Goal: Task Accomplishment & Management: Manage account settings

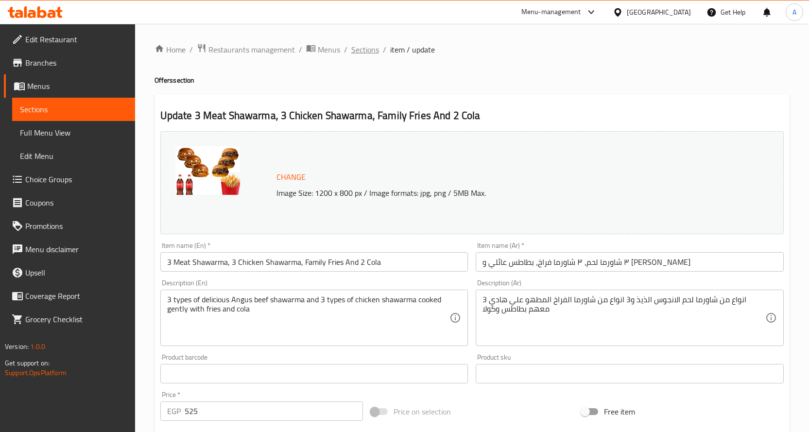
click at [373, 49] on span "Sections" at bounding box center [365, 50] width 28 height 12
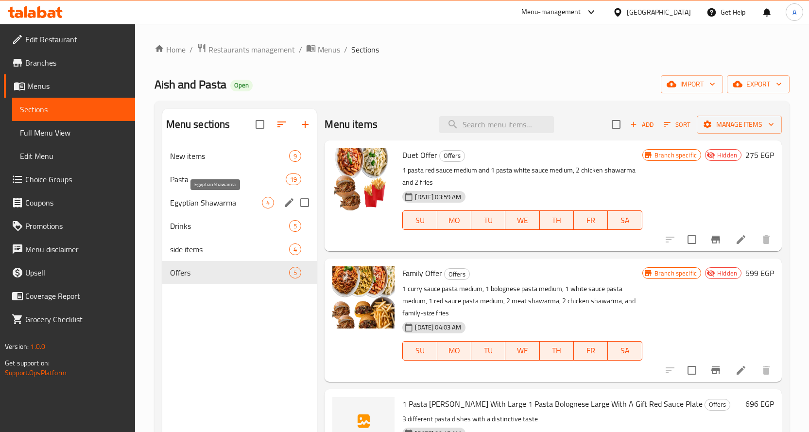
click at [223, 201] on span "Egyptian Shawarma" at bounding box center [216, 203] width 92 height 12
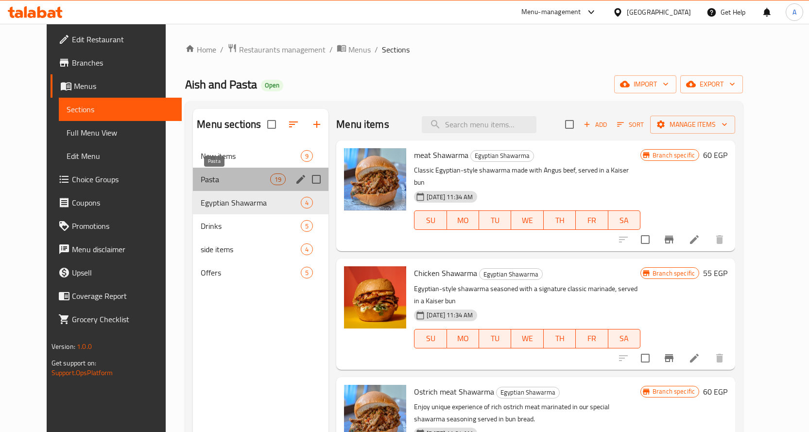
click at [201, 180] on span "Pasta" at bounding box center [235, 179] width 69 height 12
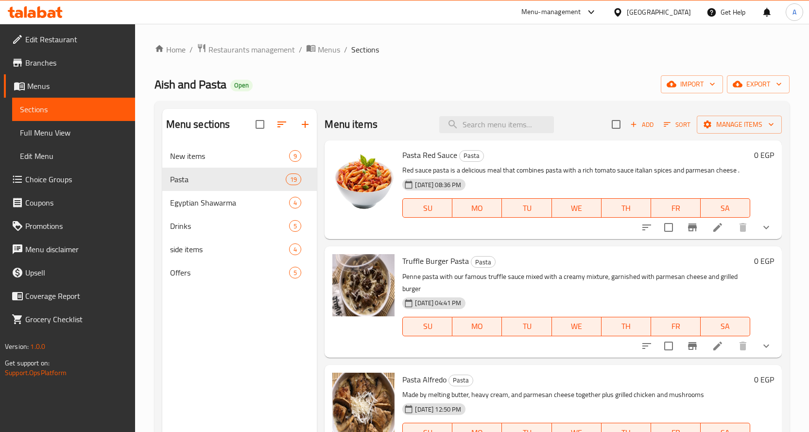
click at [765, 221] on button "show more" at bounding box center [765, 227] width 23 height 23
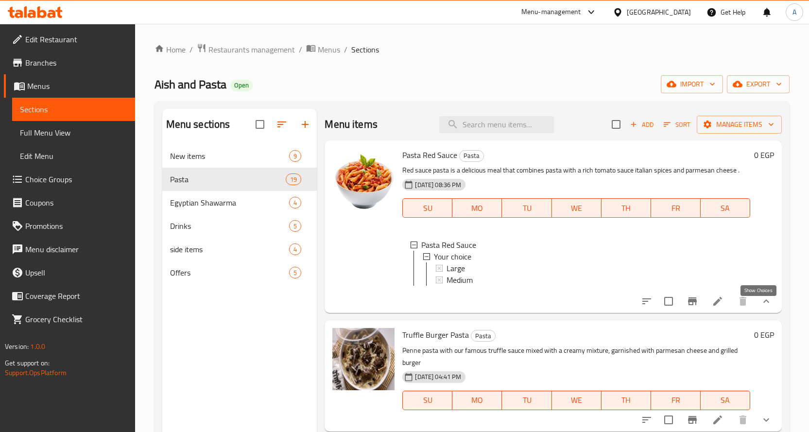
click at [761, 307] on icon "show more" at bounding box center [766, 301] width 12 height 12
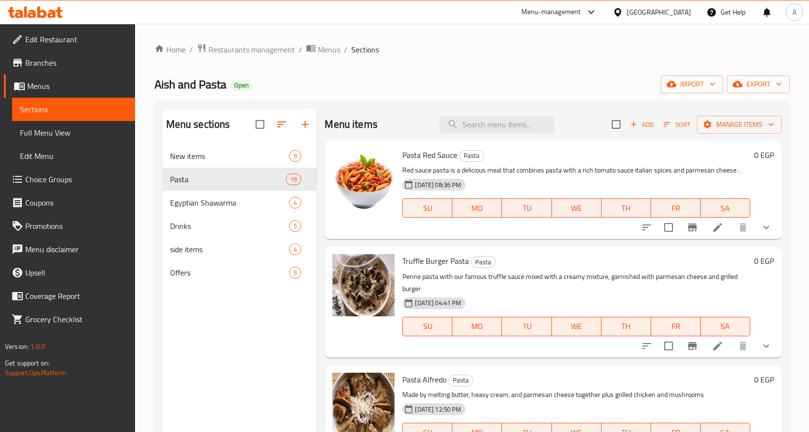
click at [516, 96] on div "Home / Restaurants management / Menus / Sections Aish and Pasta Open import exp…" at bounding box center [471, 295] width 635 height 505
click at [506, 54] on ol "Home / Restaurants management / Menus / Sections" at bounding box center [471, 49] width 635 height 13
click at [197, 273] on span "Offers" at bounding box center [216, 273] width 92 height 12
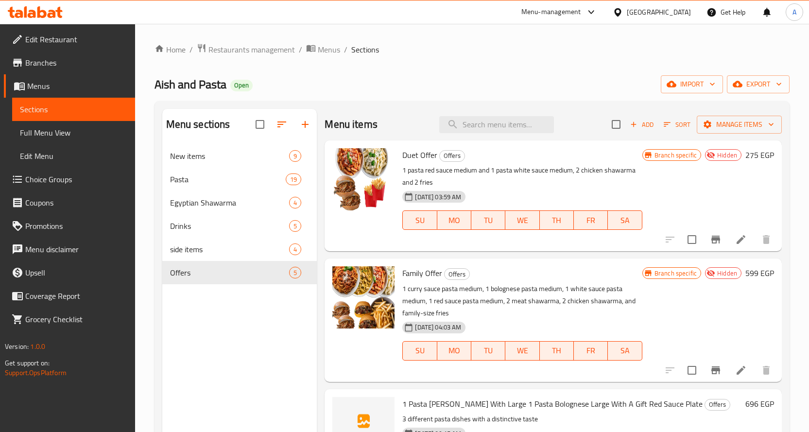
click at [523, 73] on div "Home / Restaurants management / Menus / Sections Aish and Pasta Open import exp…" at bounding box center [471, 295] width 635 height 505
drag, startPoint x: 156, startPoint y: 82, endPoint x: 226, endPoint y: 88, distance: 70.2
click at [226, 88] on span "Aish and Pasta" at bounding box center [190, 84] width 72 height 22
copy span "Aish and Pasta"
click at [526, 88] on div "Aish and Pasta Open import export" at bounding box center [471, 84] width 635 height 18
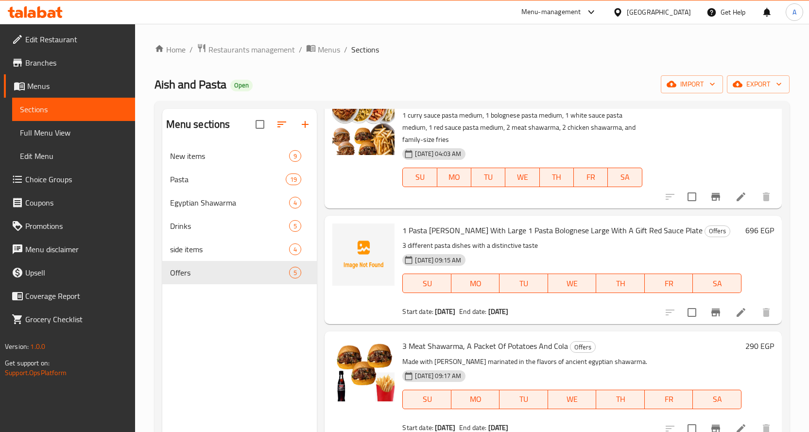
scroll to position [188, 0]
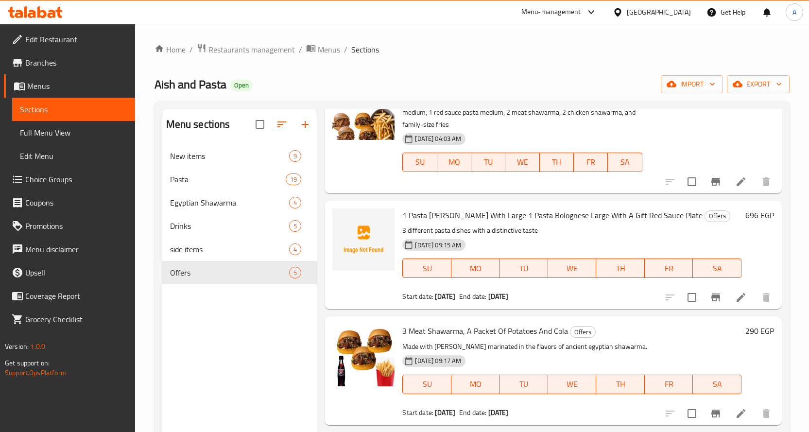
click at [735, 301] on icon at bounding box center [741, 297] width 12 height 12
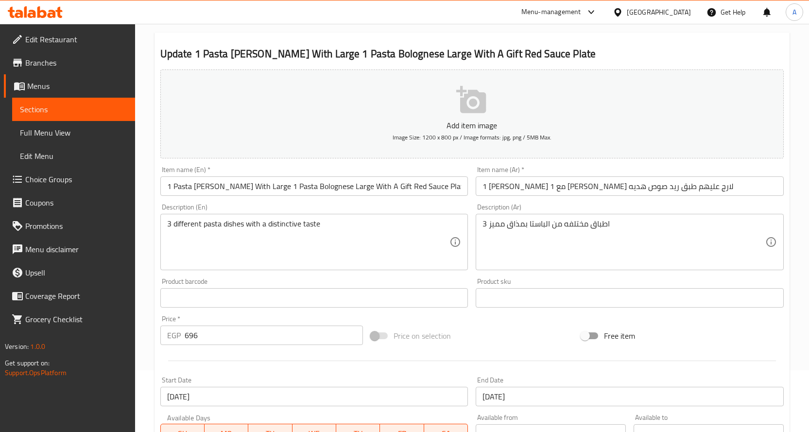
scroll to position [255, 0]
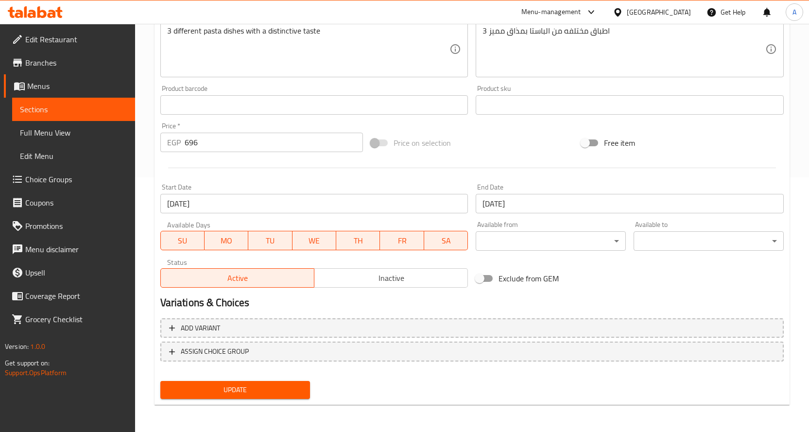
click at [390, 281] on span "Inactive" at bounding box center [391, 278] width 146 height 14
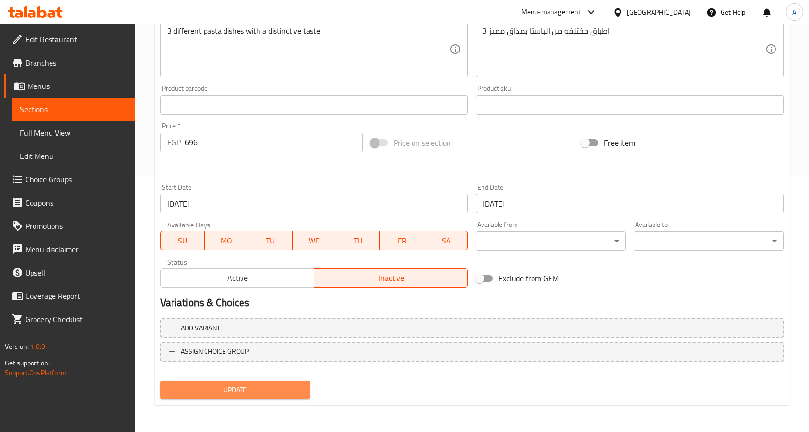
click at [235, 395] on span "Update" at bounding box center [235, 390] width 135 height 12
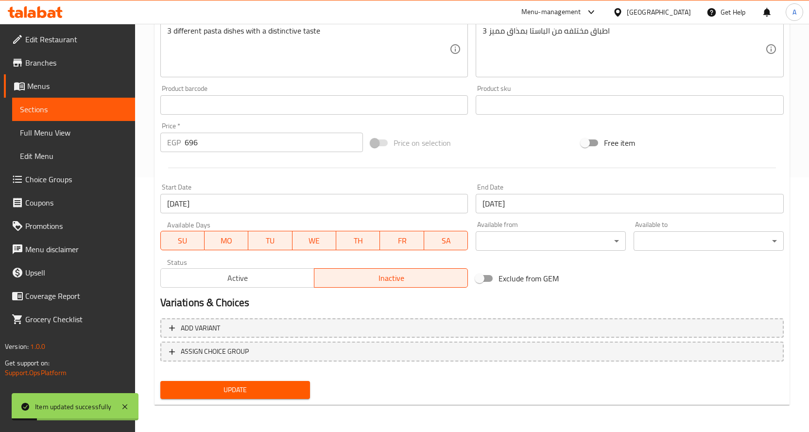
click at [224, 395] on span "Update" at bounding box center [235, 390] width 135 height 12
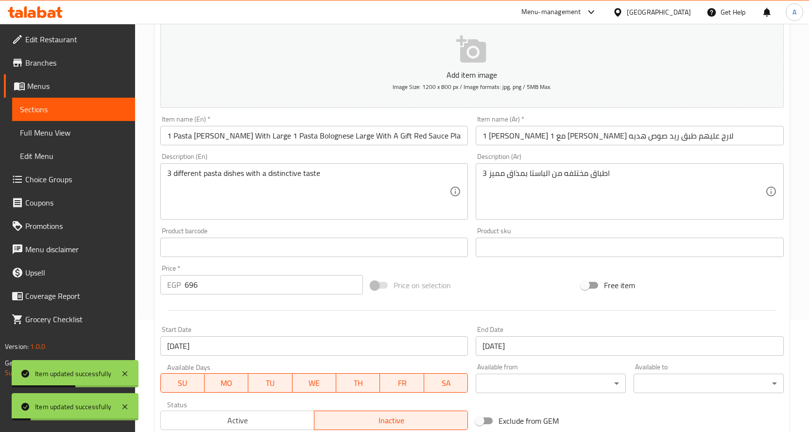
scroll to position [0, 0]
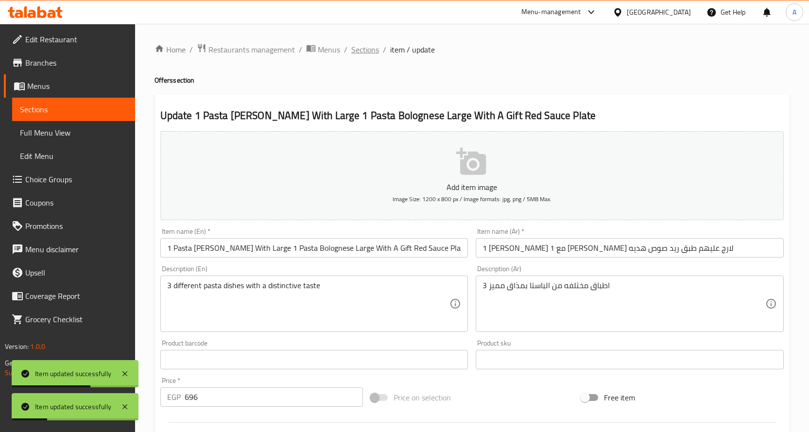
click at [367, 46] on span "Sections" at bounding box center [365, 50] width 28 height 12
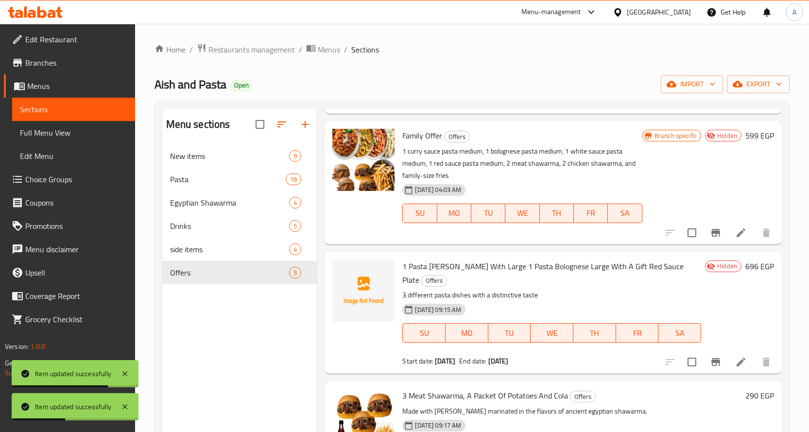
scroll to position [146, 0]
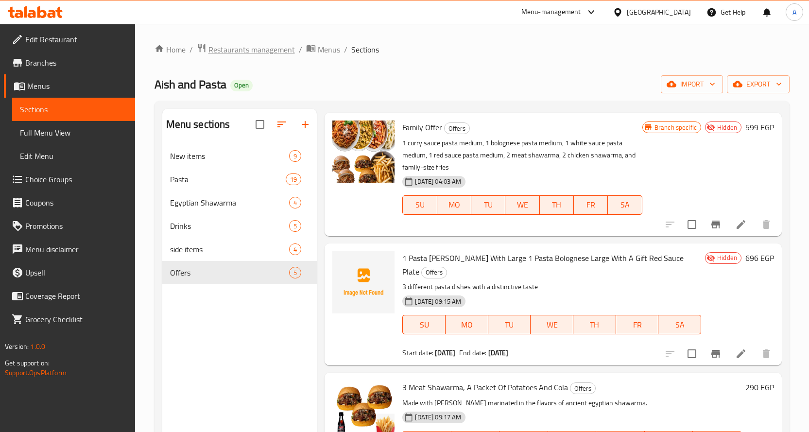
click at [234, 53] on span "Restaurants management" at bounding box center [251, 50] width 86 height 12
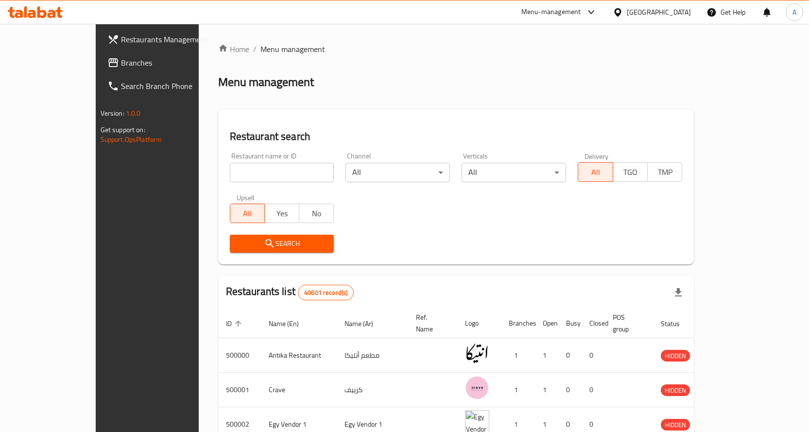
click at [121, 45] on span "Restaurants Management" at bounding box center [172, 40] width 102 height 12
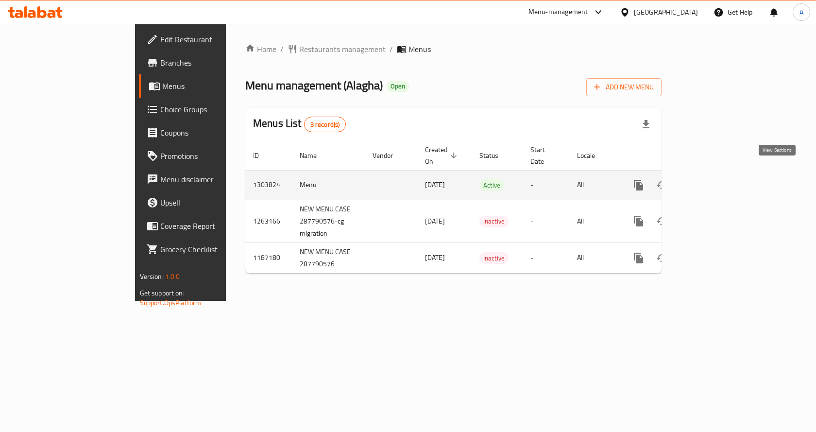
click at [713, 181] on icon "enhanced table" at bounding box center [708, 185] width 9 height 9
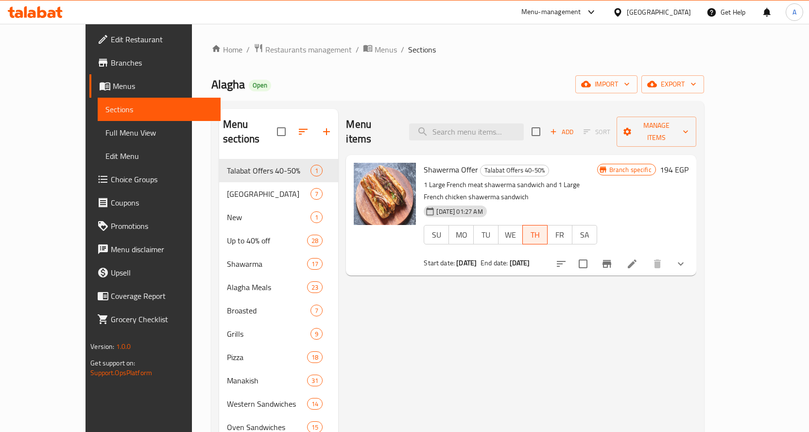
click at [510, 73] on div "Home / Restaurants management / Menus / Sections Alagha Open import export Menu…" at bounding box center [457, 305] width 493 height 524
click at [696, 86] on span "export" at bounding box center [672, 84] width 47 height 12
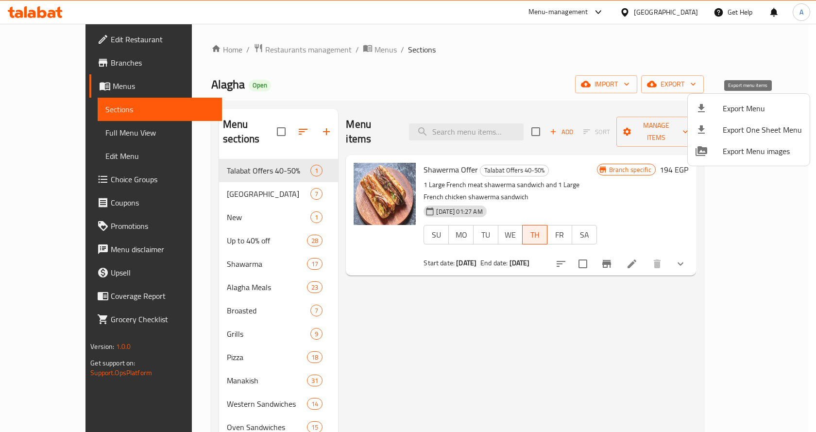
click at [742, 110] on span "Export Menu" at bounding box center [762, 108] width 79 height 12
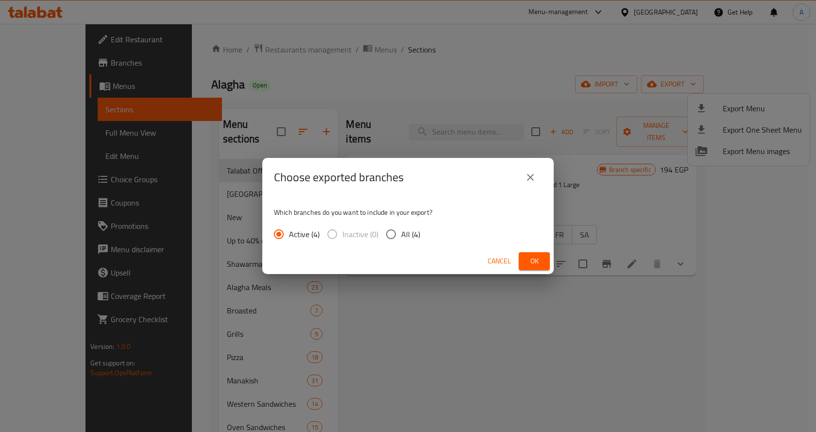
click at [408, 230] on span "All (4)" at bounding box center [410, 234] width 19 height 12
click at [401, 230] on input "All (4)" at bounding box center [391, 234] width 20 height 20
radio input "true"
click at [542, 264] on span "Ok" at bounding box center [535, 261] width 16 height 12
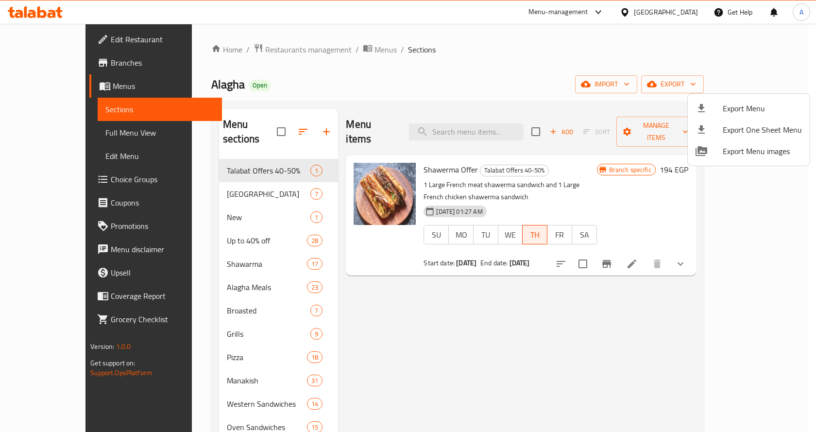
click at [71, 182] on div at bounding box center [408, 216] width 816 height 432
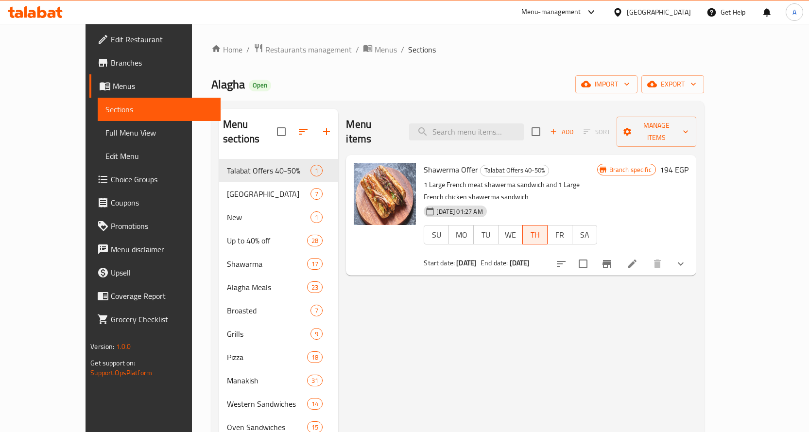
click at [111, 182] on span "Choice Groups" at bounding box center [162, 179] width 102 height 12
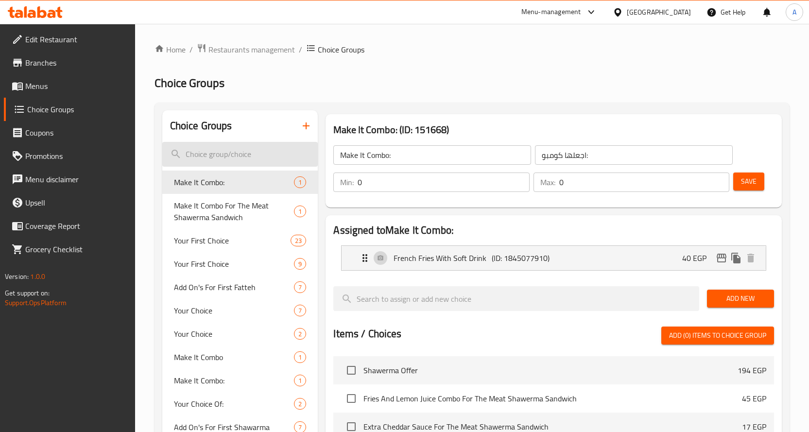
click at [237, 164] on input "search" at bounding box center [240, 154] width 156 height 25
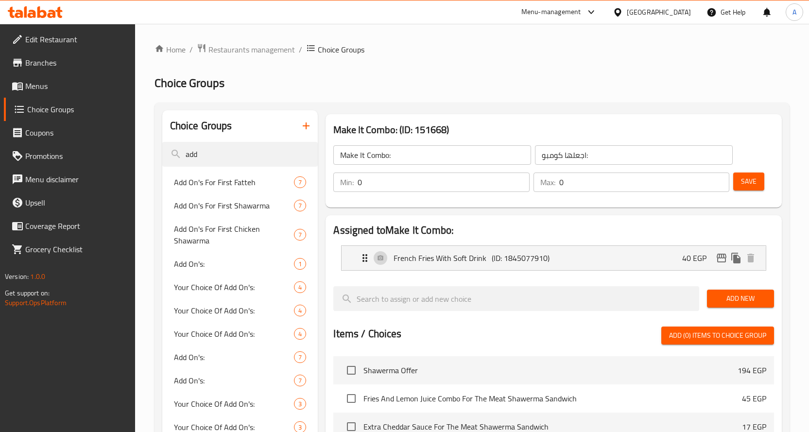
type input "add"
click at [493, 79] on h2 "Choice Groups" at bounding box center [471, 83] width 635 height 16
click at [492, 86] on h2 "Choice Groups" at bounding box center [471, 83] width 635 height 16
click at [226, 180] on span "Add On's For First Fatteh" at bounding box center [219, 182] width 91 height 12
type input "Add On's For First Fatteh"
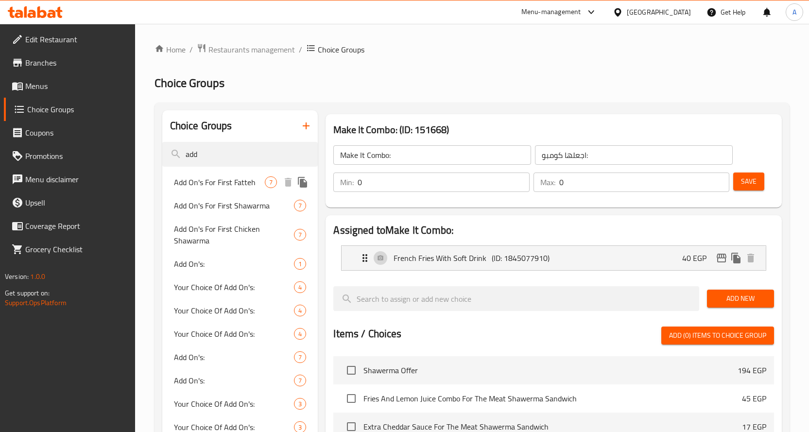
type input "[DEMOGRAPHIC_DATA] للفتة الأولى"
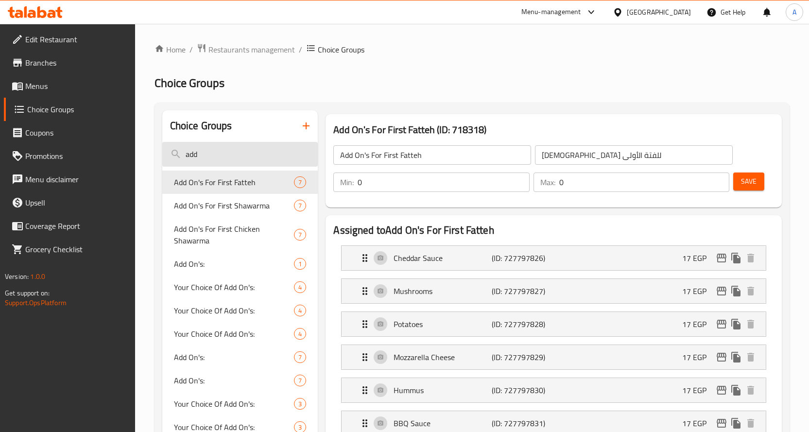
click at [235, 149] on input "add" at bounding box center [240, 154] width 156 height 25
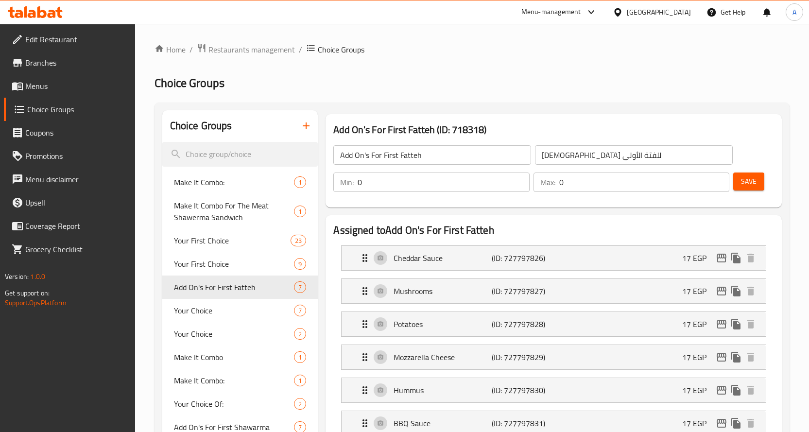
click at [258, 153] on input "search" at bounding box center [240, 154] width 156 height 25
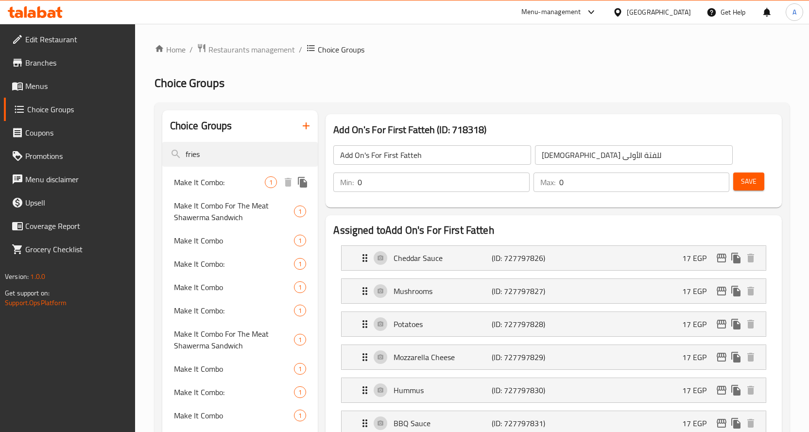
type input "fries"
click at [211, 180] on span "Make It Combo:" at bounding box center [219, 182] width 91 height 12
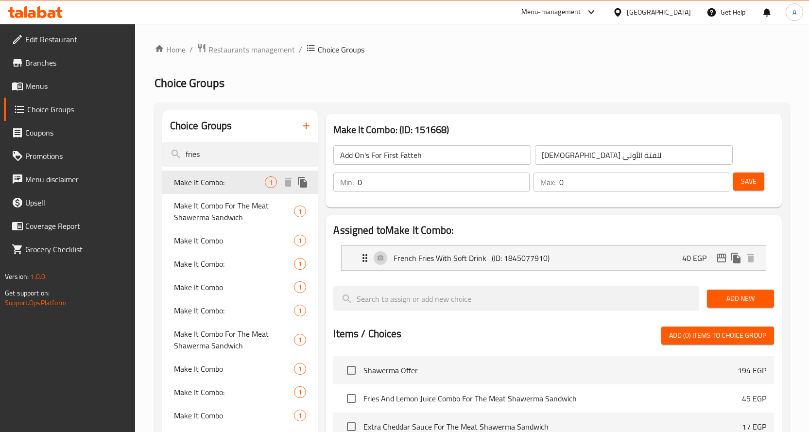
type input "Make It Combo:"
type input "اجعلها كومبو:"
click at [716, 256] on icon "edit" at bounding box center [722, 258] width 12 height 12
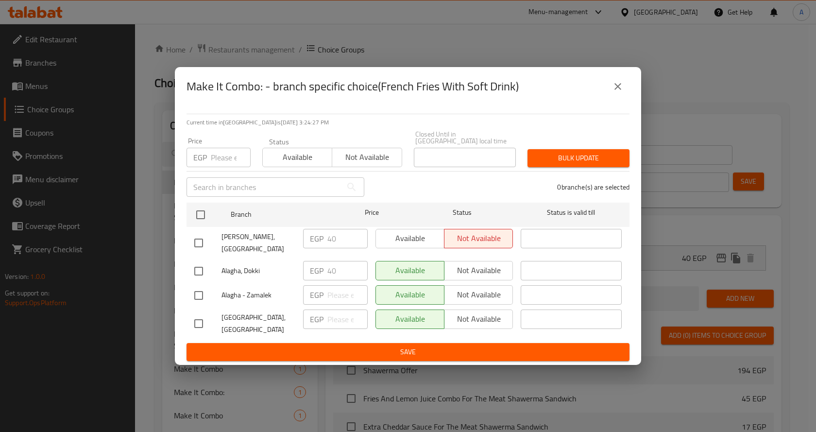
click at [618, 90] on icon "close" at bounding box center [617, 86] width 7 height 7
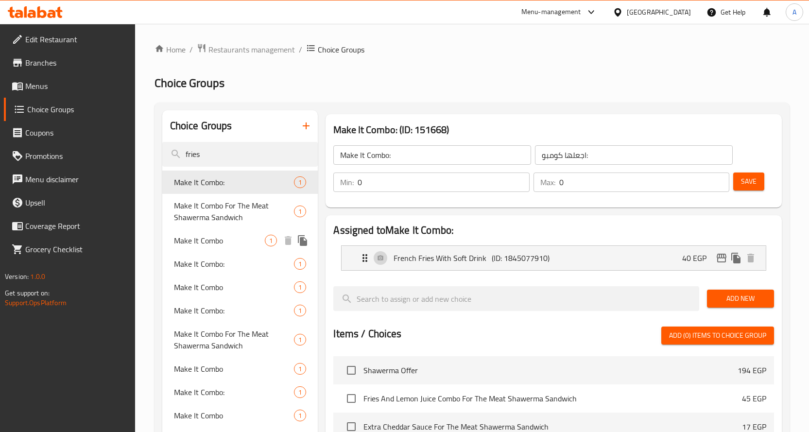
click at [210, 240] on span "Make It Combo" at bounding box center [219, 241] width 91 height 12
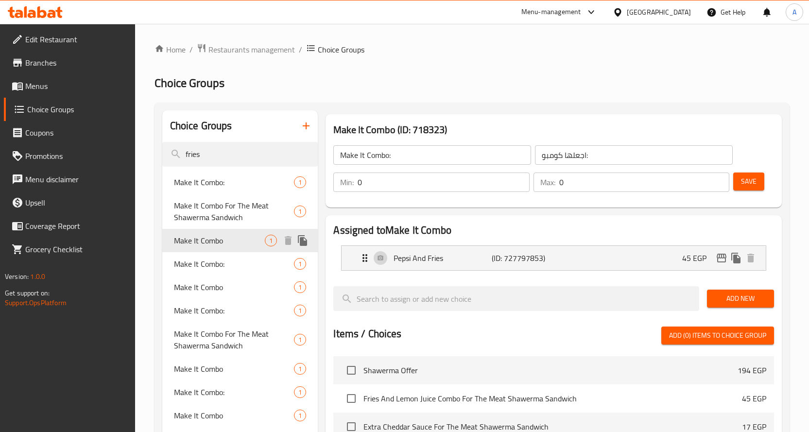
type input "Make It Combo"
type input "خليها كومبو"
click at [234, 153] on input "fries" at bounding box center [240, 154] width 156 height 25
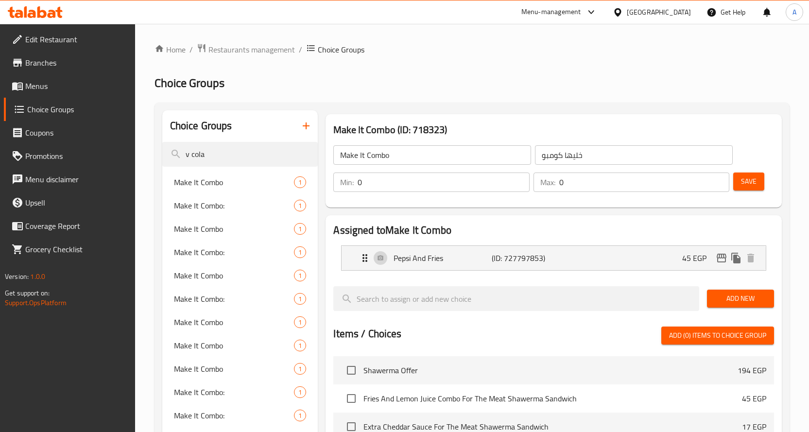
type input "v cola"
click at [448, 77] on h2 "Choice Groups" at bounding box center [471, 83] width 635 height 16
click at [214, 185] on span "Make It Combo" at bounding box center [219, 182] width 91 height 12
type input "1"
click at [201, 214] on div "Make It Combo: 1" at bounding box center [240, 205] width 156 height 23
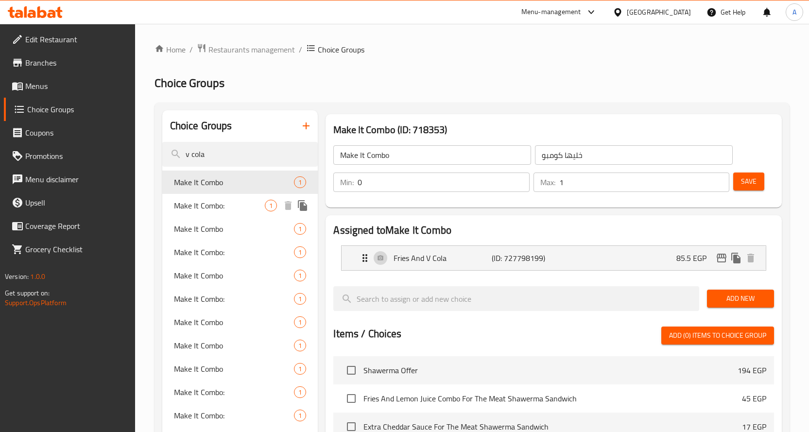
type input "Make It Combo:"
type input "اجعلها كومبو:"
type input "0"
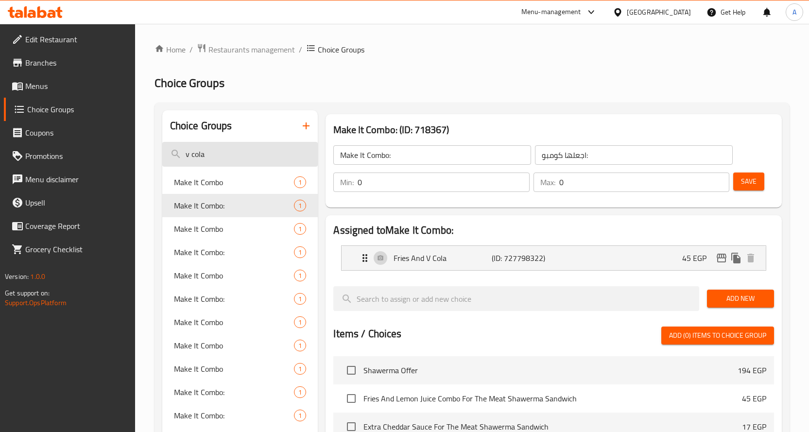
click at [211, 158] on input "v cola" at bounding box center [240, 154] width 156 height 25
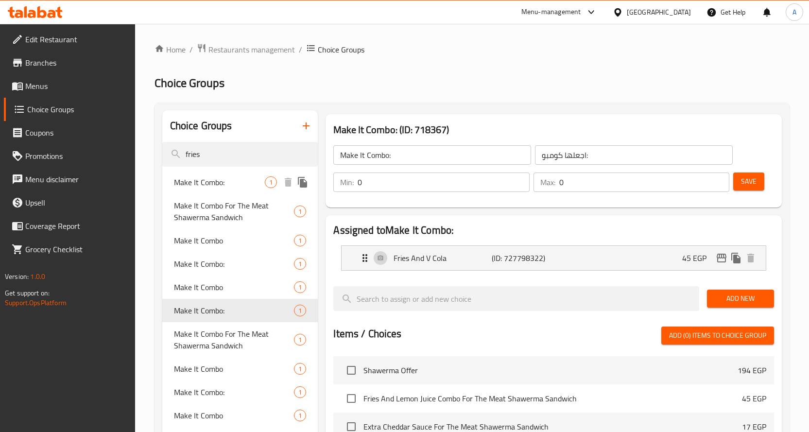
type input "fries"
click at [217, 176] on span "Make It Combo:" at bounding box center [219, 182] width 91 height 12
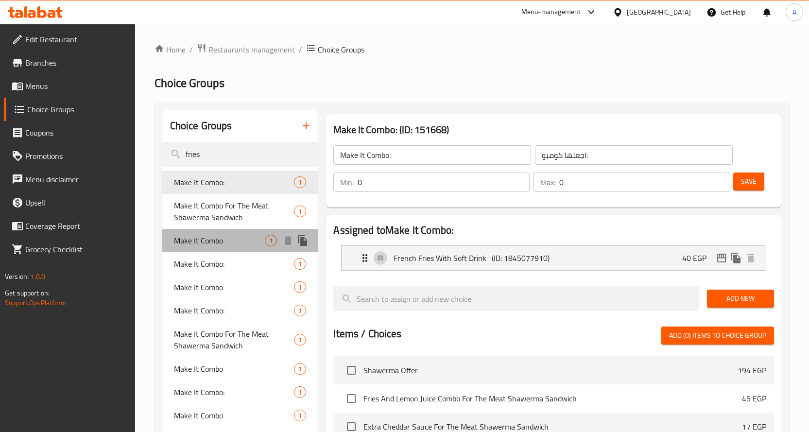
click at [191, 238] on span "Make It Combo" at bounding box center [219, 241] width 91 height 12
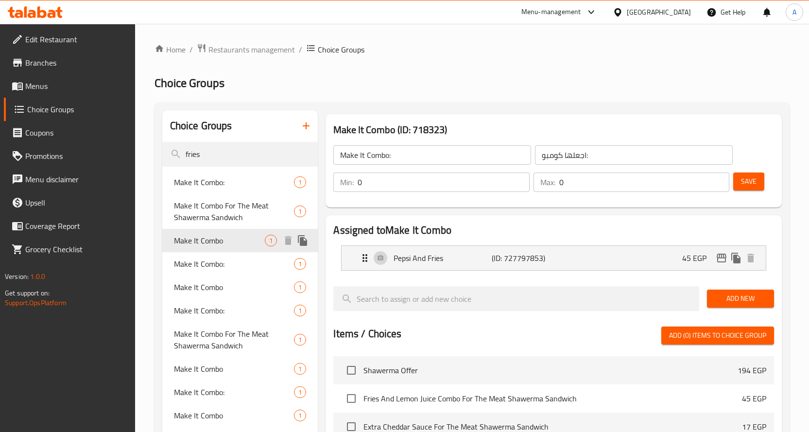
type input "Make It Combo"
type input "خليها كومبو"
click at [720, 259] on icon "edit" at bounding box center [722, 258] width 12 height 12
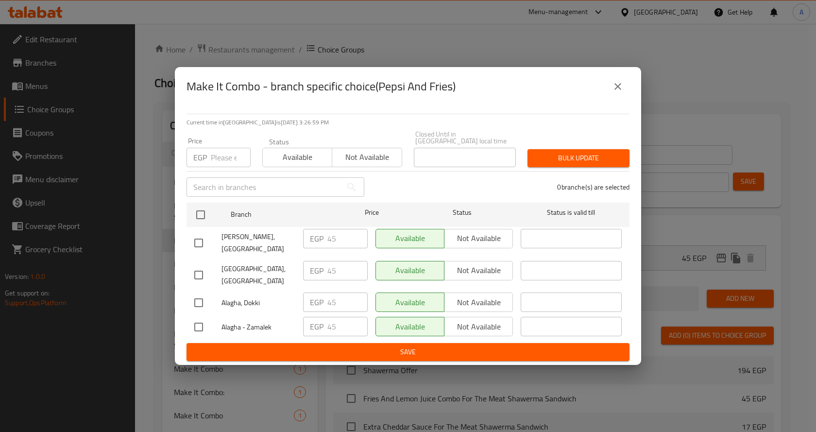
click at [611, 98] on button "close" at bounding box center [617, 86] width 23 height 23
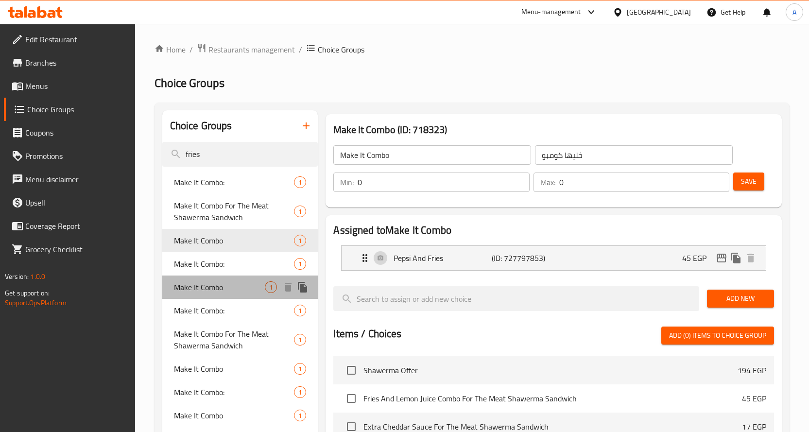
click at [213, 291] on span "Make It Combo" at bounding box center [219, 287] width 91 height 12
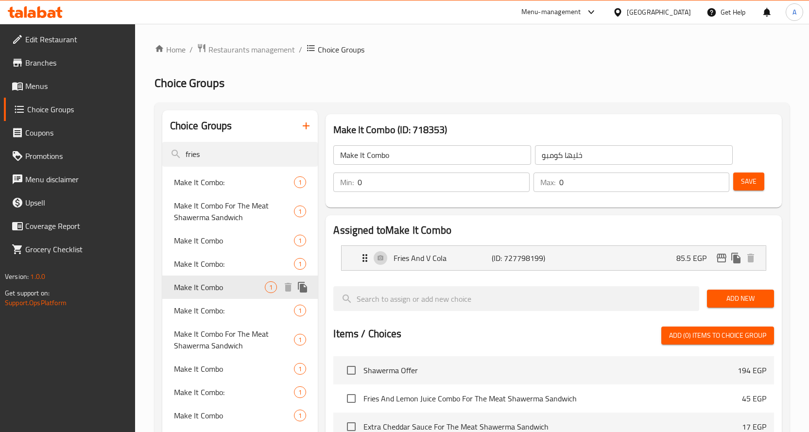
type input "1"
click at [716, 254] on icon "edit" at bounding box center [722, 258] width 12 height 12
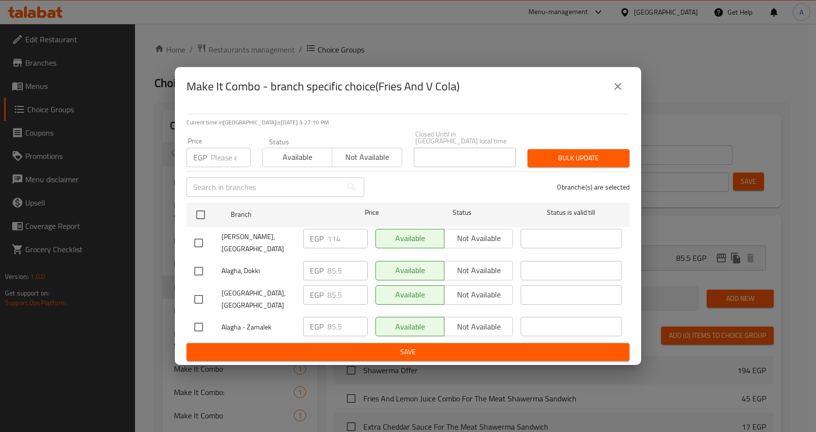
click at [619, 92] on icon "close" at bounding box center [618, 87] width 12 height 12
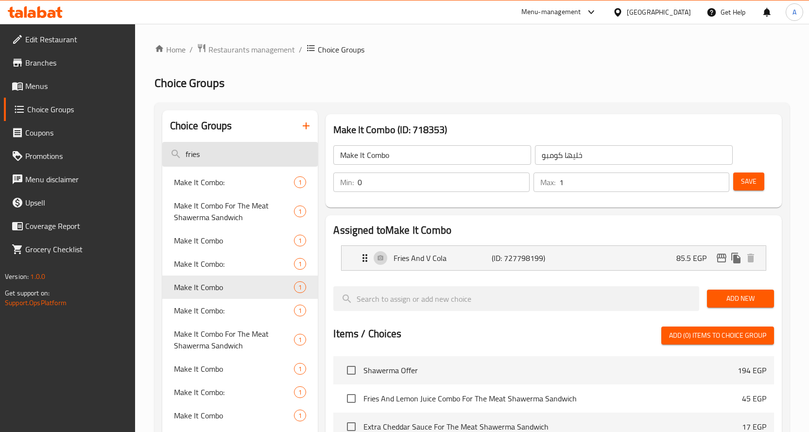
click at [240, 153] on input "fries" at bounding box center [240, 154] width 156 height 25
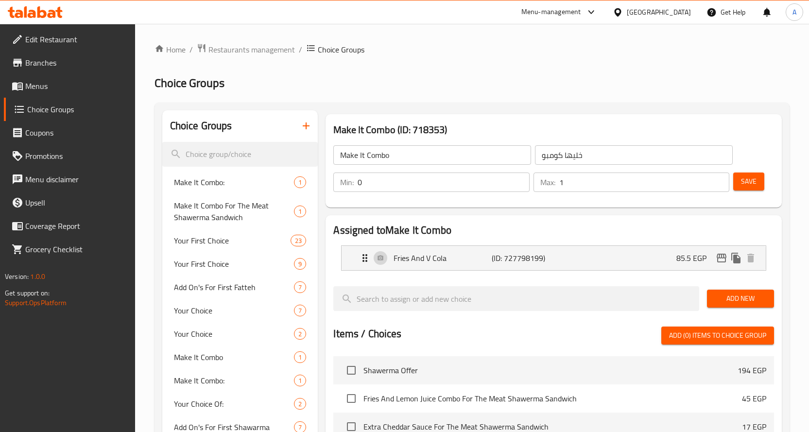
click at [507, 51] on ol "Home / Restaurants management / Choice Groups" at bounding box center [471, 49] width 635 height 13
click at [246, 155] on input "search" at bounding box center [240, 154] width 156 height 25
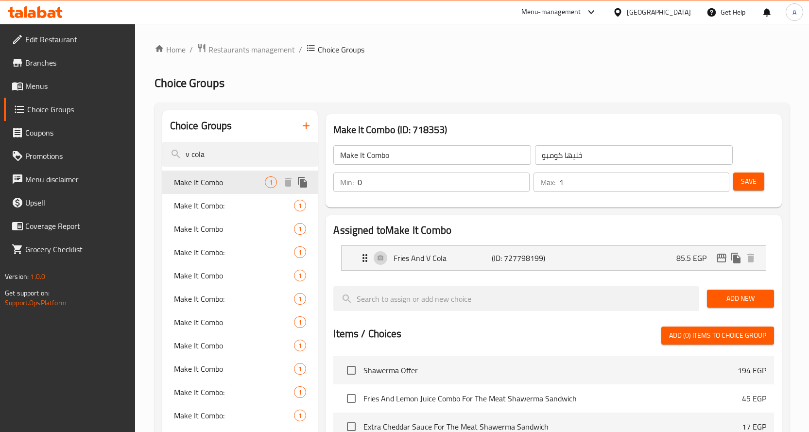
type input "v cola"
click at [212, 185] on span "Make It Combo" at bounding box center [219, 182] width 91 height 12
click at [520, 84] on h2 "Choice Groups" at bounding box center [471, 83] width 635 height 16
click at [721, 259] on icon "edit" at bounding box center [722, 258] width 12 height 12
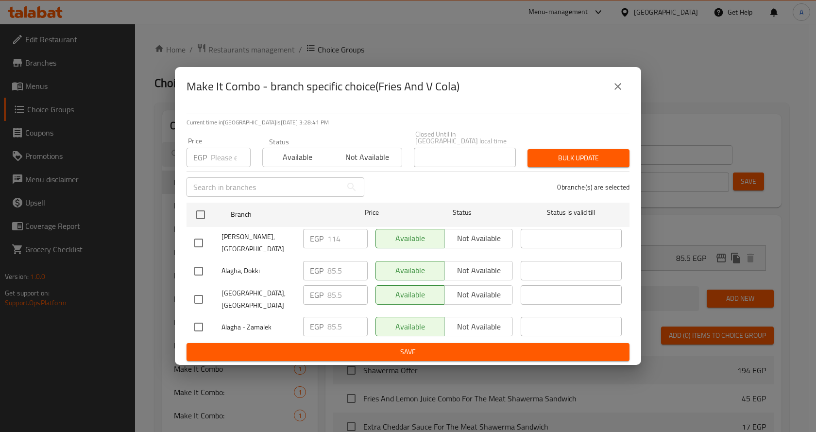
click at [618, 92] on icon "close" at bounding box center [618, 87] width 12 height 12
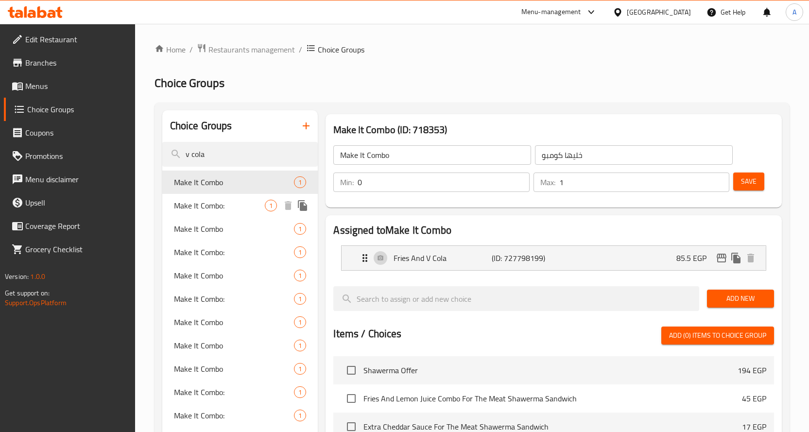
click at [212, 207] on span "Make It Combo:" at bounding box center [219, 206] width 91 height 12
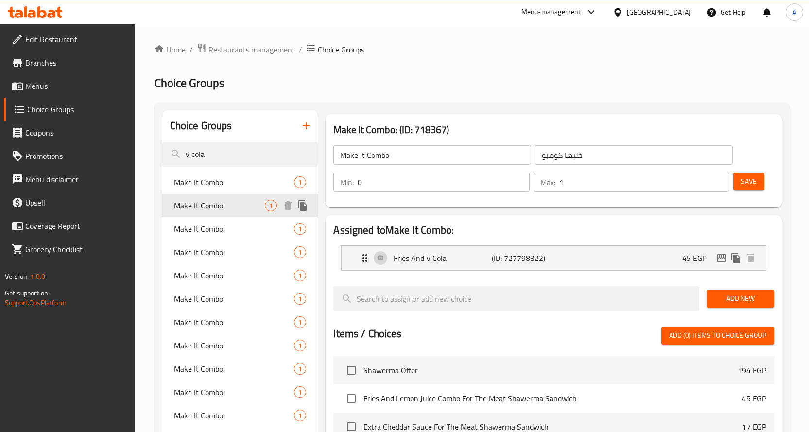
type input "Make It Combo:"
type input "اجعلها كومبو:"
type input "0"
click at [722, 258] on icon "edit" at bounding box center [721, 258] width 10 height 9
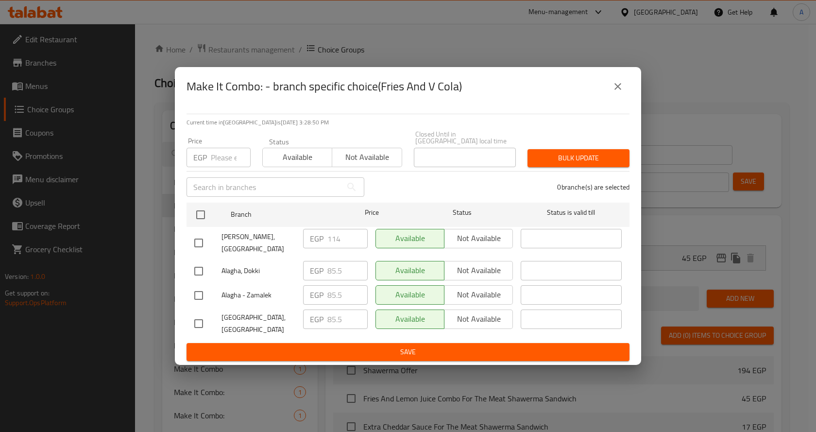
click at [625, 98] on button "close" at bounding box center [617, 86] width 23 height 23
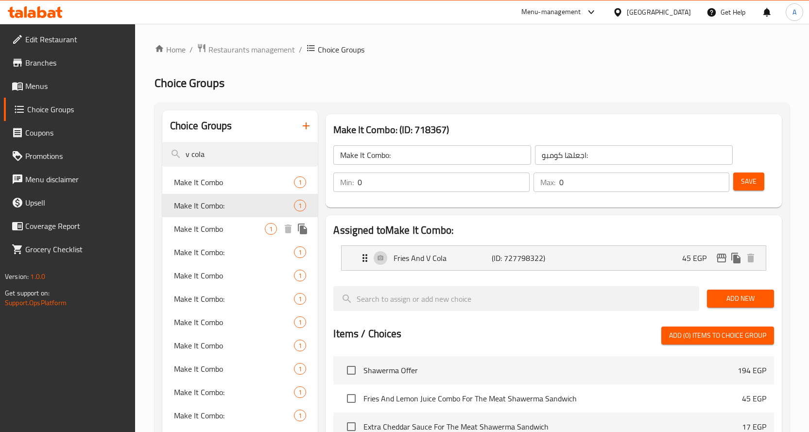
click at [214, 225] on span "Make It Combo" at bounding box center [219, 229] width 91 height 12
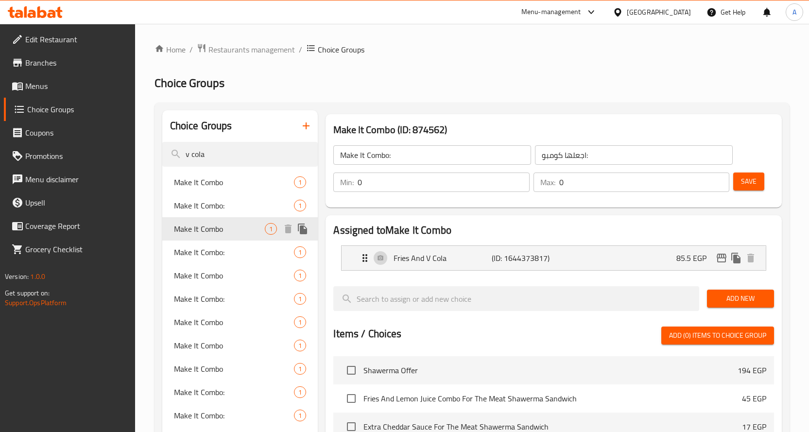
type input "Make It Combo"
type input "خليها كومبو"
type input "1"
click at [715, 259] on button "edit" at bounding box center [721, 258] width 15 height 15
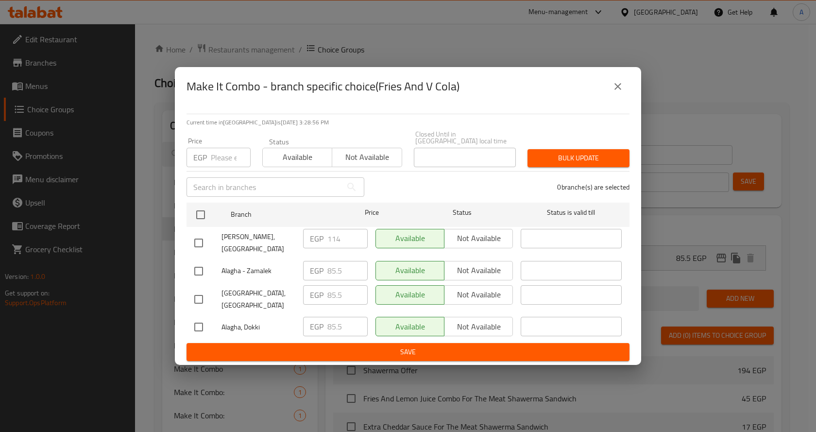
click at [622, 92] on icon "close" at bounding box center [618, 87] width 12 height 12
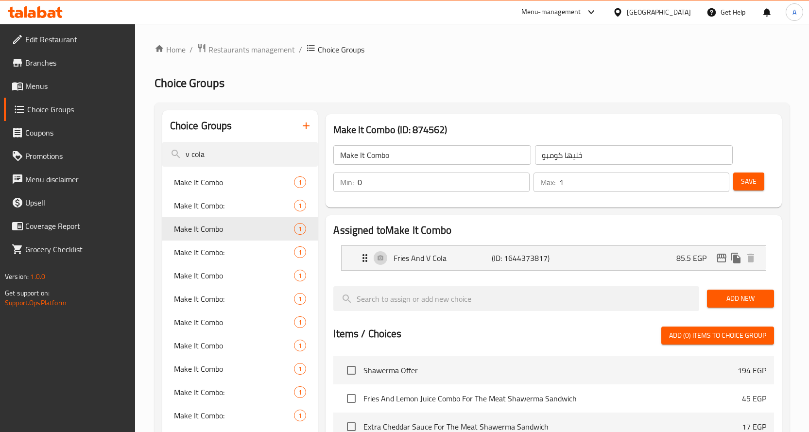
scroll to position [49, 0]
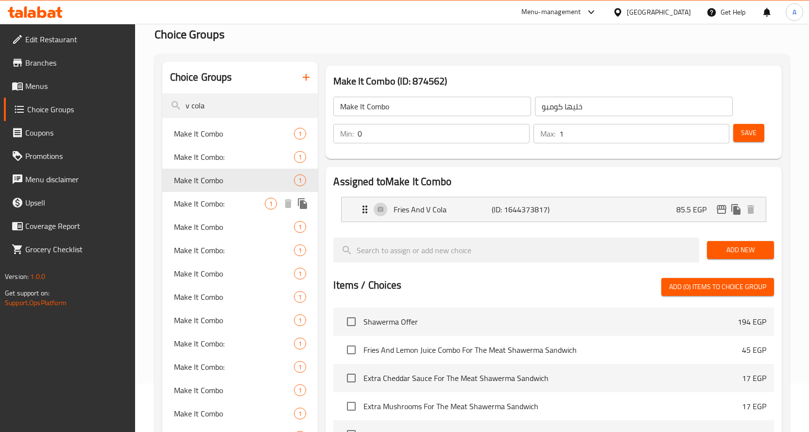
click at [182, 200] on span "Make It Combo:" at bounding box center [219, 204] width 91 height 12
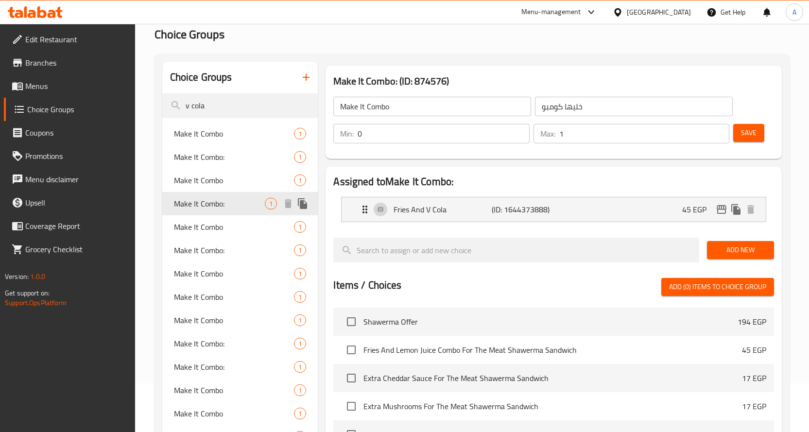
type input "Make It Combo:"
type input "اجعلها كومبو:"
type input "0"
click at [723, 212] on icon "edit" at bounding box center [722, 210] width 12 height 12
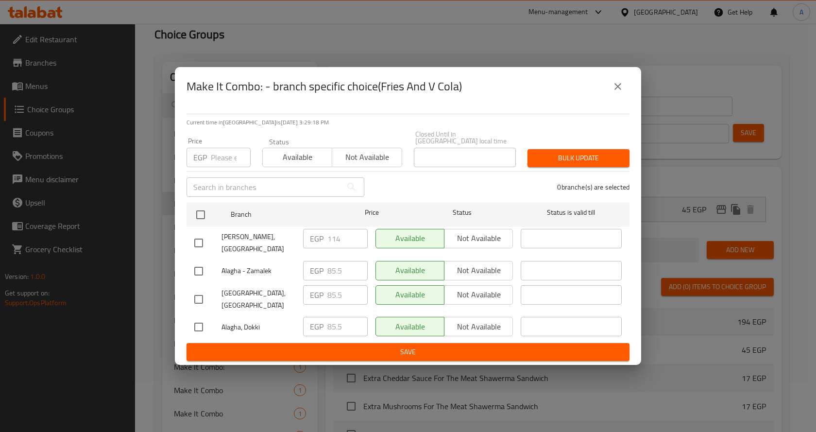
click at [614, 92] on icon "close" at bounding box center [618, 87] width 12 height 12
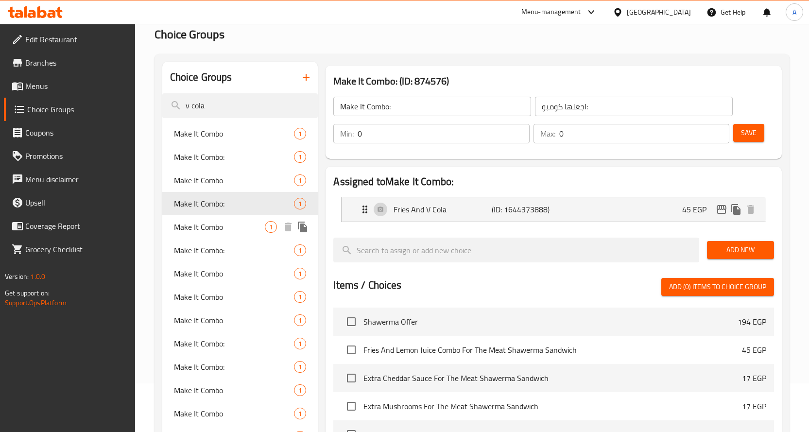
click at [188, 227] on span "Make It Combo" at bounding box center [219, 227] width 91 height 12
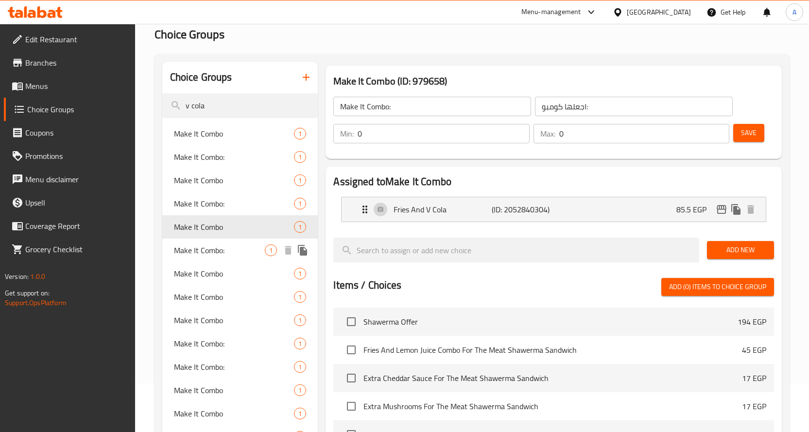
type input "Make It Combo"
type input "خليها كومبو"
type input "1"
click at [721, 208] on icon "edit" at bounding box center [721, 209] width 10 height 9
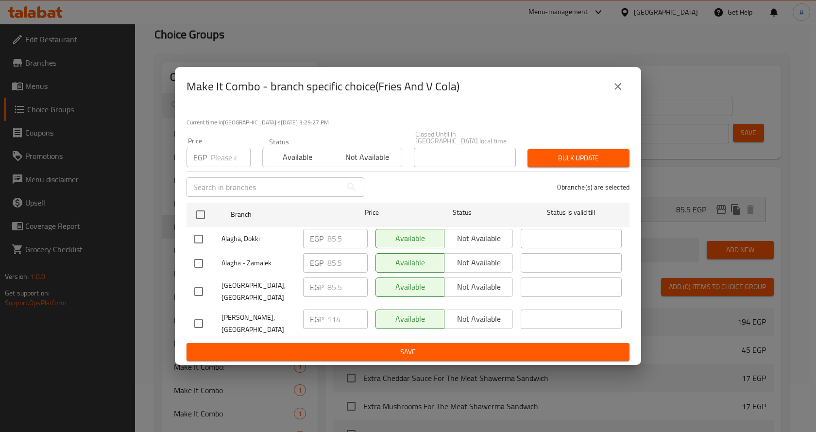
click at [618, 92] on icon "close" at bounding box center [618, 87] width 12 height 12
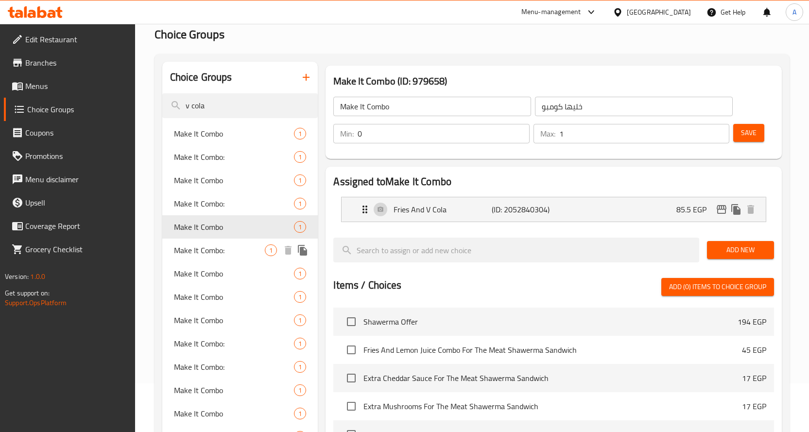
click at [211, 242] on div "Make It Combo: 1" at bounding box center [240, 250] width 156 height 23
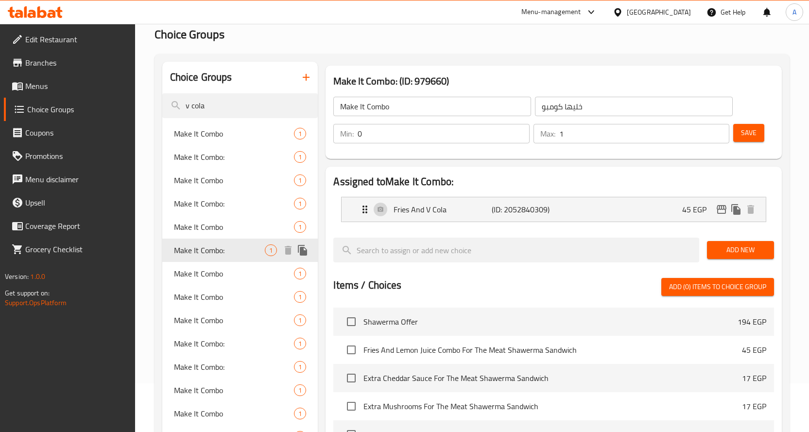
type input "Make It Combo:"
type input "اجعلها كومبو:"
type input "0"
click at [718, 206] on icon "edit" at bounding box center [722, 210] width 12 height 12
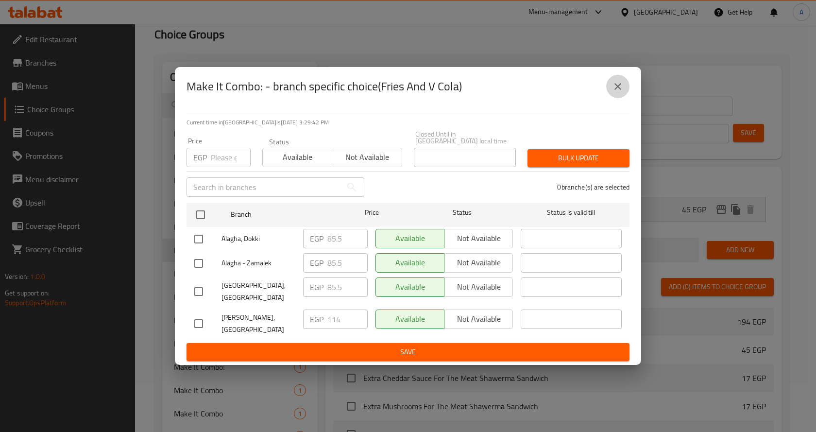
click at [615, 92] on icon "close" at bounding box center [618, 87] width 12 height 12
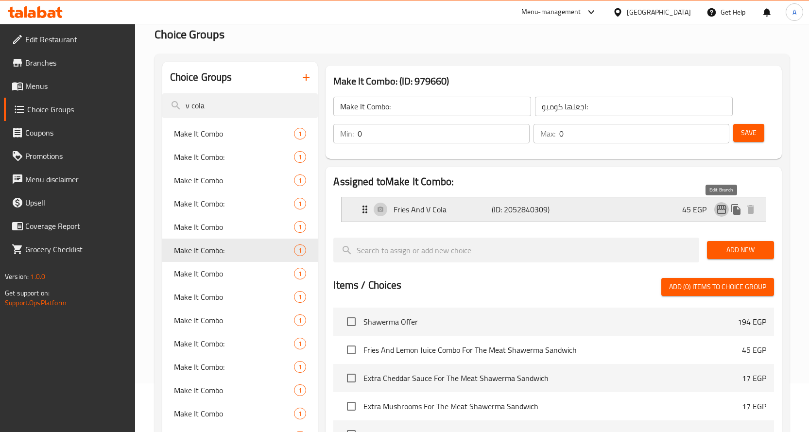
click at [716, 208] on icon "edit" at bounding box center [722, 210] width 12 height 12
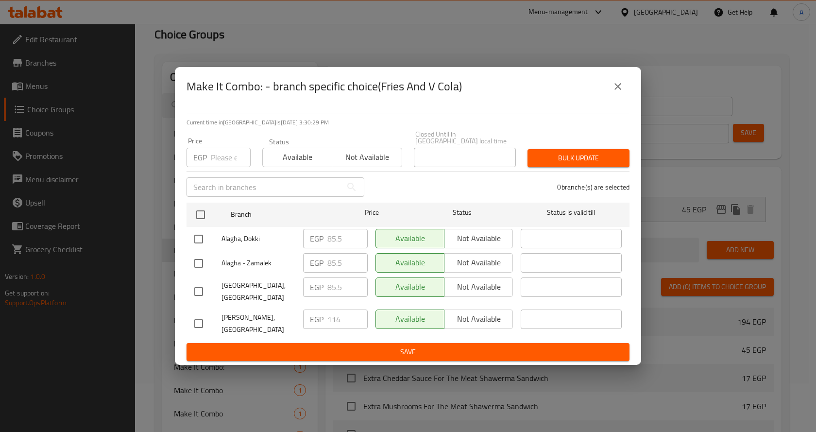
click at [623, 92] on icon "close" at bounding box center [618, 87] width 12 height 12
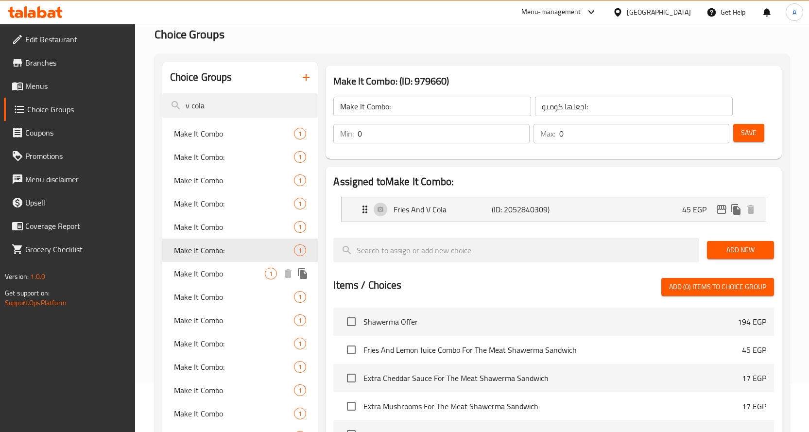
click at [219, 272] on span "Make It Combo" at bounding box center [219, 274] width 91 height 12
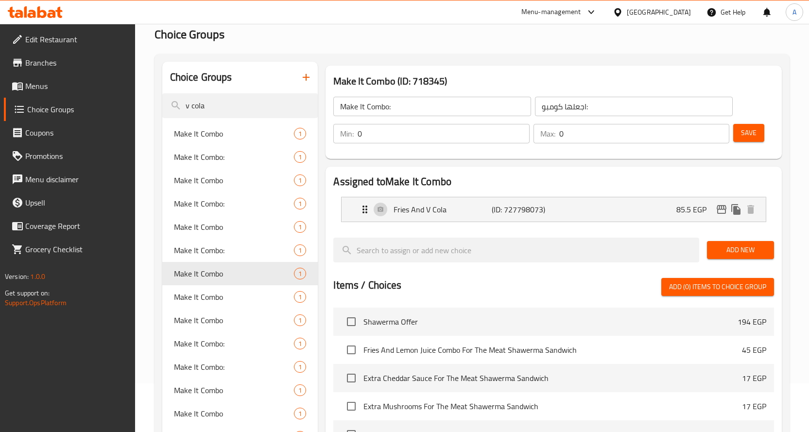
type input "Make It Combo"
type input "خليها كومبو"
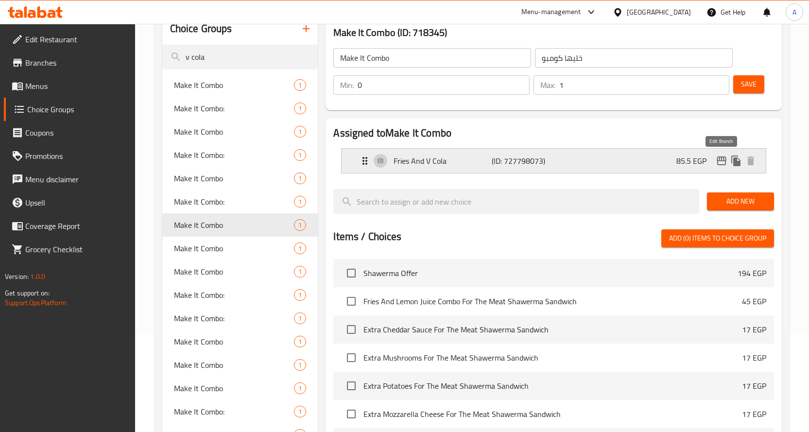
click at [719, 158] on icon "edit" at bounding box center [721, 160] width 10 height 9
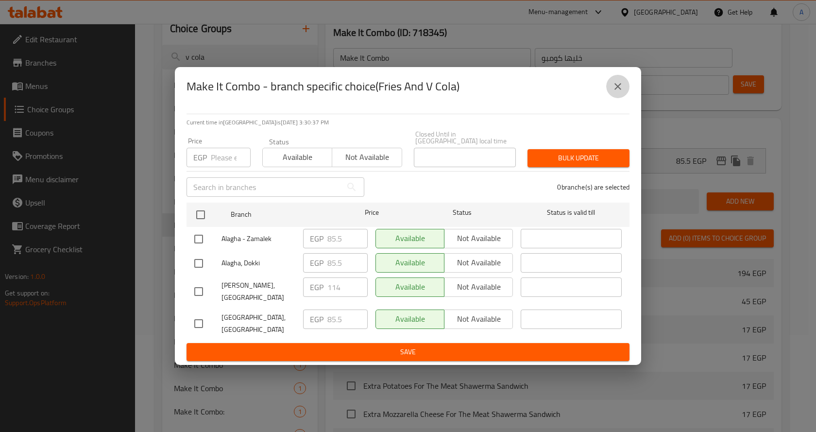
click at [615, 92] on icon "close" at bounding box center [618, 87] width 12 height 12
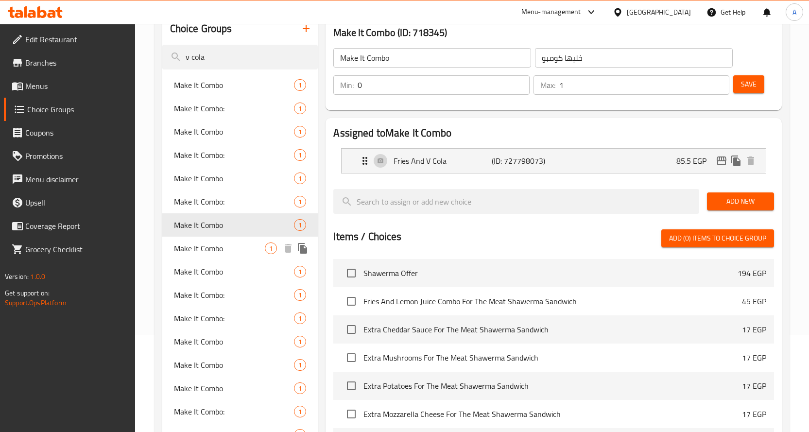
click at [204, 249] on span "Make It Combo" at bounding box center [219, 248] width 91 height 12
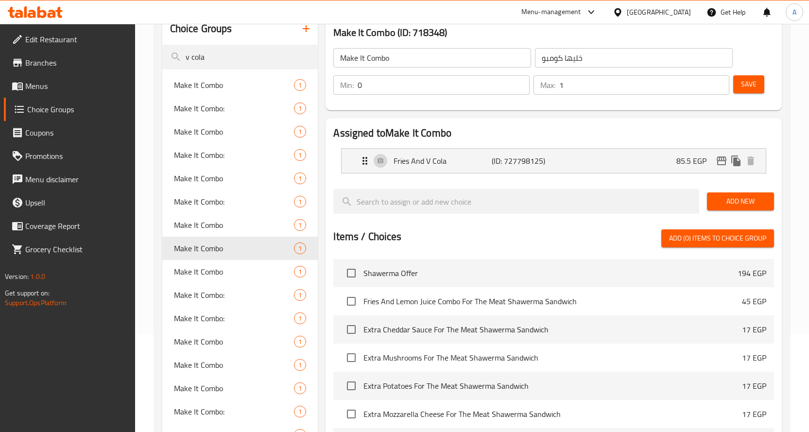
type input "0"
click at [715, 160] on button "edit" at bounding box center [721, 160] width 15 height 15
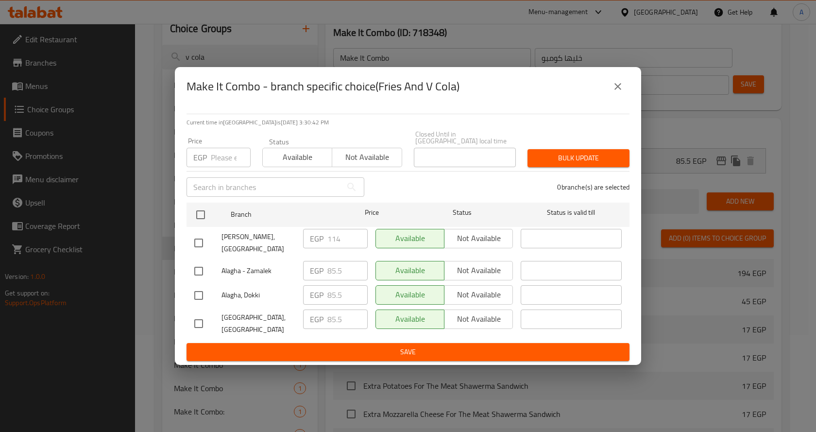
click at [623, 92] on icon "close" at bounding box center [618, 87] width 12 height 12
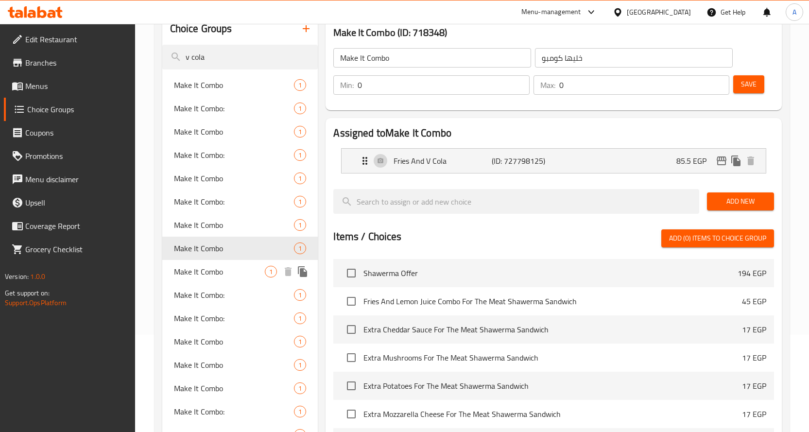
click at [195, 269] on span "Make It Combo" at bounding box center [219, 272] width 91 height 12
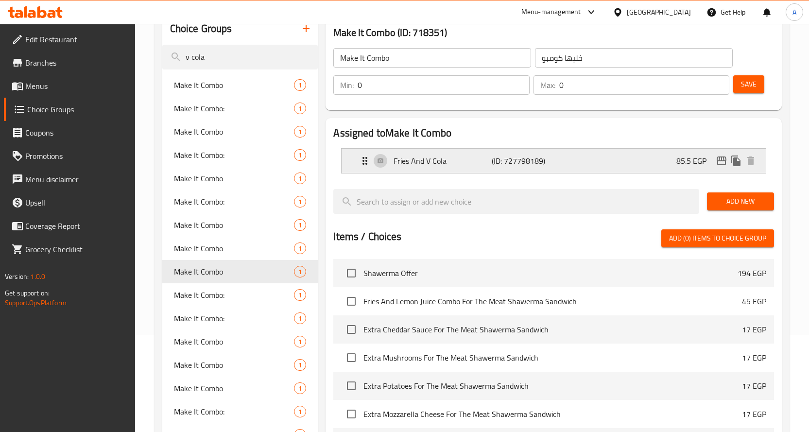
click at [720, 155] on icon "edit" at bounding box center [722, 161] width 12 height 12
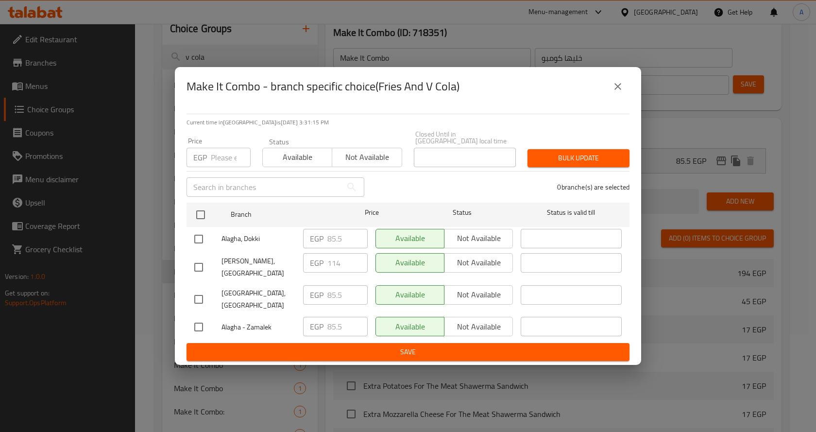
click at [624, 98] on button "close" at bounding box center [617, 86] width 23 height 23
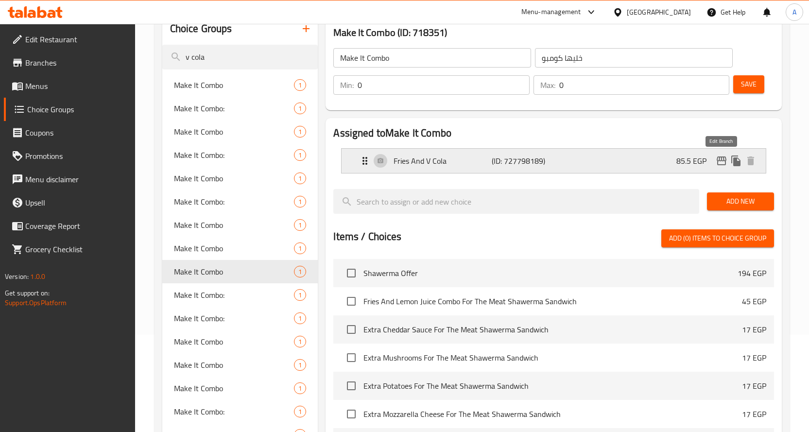
click at [721, 160] on icon "edit" at bounding box center [721, 160] width 10 height 9
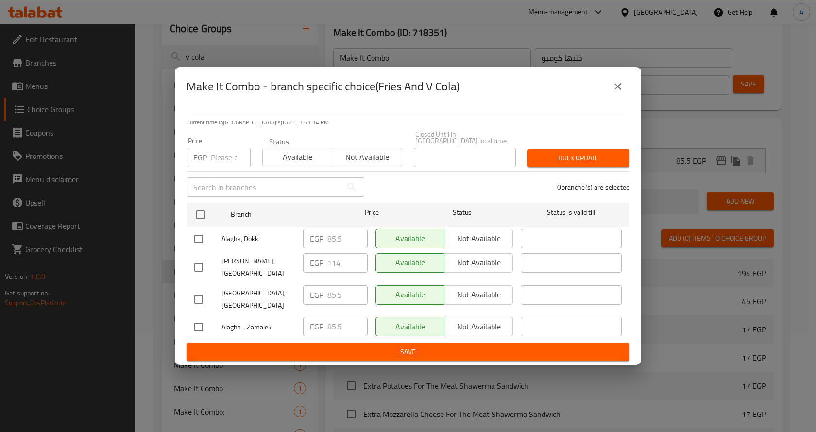
click at [622, 92] on icon "close" at bounding box center [618, 87] width 12 height 12
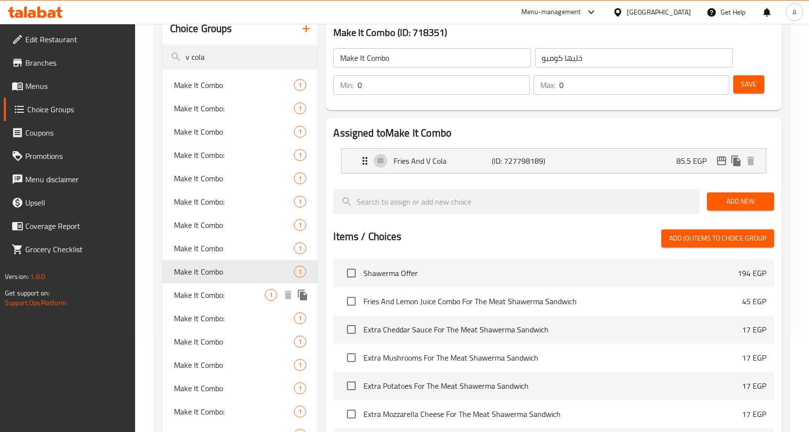
click at [219, 297] on span "Make It Combo:" at bounding box center [219, 295] width 91 height 12
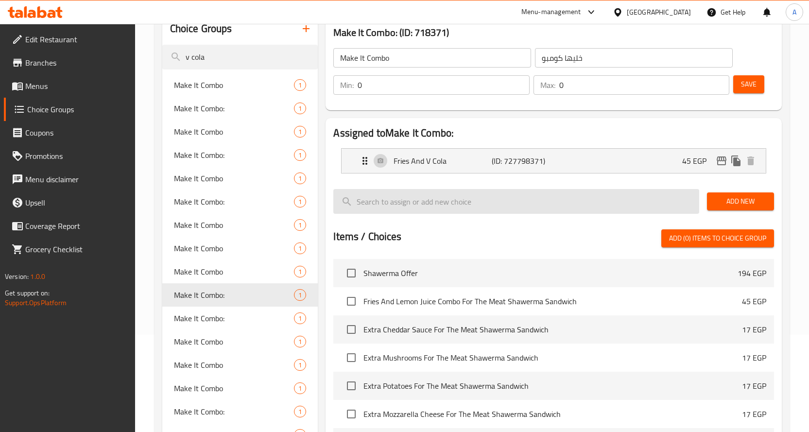
type input "Make It Combo:"
type input "اجعلها كومبو:"
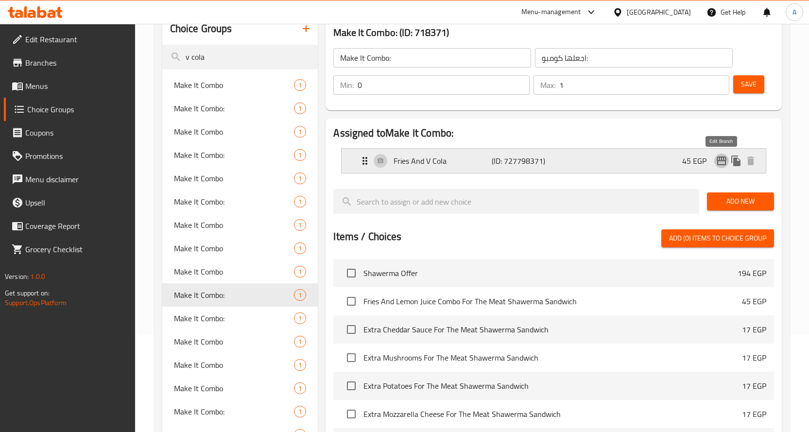
click at [718, 158] on icon "edit" at bounding box center [722, 161] width 12 height 12
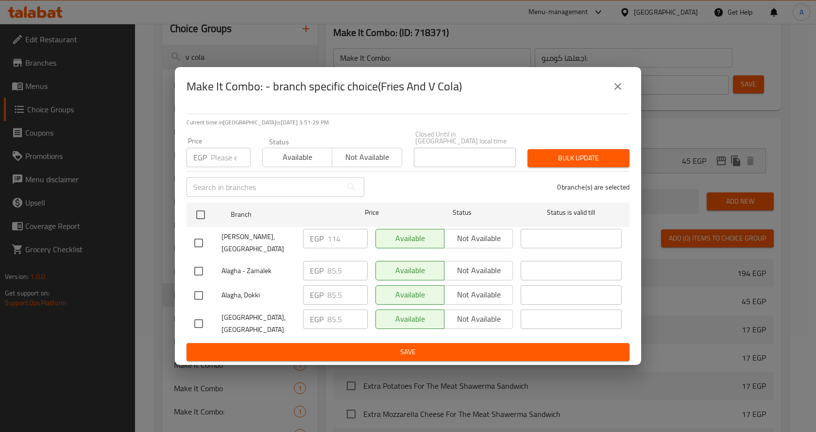
click at [615, 92] on icon "close" at bounding box center [618, 87] width 12 height 12
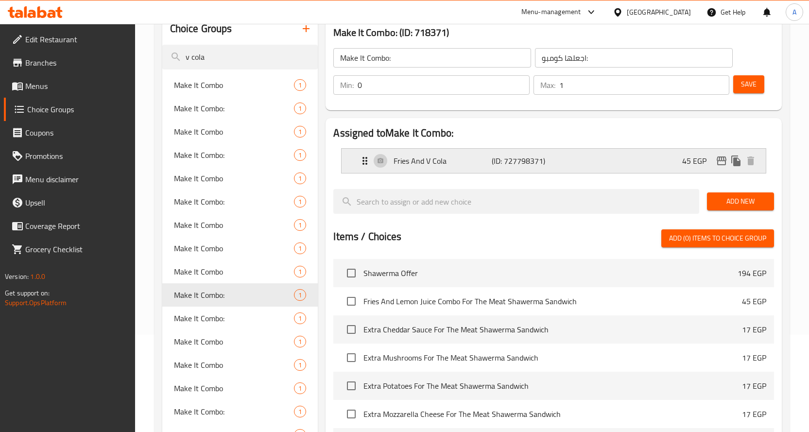
click at [725, 160] on icon "edit" at bounding box center [721, 160] width 10 height 9
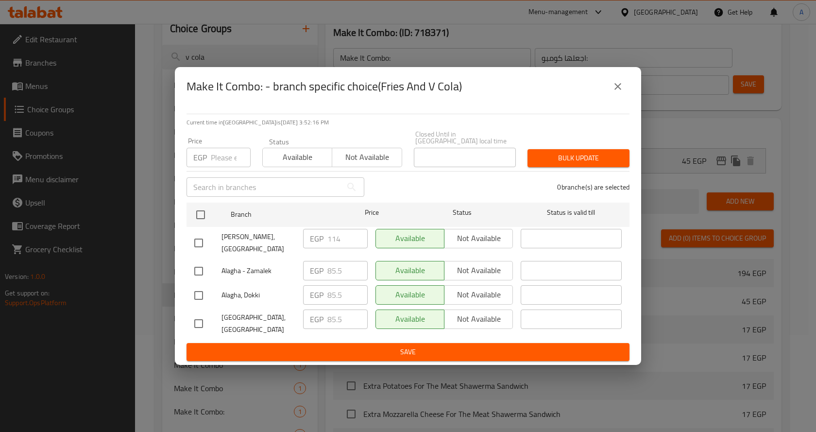
click at [619, 92] on icon "close" at bounding box center [618, 87] width 12 height 12
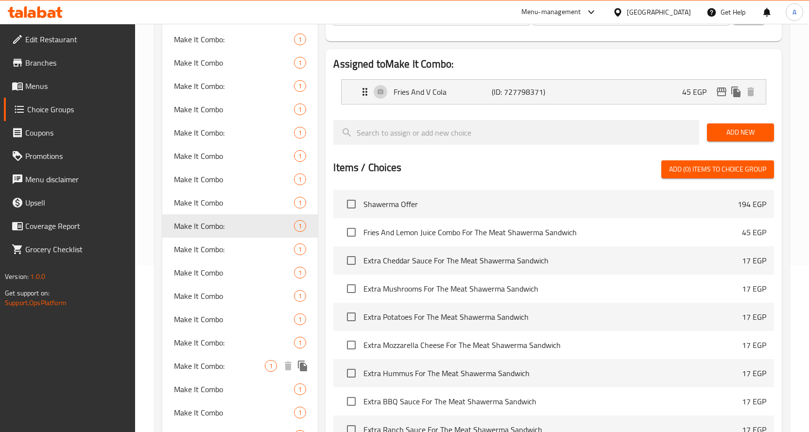
scroll to position [160, 0]
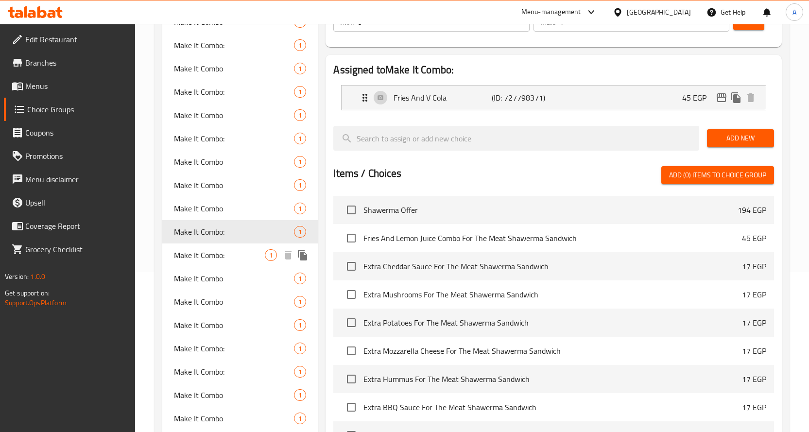
click at [215, 254] on span "Make It Combo:" at bounding box center [219, 255] width 91 height 12
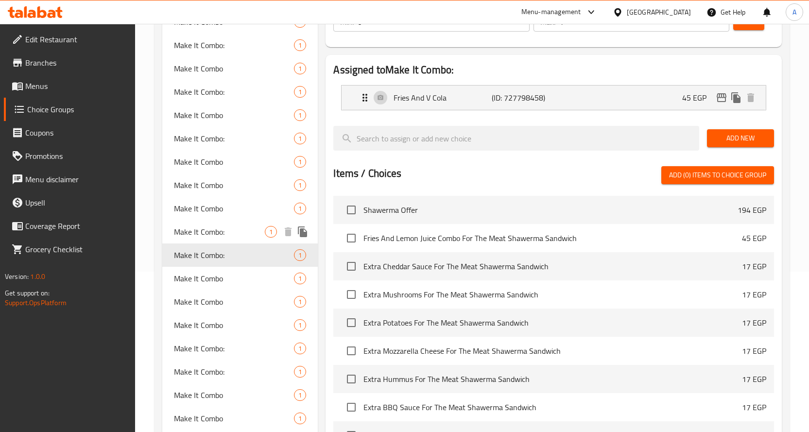
type input "0"
click at [726, 101] on icon "edit" at bounding box center [722, 98] width 12 height 12
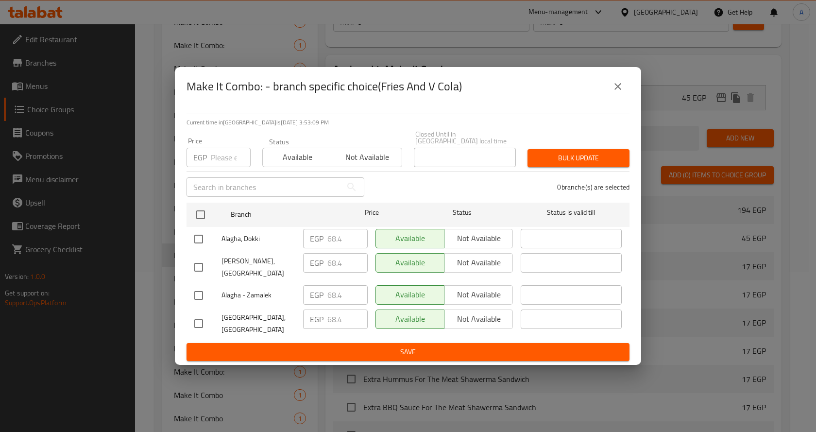
click at [623, 91] on icon "close" at bounding box center [618, 87] width 12 height 12
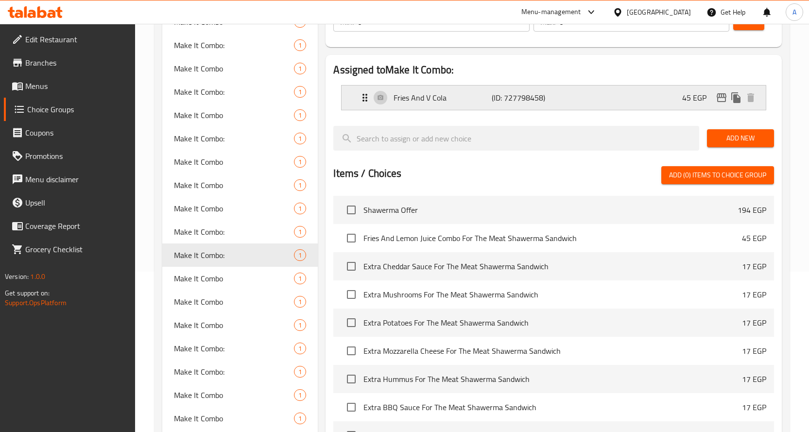
click at [716, 96] on icon "edit" at bounding box center [722, 98] width 12 height 12
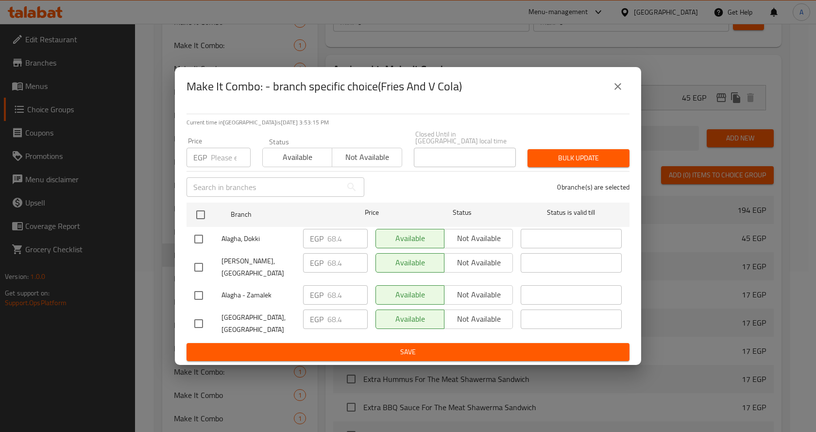
click at [228, 161] on input "number" at bounding box center [231, 157] width 40 height 19
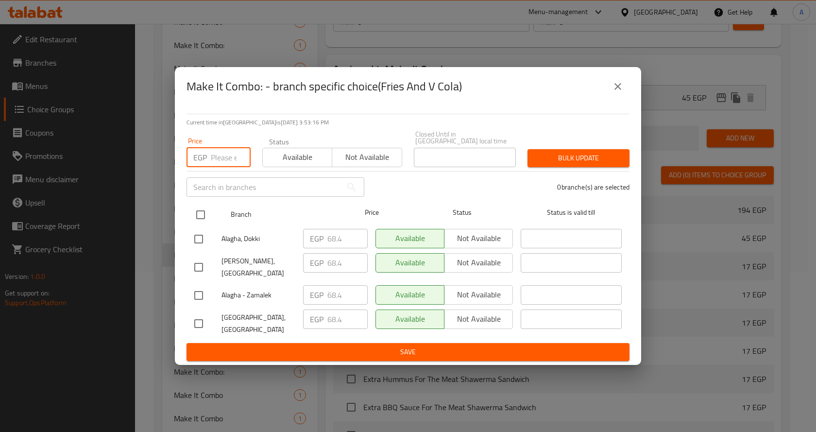
click at [206, 216] on input "checkbox" at bounding box center [200, 214] width 20 height 20
checkbox input "true"
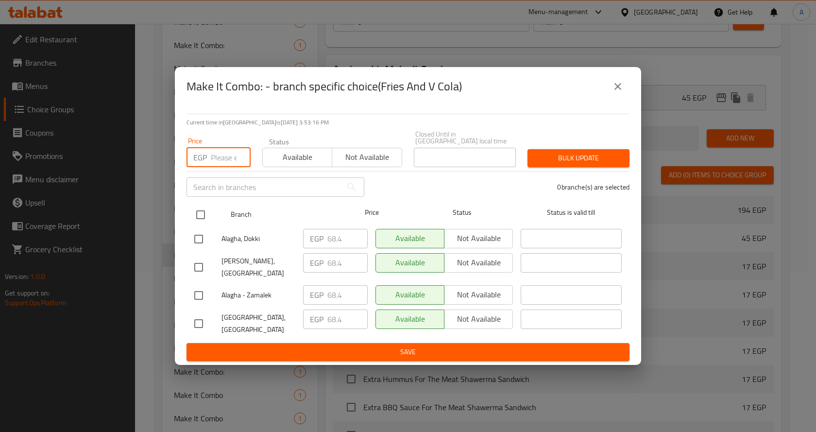
checkbox input "true"
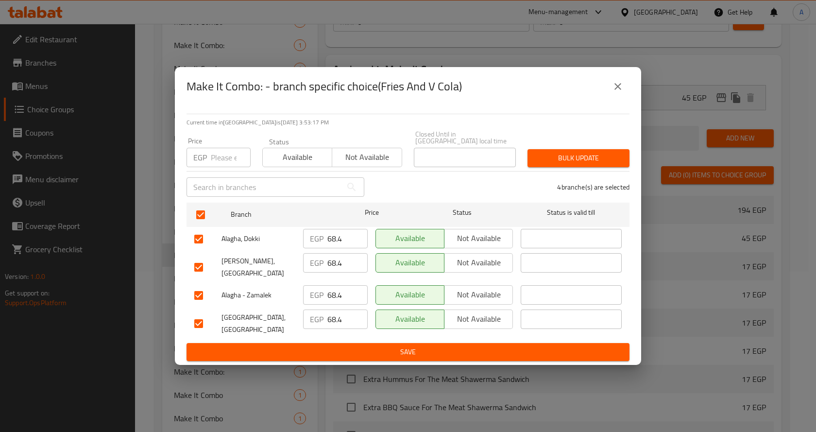
click at [228, 154] on input "number" at bounding box center [231, 157] width 40 height 19
paste input "85.5"
type input "85.5"
click at [542, 161] on span "Bulk update" at bounding box center [578, 158] width 86 height 12
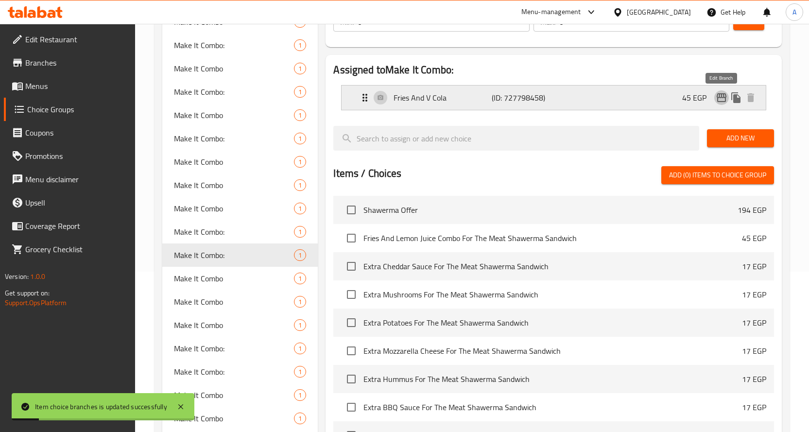
click at [723, 97] on icon "edit" at bounding box center [722, 98] width 12 height 12
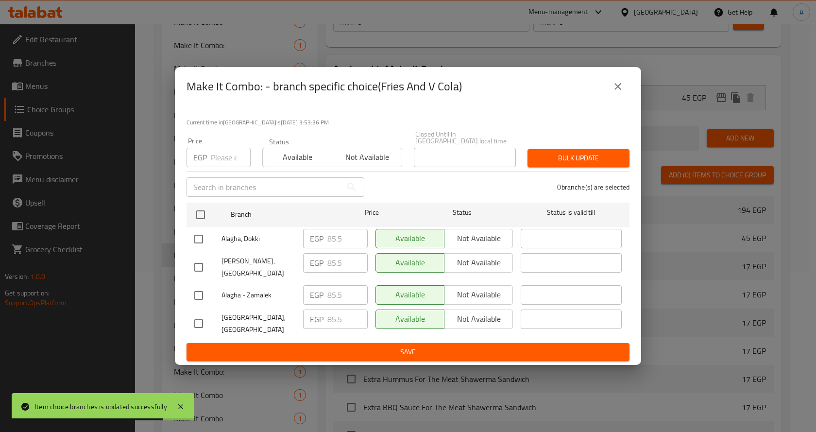
click at [224, 164] on input "number" at bounding box center [231, 157] width 40 height 19
paste input "114"
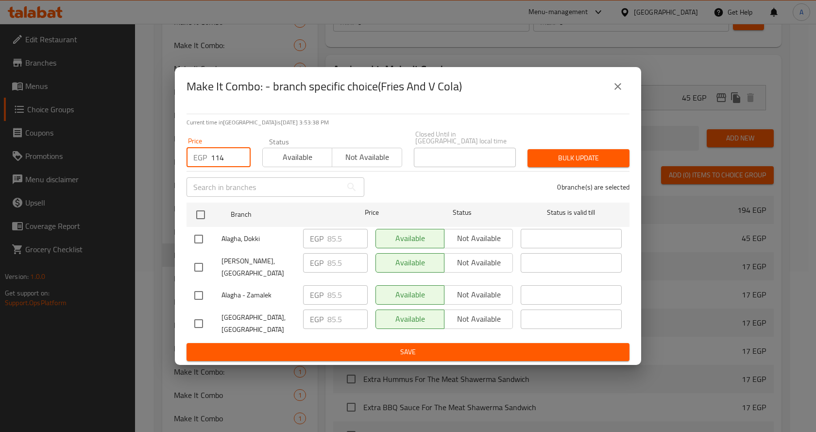
type input "114"
click at [441, 191] on div "0 branche(s) are selected" at bounding box center [502, 187] width 265 height 35
click at [203, 267] on input "checkbox" at bounding box center [198, 267] width 20 height 20
checkbox input "true"
click at [580, 152] on div "Bulk update" at bounding box center [579, 158] width 114 height 30
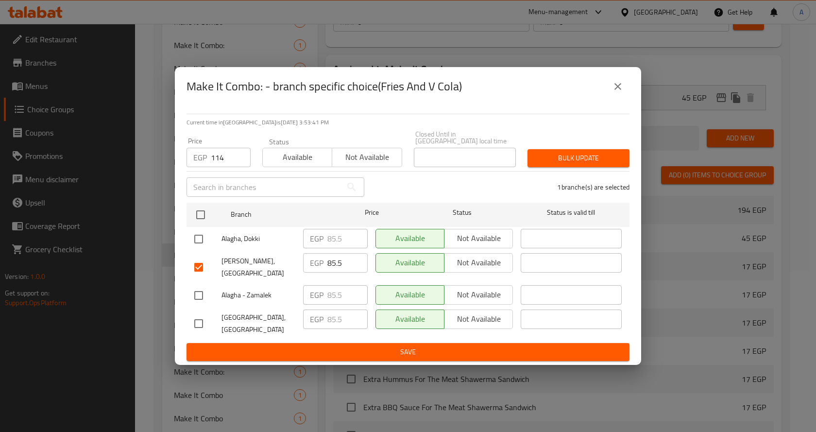
click at [580, 153] on button "Bulk update" at bounding box center [579, 158] width 102 height 18
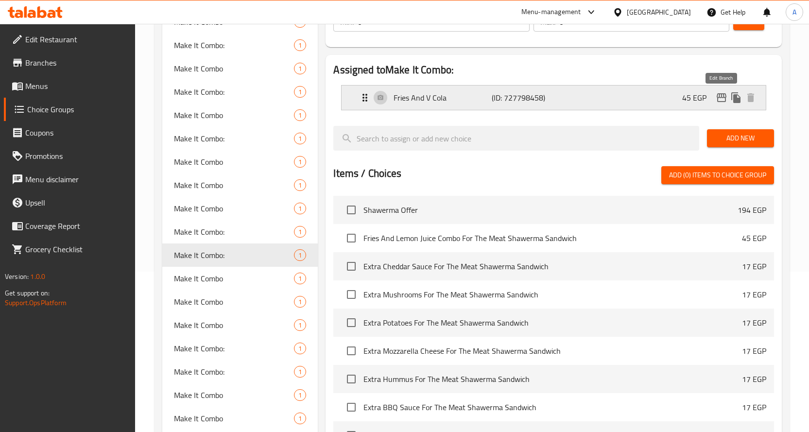
click at [718, 103] on icon "edit" at bounding box center [722, 98] width 12 height 12
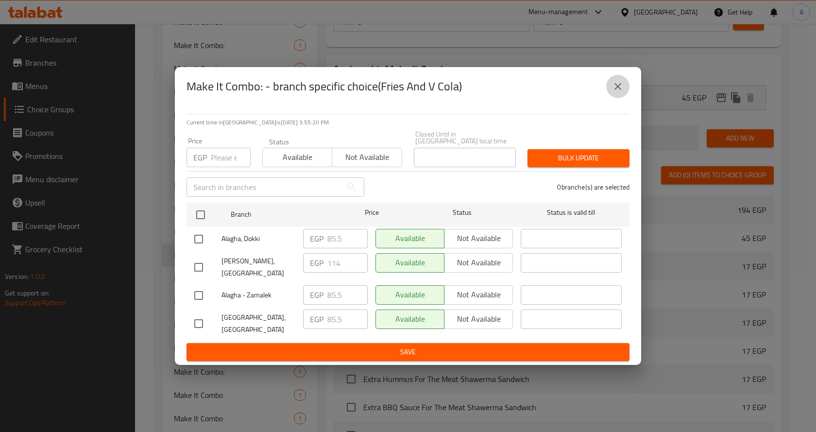
click at [614, 92] on icon "close" at bounding box center [618, 87] width 12 height 12
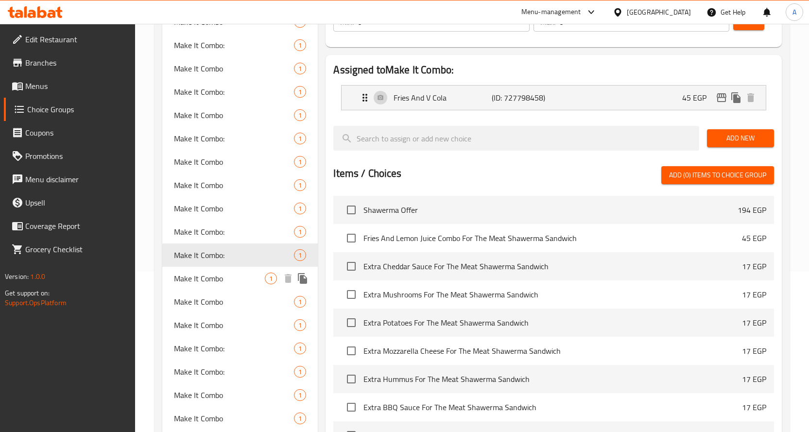
click at [232, 280] on span "Make It Combo" at bounding box center [219, 279] width 91 height 12
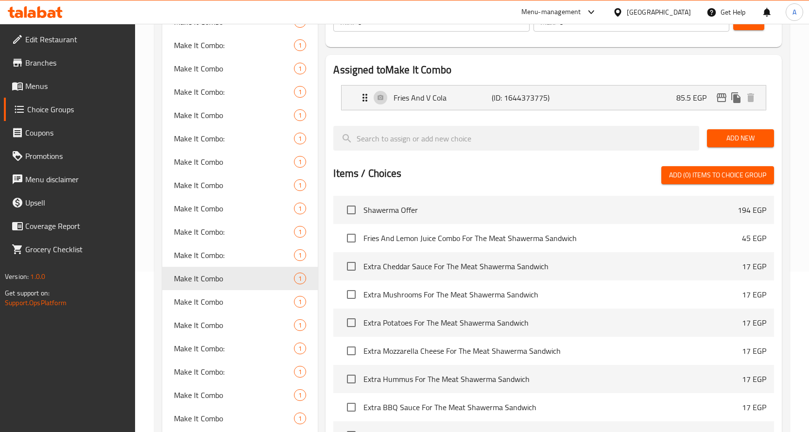
type input "Make It Combo"
type input "خليها كومبو"
click at [721, 92] on icon "edit" at bounding box center [722, 98] width 12 height 12
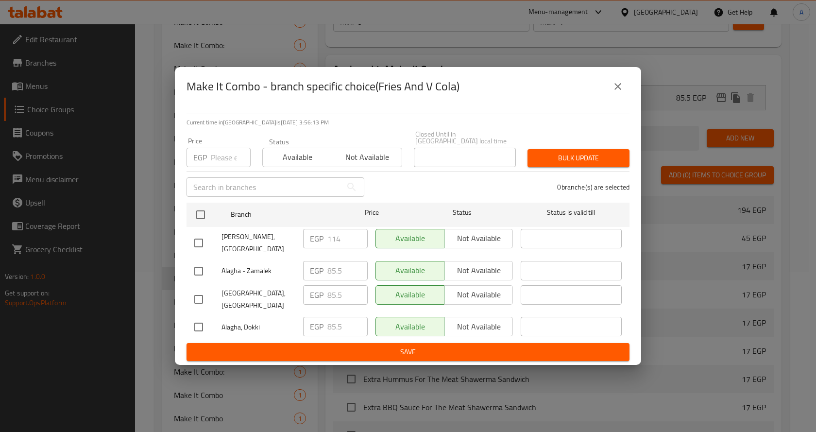
click at [612, 98] on button "close" at bounding box center [617, 86] width 23 height 23
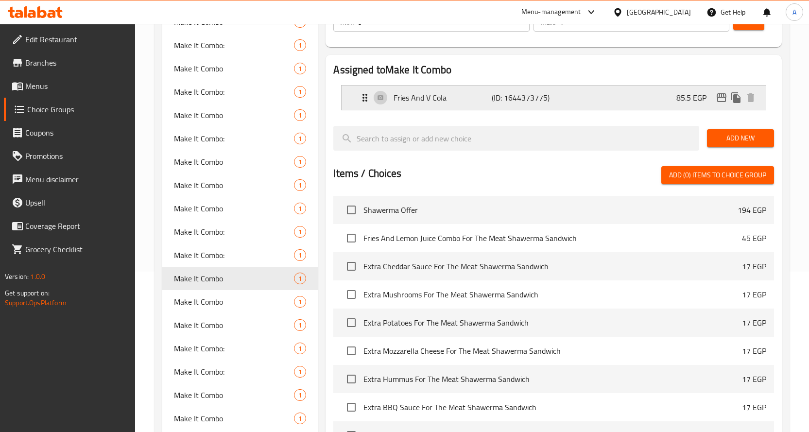
click at [719, 98] on icon "edit" at bounding box center [721, 97] width 10 height 9
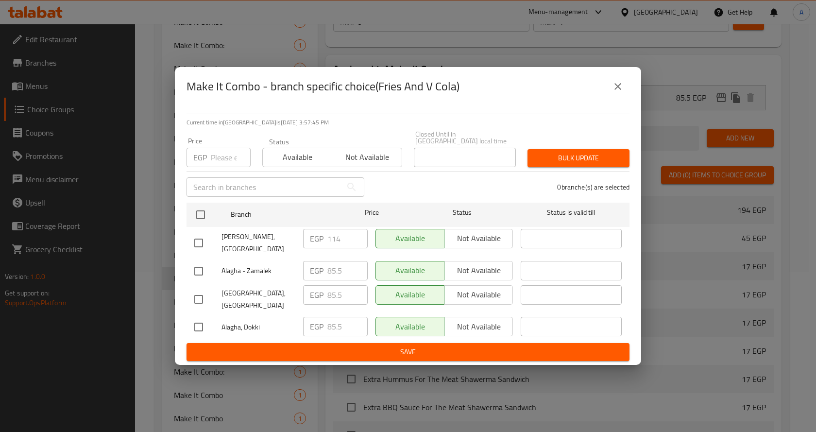
click at [616, 92] on icon "close" at bounding box center [618, 87] width 12 height 12
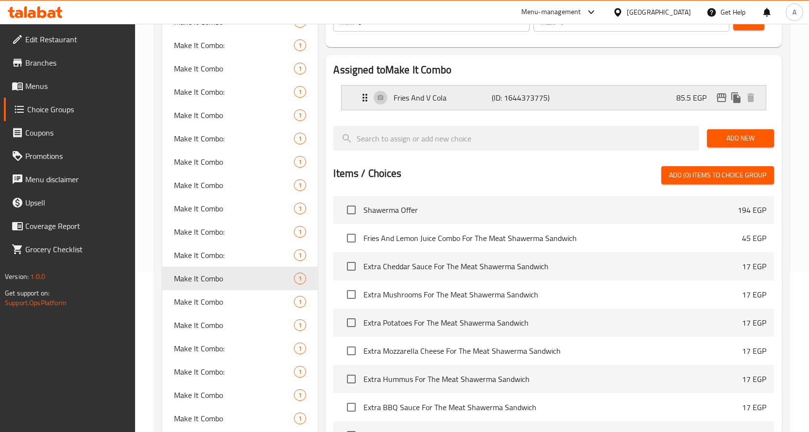
click at [716, 94] on icon "edit" at bounding box center [722, 98] width 12 height 12
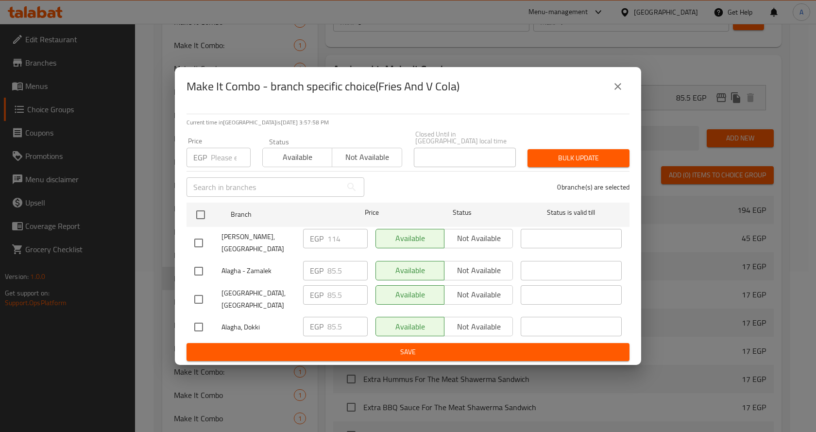
click at [616, 92] on icon "close" at bounding box center [618, 87] width 12 height 12
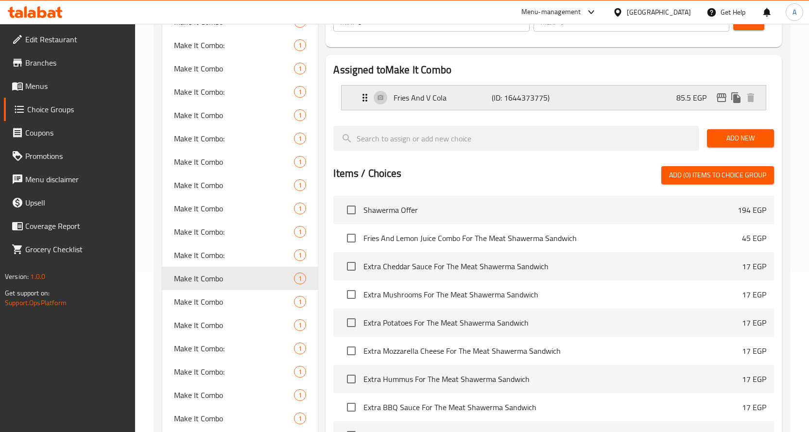
click at [721, 96] on icon "edit" at bounding box center [721, 97] width 10 height 9
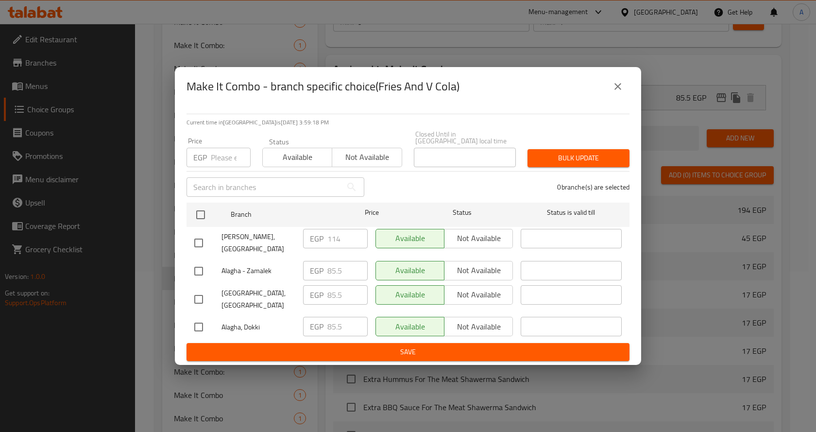
click at [613, 92] on icon "close" at bounding box center [618, 87] width 12 height 12
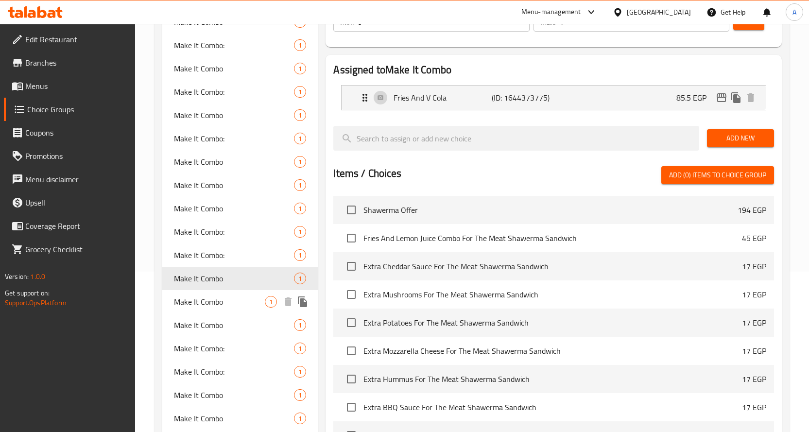
click at [221, 299] on span "Make It Combo" at bounding box center [219, 302] width 91 height 12
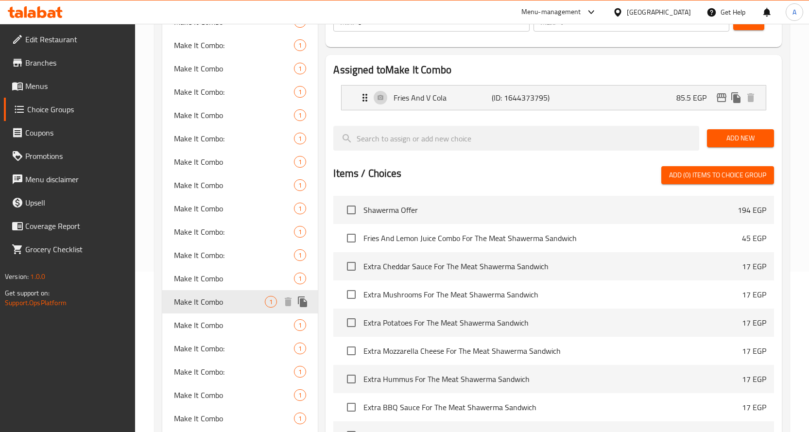
type input "0"
click at [714, 93] on div "85.5 EGP" at bounding box center [717, 97] width 82 height 15
click at [717, 96] on icon "edit" at bounding box center [721, 97] width 10 height 9
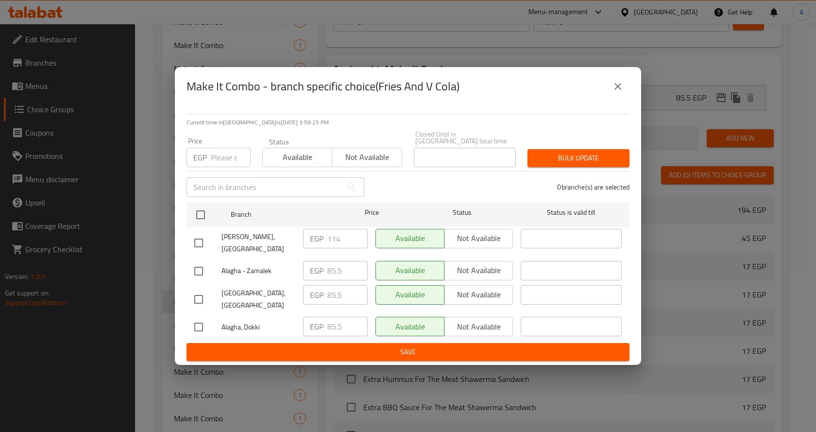
click at [616, 90] on icon "close" at bounding box center [617, 86] width 7 height 7
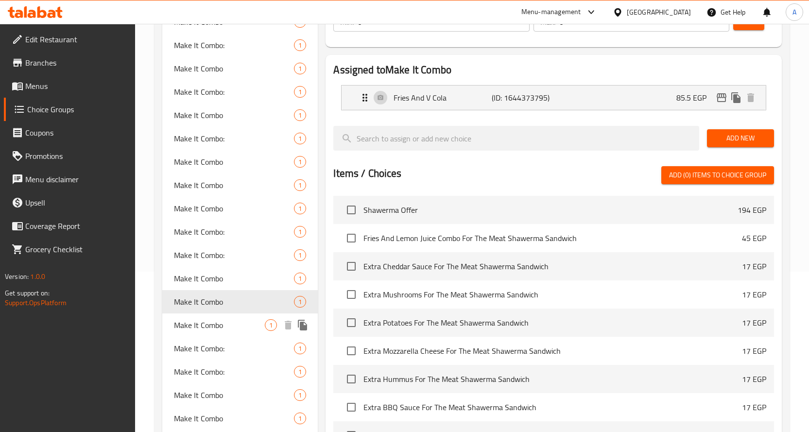
click at [206, 325] on span "Make It Combo" at bounding box center [219, 325] width 91 height 12
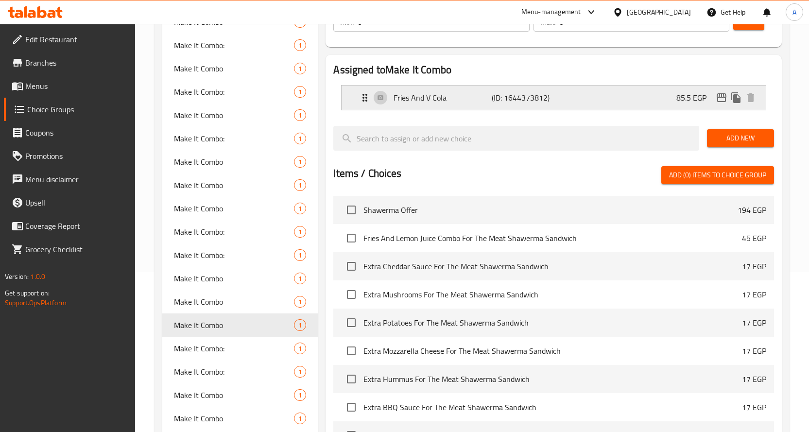
click at [719, 98] on icon "edit" at bounding box center [721, 97] width 10 height 9
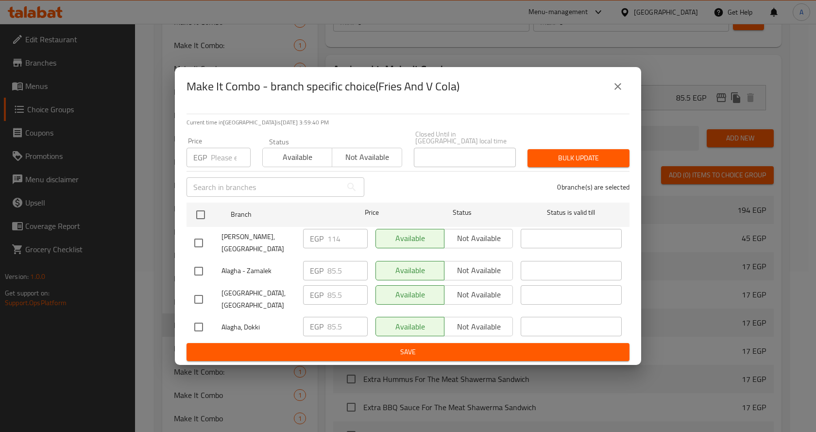
click at [622, 92] on icon "close" at bounding box center [618, 87] width 12 height 12
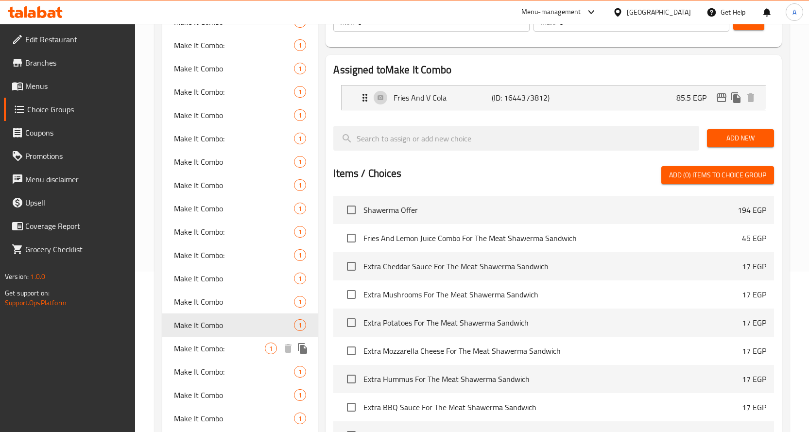
click at [203, 351] on span "Make It Combo:" at bounding box center [219, 348] width 91 height 12
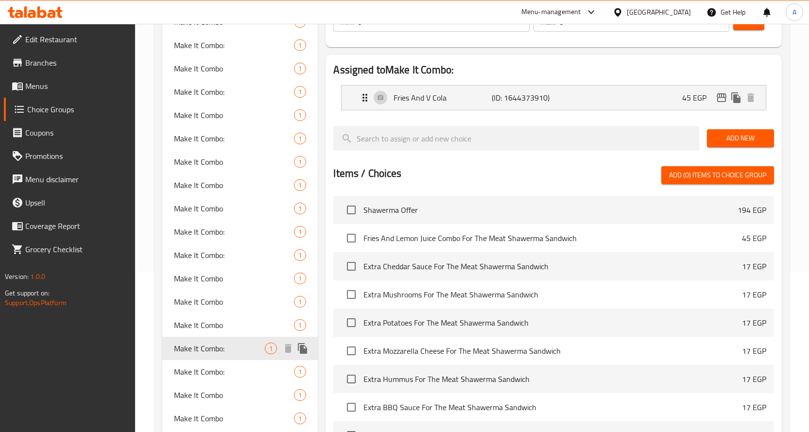
type input "Make It Combo:"
type input "اجعلها كومبو:"
click at [726, 95] on icon "edit" at bounding box center [722, 98] width 12 height 12
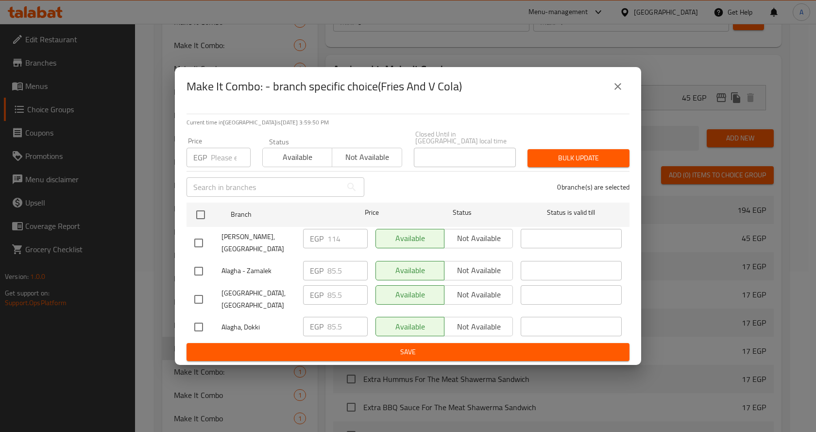
click at [625, 90] on button "close" at bounding box center [617, 86] width 23 height 23
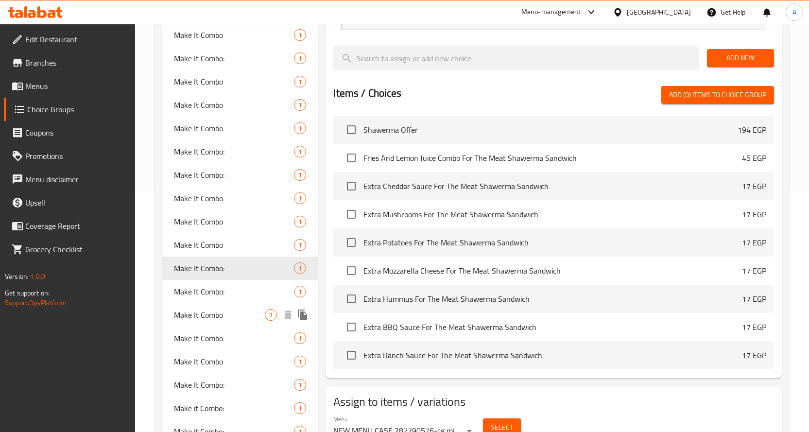
scroll to position [257, 0]
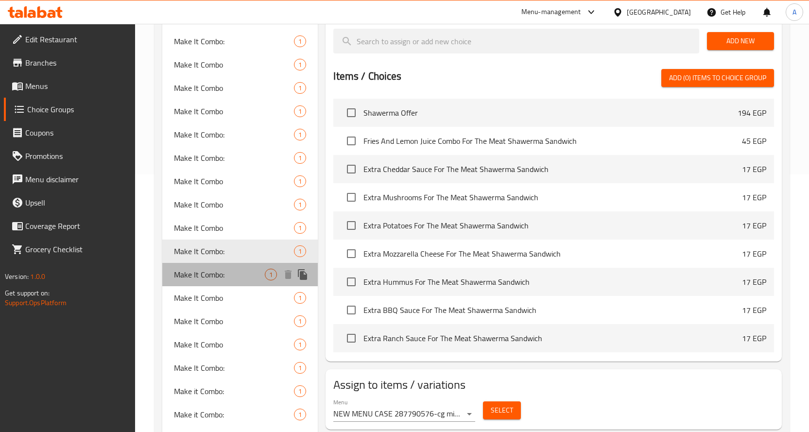
click at [230, 276] on span "Make It Combo:" at bounding box center [219, 275] width 91 height 12
type input "0"
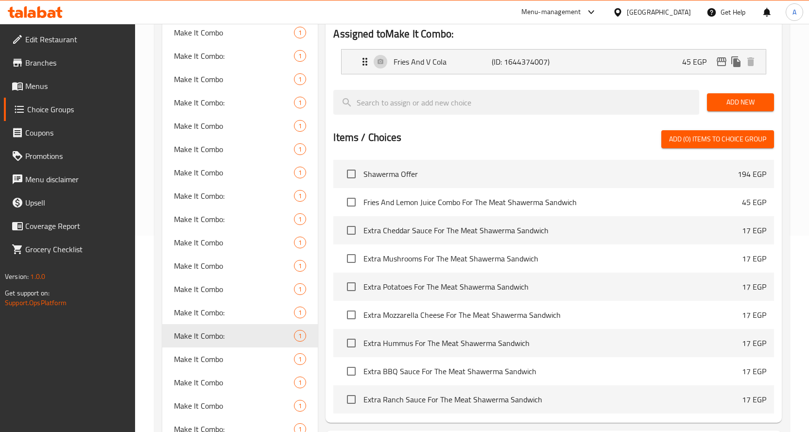
scroll to position [160, 0]
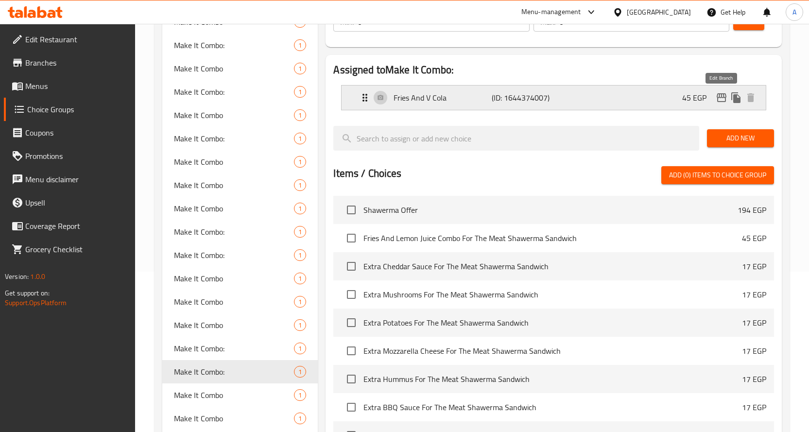
click at [717, 96] on icon "edit" at bounding box center [721, 97] width 10 height 9
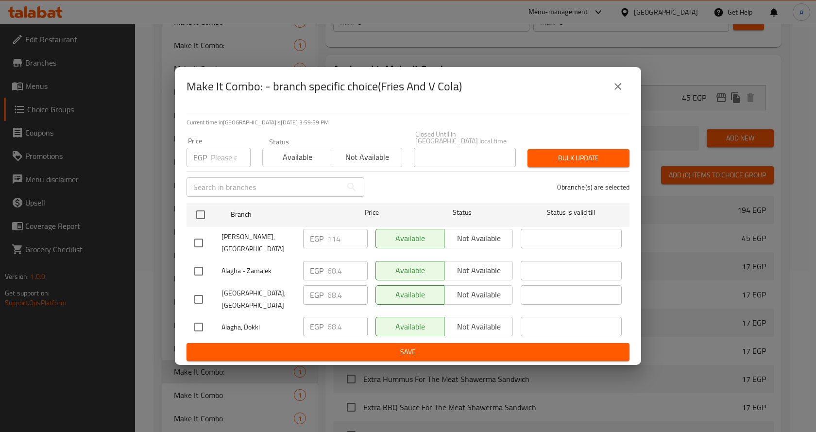
click at [200, 268] on input "checkbox" at bounding box center [198, 271] width 20 height 20
checkbox input "true"
click at [200, 289] on input "checkbox" at bounding box center [198, 299] width 20 height 20
checkbox input "true"
click at [200, 317] on input "checkbox" at bounding box center [198, 327] width 20 height 20
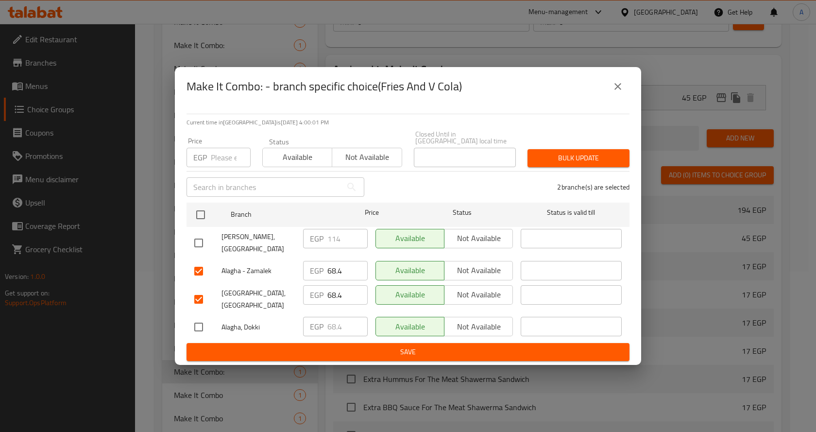
checkbox input "true"
click at [217, 167] on input "number" at bounding box center [231, 157] width 40 height 19
type input "85.5"
click at [509, 190] on div "3 branche(s) are selected" at bounding box center [502, 187] width 265 height 35
click at [570, 164] on span "Bulk update" at bounding box center [578, 158] width 86 height 12
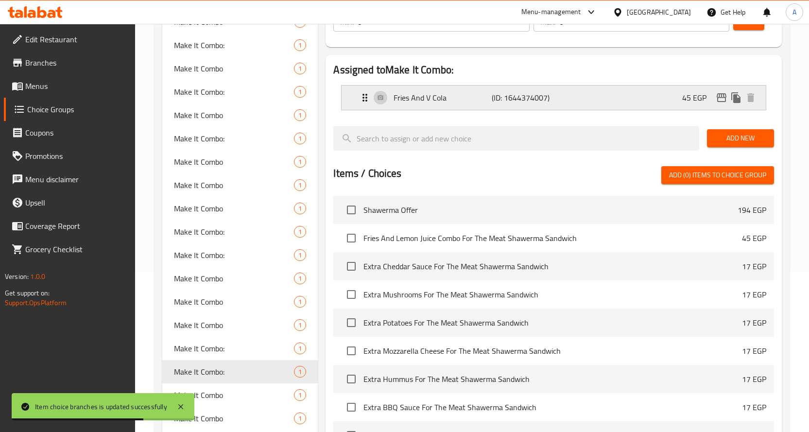
click at [718, 96] on icon "edit" at bounding box center [722, 98] width 12 height 12
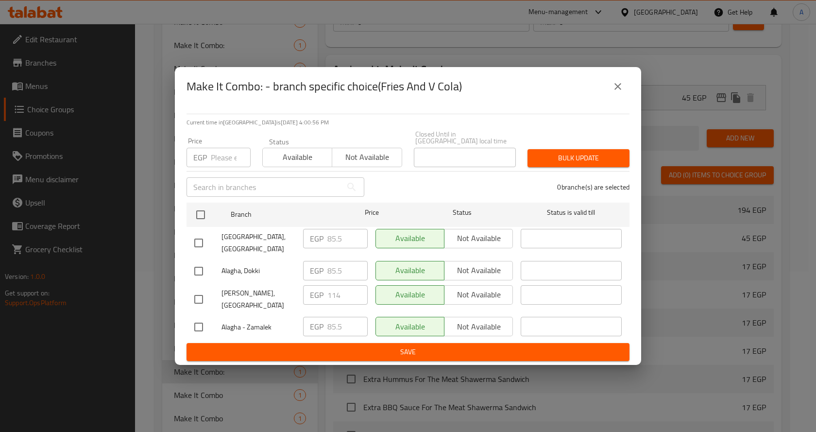
click at [619, 92] on icon "close" at bounding box center [618, 87] width 12 height 12
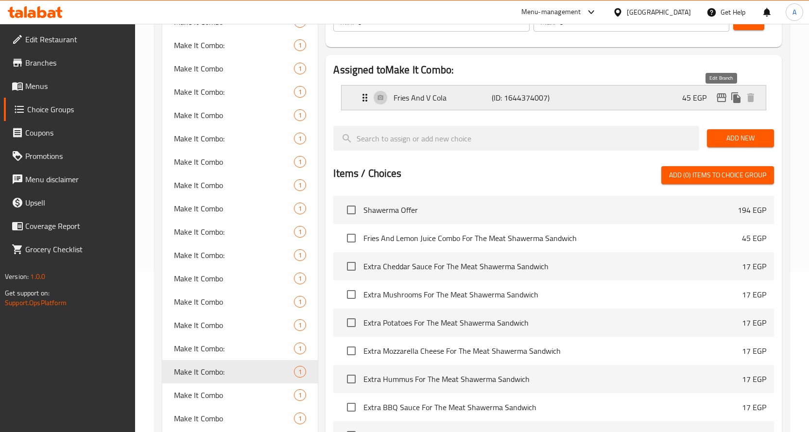
click at [724, 100] on icon "edit" at bounding box center [722, 98] width 12 height 12
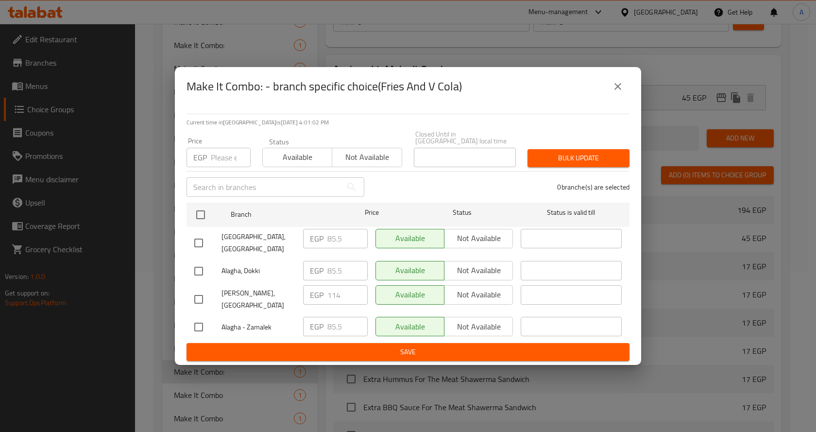
click at [615, 92] on icon "close" at bounding box center [618, 87] width 12 height 12
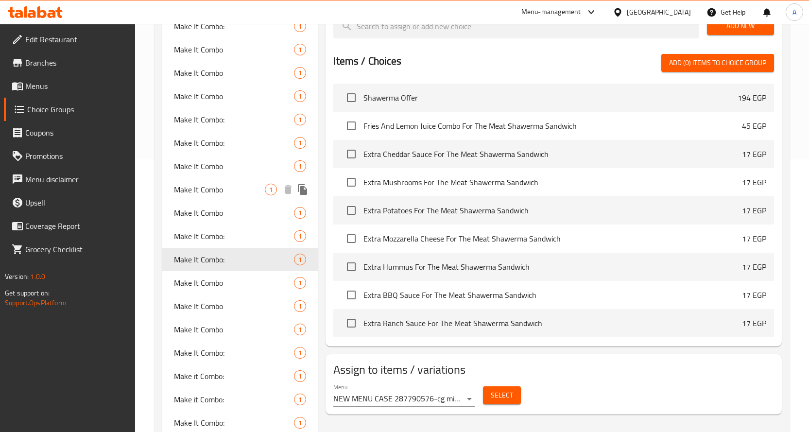
scroll to position [306, 0]
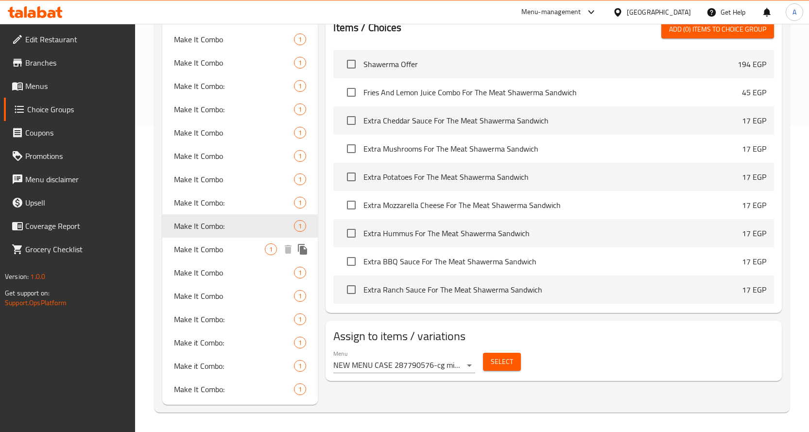
click at [200, 251] on span "Make It Combo" at bounding box center [219, 249] width 91 height 12
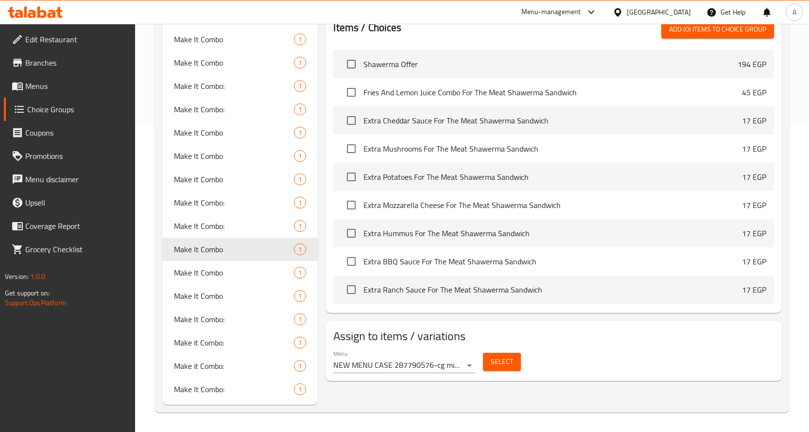
type input "Make It Combo"
type input "خليها كومبو"
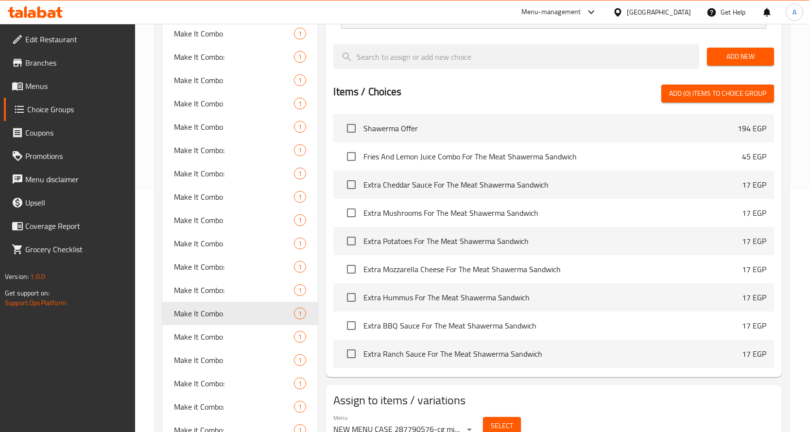
scroll to position [160, 0]
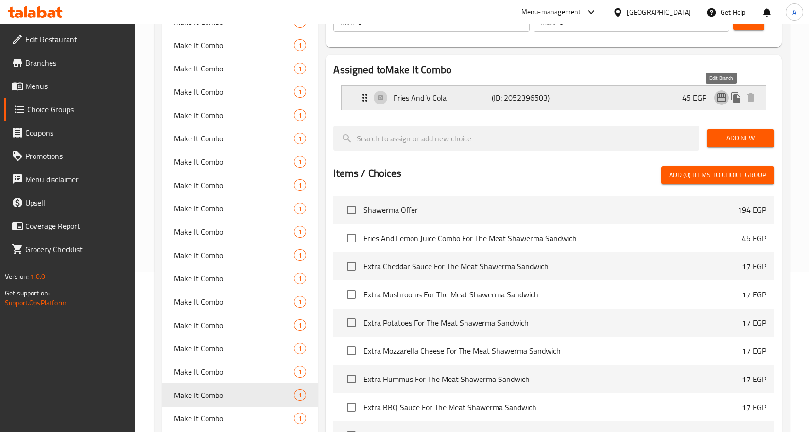
click at [718, 96] on icon "edit" at bounding box center [722, 98] width 12 height 12
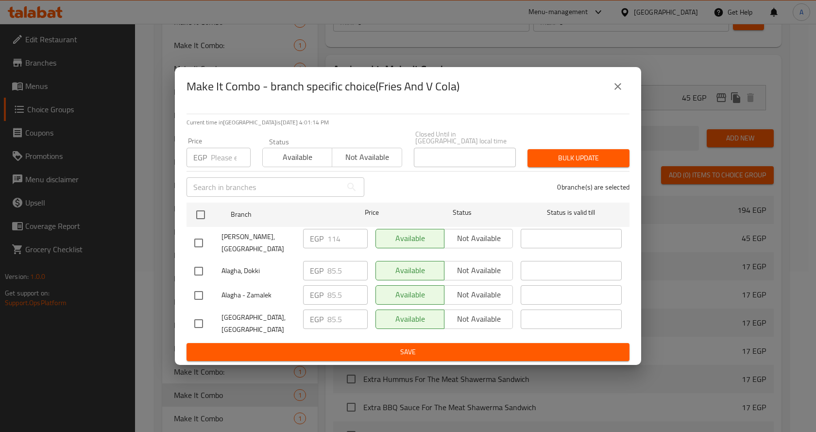
click at [620, 92] on icon "close" at bounding box center [618, 87] width 12 height 12
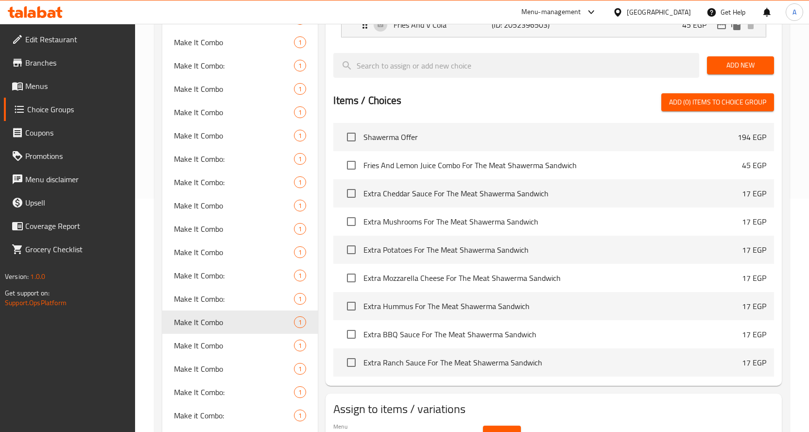
scroll to position [306, 0]
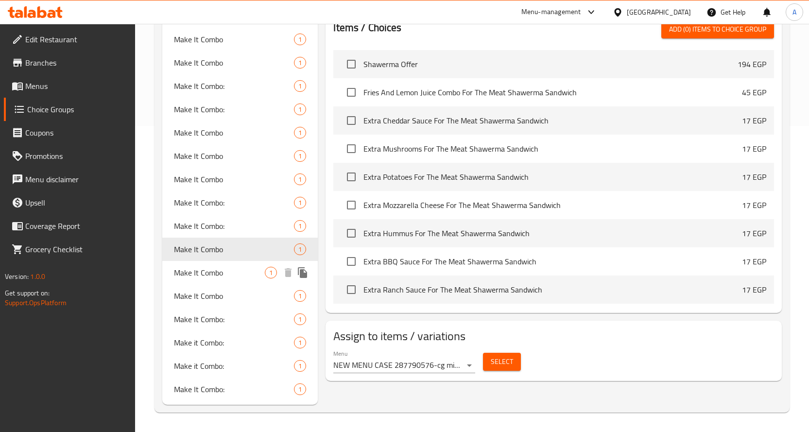
click at [208, 278] on span "Make It Combo" at bounding box center [219, 273] width 91 height 12
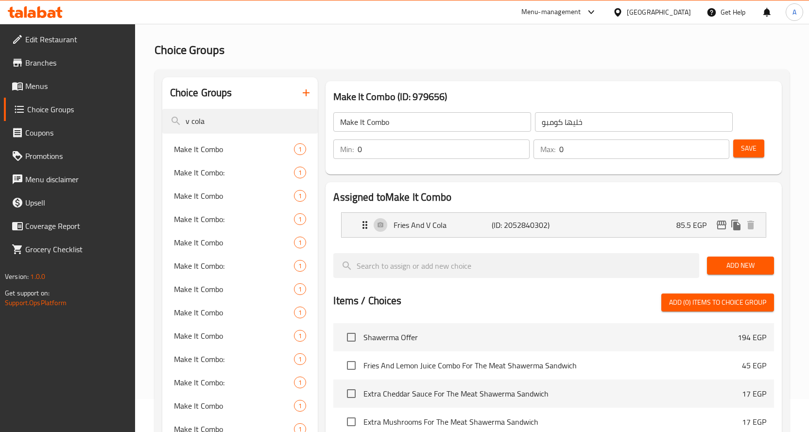
scroll to position [49, 0]
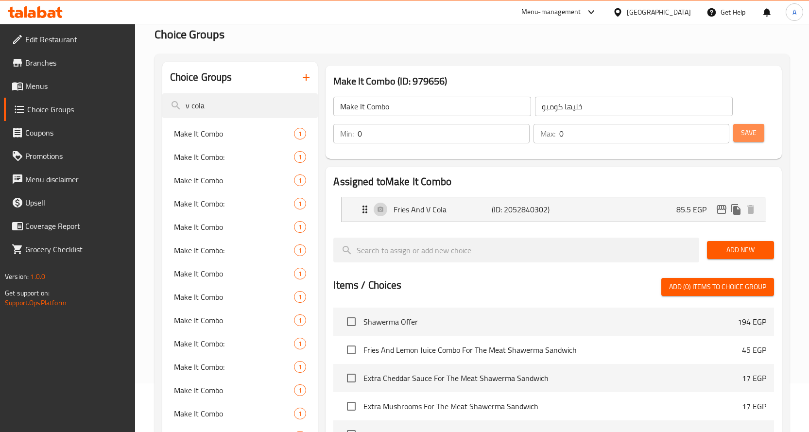
click at [759, 136] on button "Save" at bounding box center [748, 133] width 31 height 18
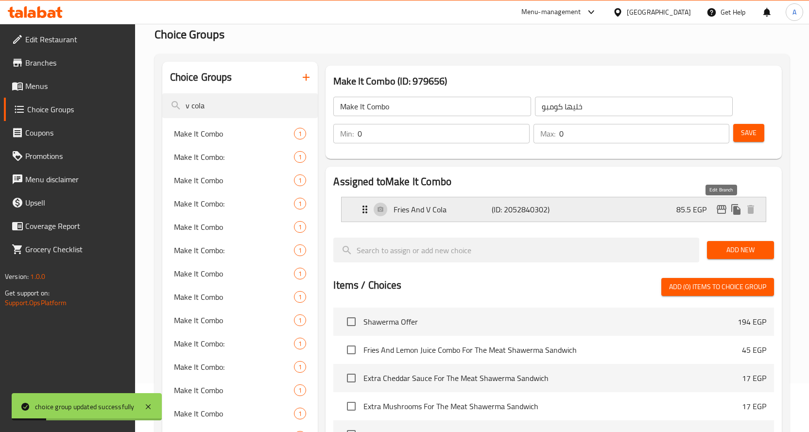
click at [720, 208] on icon "edit" at bounding box center [722, 210] width 12 height 12
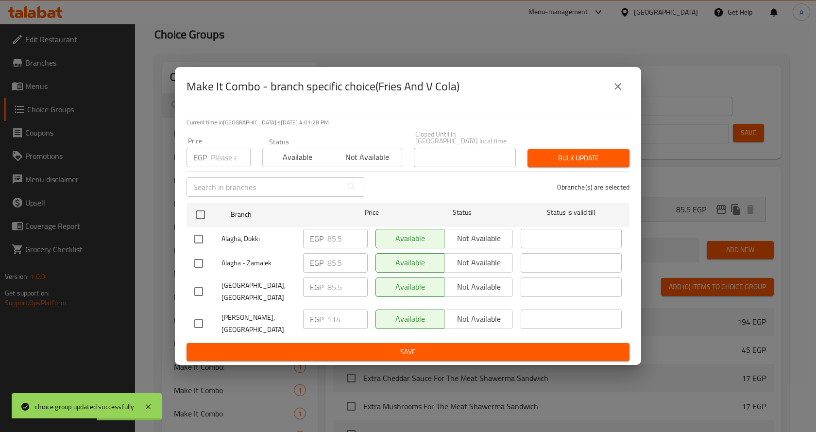
click at [616, 90] on icon "close" at bounding box center [617, 86] width 7 height 7
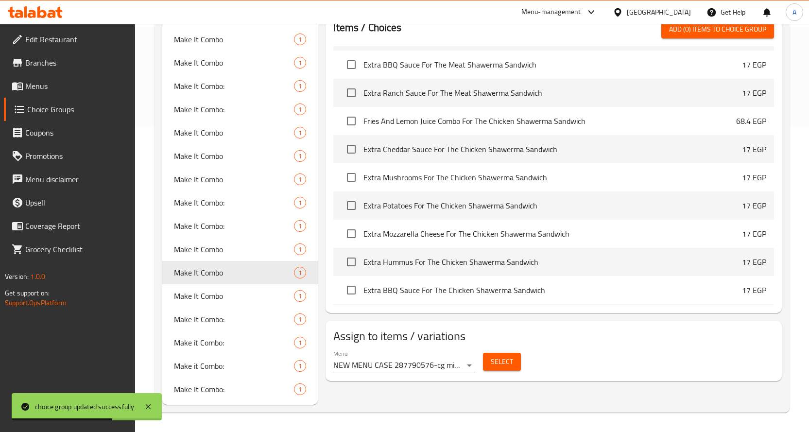
scroll to position [340, 0]
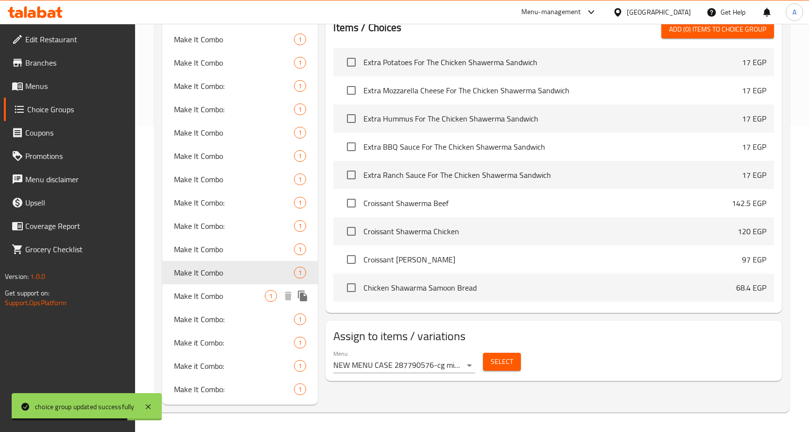
click at [245, 302] on div "Make It Combo 1" at bounding box center [240, 295] width 156 height 23
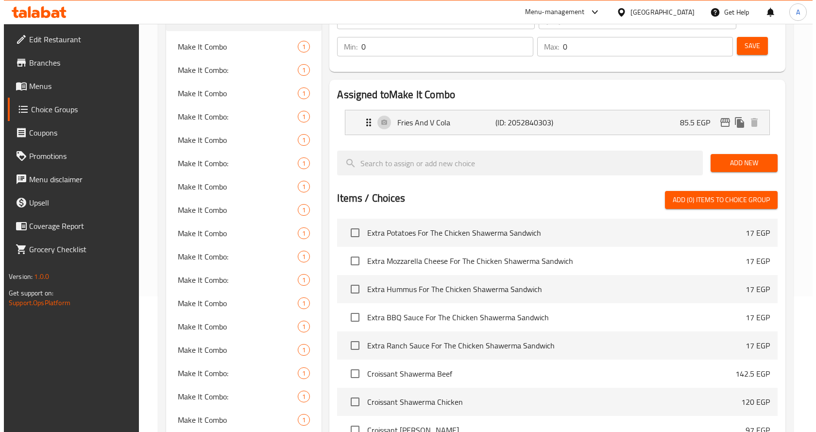
scroll to position [112, 0]
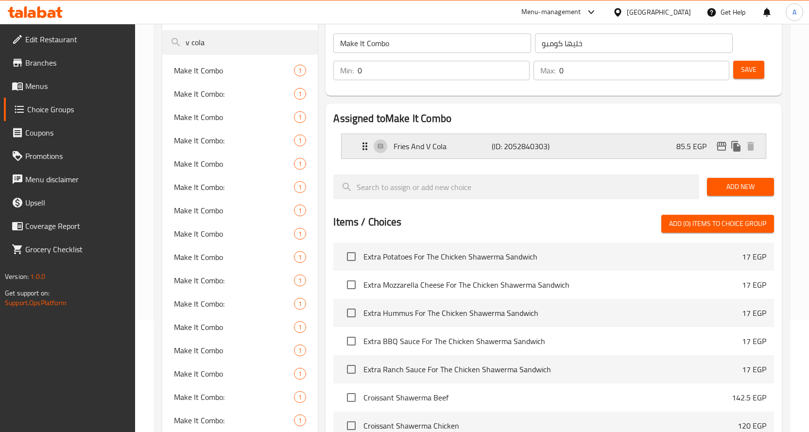
click at [719, 142] on icon "edit" at bounding box center [722, 146] width 12 height 12
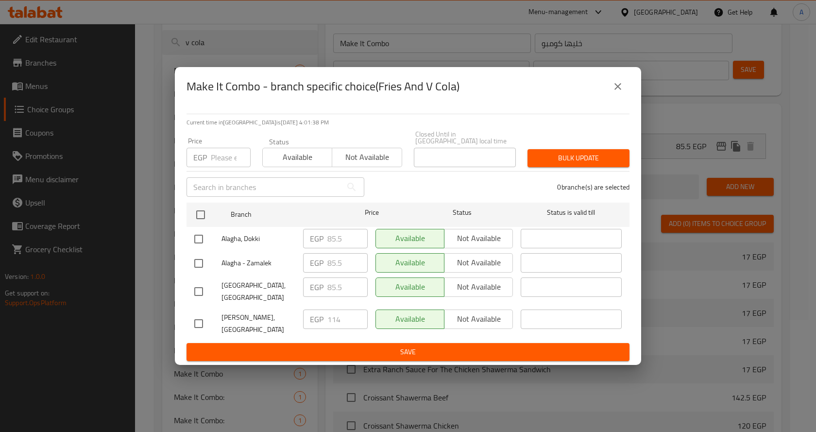
click at [617, 92] on icon "close" at bounding box center [618, 87] width 12 height 12
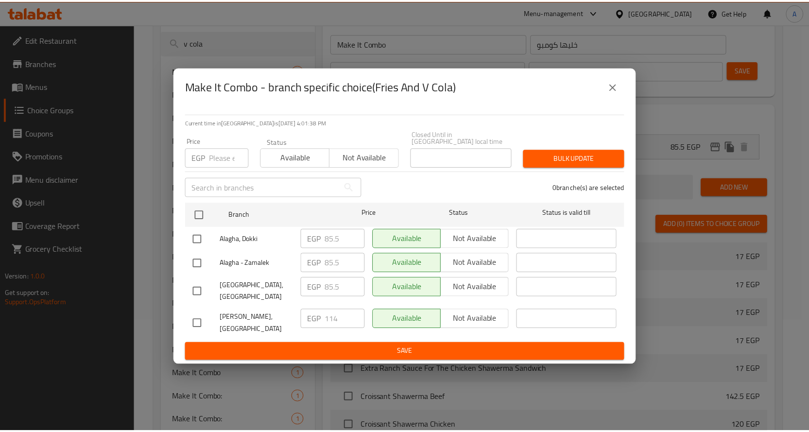
scroll to position [306, 0]
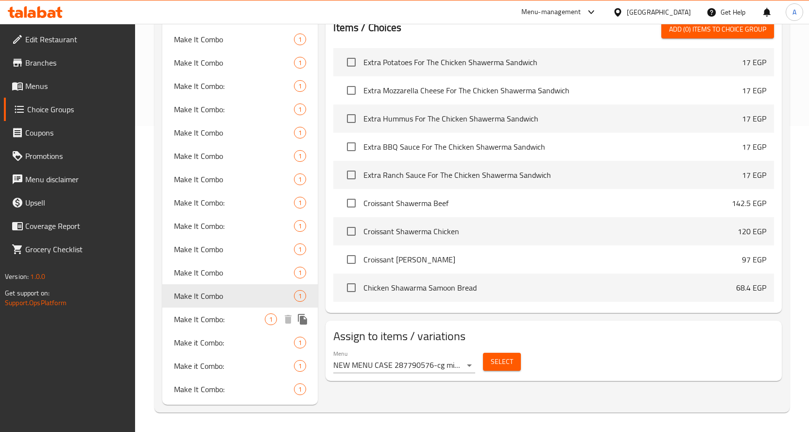
click at [187, 320] on span "Make It Combo:" at bounding box center [219, 319] width 91 height 12
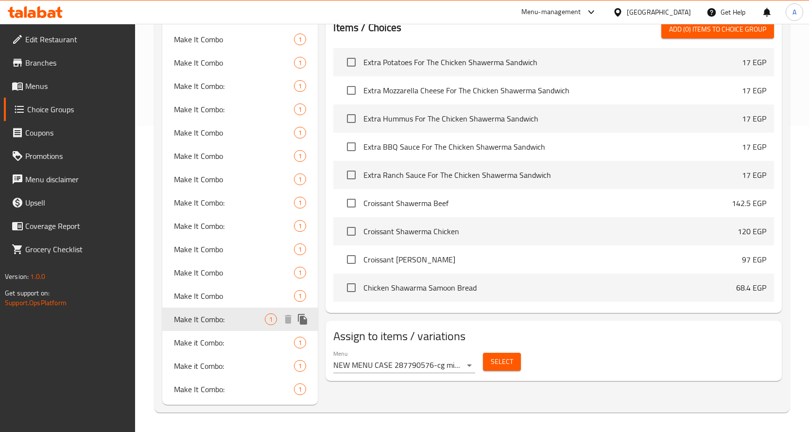
type input "Make It Combo:"
type input "اجعلها كومبو:"
type input "1"
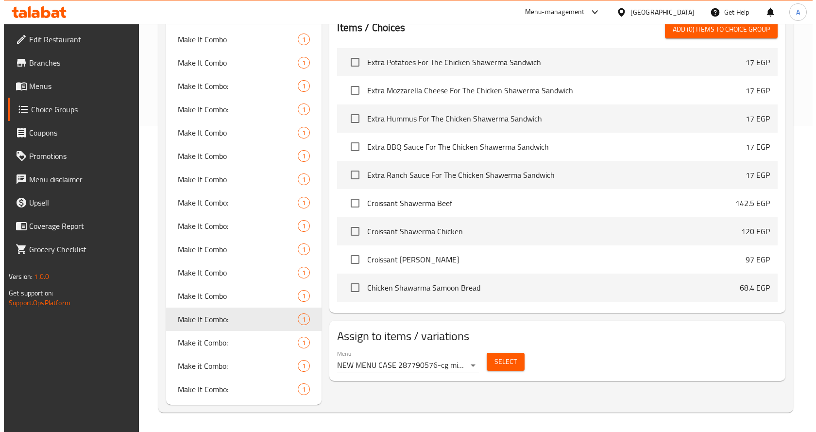
scroll to position [63, 0]
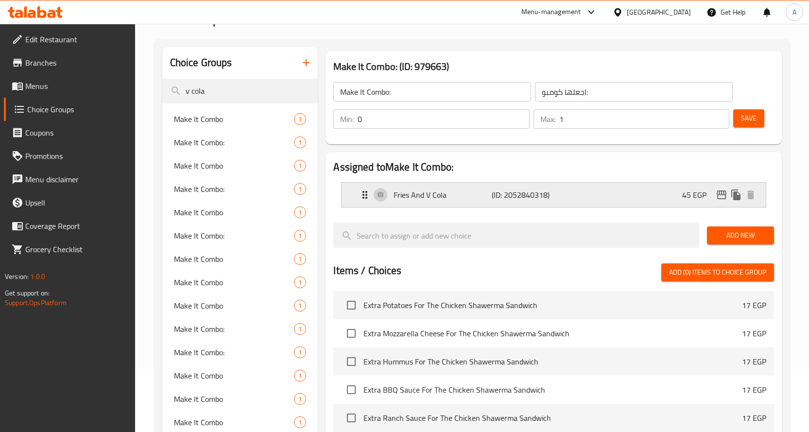
click at [724, 199] on icon "edit" at bounding box center [721, 194] width 10 height 9
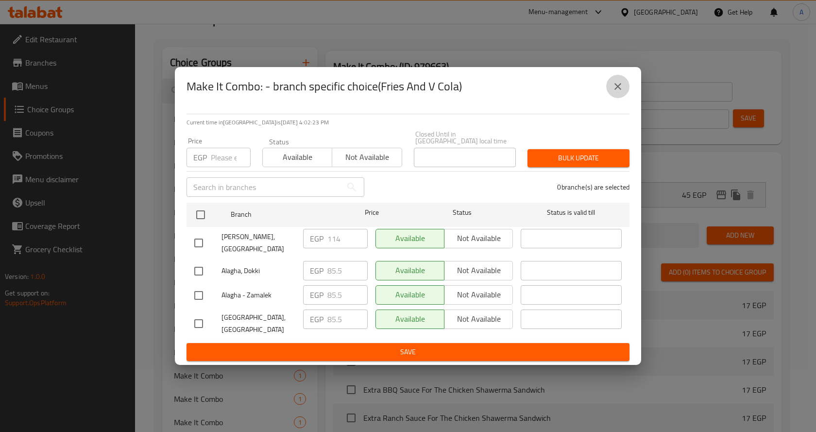
click at [615, 90] on icon "close" at bounding box center [617, 86] width 7 height 7
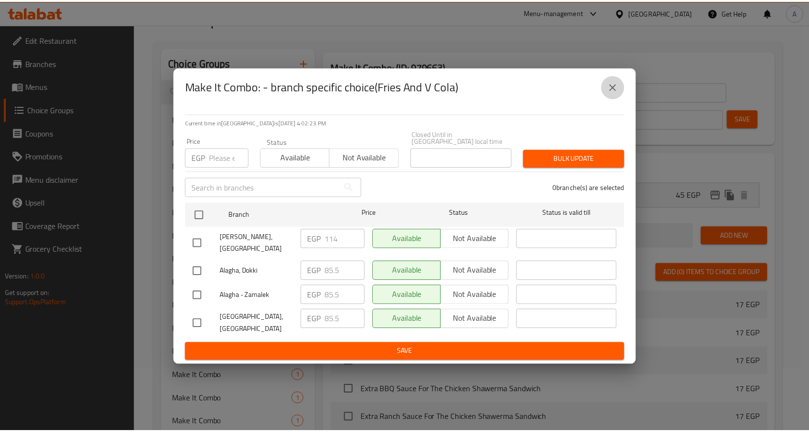
scroll to position [306, 0]
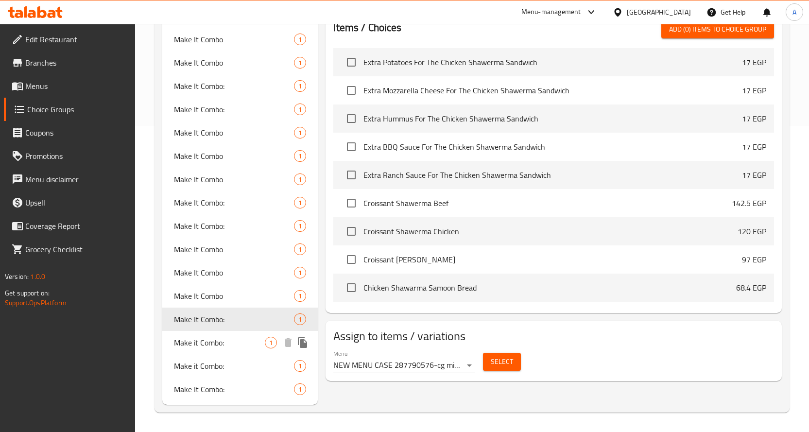
click at [222, 343] on span "Make it Combo:" at bounding box center [219, 343] width 91 height 12
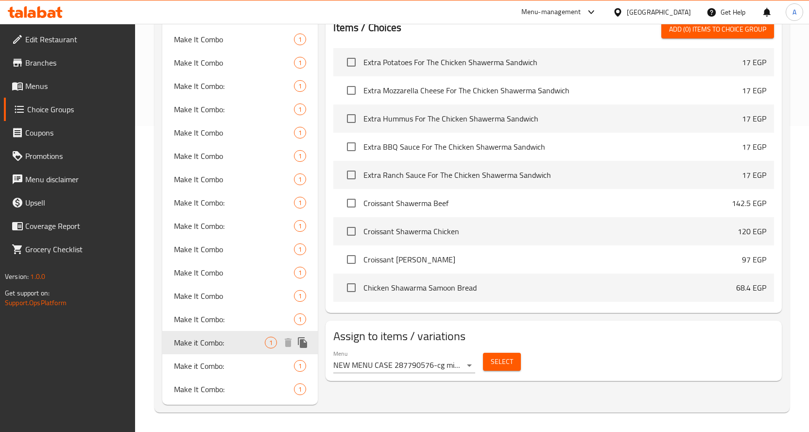
type input "Make it Combo:"
type input "إجعلها كومبو:"
type input "0"
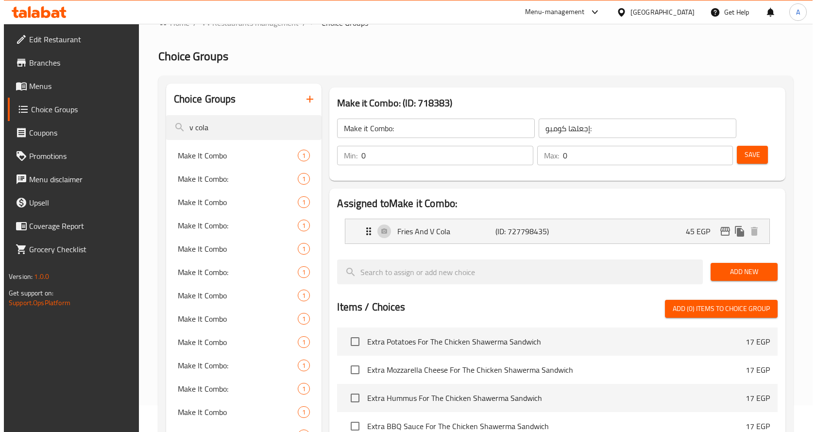
scroll to position [15, 0]
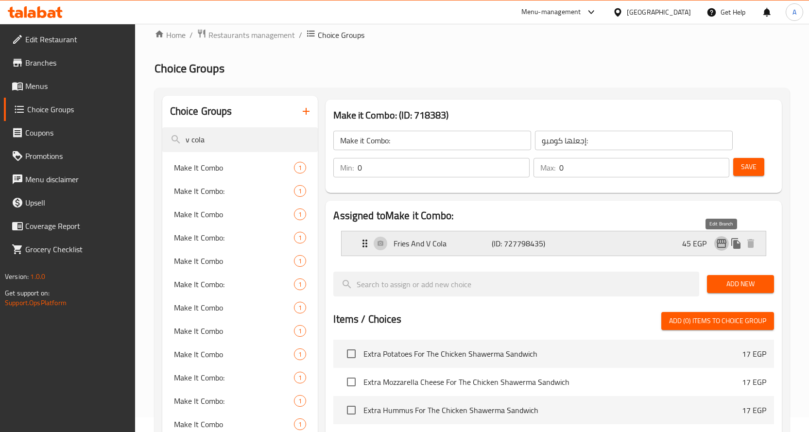
click at [716, 244] on icon "edit" at bounding box center [722, 244] width 12 height 12
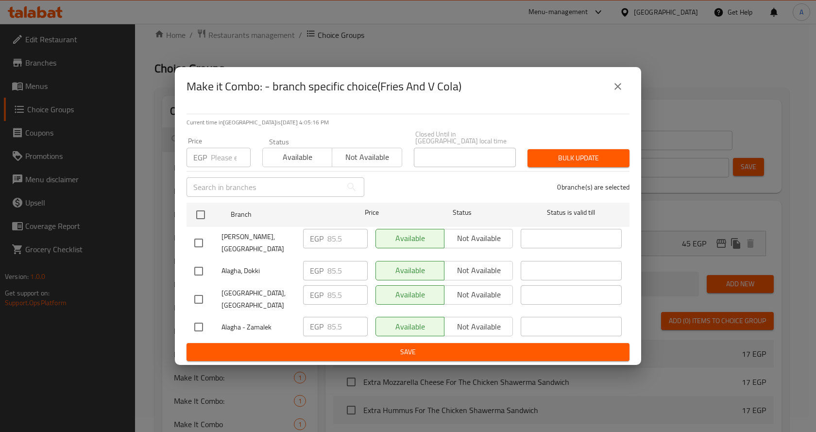
click at [215, 162] on input "number" at bounding box center [231, 157] width 40 height 19
type input "114"
click at [473, 187] on div "0 branche(s) are selected" at bounding box center [502, 187] width 265 height 35
click at [195, 242] on input "checkbox" at bounding box center [198, 243] width 20 height 20
checkbox input "true"
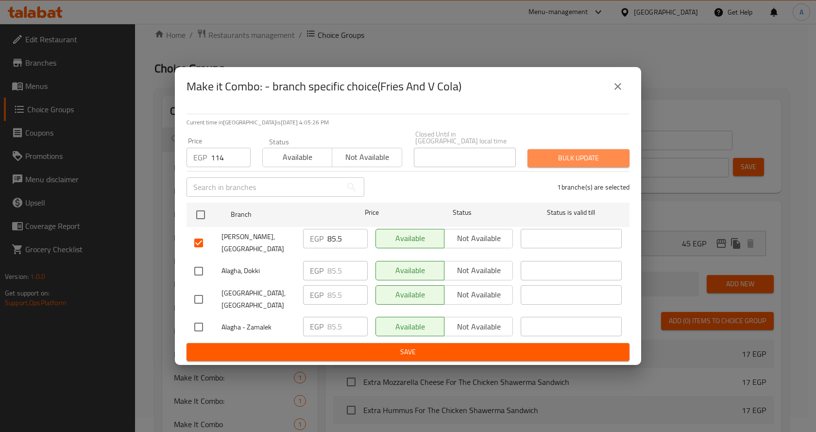
click at [577, 161] on span "Bulk update" at bounding box center [578, 158] width 86 height 12
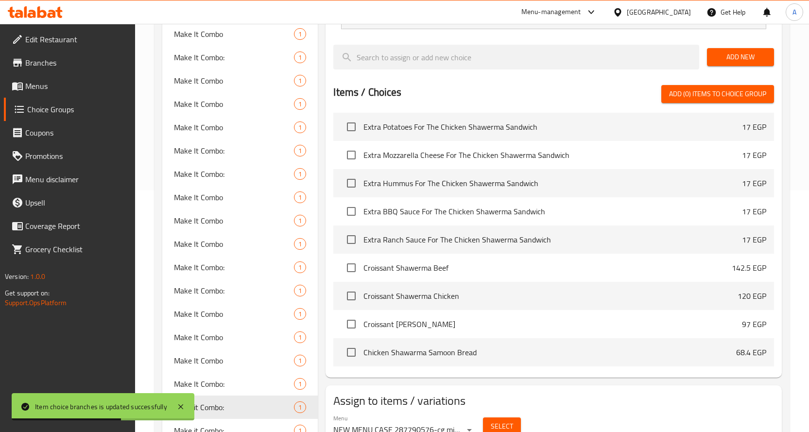
scroll to position [306, 0]
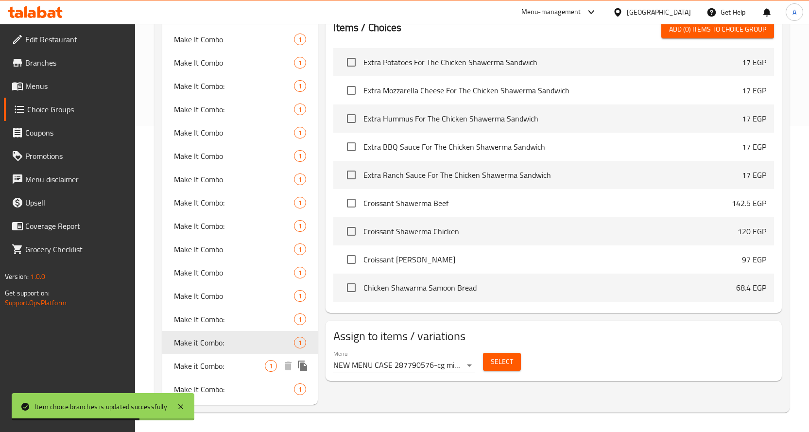
click at [213, 368] on span "Make it Combo:" at bounding box center [219, 366] width 91 height 12
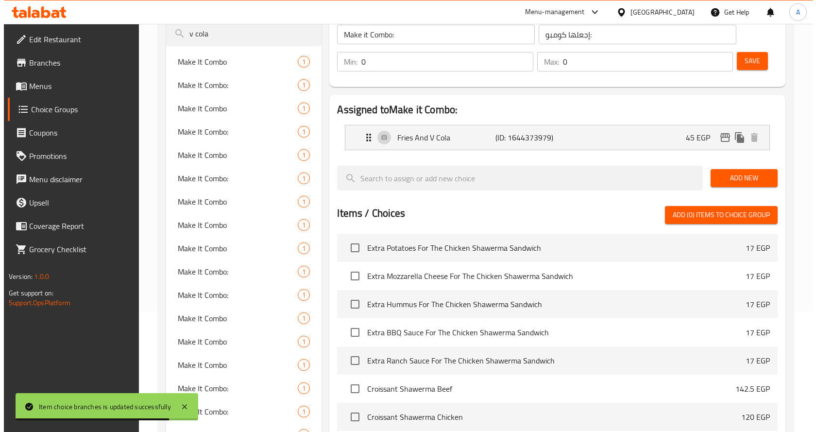
scroll to position [15, 0]
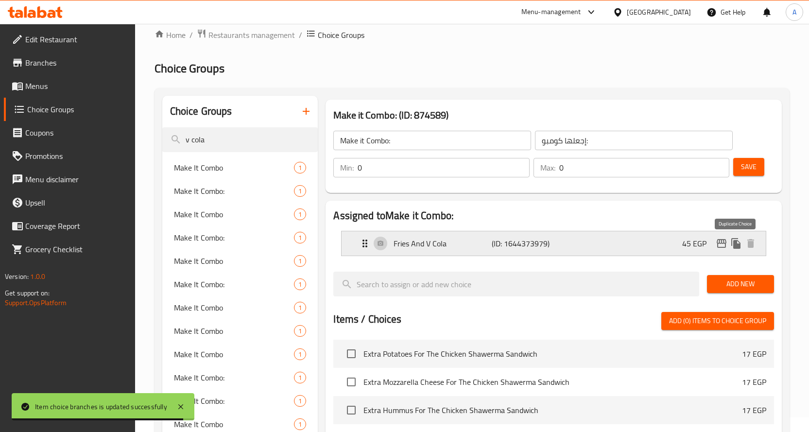
click at [725, 244] on icon "edit" at bounding box center [721, 243] width 10 height 9
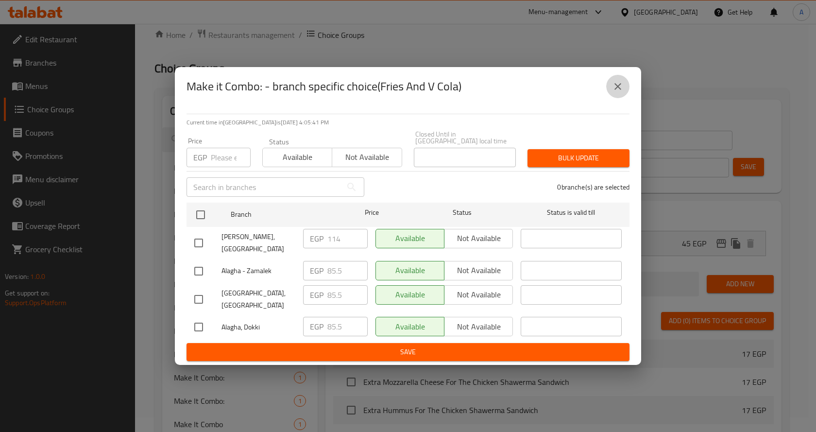
click at [616, 90] on icon "close" at bounding box center [617, 86] width 7 height 7
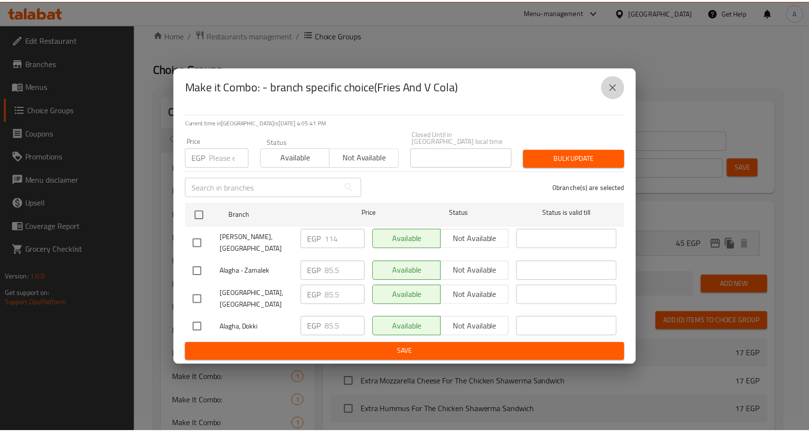
scroll to position [306, 0]
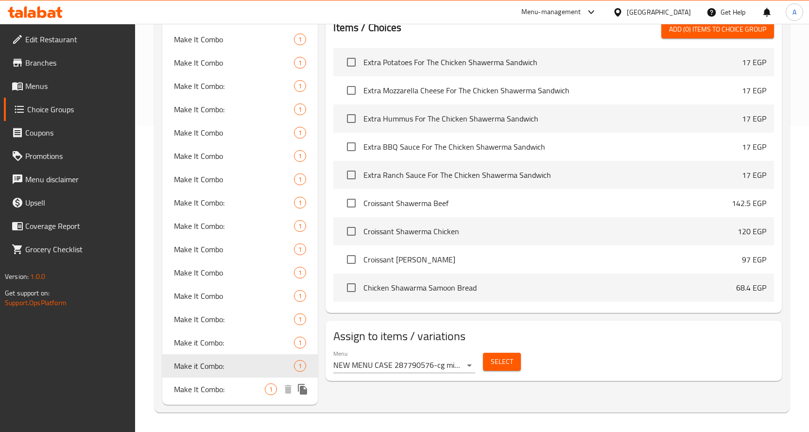
click at [229, 387] on span "Make It Combo:" at bounding box center [219, 389] width 91 height 12
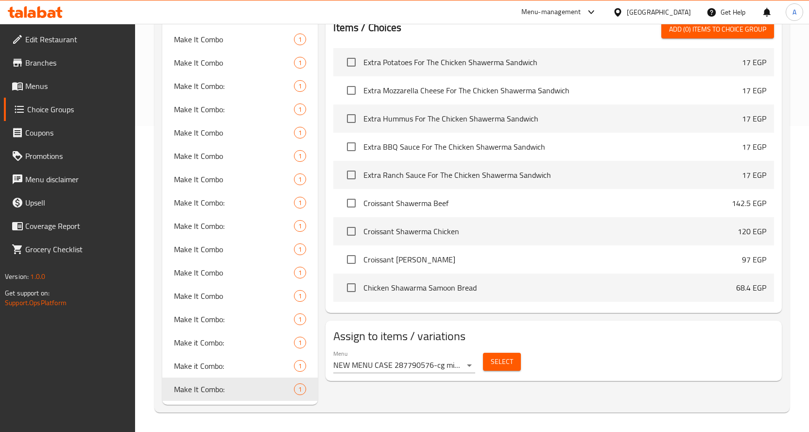
type input "Make It Combo:"
type input "اجعلها كومبو:"
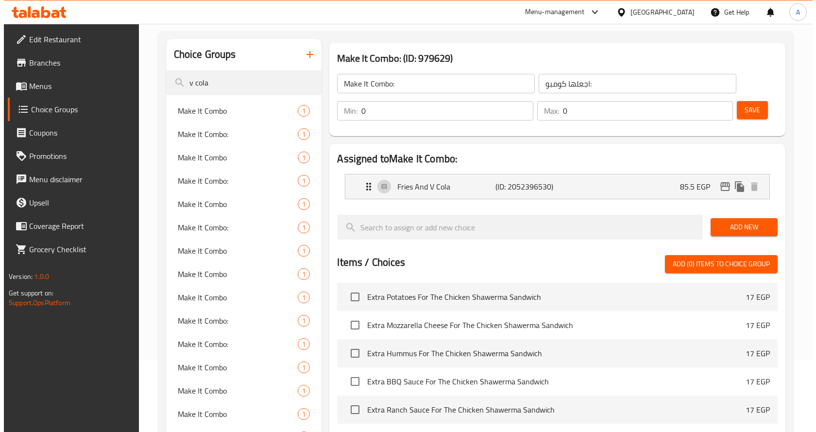
scroll to position [63, 0]
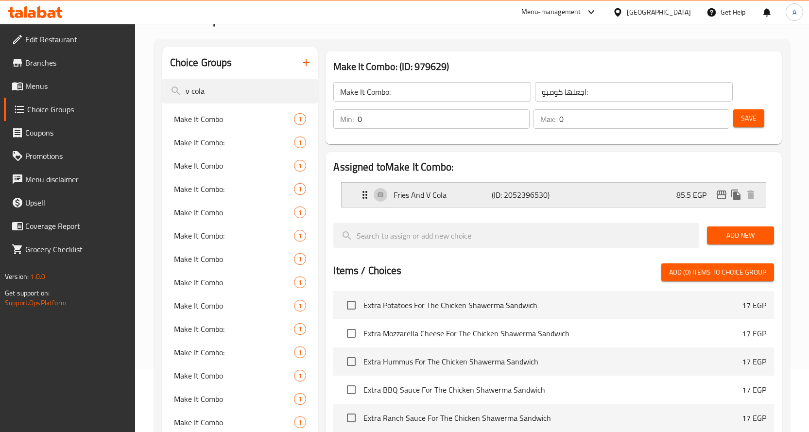
click at [721, 195] on icon "edit" at bounding box center [721, 194] width 10 height 9
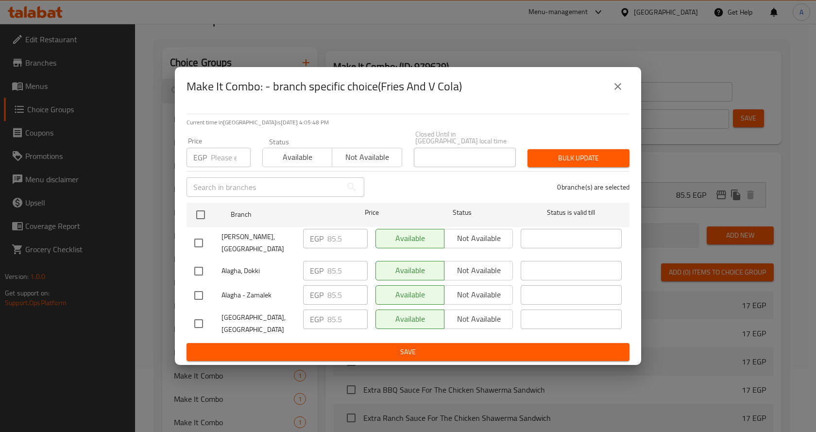
click at [218, 163] on input "number" at bounding box center [231, 157] width 40 height 19
type input "114"
click at [201, 239] on input "checkbox" at bounding box center [198, 243] width 20 height 20
checkbox input "true"
click at [574, 160] on span "Bulk update" at bounding box center [578, 158] width 86 height 12
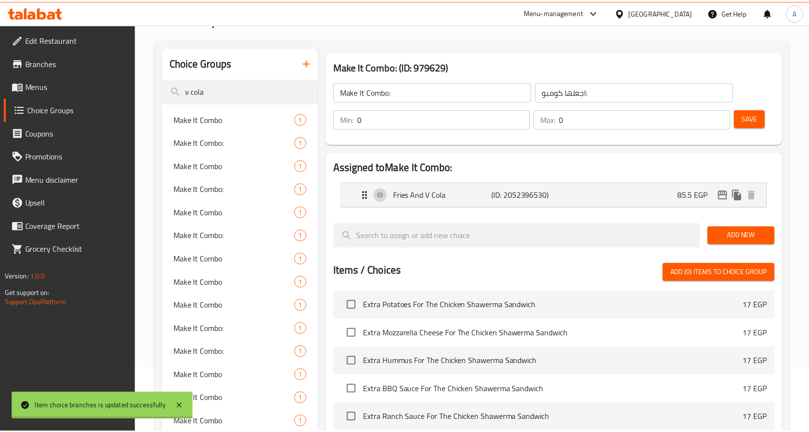
scroll to position [306, 0]
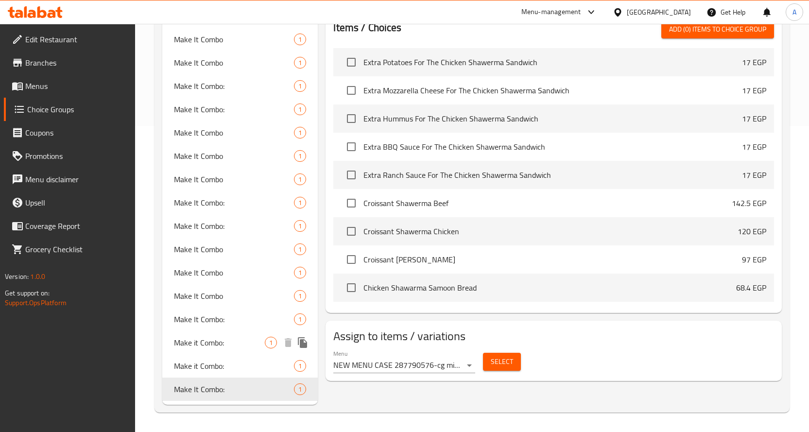
click at [196, 348] on span "Make it Combo:" at bounding box center [219, 343] width 91 height 12
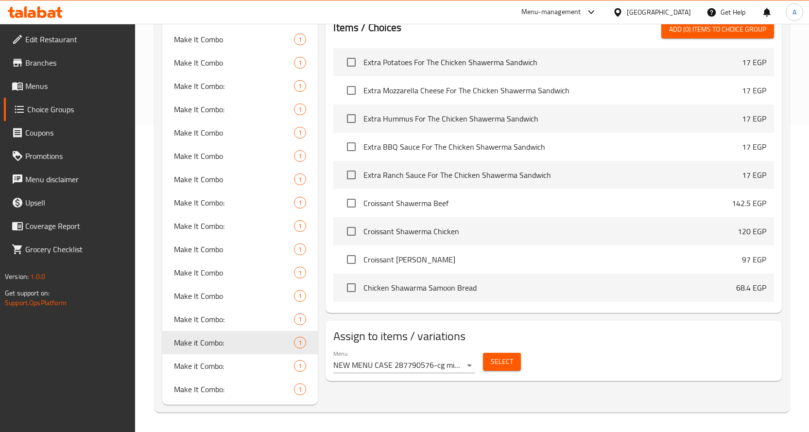
type input "Make it Combo:"
type input "إجعلها كومبو:"
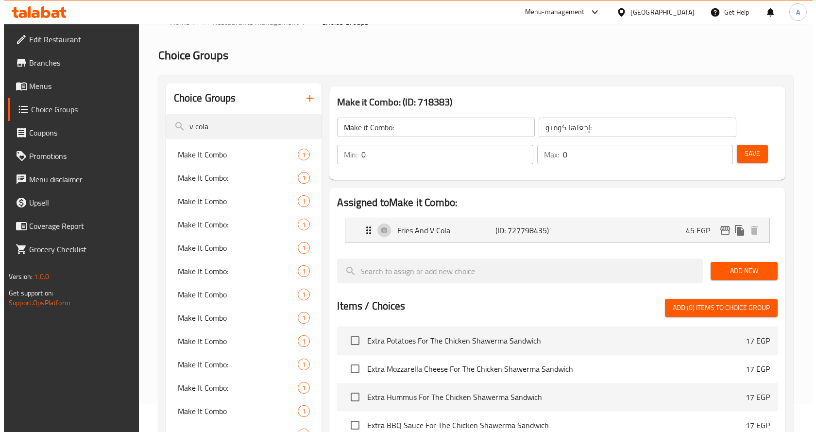
scroll to position [15, 0]
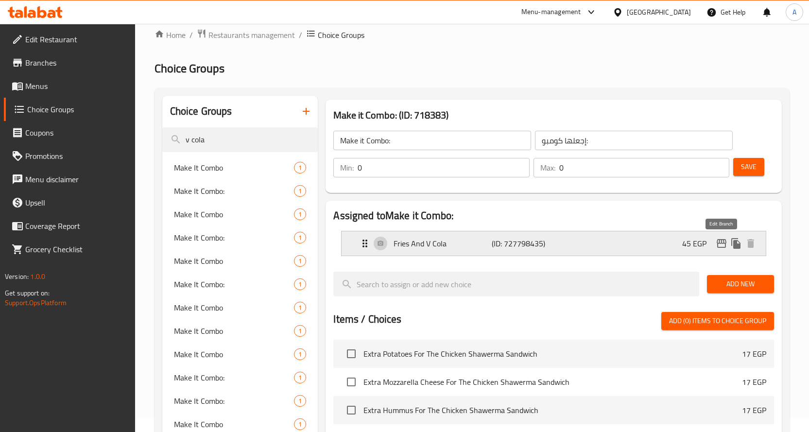
click at [722, 244] on icon "edit" at bounding box center [722, 244] width 12 height 12
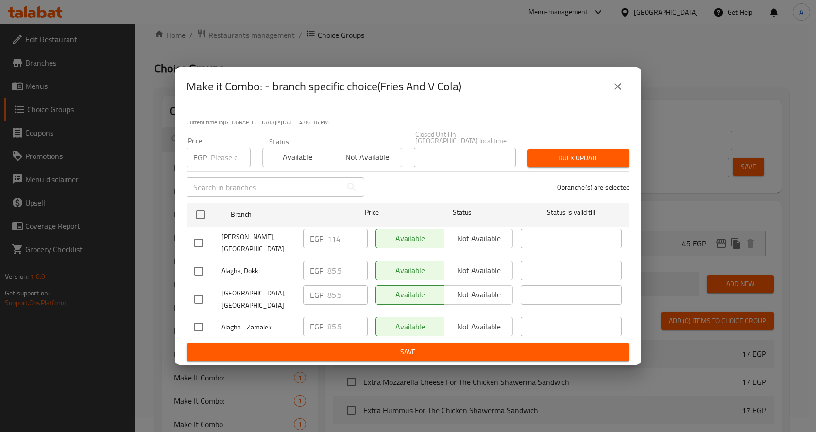
click at [614, 92] on icon "close" at bounding box center [618, 87] width 12 height 12
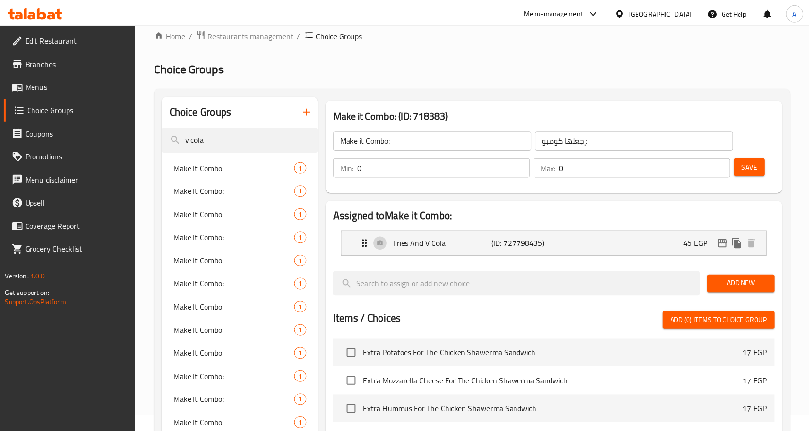
scroll to position [306, 0]
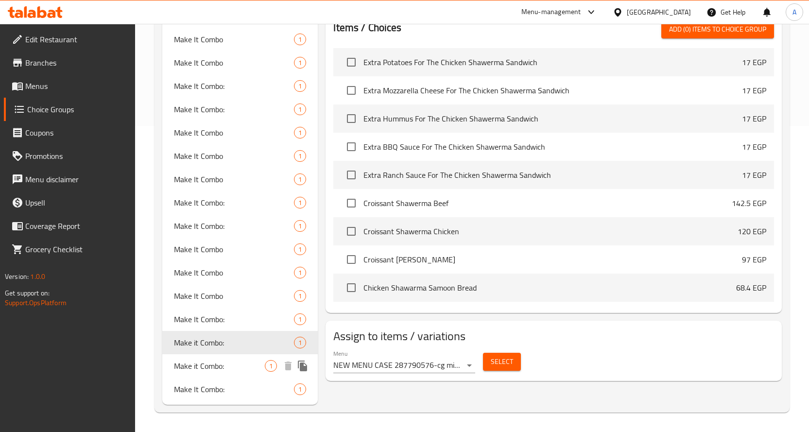
click at [223, 366] on span "Make it Combo:" at bounding box center [219, 366] width 91 height 12
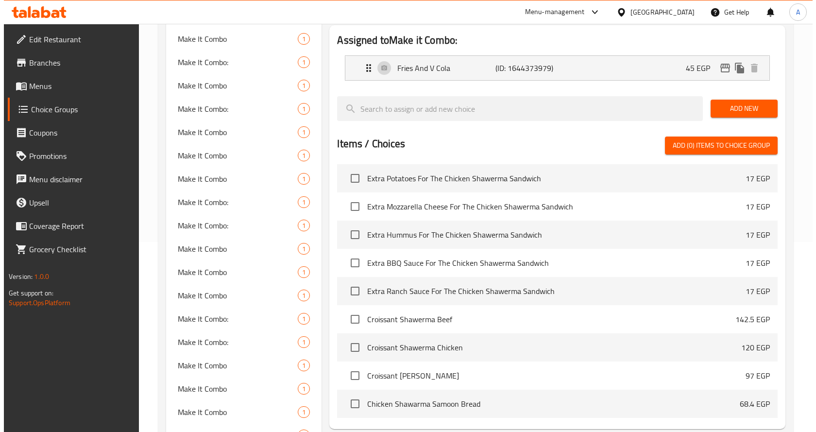
scroll to position [63, 0]
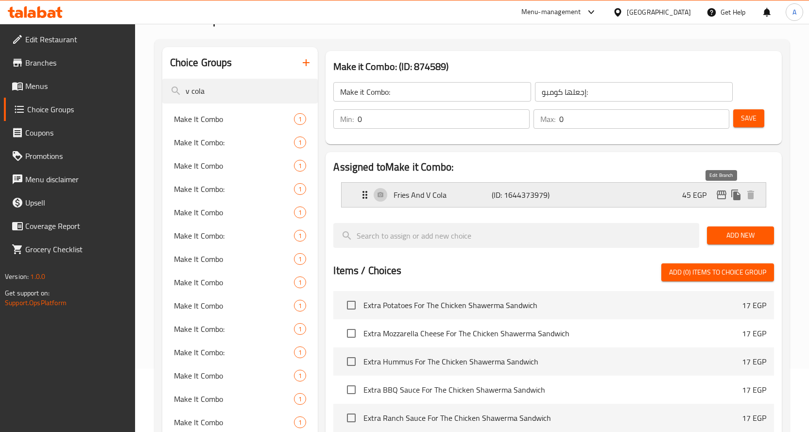
click at [719, 193] on icon "edit" at bounding box center [721, 194] width 10 height 9
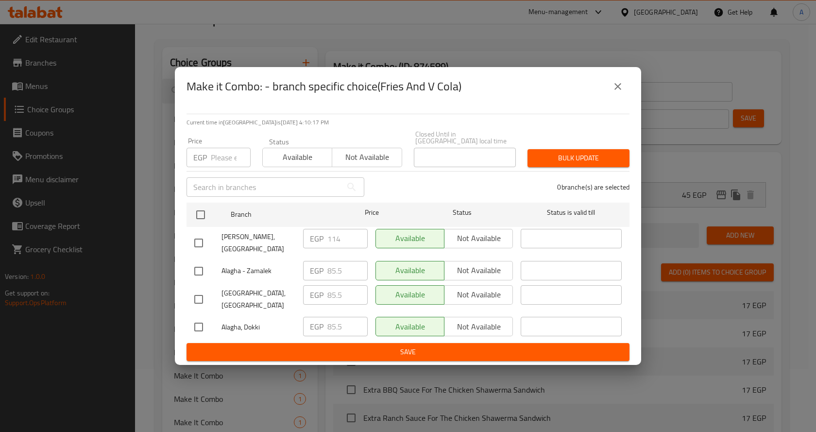
click at [624, 97] on button "close" at bounding box center [617, 86] width 23 height 23
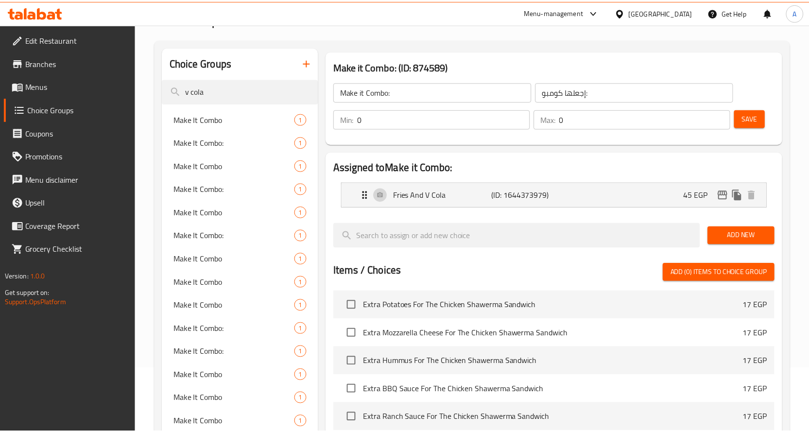
scroll to position [306, 0]
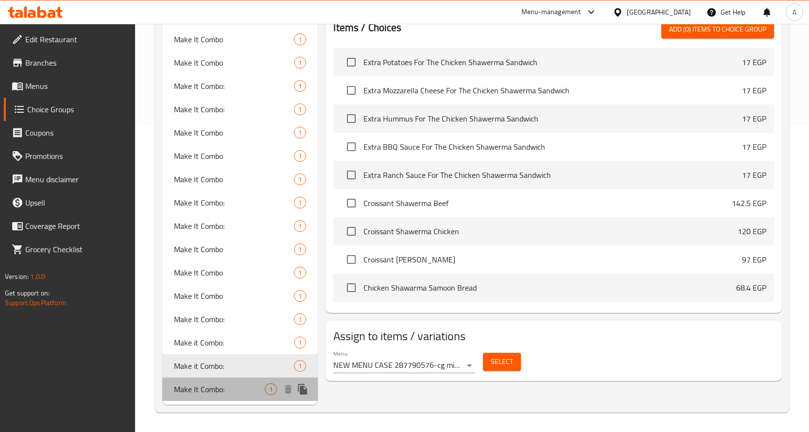
click at [228, 391] on span "Make It Combo:" at bounding box center [219, 389] width 91 height 12
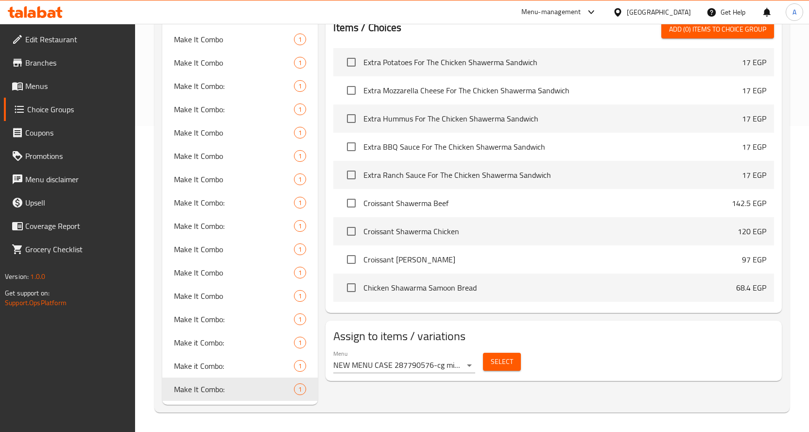
type input "Make It Combo:"
type input "اجعلها كومبو:"
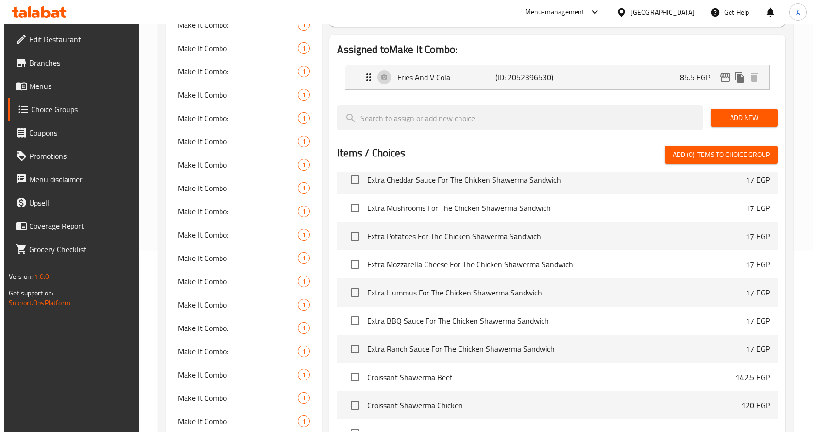
scroll to position [160, 0]
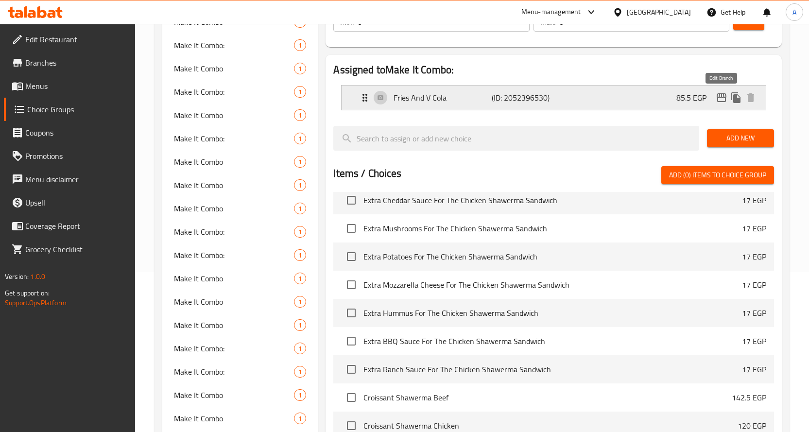
click at [724, 97] on icon "edit" at bounding box center [722, 98] width 12 height 12
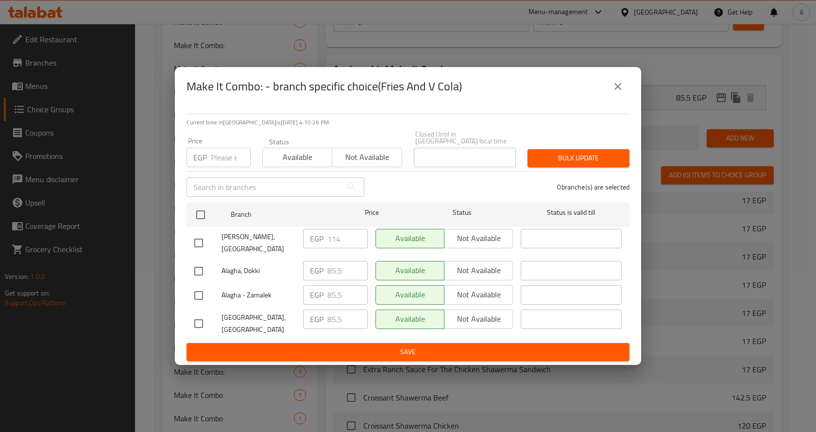
click at [611, 98] on button "close" at bounding box center [617, 86] width 23 height 23
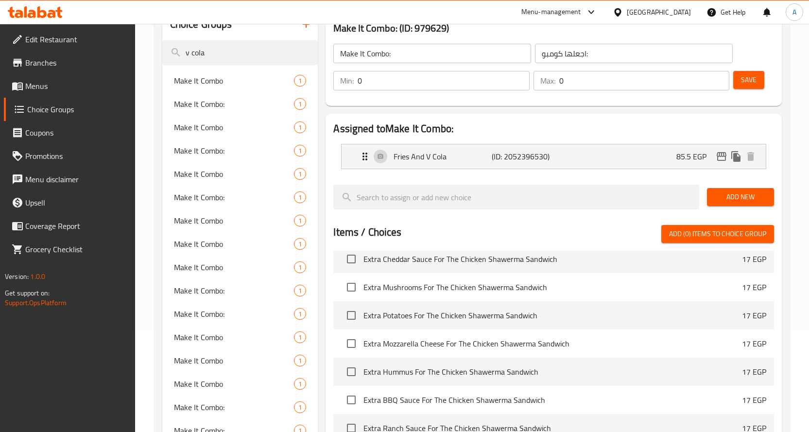
scroll to position [0, 0]
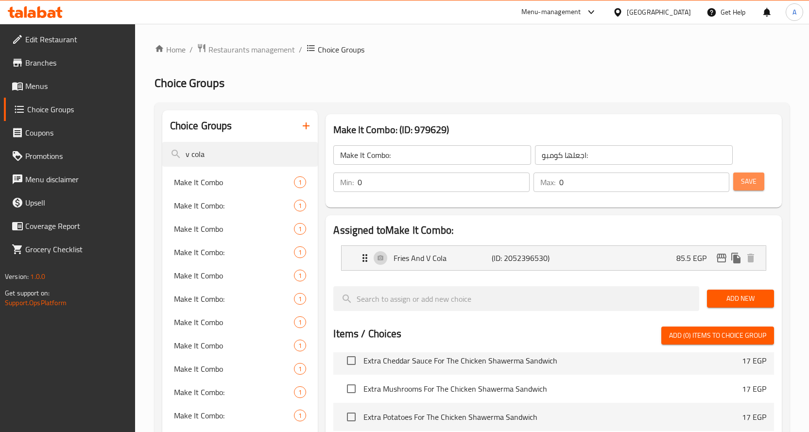
click at [748, 174] on button "Save" at bounding box center [748, 181] width 31 height 18
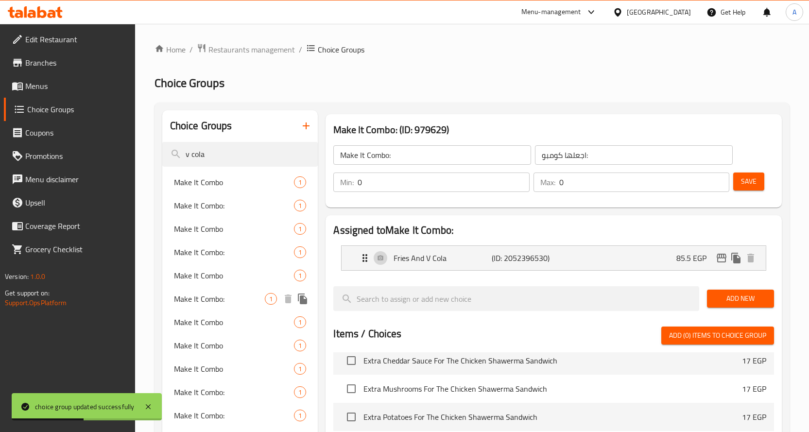
click at [199, 289] on div "Make It Combo: 1" at bounding box center [240, 298] width 156 height 23
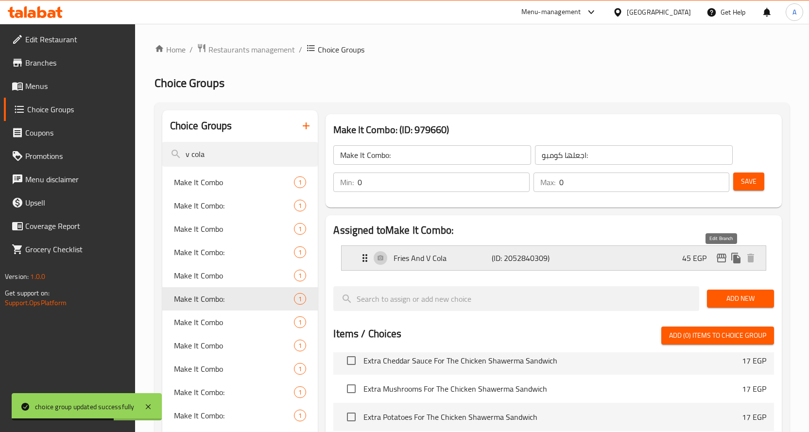
click at [717, 258] on icon "edit" at bounding box center [721, 258] width 10 height 9
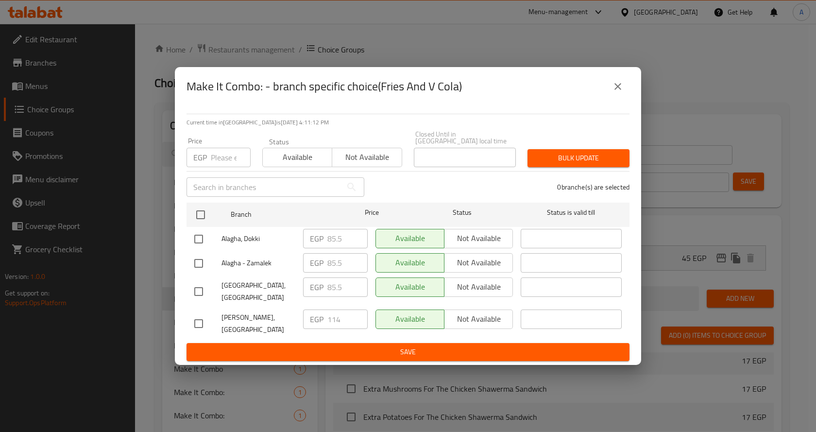
click at [617, 90] on icon "close" at bounding box center [617, 86] width 7 height 7
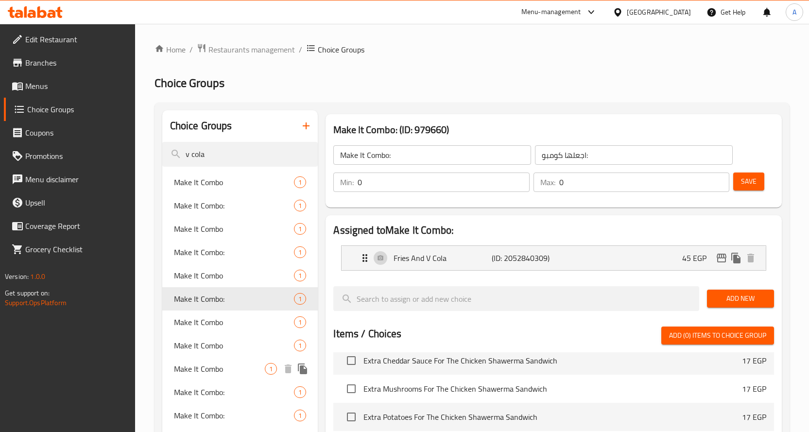
click at [230, 358] on div "Make It Combo 1" at bounding box center [240, 368] width 156 height 23
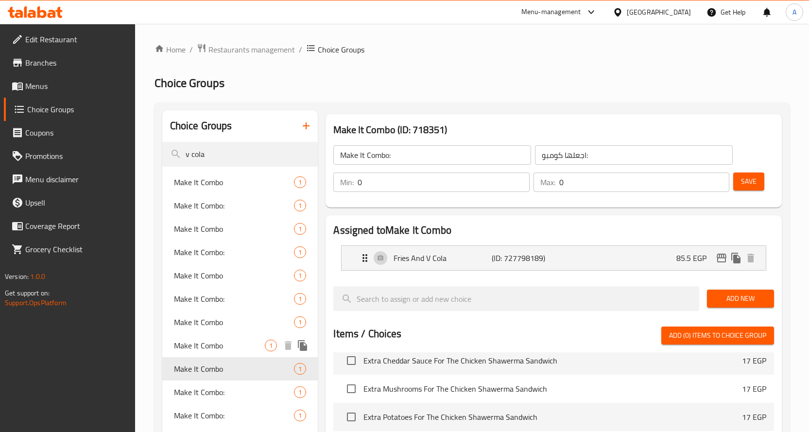
type input "Make It Combo"
type input "خليها كومبو"
click at [717, 259] on icon "edit" at bounding box center [721, 258] width 10 height 9
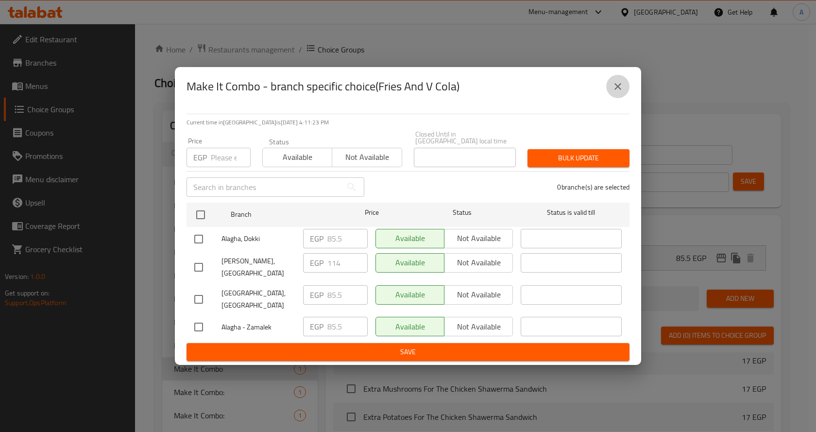
click at [624, 98] on button "close" at bounding box center [617, 86] width 23 height 23
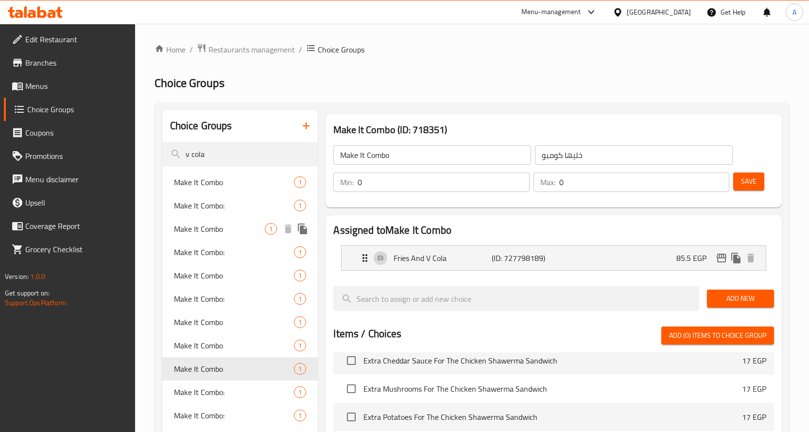
click at [211, 226] on span "Make It Combo" at bounding box center [219, 229] width 91 height 12
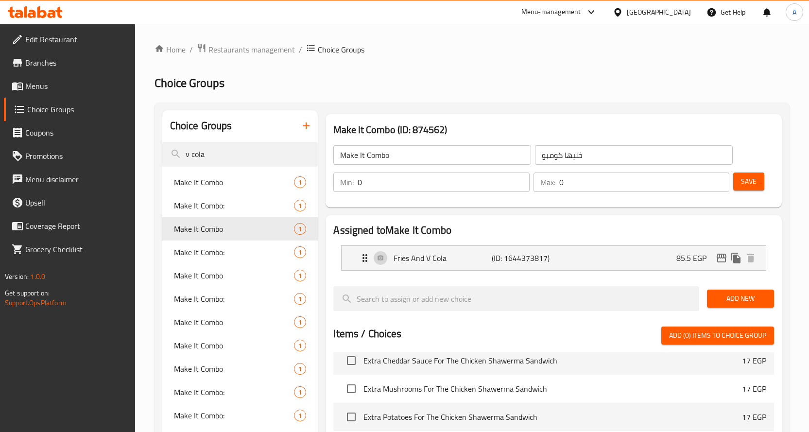
type input "1"
click at [720, 261] on icon "edit" at bounding box center [721, 258] width 10 height 9
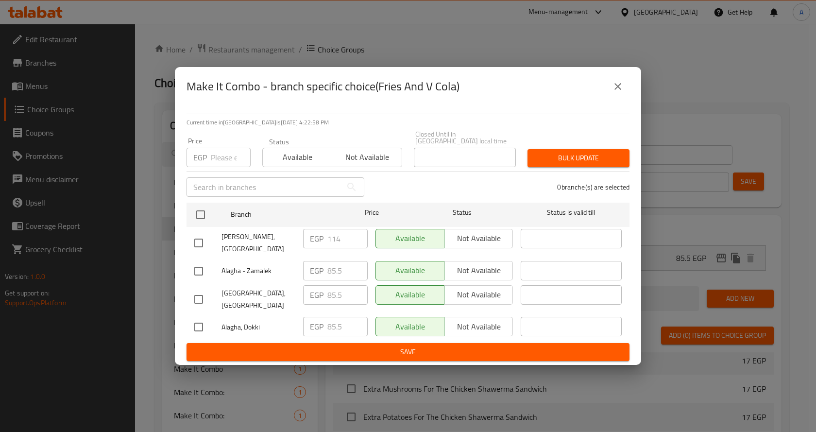
click at [624, 98] on button "close" at bounding box center [617, 86] width 23 height 23
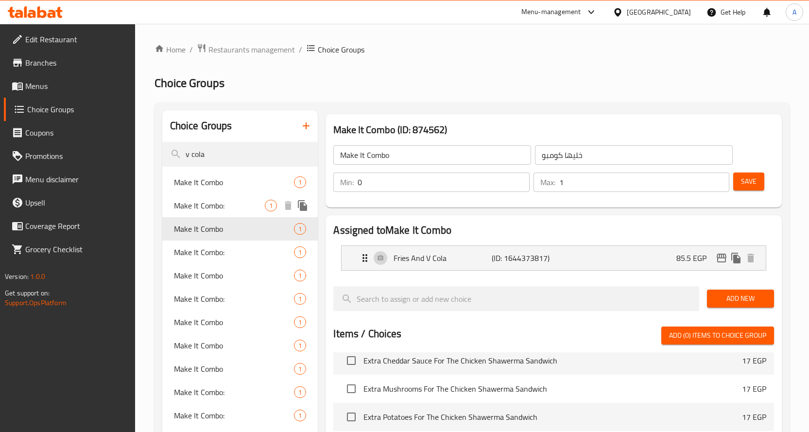
click at [215, 197] on div "Make It Combo: 1" at bounding box center [240, 205] width 156 height 23
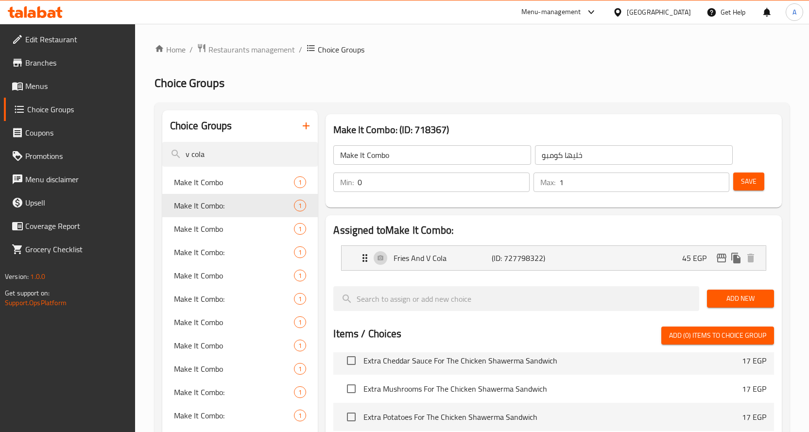
type input "Make It Combo:"
type input "اجعلها كومبو:"
type input "0"
click at [716, 259] on icon "edit" at bounding box center [722, 258] width 12 height 12
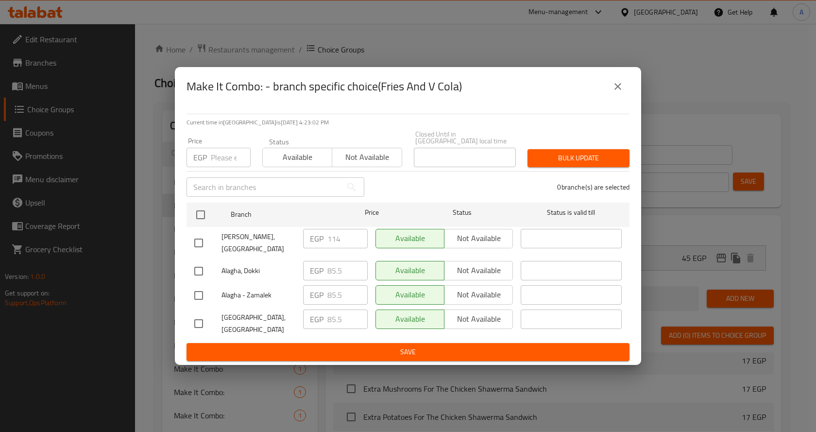
click at [624, 94] on button "close" at bounding box center [617, 86] width 23 height 23
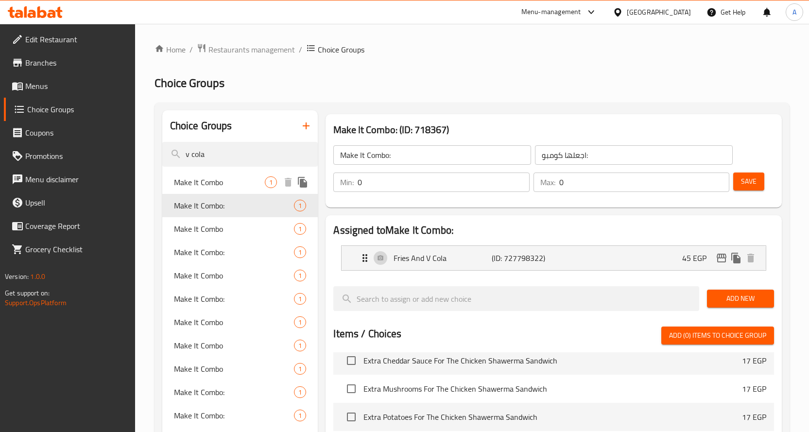
click at [216, 182] on span "Make It Combo" at bounding box center [219, 182] width 91 height 12
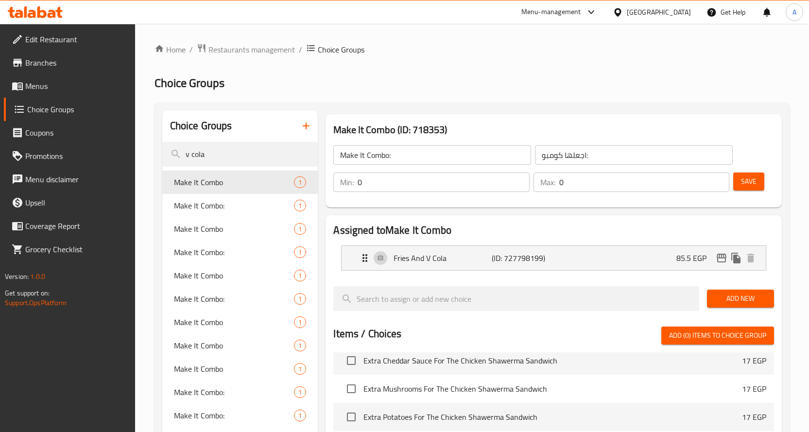
type input "Make It Combo"
type input "خليها كومبو"
type input "1"
click at [721, 256] on icon "edit" at bounding box center [721, 258] width 10 height 9
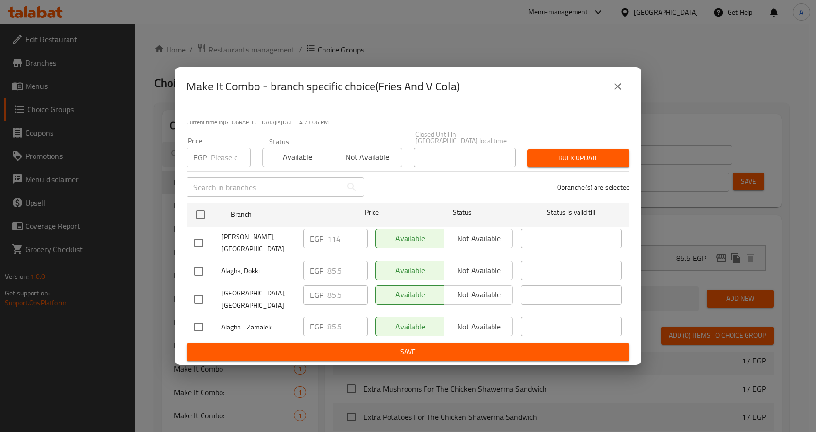
click at [613, 92] on icon "close" at bounding box center [618, 87] width 12 height 12
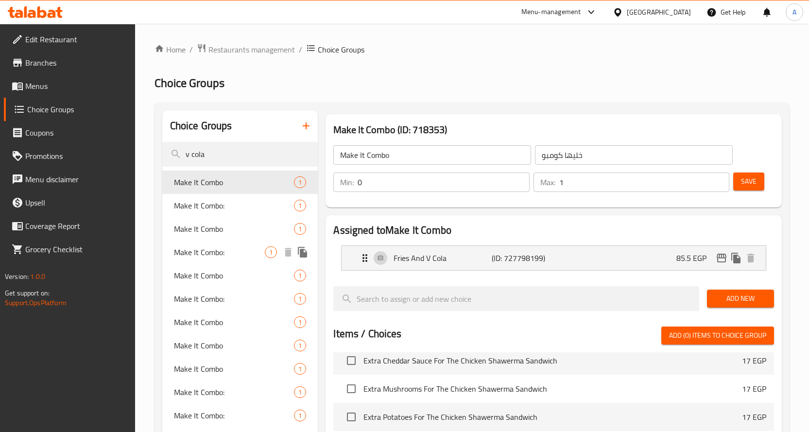
click at [209, 254] on span "Make It Combo:" at bounding box center [219, 252] width 91 height 12
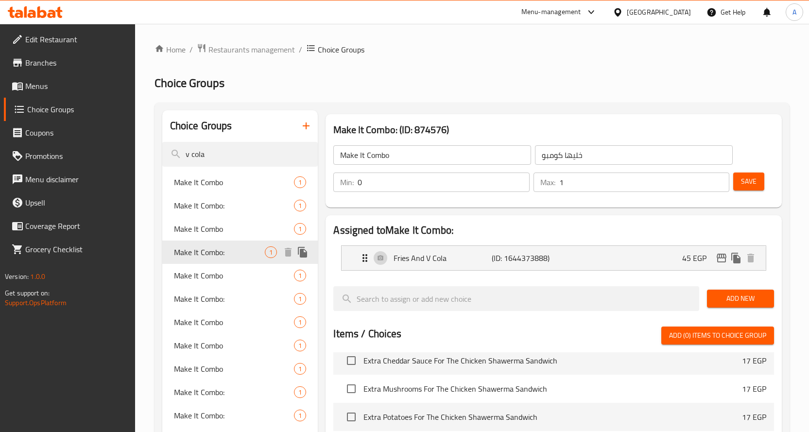
type input "Make It Combo:"
type input "اجعلها كومبو:"
type input "0"
click at [716, 263] on icon "edit" at bounding box center [722, 258] width 12 height 12
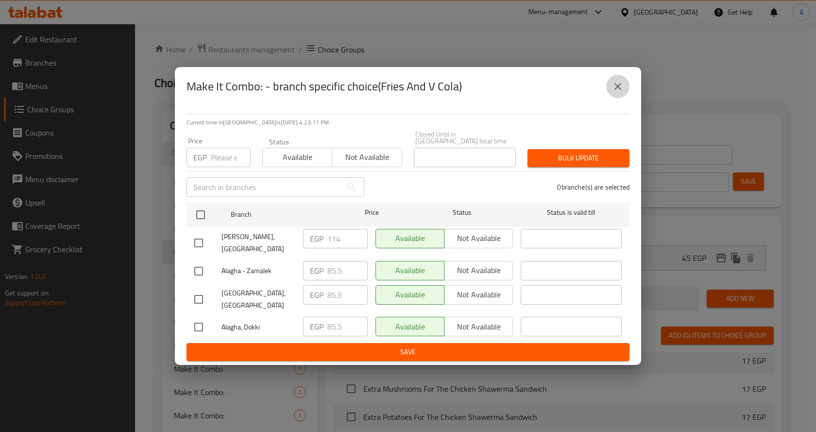
click at [616, 92] on icon "close" at bounding box center [618, 87] width 12 height 12
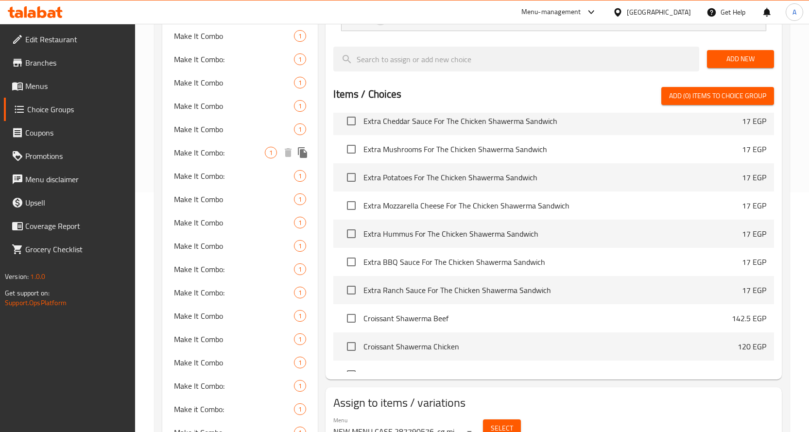
scroll to position [291, 0]
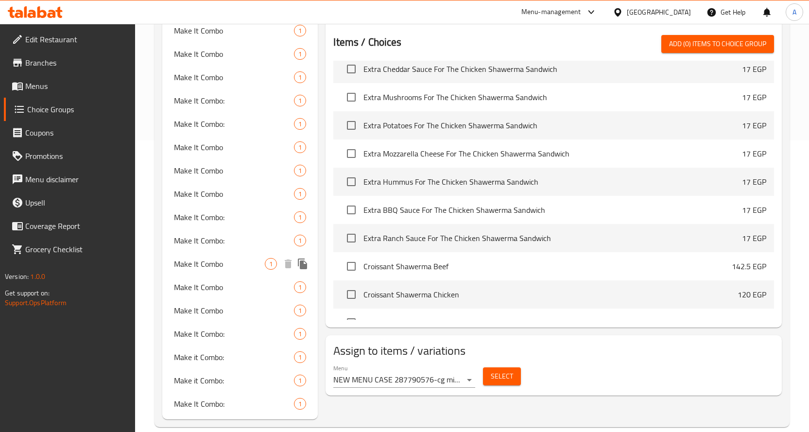
click at [225, 268] on span "Make It Combo" at bounding box center [219, 264] width 91 height 12
type input "Make It Combo"
type input "خليها كومبو"
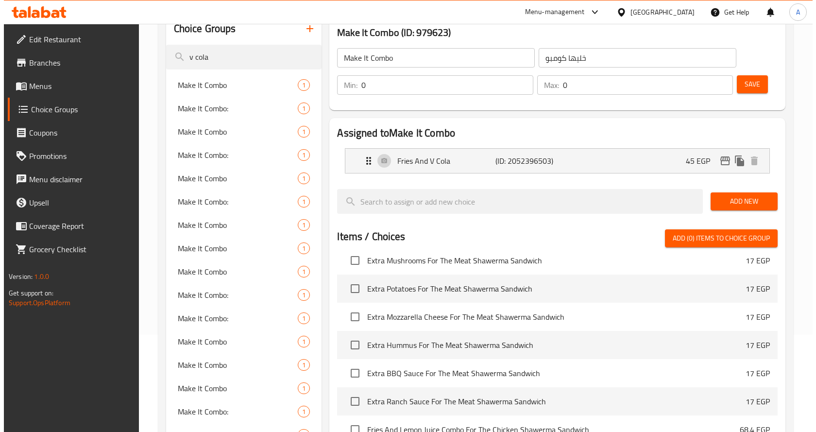
scroll to position [49, 0]
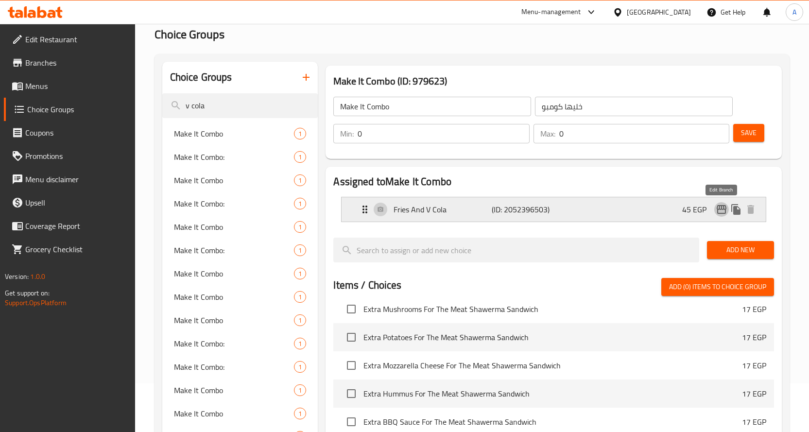
click at [720, 212] on icon "edit" at bounding box center [722, 210] width 12 height 12
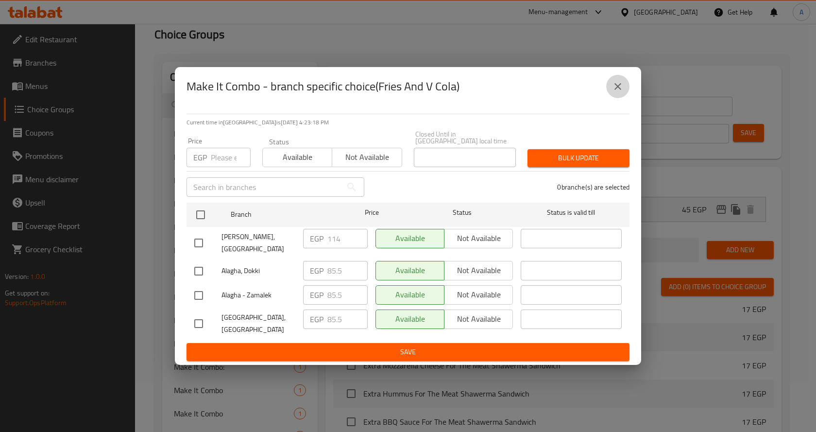
click at [622, 92] on icon "close" at bounding box center [618, 87] width 12 height 12
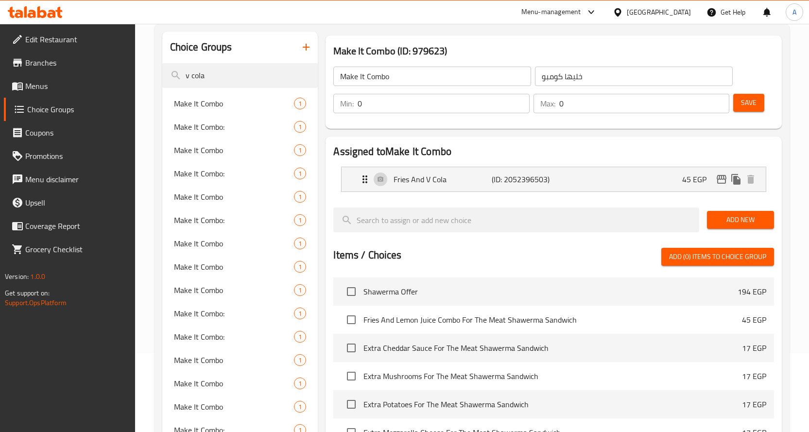
scroll to position [0, 0]
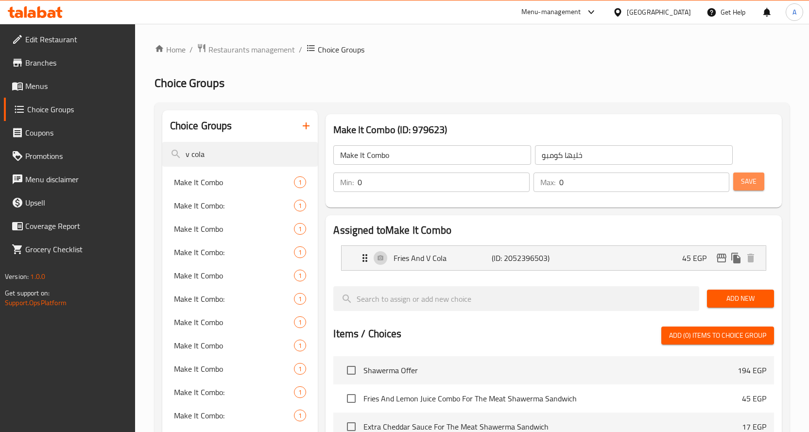
click at [745, 180] on span "Save" at bounding box center [749, 181] width 16 height 12
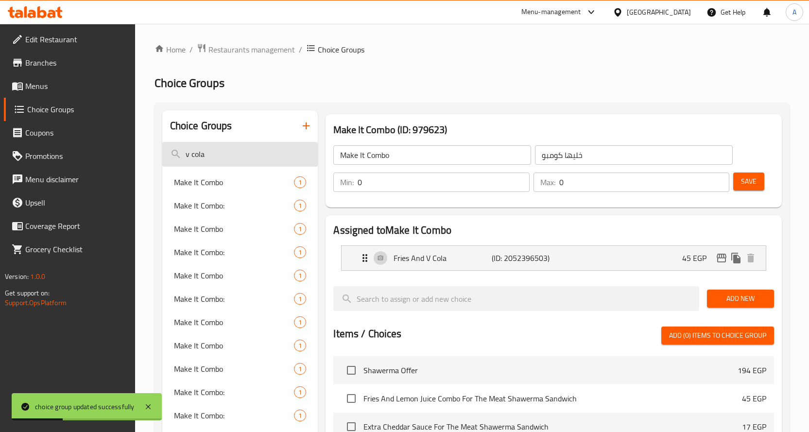
click at [226, 153] on input "v cola" at bounding box center [240, 154] width 156 height 25
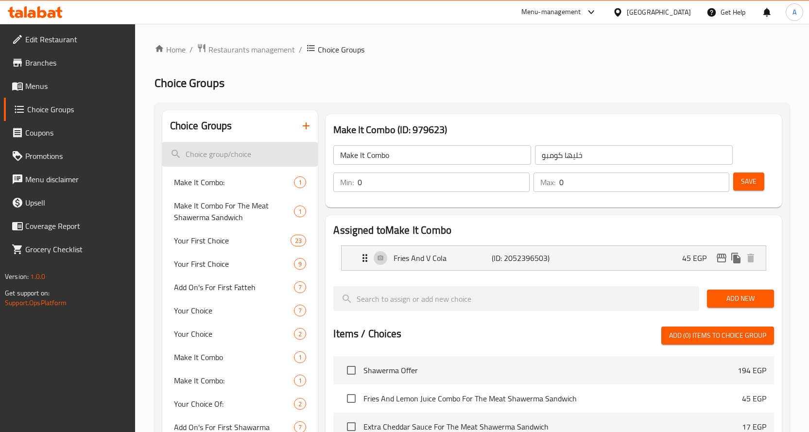
click at [261, 148] on input "search" at bounding box center [240, 154] width 156 height 25
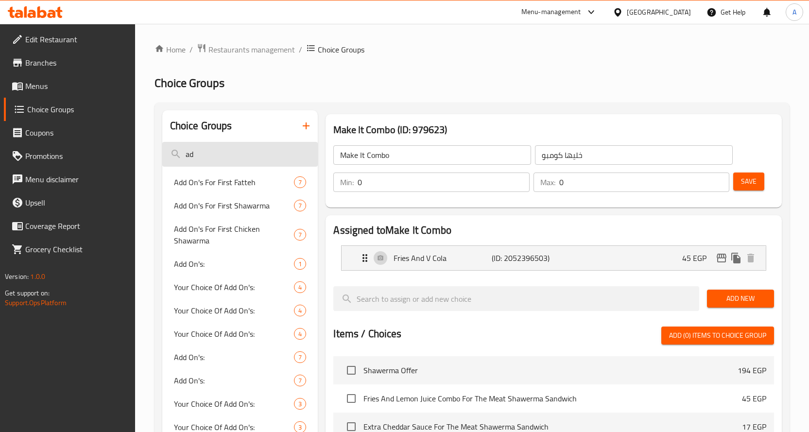
type input "a"
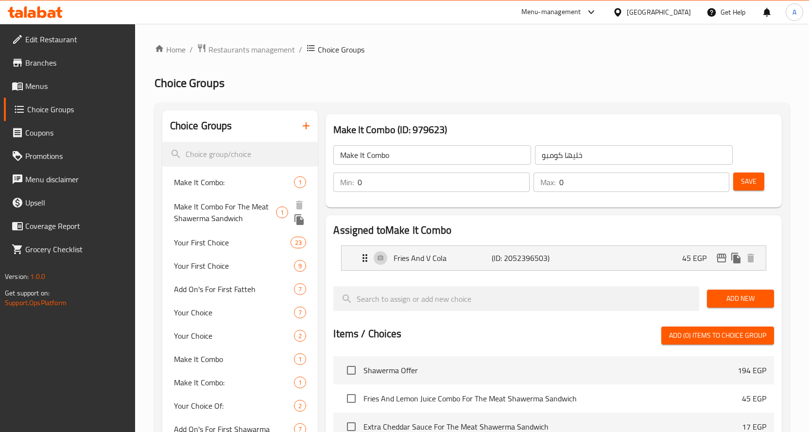
click at [225, 213] on span "Make It Combo For The Meat Shawerma Sandwich" at bounding box center [225, 212] width 102 height 23
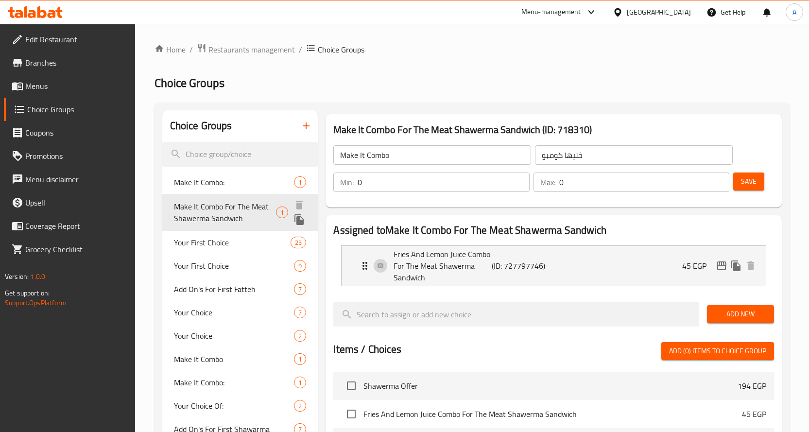
type input "Make It Combo For The Meat Shawerma Sandwich"
type input "خليها كومبو لساندوتش شاورما اللحم"
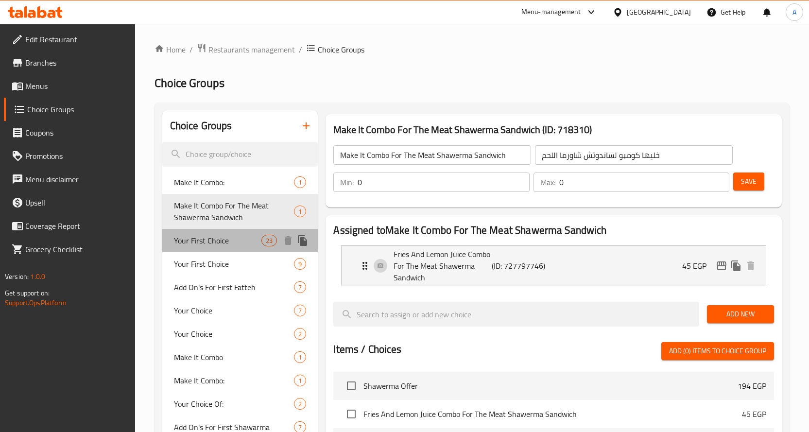
click at [224, 240] on span "Your First Choice" at bounding box center [218, 241] width 88 height 12
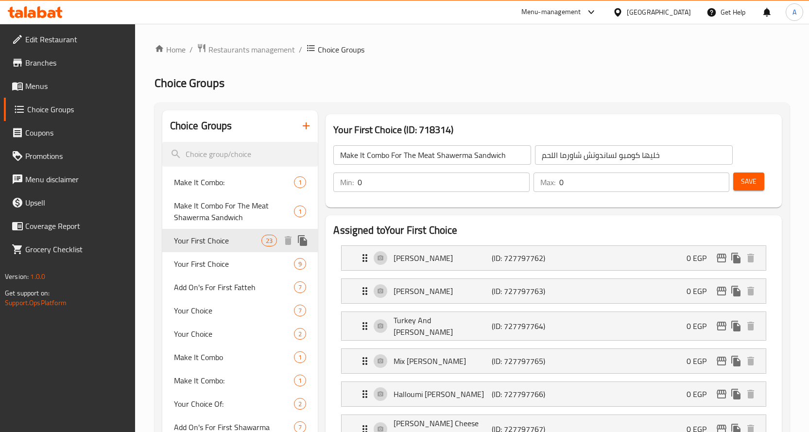
type input "Your First Choice"
type input "إختيارك الأول"
type input "1"
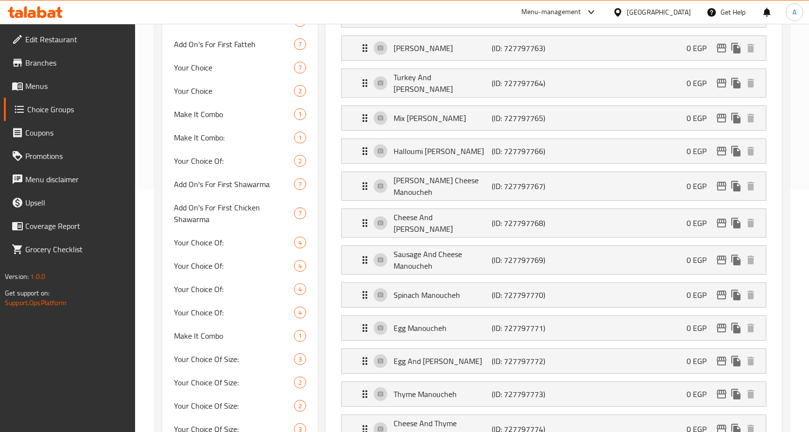
scroll to position [49, 0]
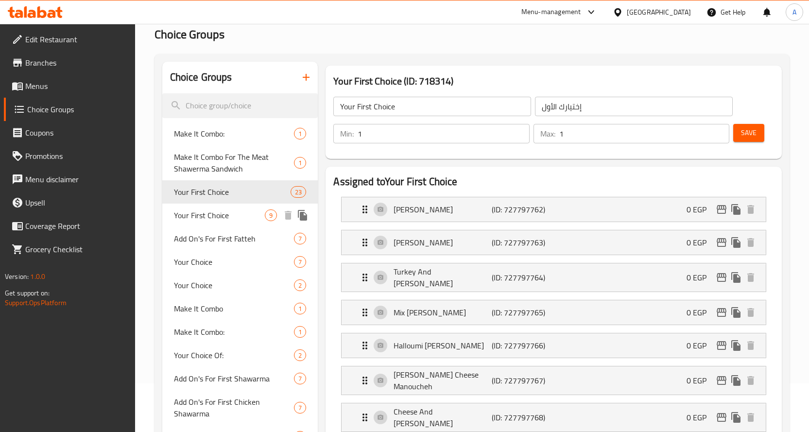
click at [204, 214] on span "Your First Choice" at bounding box center [219, 215] width 91 height 12
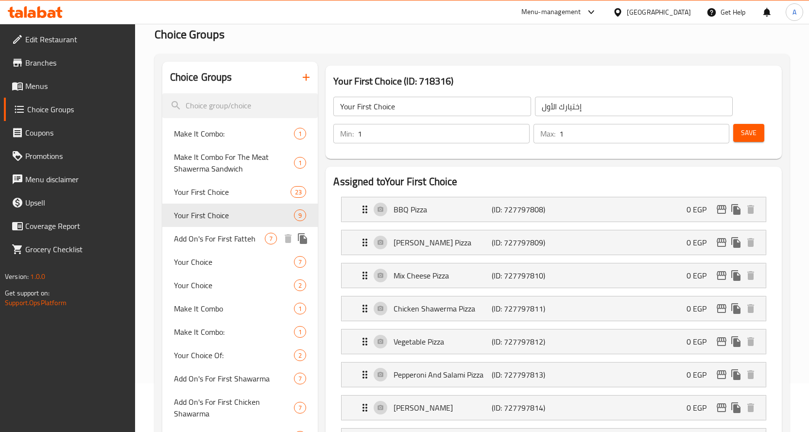
click at [221, 238] on span "Add On's For First Fatteh" at bounding box center [219, 239] width 91 height 12
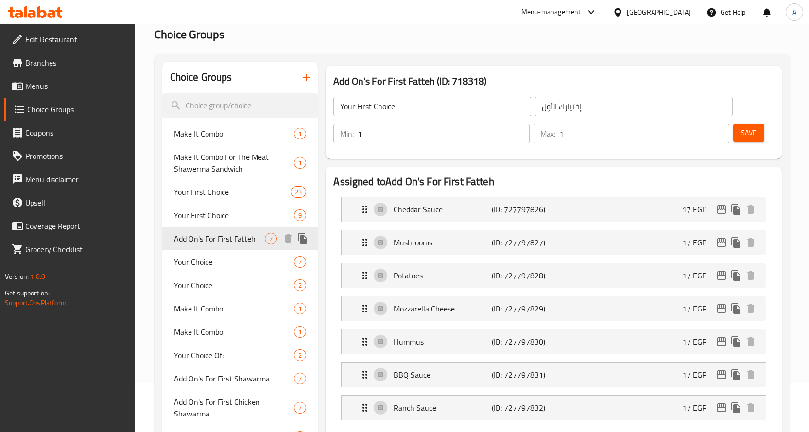
type input "Add On's For First Fatteh"
type input "[DEMOGRAPHIC_DATA] للفتة الأولى"
type input "0"
click at [720, 207] on icon "edit" at bounding box center [722, 210] width 12 height 12
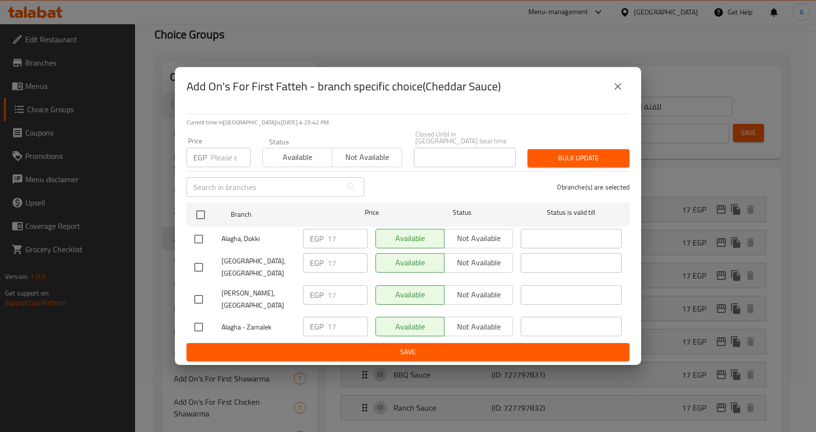
click at [222, 165] on input "number" at bounding box center [231, 157] width 40 height 19
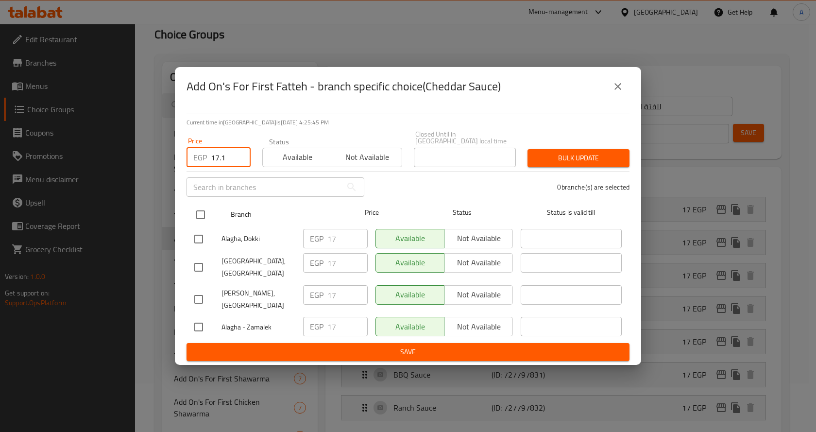
type input "17.1"
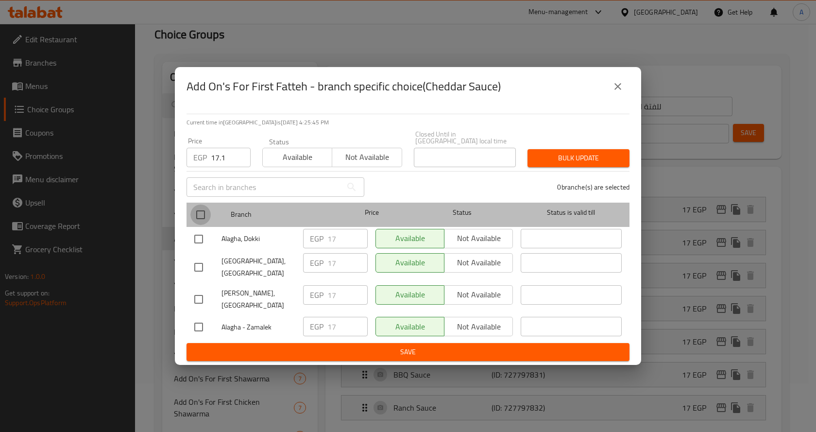
click at [197, 216] on input "checkbox" at bounding box center [200, 214] width 20 height 20
checkbox input "true"
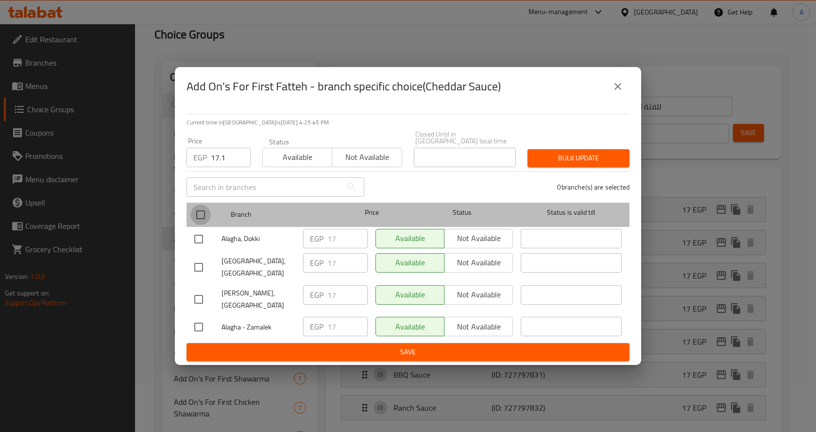
checkbox input "true"
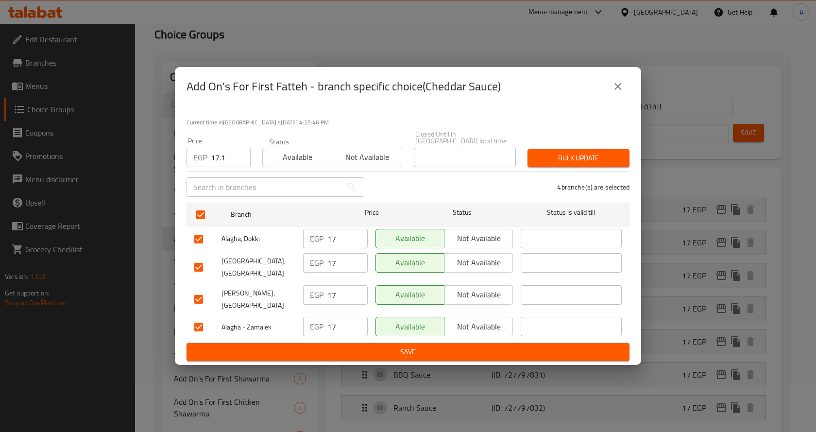
click at [590, 163] on span "Bulk update" at bounding box center [578, 158] width 86 height 12
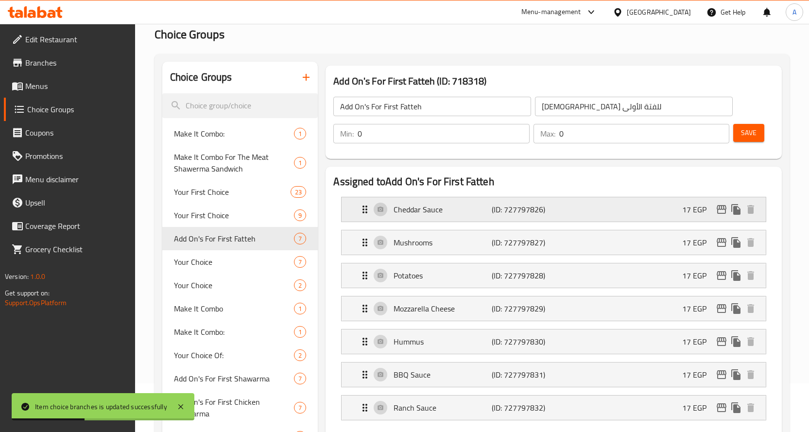
click at [724, 212] on icon "edit" at bounding box center [722, 210] width 12 height 12
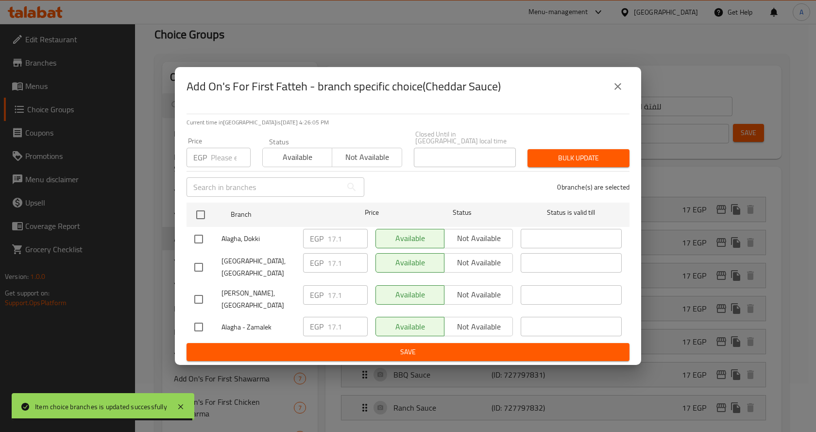
click at [227, 161] on input "number" at bounding box center [231, 157] width 40 height 19
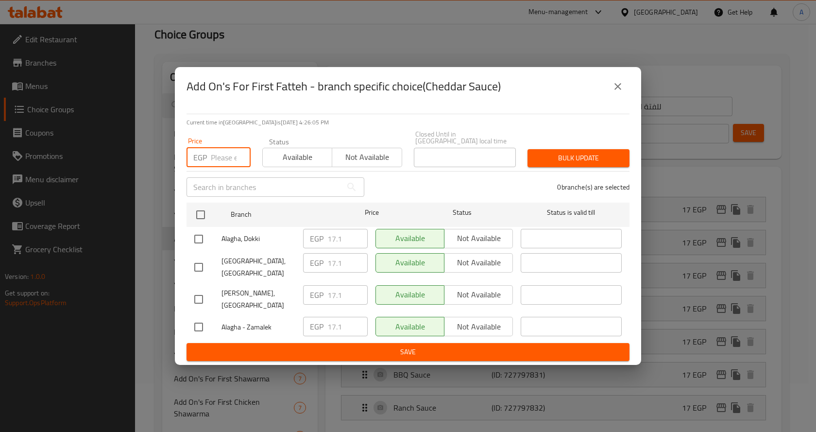
paste input "28.5"
type input "28.5"
click at [199, 292] on input "checkbox" at bounding box center [198, 299] width 20 height 20
checkbox input "true"
click at [557, 154] on button "Bulk update" at bounding box center [579, 158] width 102 height 18
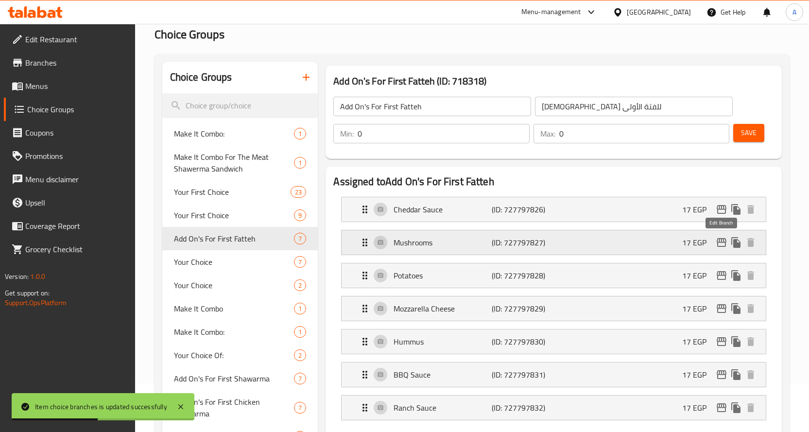
click at [716, 240] on icon "edit" at bounding box center [722, 243] width 12 height 12
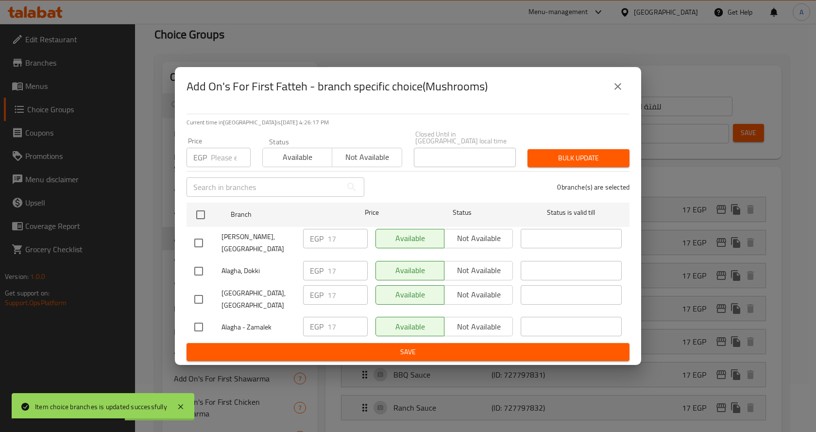
click at [226, 166] on input "number" at bounding box center [231, 157] width 40 height 19
paste input "28.5"
type input "28.5"
click at [434, 196] on div "0 branche(s) are selected" at bounding box center [502, 187] width 265 height 35
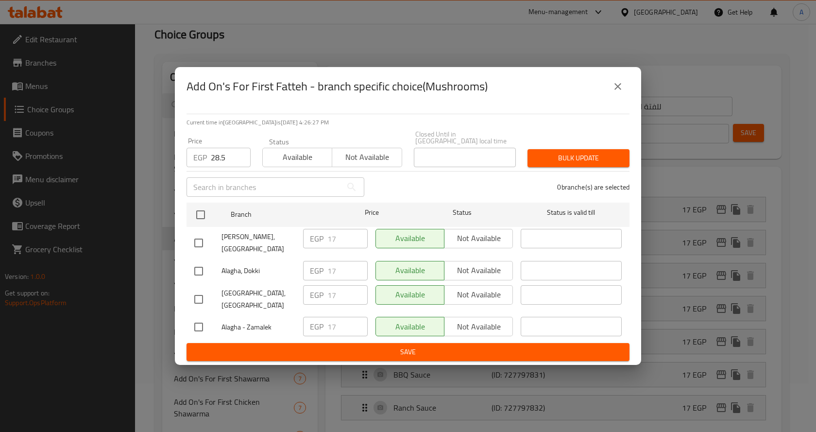
click at [204, 246] on input "checkbox" at bounding box center [198, 243] width 20 height 20
checkbox input "true"
click at [553, 159] on span "Bulk update" at bounding box center [578, 158] width 86 height 12
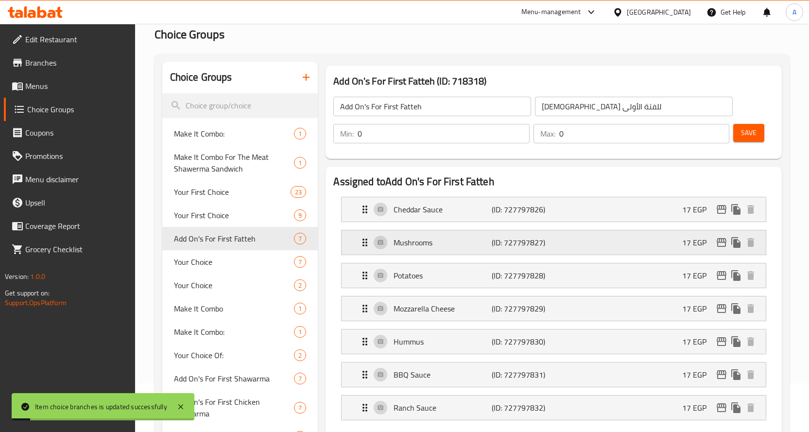
click at [725, 244] on icon "edit" at bounding box center [722, 243] width 12 height 12
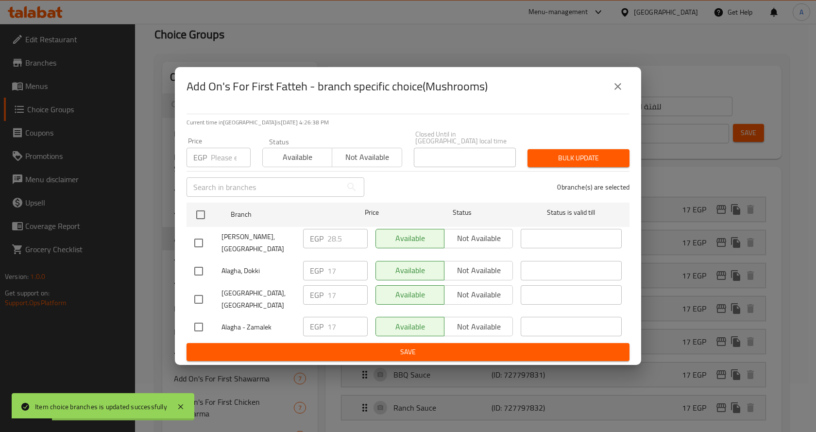
click at [794, 169] on div "Add On's For First Fatteh - branch specific choice(Mushrooms) Current time in […" at bounding box center [408, 216] width 816 height 432
click at [617, 92] on icon "close" at bounding box center [618, 87] width 12 height 12
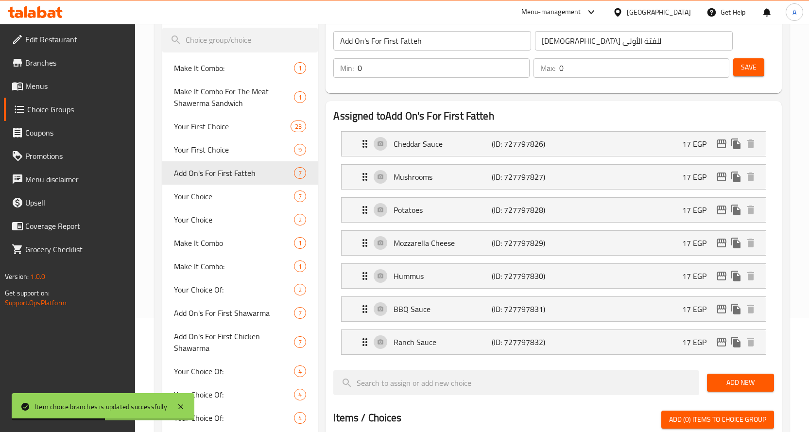
scroll to position [97, 0]
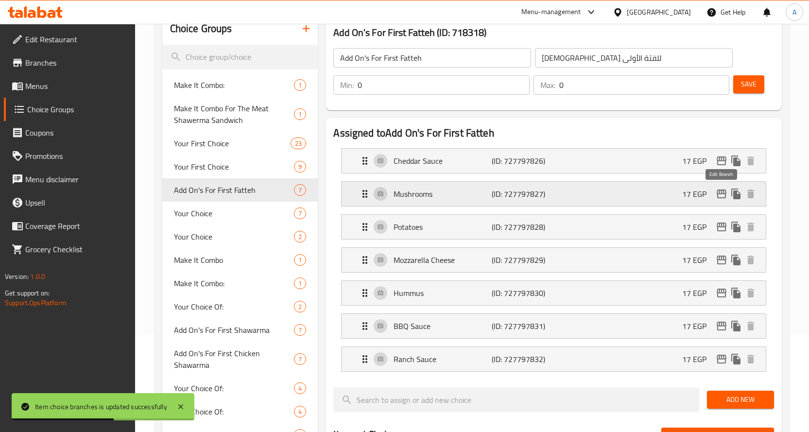
click at [724, 195] on icon "edit" at bounding box center [722, 194] width 12 height 12
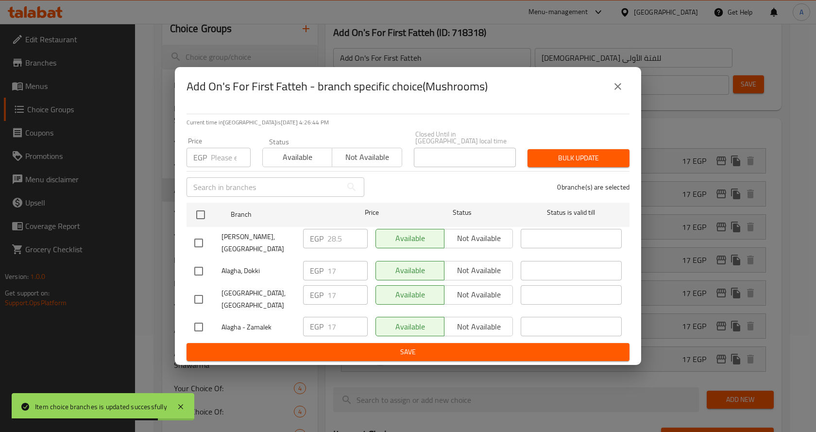
click at [222, 164] on input "number" at bounding box center [231, 157] width 40 height 19
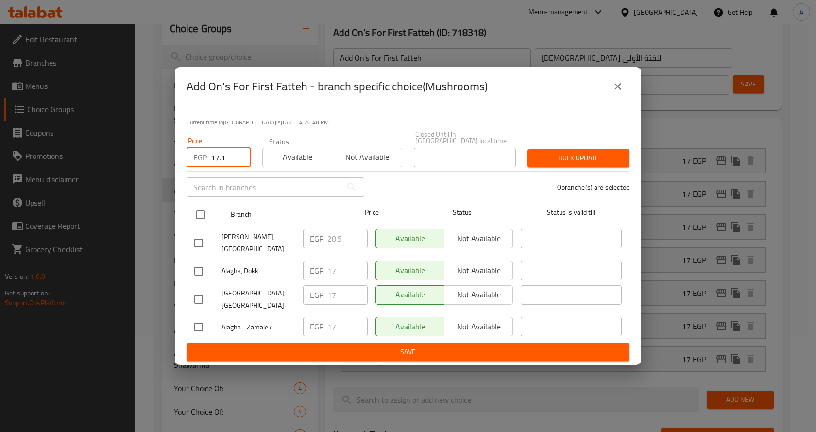
type input "17.1"
click at [203, 216] on input "checkbox" at bounding box center [200, 214] width 20 height 20
checkbox input "true"
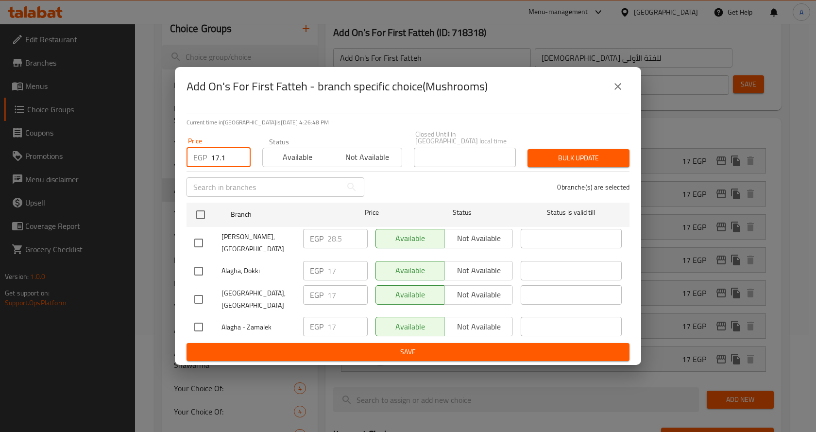
checkbox input "true"
click at [195, 243] on input "checkbox" at bounding box center [198, 243] width 20 height 20
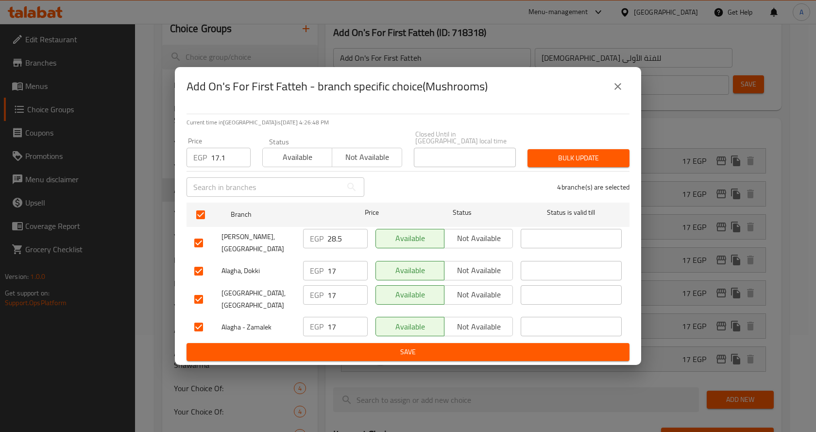
checkbox input "false"
click at [568, 157] on span "Bulk update" at bounding box center [578, 158] width 86 height 12
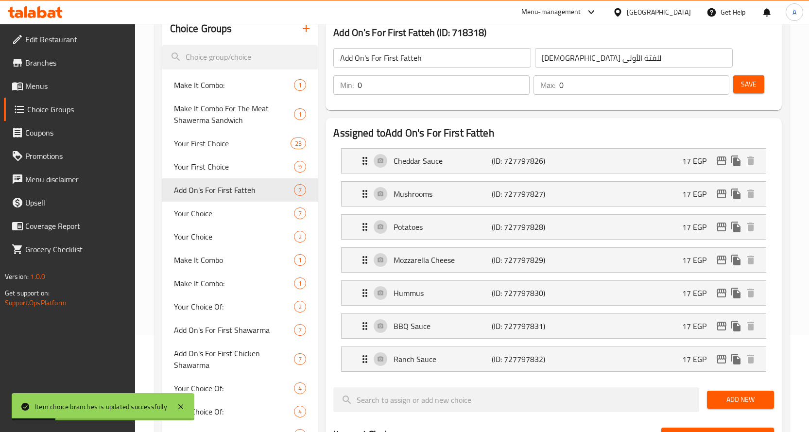
scroll to position [146, 0]
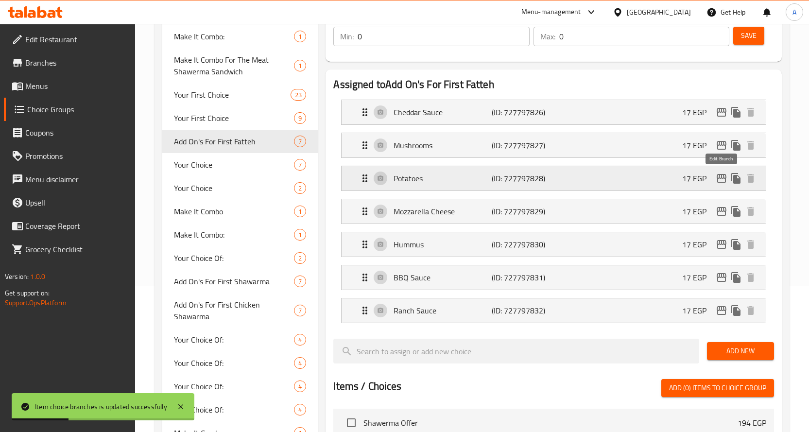
click at [723, 180] on icon "edit" at bounding box center [722, 178] width 12 height 12
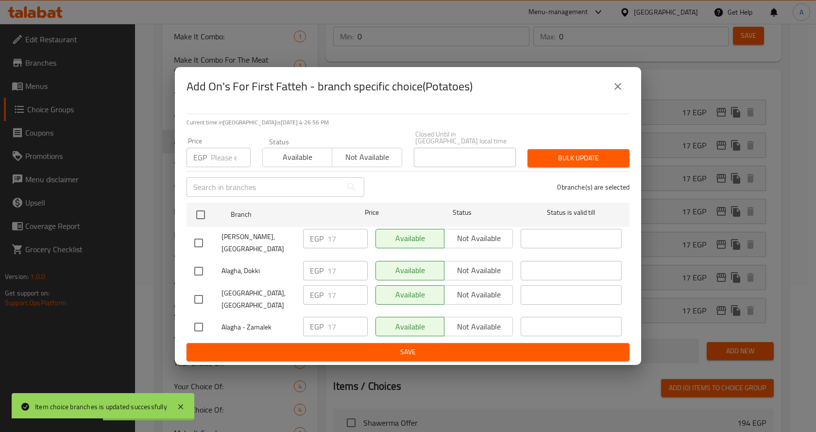
click at [210, 160] on div "EGP Price" at bounding box center [219, 157] width 64 height 19
paste input "28.5"
type input "28.5"
click at [200, 237] on input "checkbox" at bounding box center [198, 243] width 20 height 20
checkbox input "true"
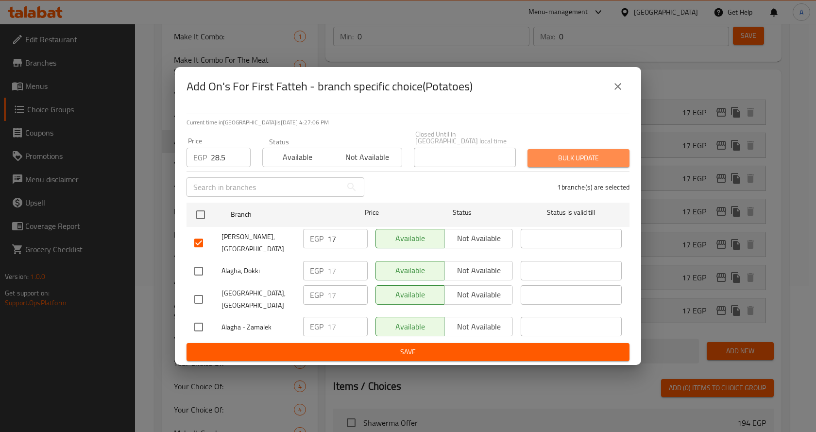
click at [532, 157] on button "Bulk update" at bounding box center [579, 158] width 102 height 18
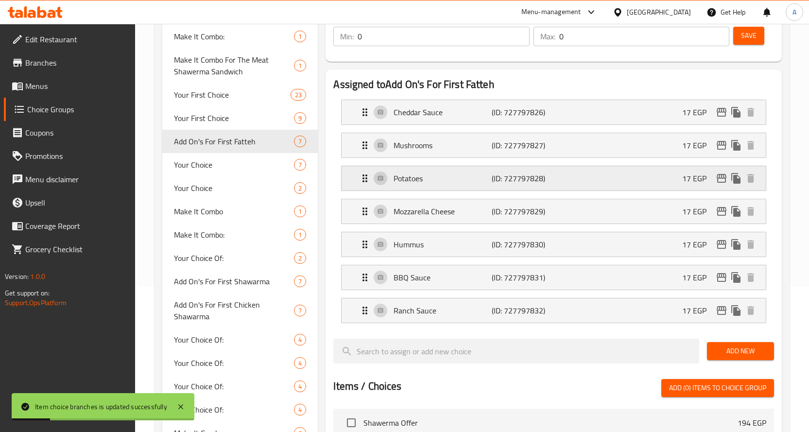
click at [718, 175] on icon "edit" at bounding box center [722, 178] width 12 height 12
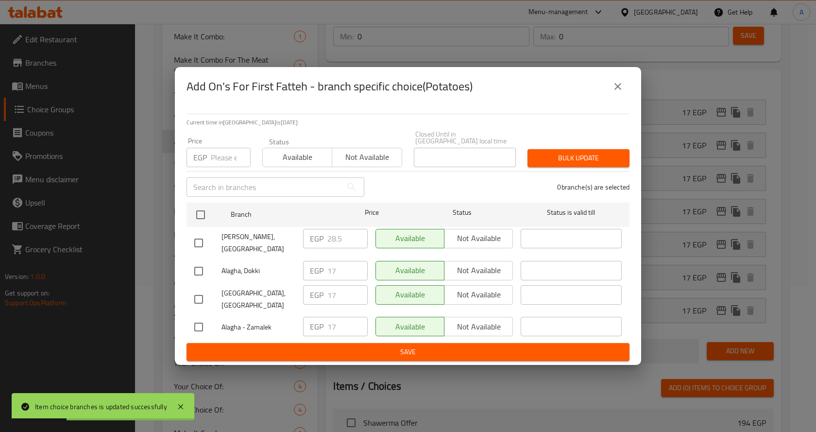
click at [219, 161] on input "number" at bounding box center [231, 157] width 40 height 19
type input "17.1"
click at [405, 181] on div "0 branche(s) are selected" at bounding box center [502, 187] width 265 height 35
click at [198, 273] on input "checkbox" at bounding box center [198, 271] width 20 height 20
checkbox input "true"
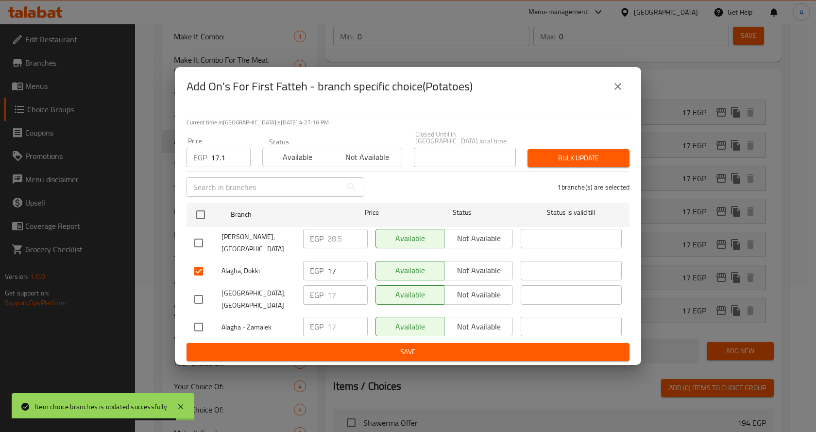
click at [200, 289] on input "checkbox" at bounding box center [198, 299] width 20 height 20
checkbox input "true"
click at [199, 317] on input "checkbox" at bounding box center [198, 327] width 20 height 20
checkbox input "true"
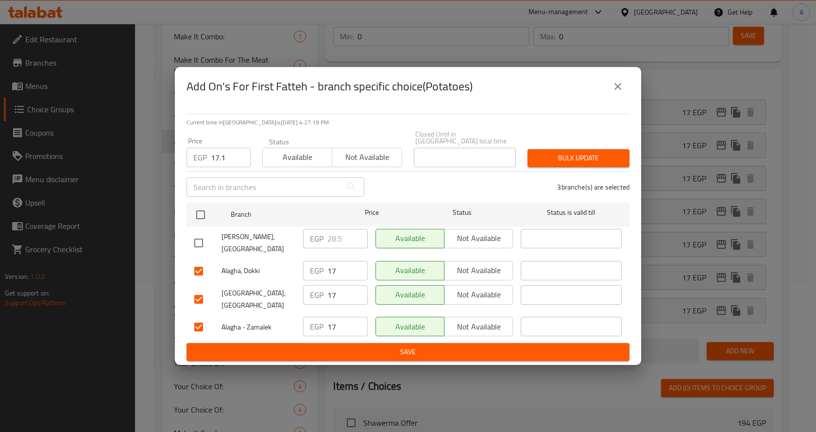
click at [575, 163] on span "Bulk update" at bounding box center [578, 158] width 86 height 12
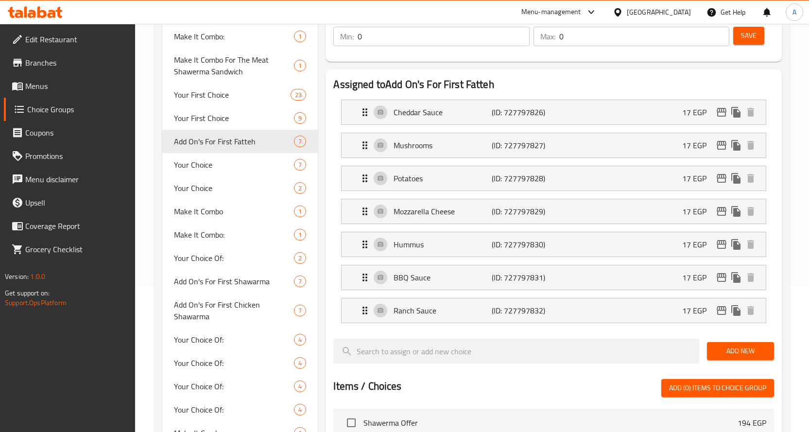
click at [719, 214] on icon "edit" at bounding box center [722, 211] width 12 height 12
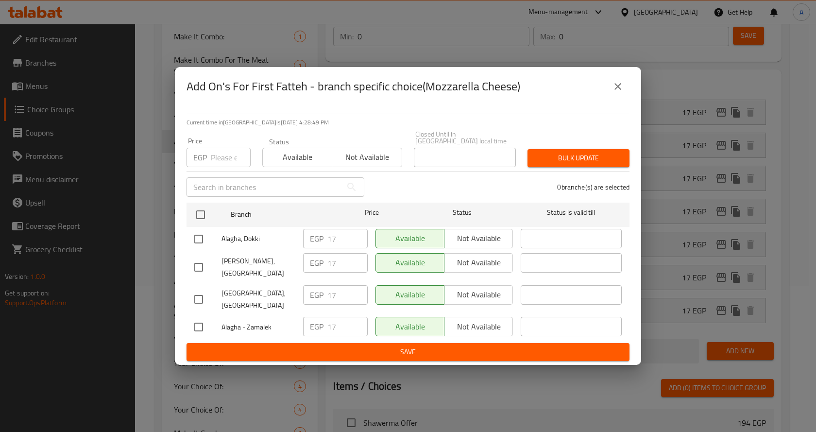
click at [613, 92] on icon "close" at bounding box center [618, 87] width 12 height 12
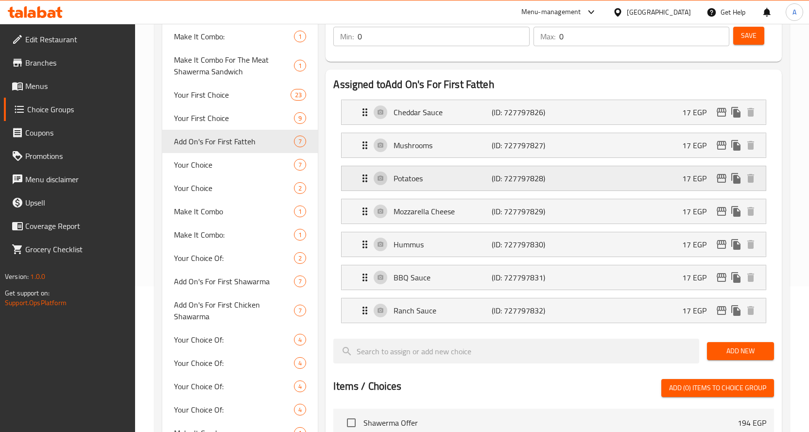
click at [721, 182] on icon "edit" at bounding box center [721, 178] width 10 height 9
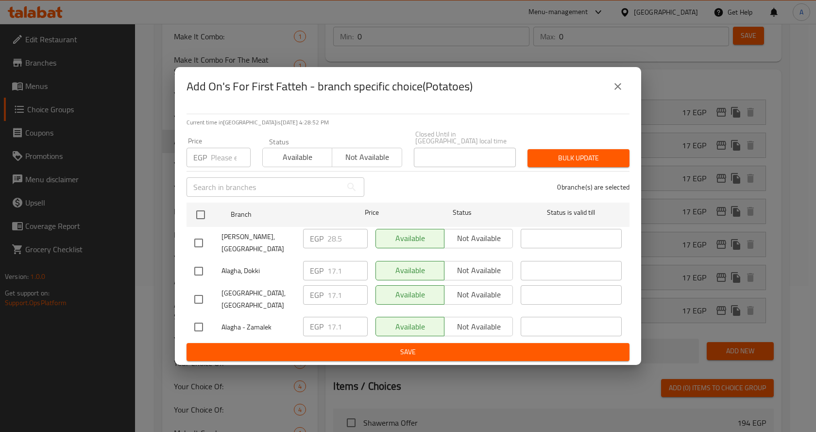
click at [617, 92] on icon "close" at bounding box center [618, 87] width 12 height 12
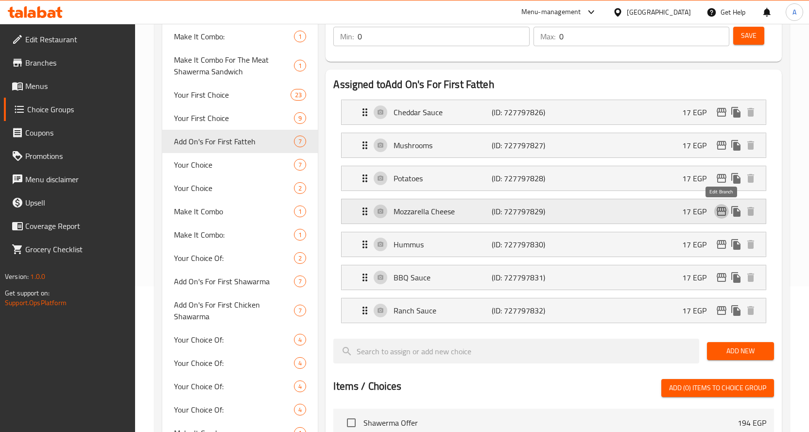
click at [724, 213] on icon "edit" at bounding box center [722, 211] width 12 height 12
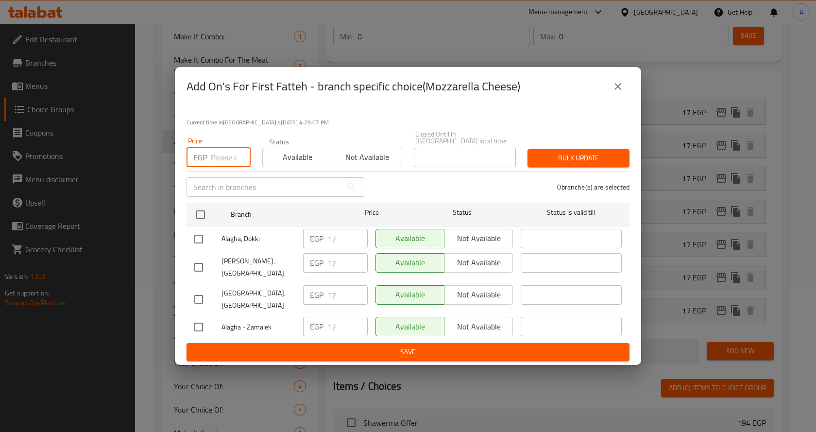
click at [232, 165] on input "number" at bounding box center [231, 157] width 40 height 19
paste input "34.2"
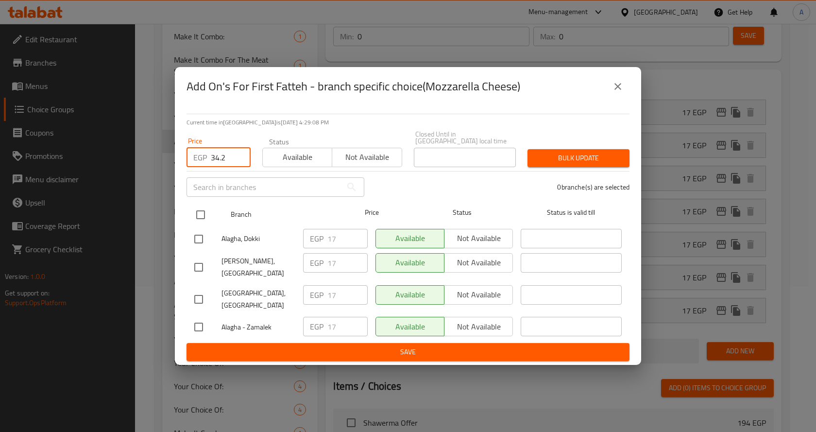
type input "34.2"
click at [203, 218] on input "checkbox" at bounding box center [200, 214] width 20 height 20
checkbox input "true"
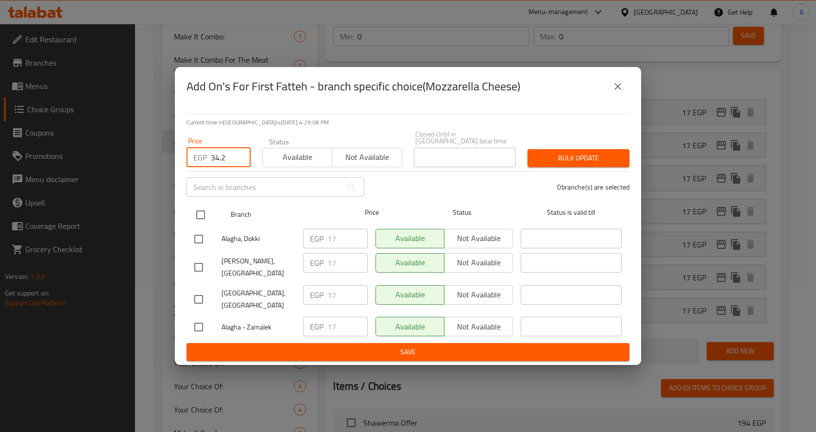
checkbox input "true"
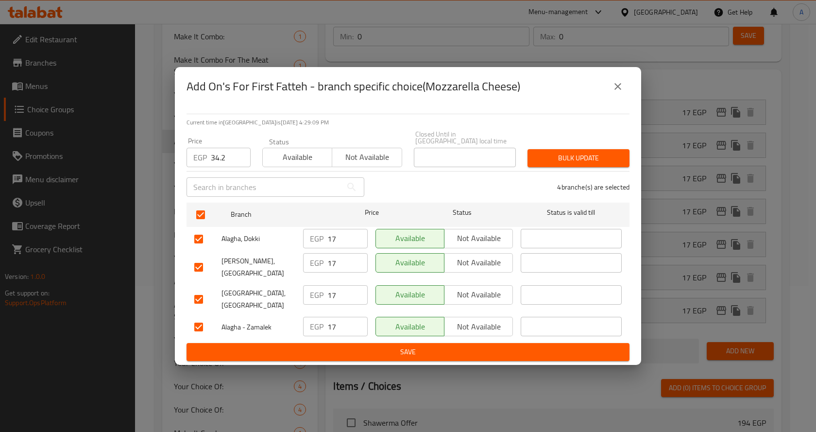
click at [567, 164] on span "Bulk update" at bounding box center [578, 158] width 86 height 12
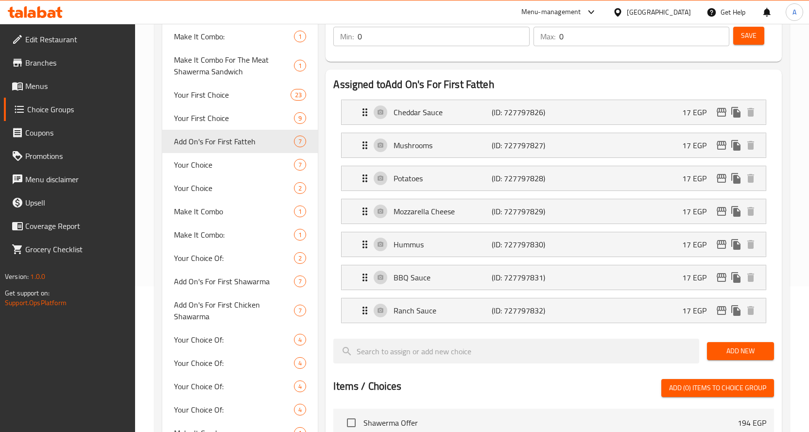
click at [717, 211] on icon "edit" at bounding box center [721, 211] width 10 height 9
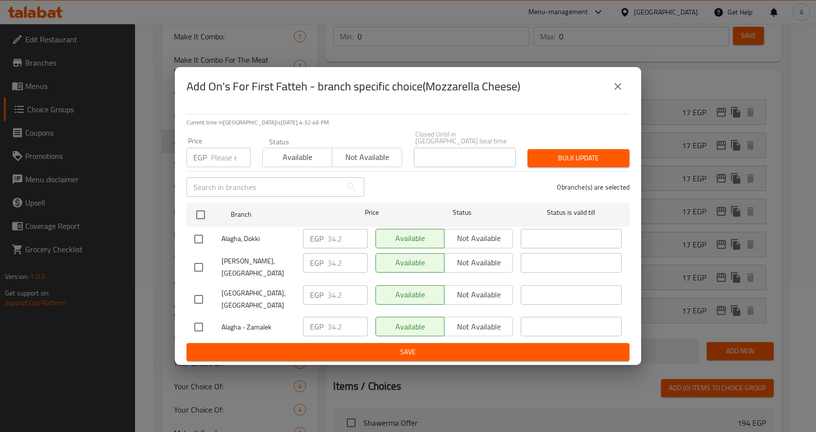
click at [229, 159] on input "number" at bounding box center [231, 157] width 40 height 19
paste input "45.6"
type input "45.6"
click at [193, 262] on input "checkbox" at bounding box center [198, 267] width 20 height 20
checkbox input "true"
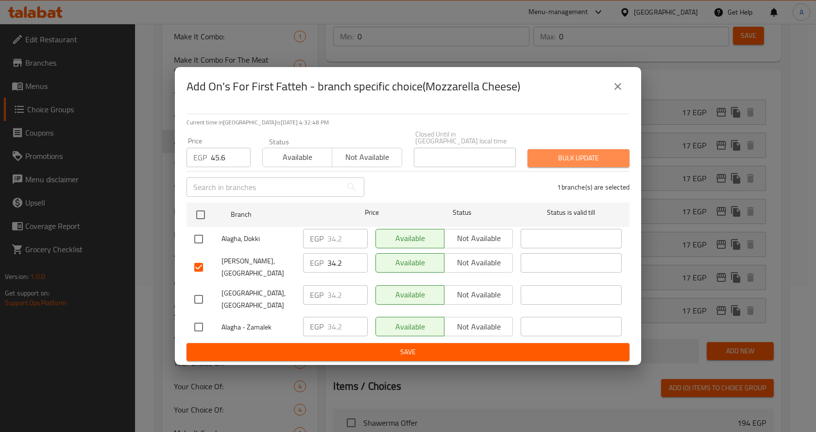
click at [561, 164] on span "Bulk update" at bounding box center [578, 158] width 86 height 12
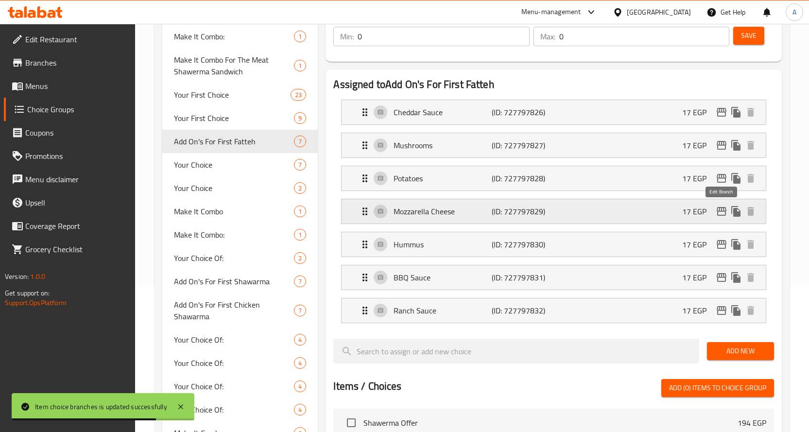
click at [716, 213] on icon "edit" at bounding box center [722, 211] width 12 height 12
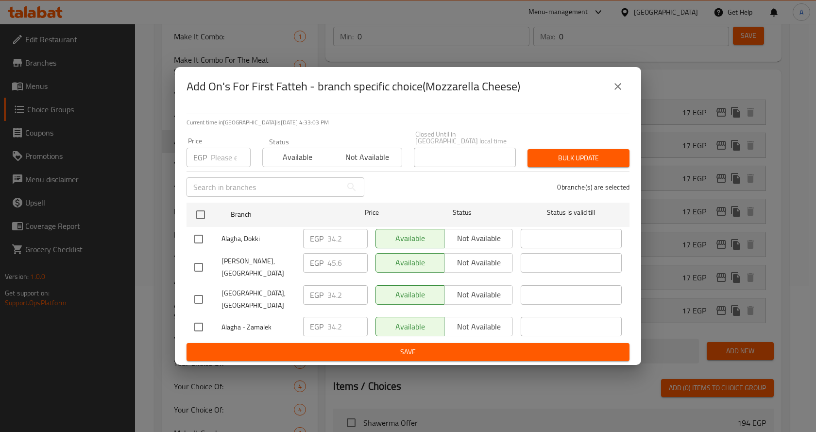
click at [623, 92] on icon "close" at bounding box center [618, 87] width 12 height 12
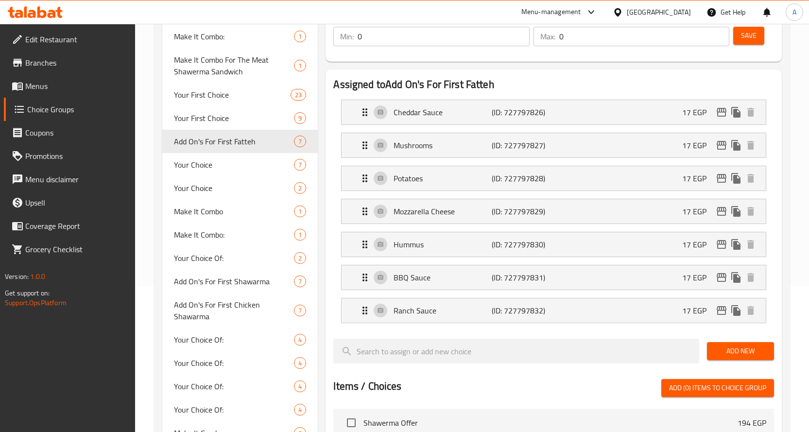
click at [783, 192] on div "Assigned to Add On's For First Fatteh Cheddar Sauce (ID: 727797826) 17 EGP Name…" at bounding box center [554, 371] width 464 height 610
click at [717, 208] on icon "edit" at bounding box center [722, 211] width 12 height 12
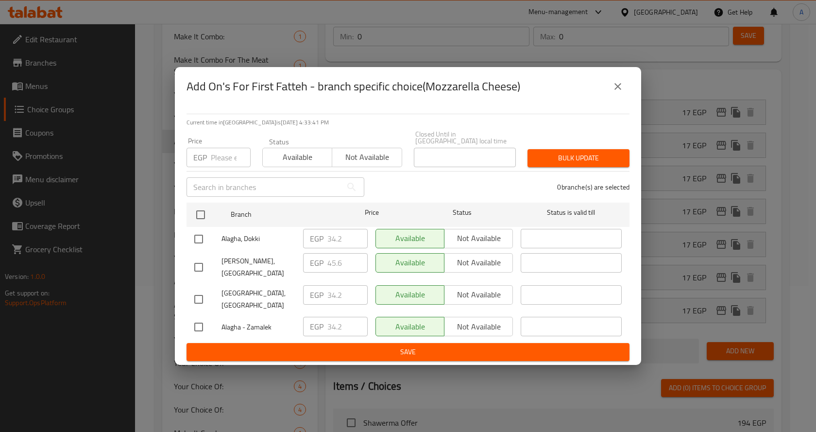
click at [617, 98] on button "close" at bounding box center [617, 86] width 23 height 23
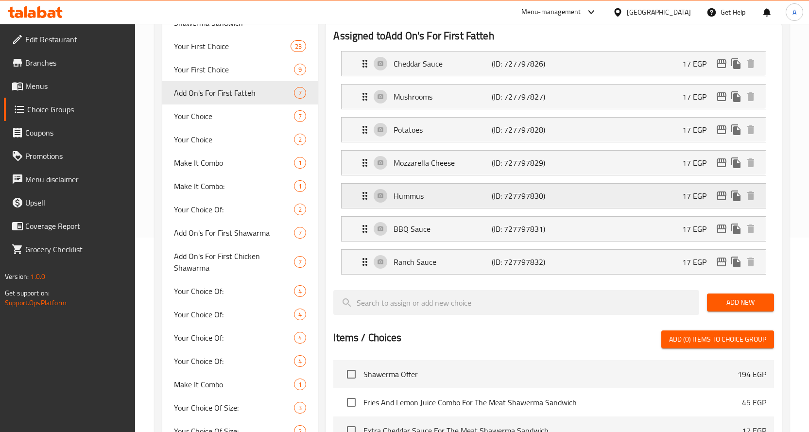
click at [720, 194] on icon "edit" at bounding box center [722, 196] width 12 height 12
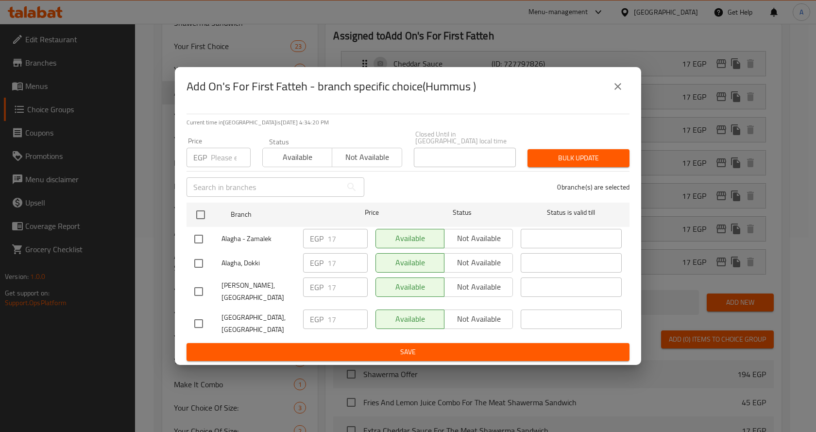
click at [221, 160] on input "number" at bounding box center [231, 157] width 40 height 19
paste input "17.1"
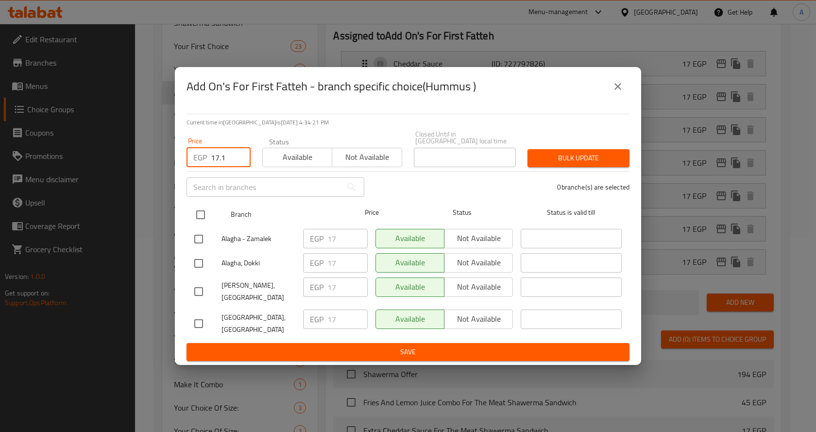
type input "17.1"
click at [207, 218] on input "checkbox" at bounding box center [200, 214] width 20 height 20
checkbox input "true"
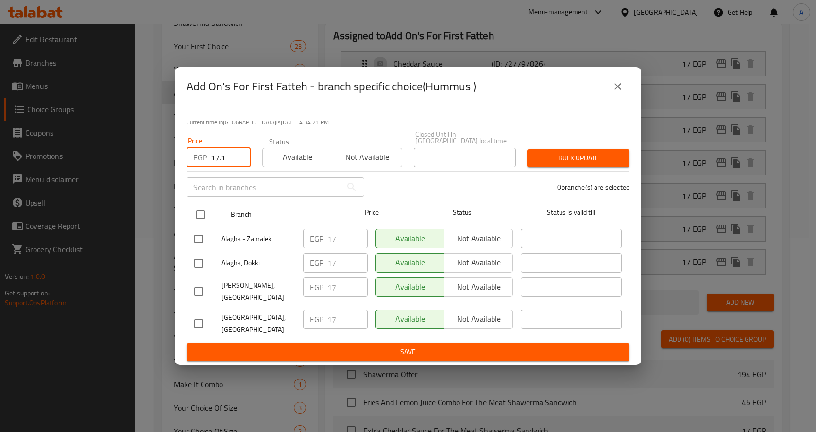
checkbox input "true"
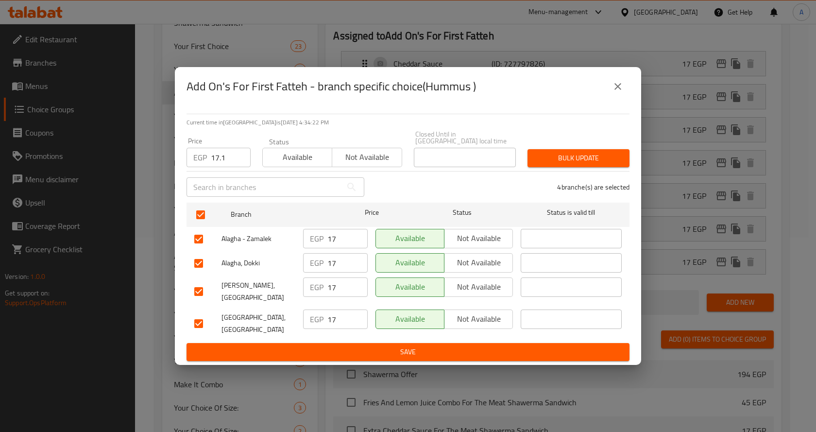
click at [564, 164] on span "Bulk update" at bounding box center [578, 158] width 86 height 12
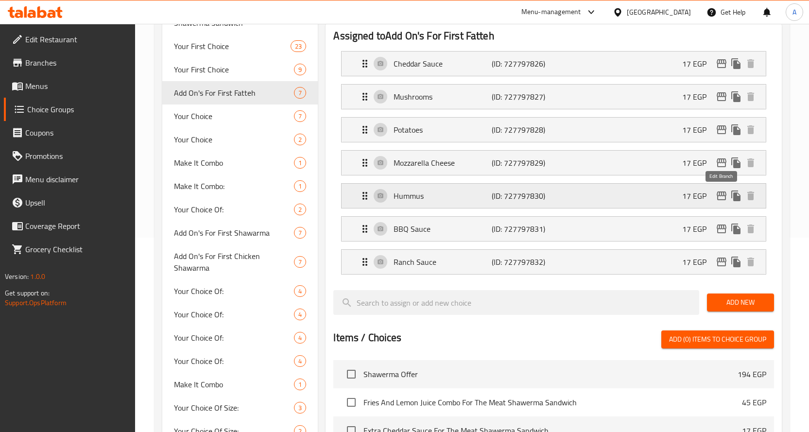
click at [719, 192] on icon "edit" at bounding box center [721, 195] width 10 height 9
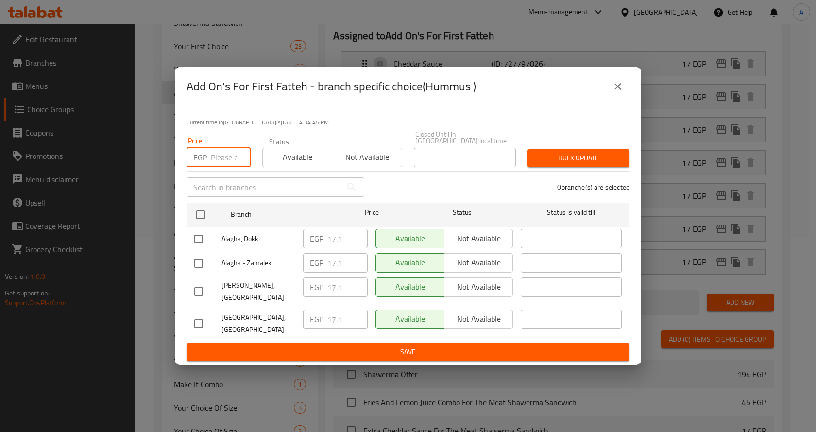
click at [226, 160] on input "number" at bounding box center [231, 157] width 40 height 19
paste input "28.5"
type input "28.5"
click at [456, 189] on div "0 branche(s) are selected" at bounding box center [502, 187] width 265 height 35
click at [196, 295] on input "checkbox" at bounding box center [198, 291] width 20 height 20
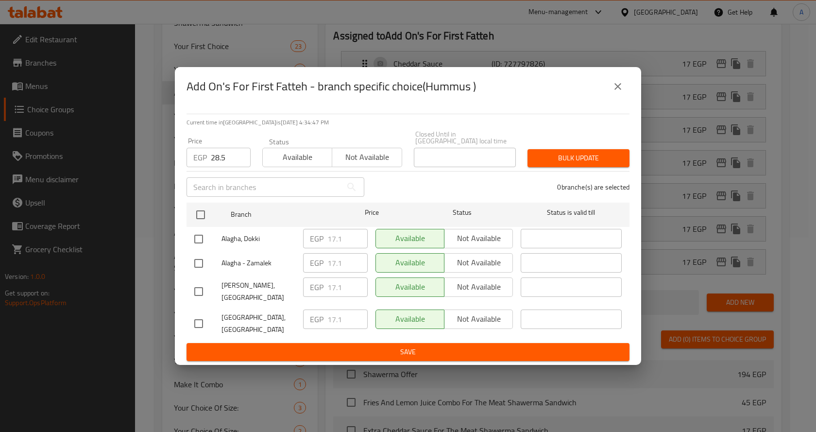
checkbox input "true"
click at [574, 159] on span "Bulk update" at bounding box center [578, 158] width 86 height 12
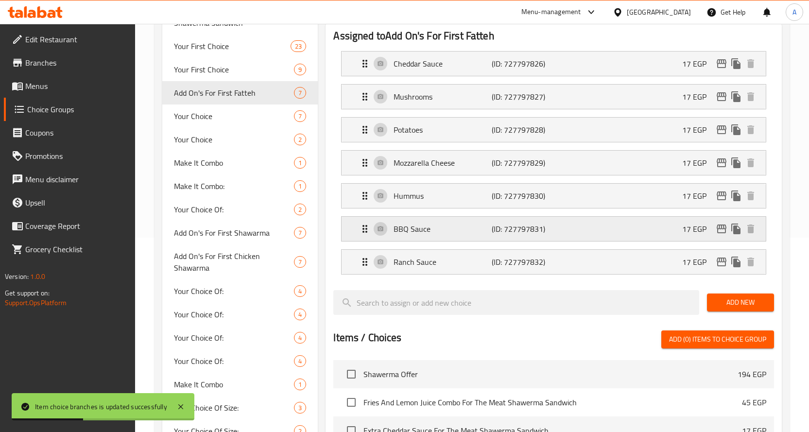
click at [718, 226] on icon "edit" at bounding box center [722, 229] width 12 height 12
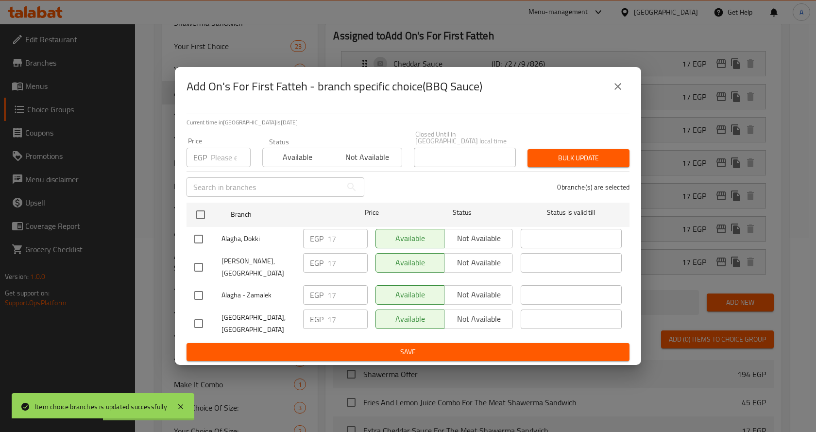
click at [227, 161] on input "number" at bounding box center [231, 157] width 40 height 19
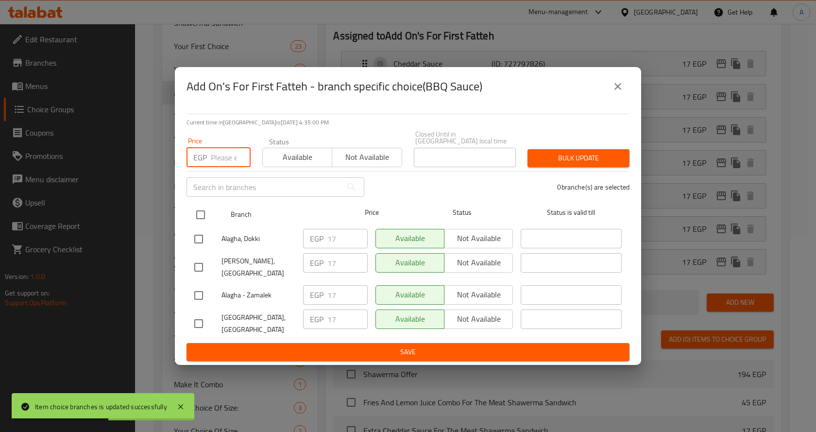
paste input "17.1"
type input "17.1"
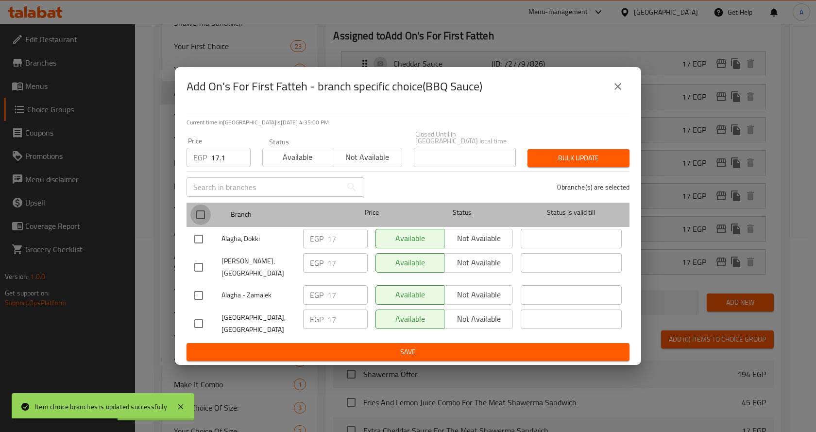
click at [206, 214] on input "checkbox" at bounding box center [200, 214] width 20 height 20
checkbox input "true"
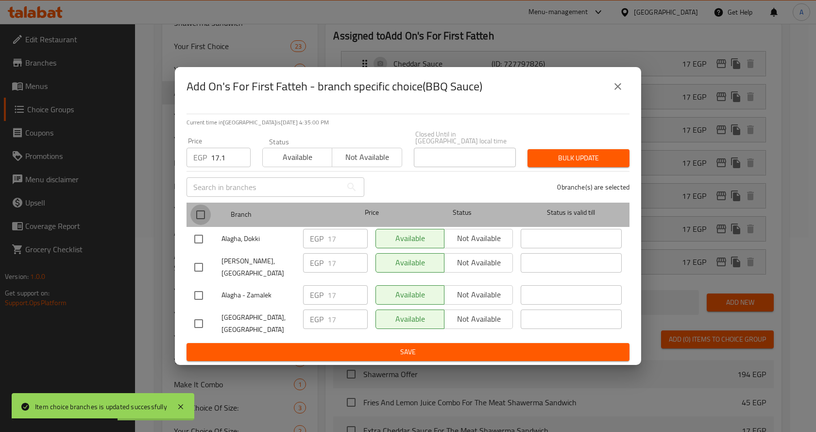
checkbox input "true"
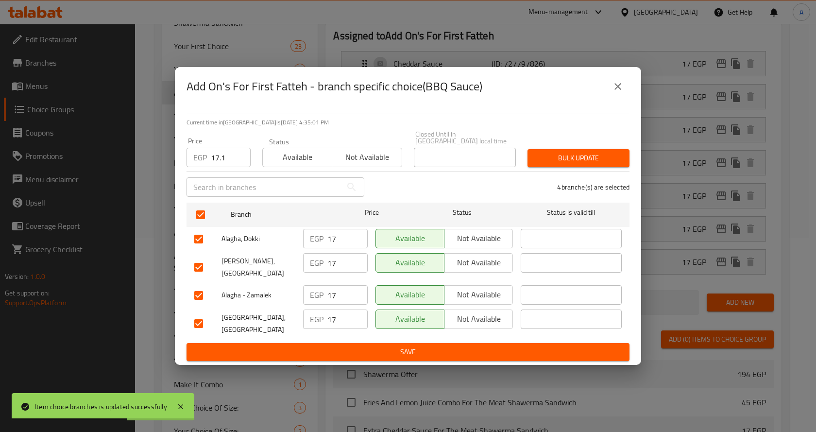
click at [581, 157] on span "Bulk update" at bounding box center [578, 158] width 86 height 12
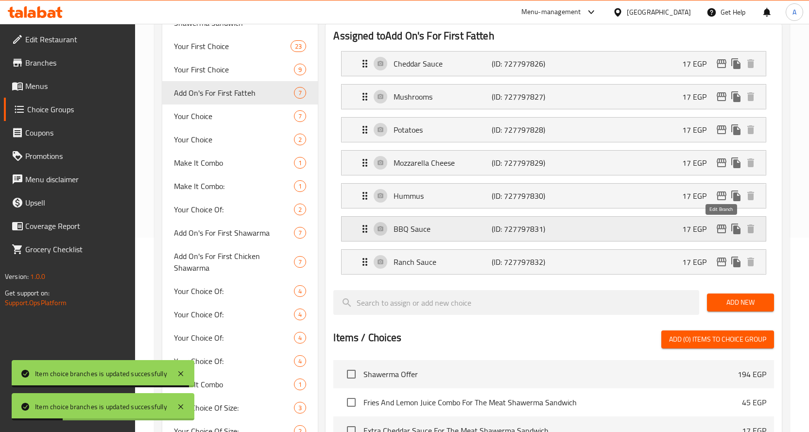
click at [722, 225] on icon "edit" at bounding box center [721, 228] width 10 height 9
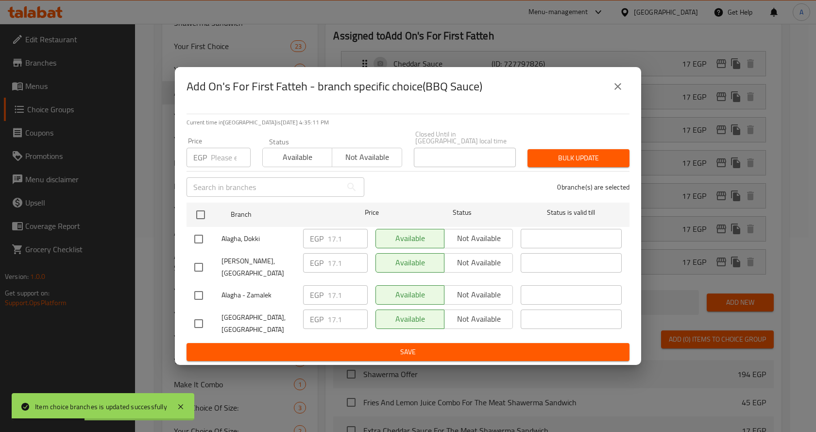
click at [222, 163] on input "number" at bounding box center [231, 157] width 40 height 19
paste input "28.5"
type input "28.5"
click at [200, 262] on input "checkbox" at bounding box center [198, 267] width 20 height 20
checkbox input "true"
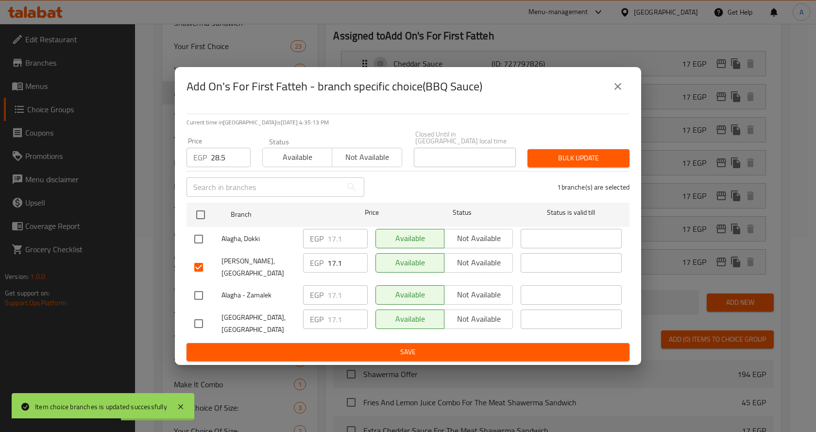
click at [554, 157] on span "Bulk update" at bounding box center [578, 158] width 86 height 12
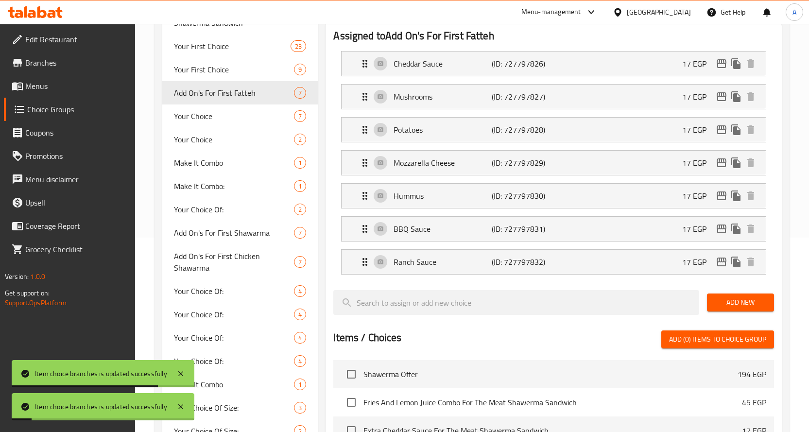
click at [783, 271] on div "Assigned to Add On's For First Fatteh Cheddar Sauce (ID: 727797826) 17 EGP Name…" at bounding box center [554, 322] width 464 height 610
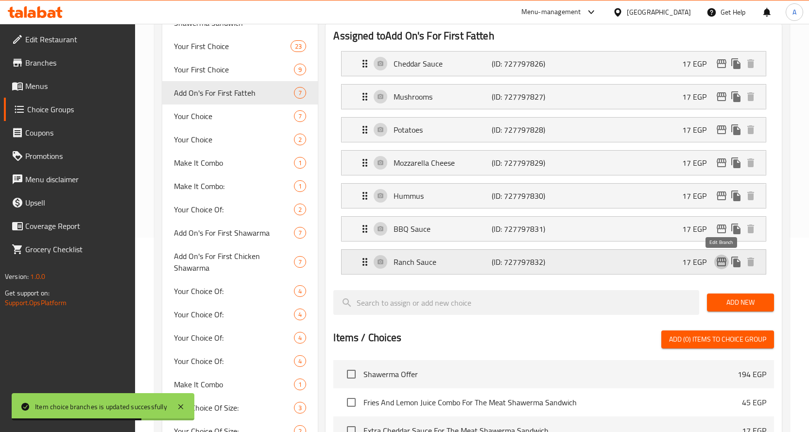
click at [720, 263] on icon "edit" at bounding box center [722, 262] width 12 height 12
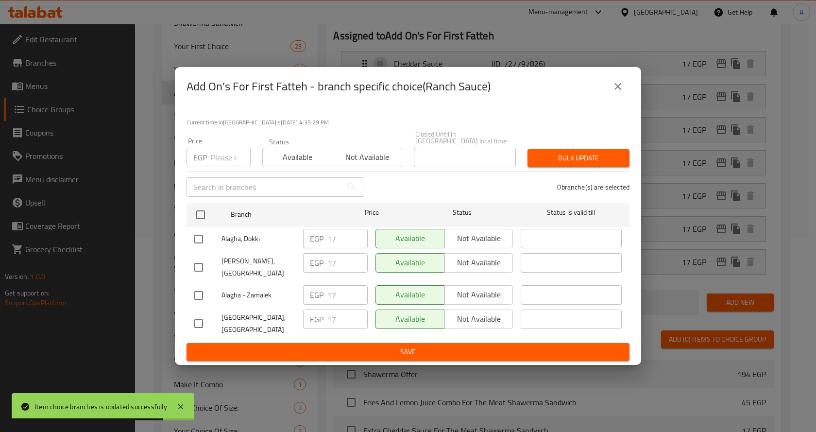
click at [215, 163] on input "number" at bounding box center [231, 157] width 40 height 19
paste input "17.1"
type input "17.1"
click at [200, 246] on input "checkbox" at bounding box center [198, 239] width 20 height 20
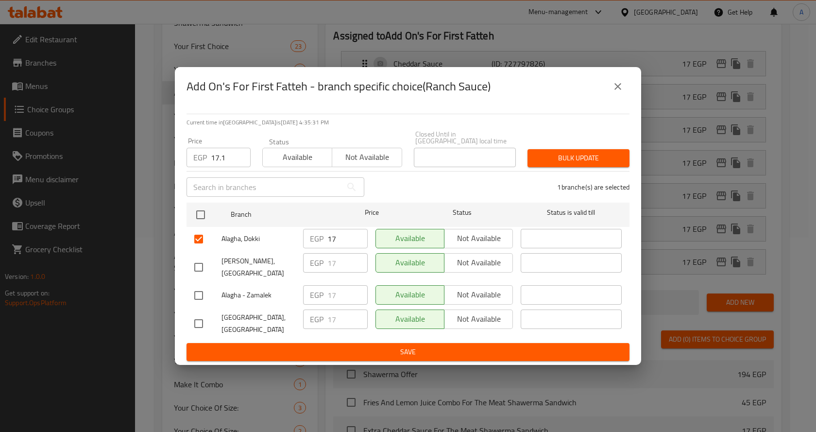
click at [191, 239] on input "checkbox" at bounding box center [198, 239] width 20 height 20
checkbox input "false"
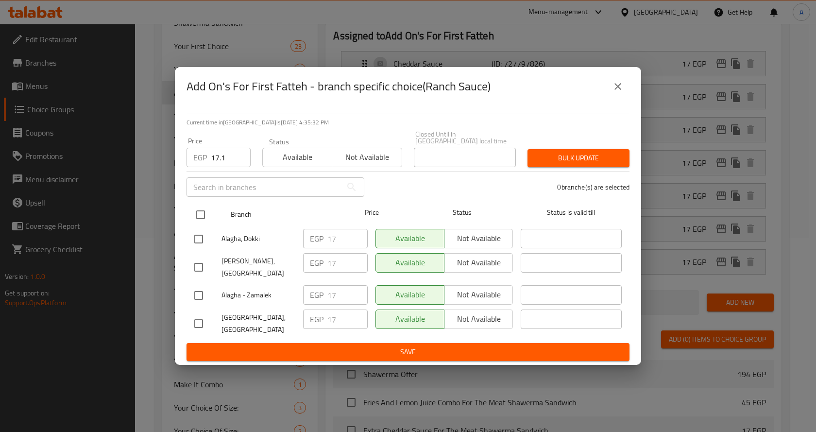
click at [202, 219] on input "checkbox" at bounding box center [200, 214] width 20 height 20
checkbox input "true"
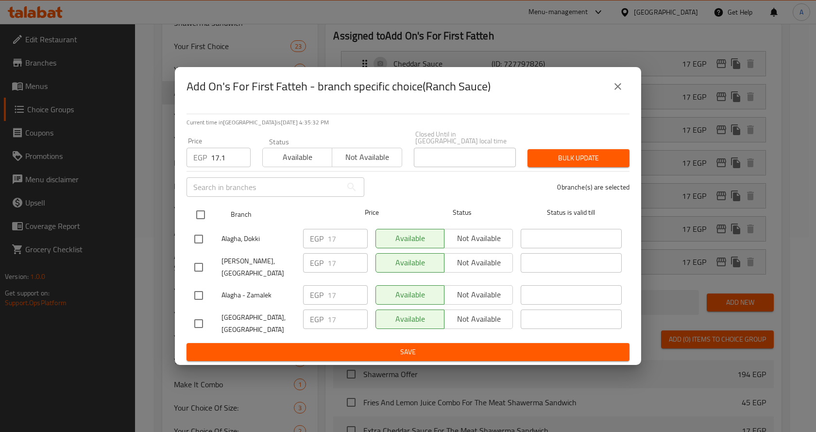
checkbox input "true"
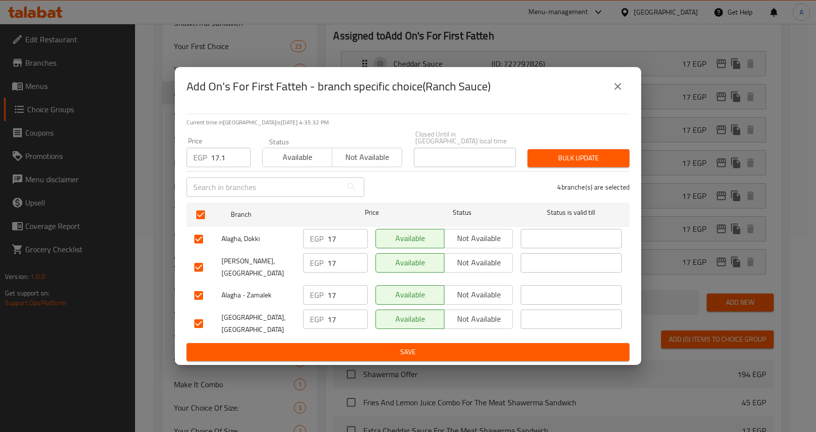
click at [568, 164] on span "Bulk update" at bounding box center [578, 158] width 86 height 12
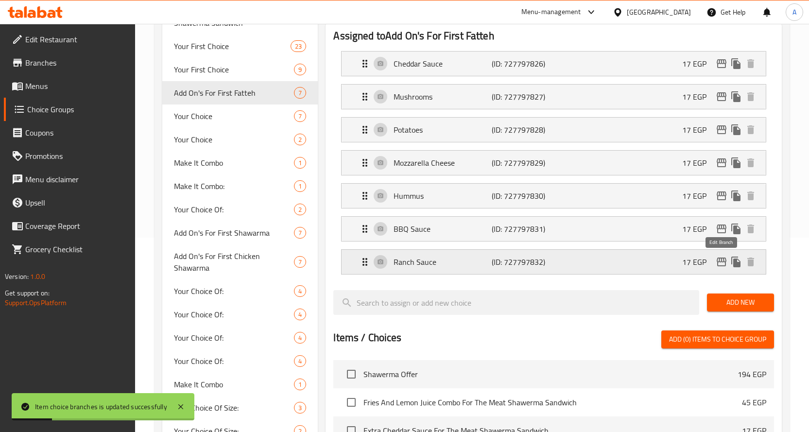
click at [722, 259] on icon "edit" at bounding box center [721, 261] width 10 height 9
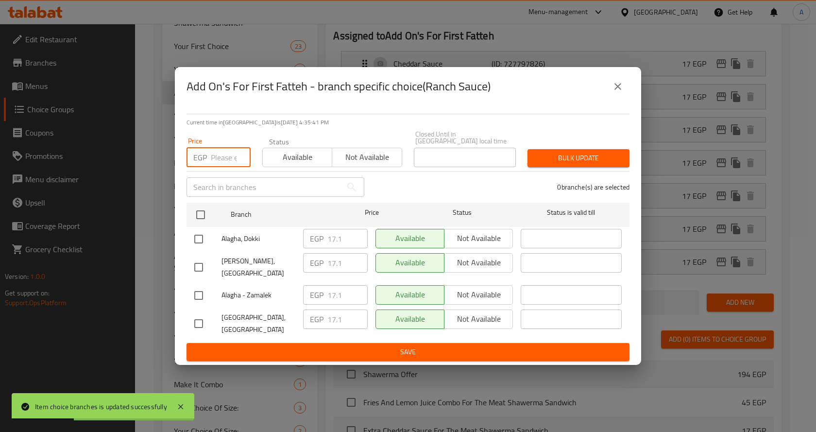
click at [219, 161] on input "number" at bounding box center [231, 157] width 40 height 19
paste input "28.5"
type input "28.5"
click at [414, 191] on div "0 branche(s) are selected" at bounding box center [502, 187] width 265 height 35
click at [200, 265] on input "checkbox" at bounding box center [198, 267] width 20 height 20
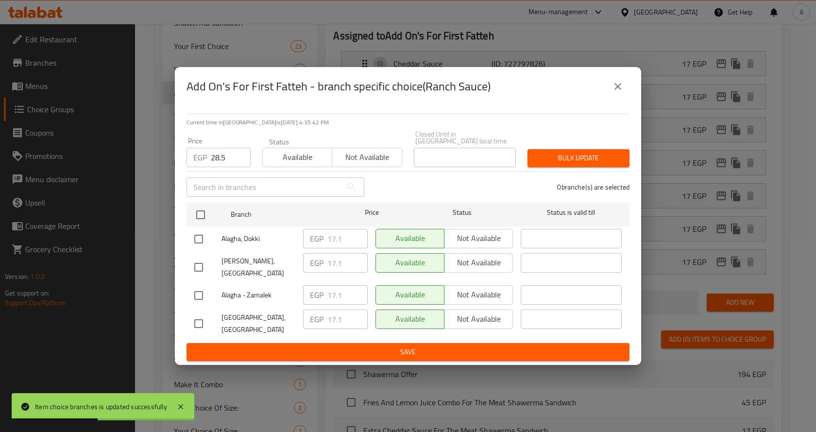
checkbox input "true"
click at [561, 162] on span "Bulk update" at bounding box center [578, 158] width 86 height 12
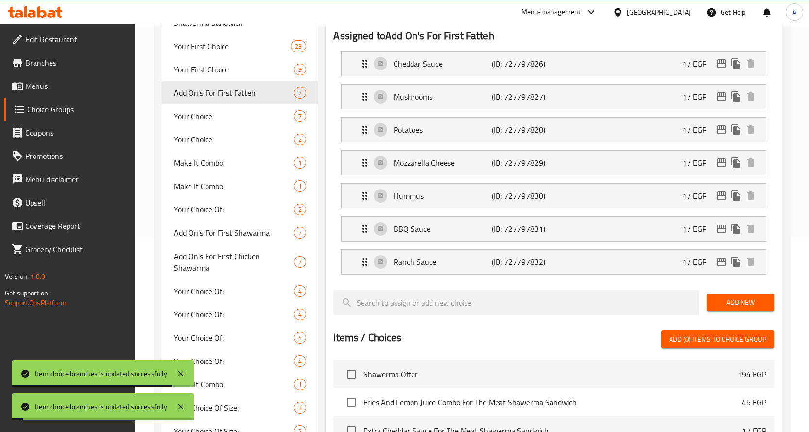
scroll to position [49, 0]
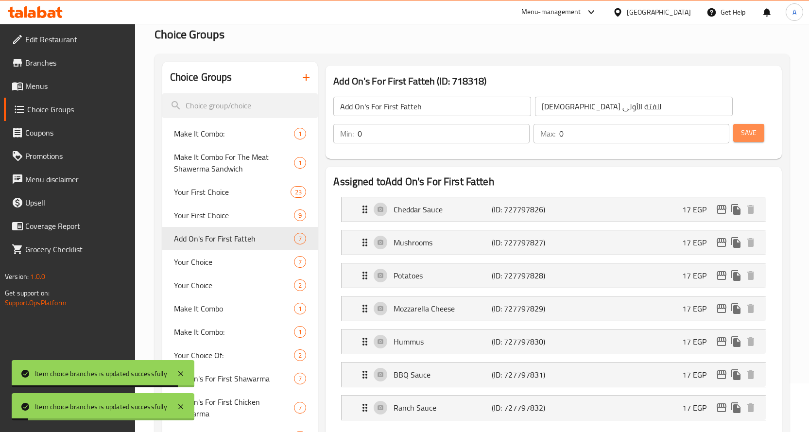
click at [758, 138] on button "Save" at bounding box center [748, 133] width 31 height 18
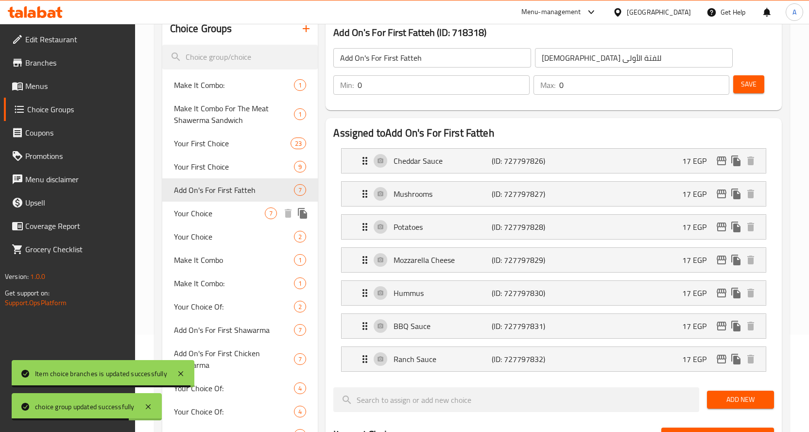
click at [202, 213] on span "Your Choice" at bounding box center [219, 213] width 91 height 12
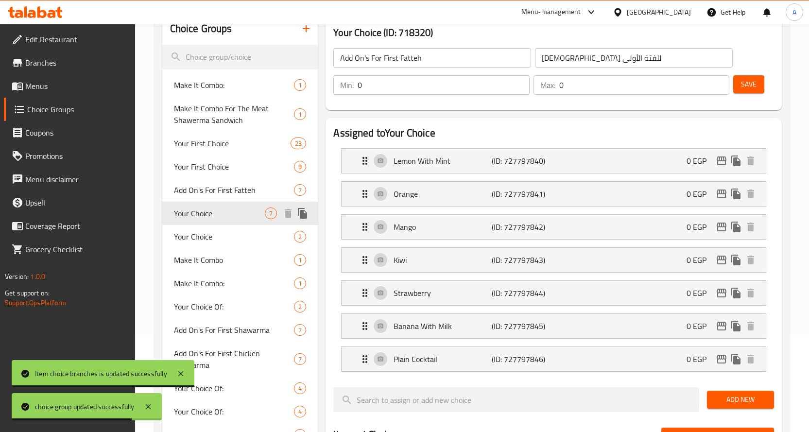
type input "Your Choice"
type input "إختيارك"
type input "1"
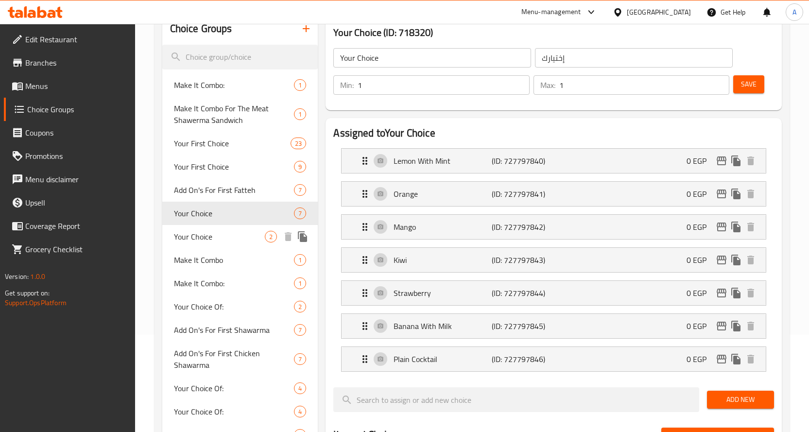
click at [203, 236] on span "Your Choice" at bounding box center [219, 237] width 91 height 12
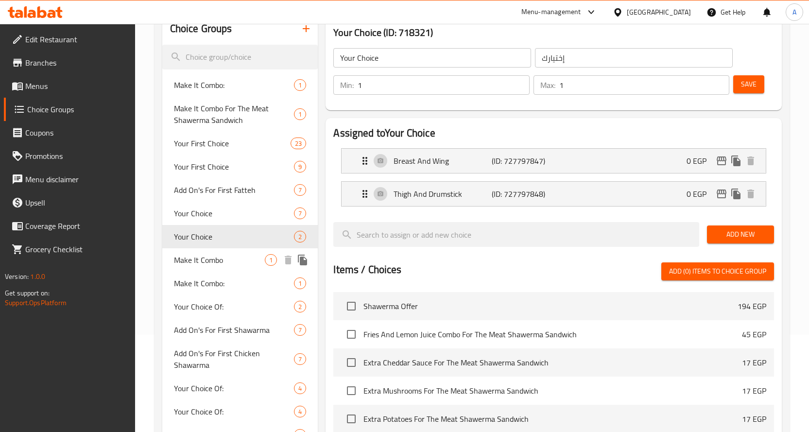
click at [208, 254] on span "Make It Combo" at bounding box center [219, 260] width 91 height 12
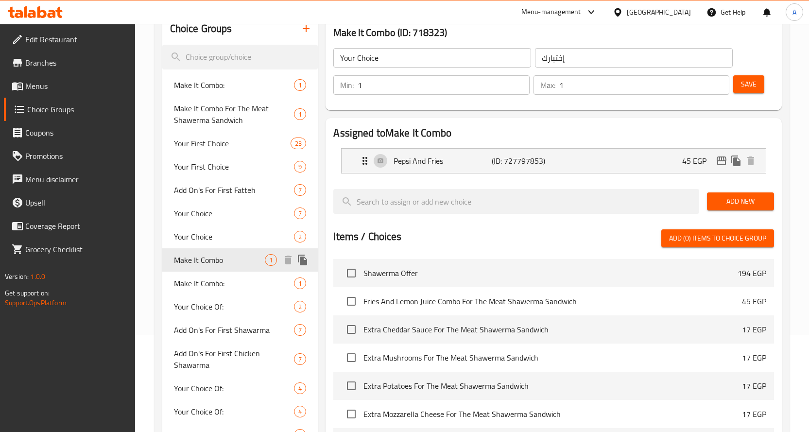
type input "Make It Combo"
type input "خليها كومبو"
type input "0"
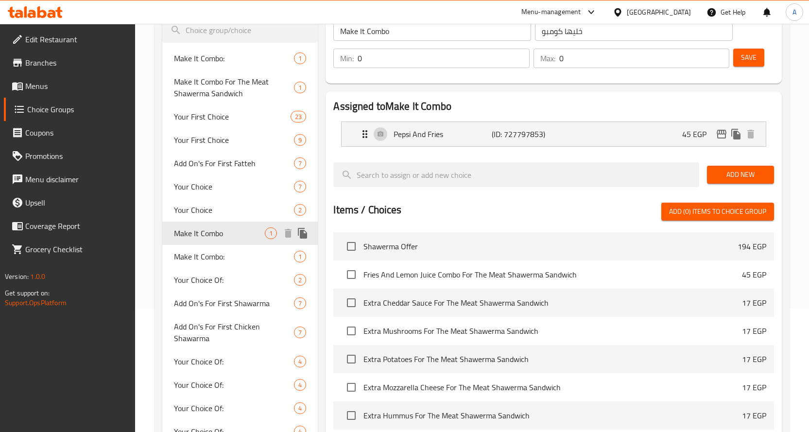
scroll to position [146, 0]
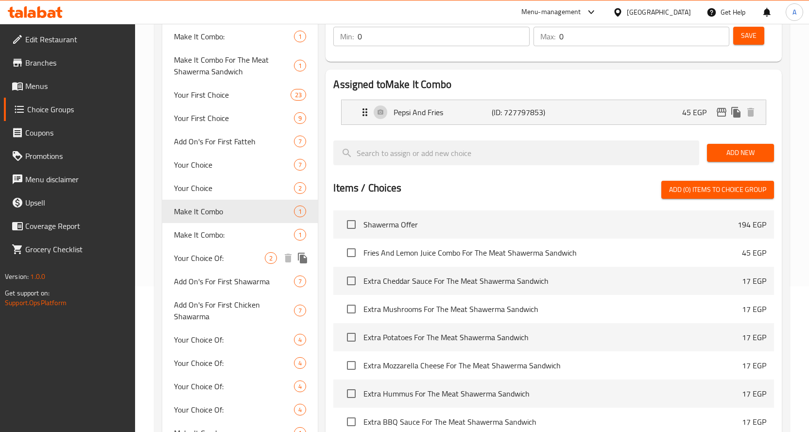
click at [212, 262] on span "Your Choice Of:" at bounding box center [219, 258] width 91 height 12
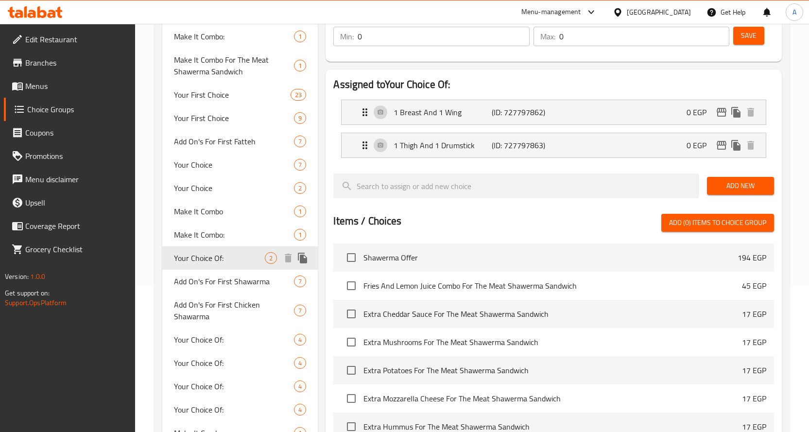
type input "Your Choice Of:"
type input "إختيارك من:"
type input "1"
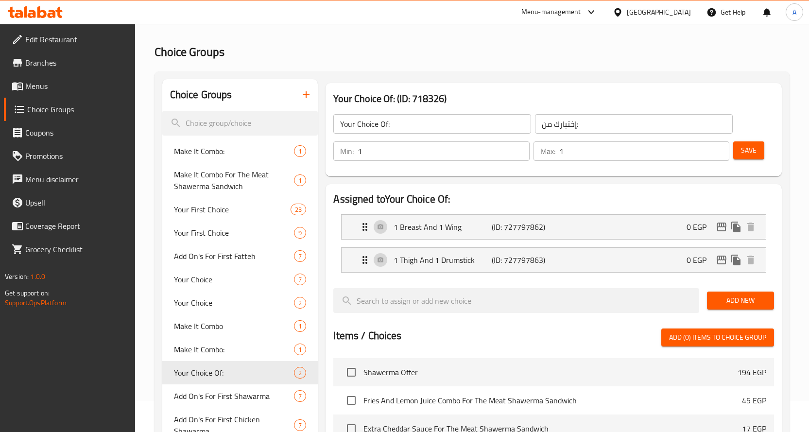
scroll to position [0, 0]
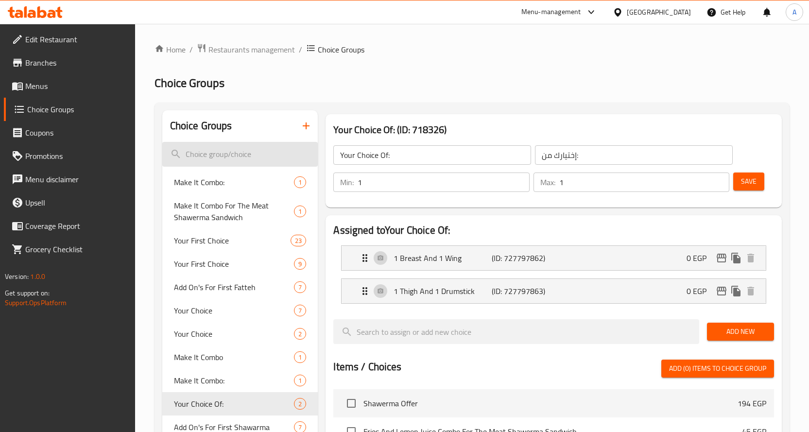
click at [215, 156] on input "search" at bounding box center [240, 154] width 156 height 25
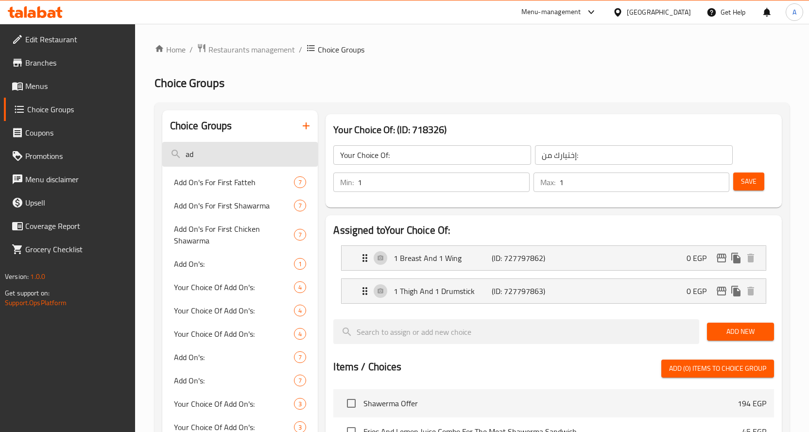
type input "a"
type input "add"
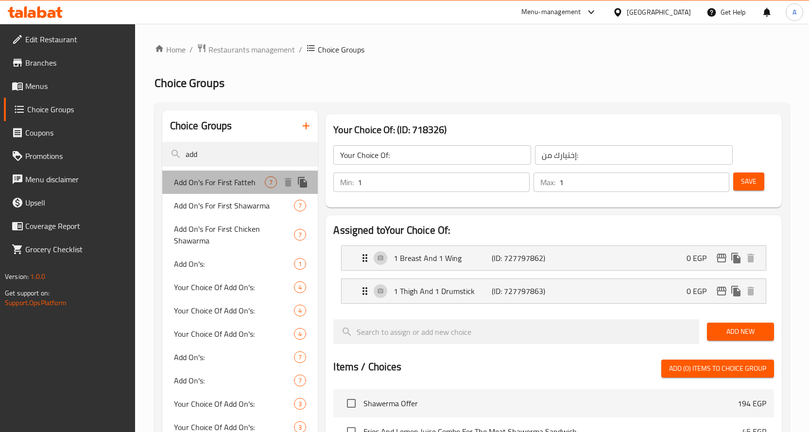
click at [214, 181] on span "Add On's For First Fatteh" at bounding box center [219, 182] width 91 height 12
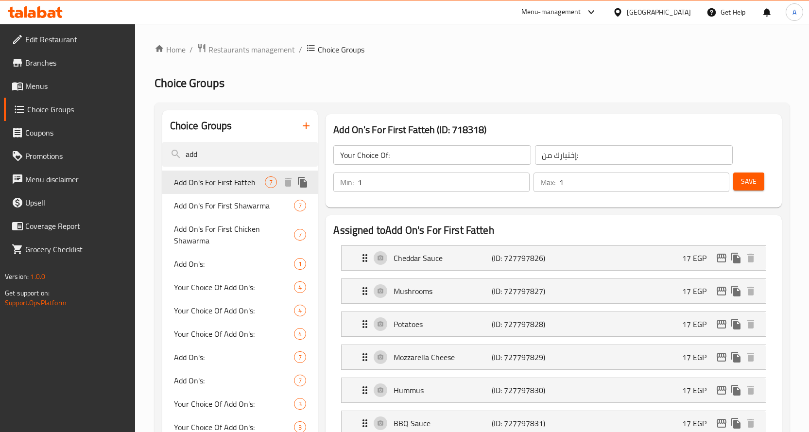
type input "Add On's For First Fatteh"
type input "[DEMOGRAPHIC_DATA] للفتة الأولى"
type input "0"
click at [721, 294] on icon "edit" at bounding box center [722, 291] width 12 height 12
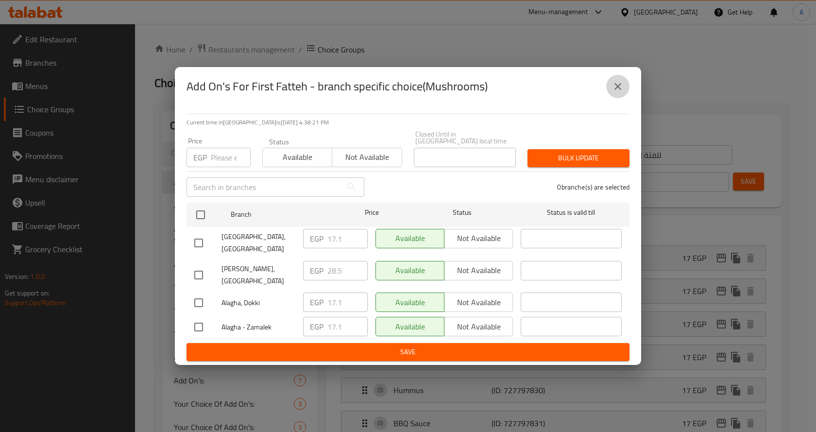
click at [615, 90] on icon "close" at bounding box center [617, 86] width 7 height 7
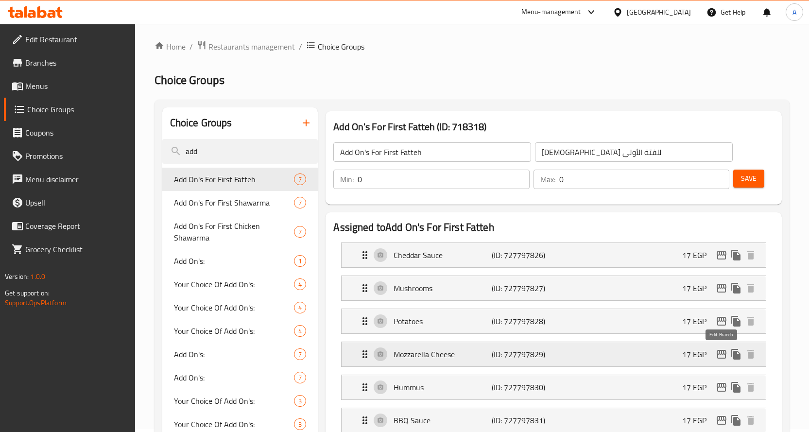
scroll to position [49, 0]
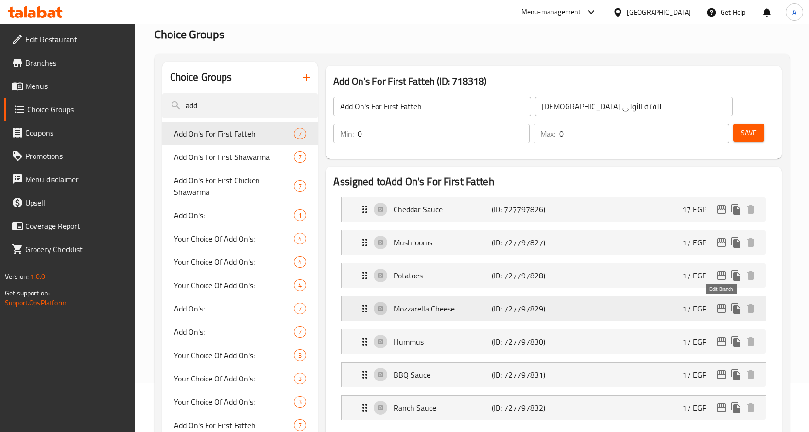
click at [721, 312] on icon "edit" at bounding box center [721, 308] width 10 height 9
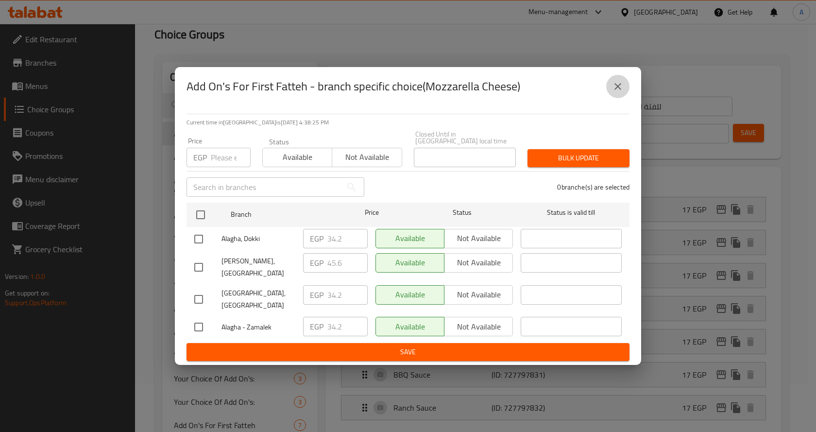
click at [618, 98] on button "close" at bounding box center [617, 86] width 23 height 23
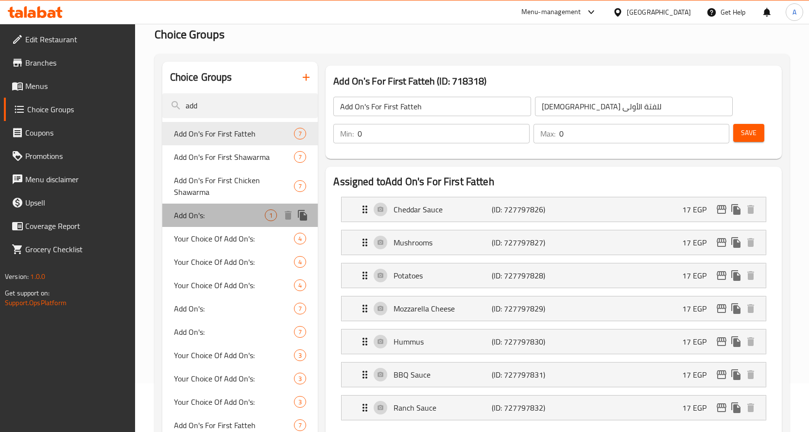
click at [203, 214] on span "Add On's:" at bounding box center [219, 215] width 91 height 12
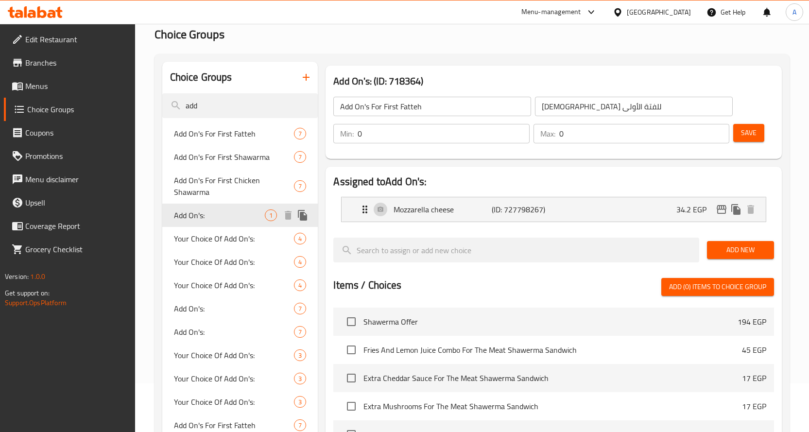
type input "Add On's:"
type input "الإضافات:"
click at [454, 38] on h2 "Choice Groups" at bounding box center [471, 35] width 635 height 16
click at [718, 210] on icon "edit" at bounding box center [722, 210] width 12 height 12
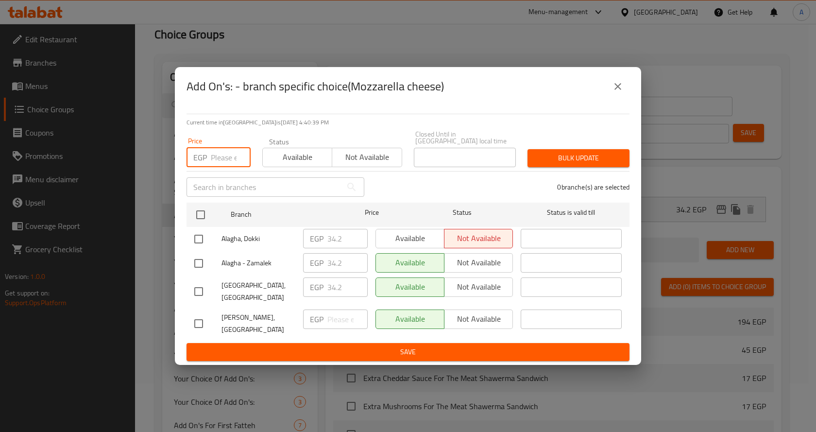
click at [227, 165] on input "number" at bounding box center [231, 157] width 40 height 19
paste input "34.2"
click at [219, 166] on input "34.2" at bounding box center [231, 157] width 40 height 19
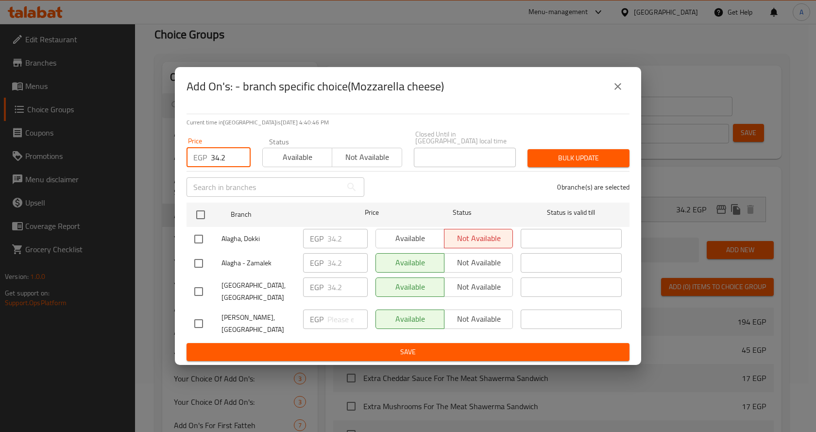
paste input "45.6"
type input "45.6"
click at [467, 186] on div "0 branche(s) are selected" at bounding box center [502, 187] width 265 height 35
click at [202, 317] on input "checkbox" at bounding box center [198, 323] width 20 height 20
checkbox input "true"
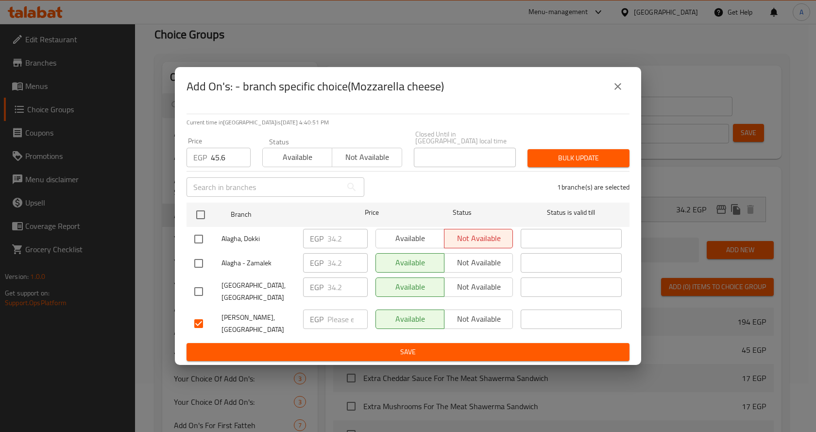
click at [598, 161] on span "Bulk update" at bounding box center [578, 158] width 86 height 12
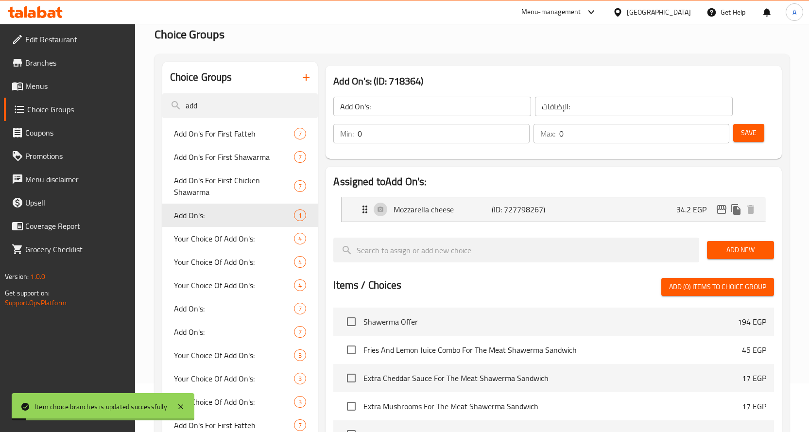
click at [718, 208] on icon "edit" at bounding box center [722, 210] width 12 height 12
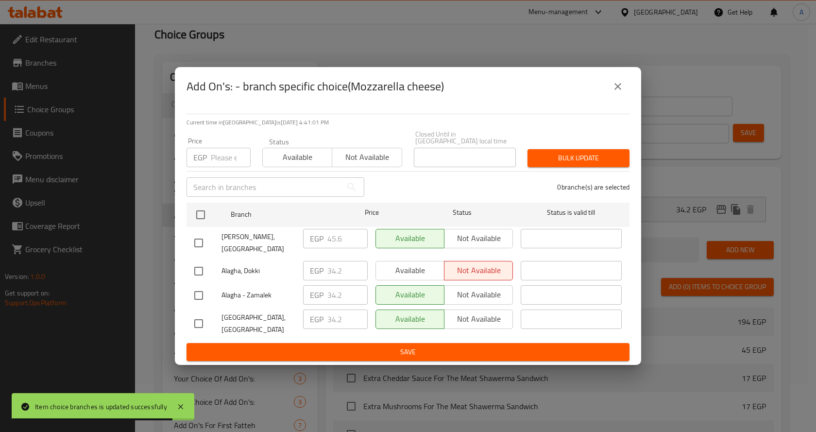
click at [613, 92] on icon "close" at bounding box center [618, 87] width 12 height 12
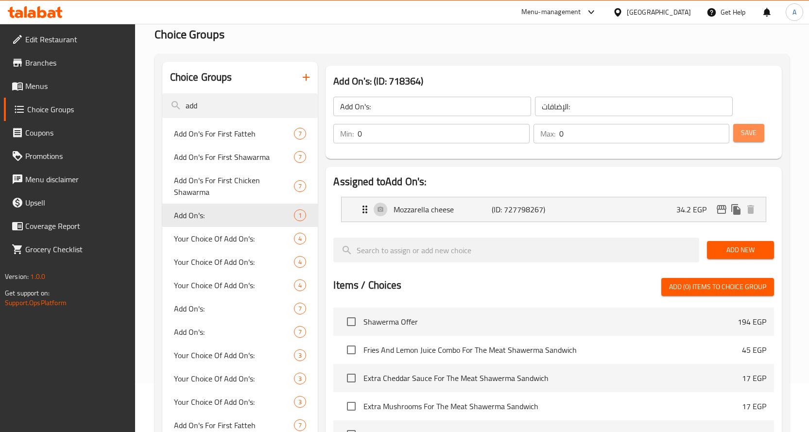
click at [746, 140] on button "Save" at bounding box center [748, 133] width 31 height 18
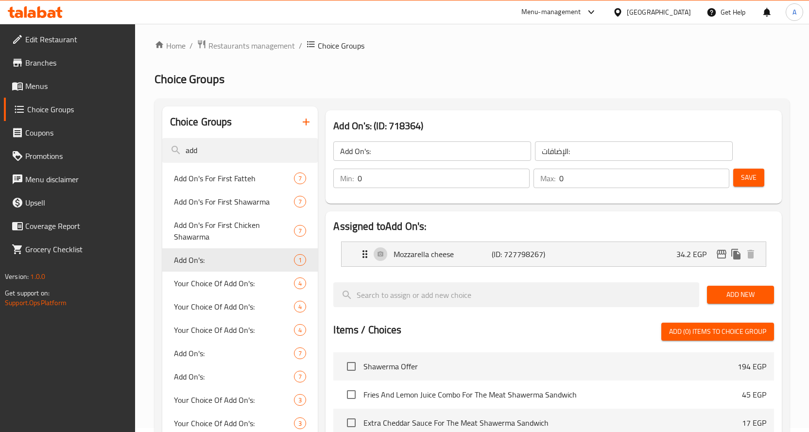
scroll to position [0, 0]
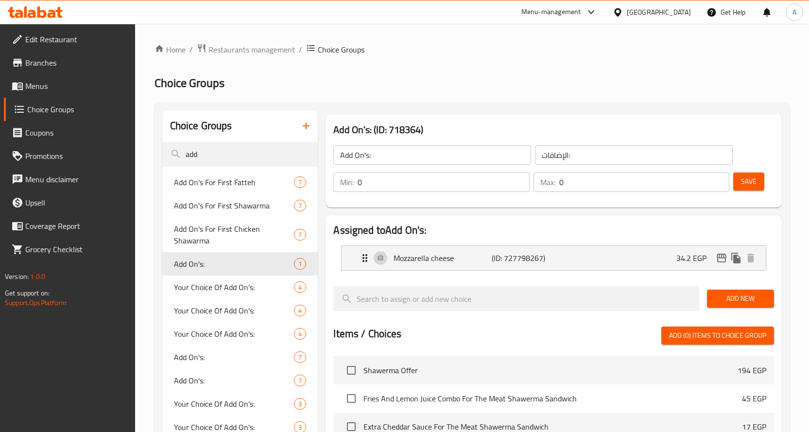
click at [536, 52] on ol "Home / Restaurants management / Choice Groups" at bounding box center [471, 49] width 635 height 13
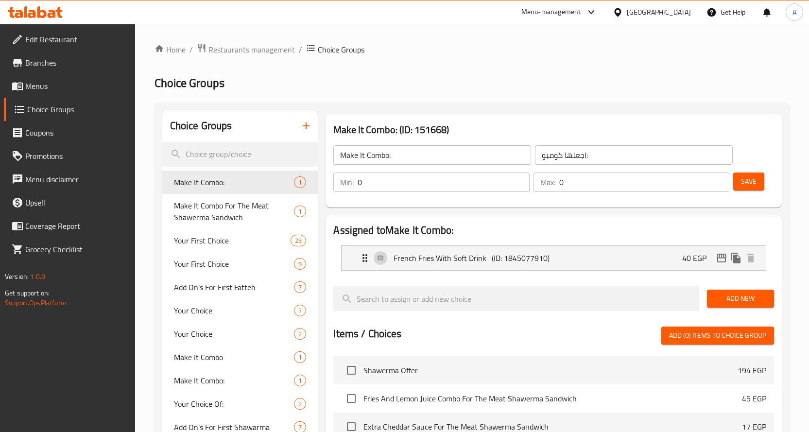
click at [48, 82] on span "Menus" at bounding box center [76, 86] width 102 height 12
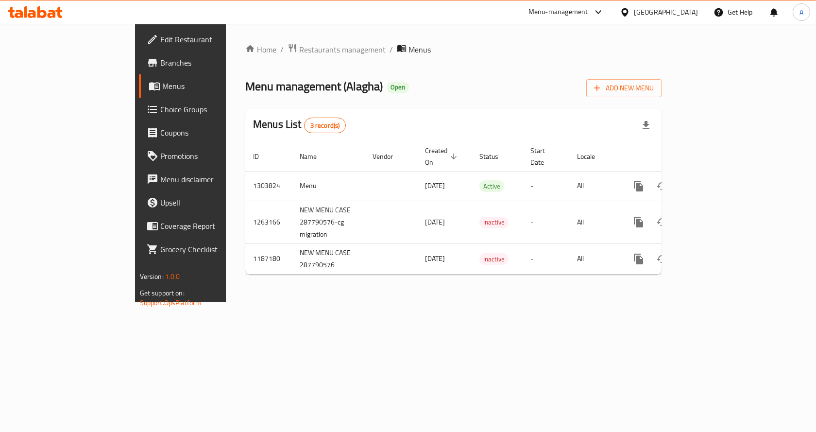
click at [523, 101] on div "Home / Restaurants management / Menus Menu management ( Alagha ) Open Add New M…" at bounding box center [453, 162] width 416 height 239
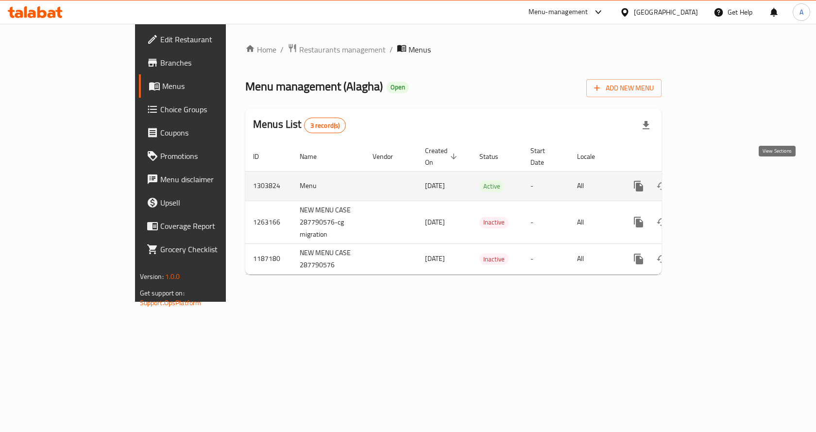
click at [715, 180] on icon "enhanced table" at bounding box center [709, 186] width 12 height 12
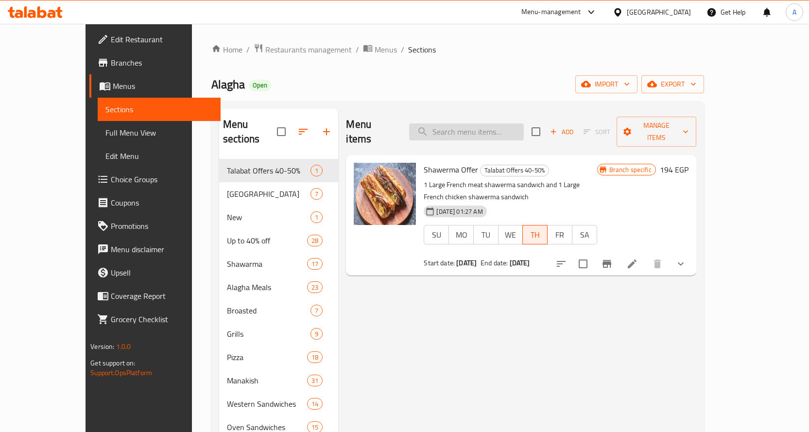
click at [493, 128] on input "search" at bounding box center [466, 131] width 115 height 17
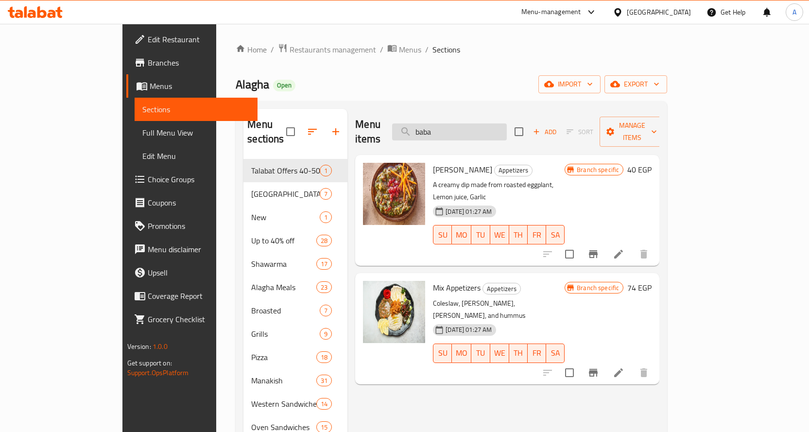
click at [498, 126] on input "baba" at bounding box center [449, 131] width 115 height 17
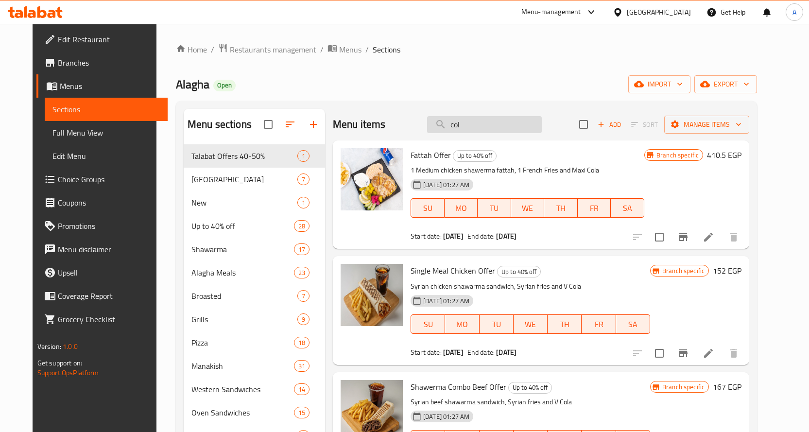
click at [482, 124] on input "col" at bounding box center [484, 124] width 115 height 17
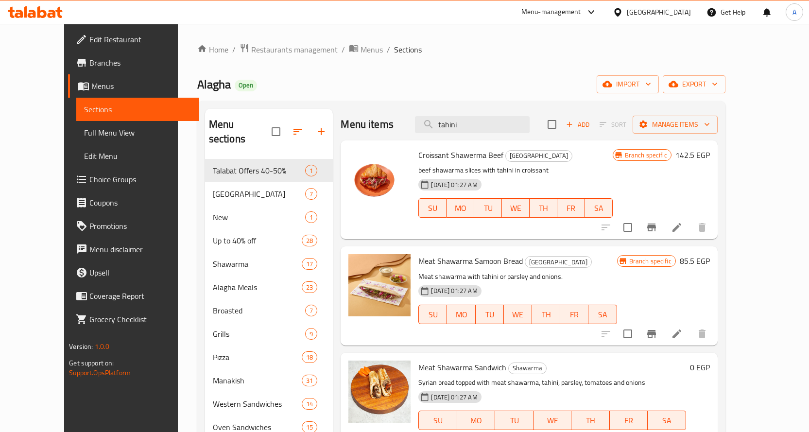
click at [497, 59] on div "Home / Restaurants management / Menus / Sections Alagha Open import export Menu…" at bounding box center [461, 305] width 528 height 524
click at [498, 61] on div "Home / Restaurants management / Menus / Sections Alagha Open import export Menu…" at bounding box center [461, 305] width 528 height 524
click at [493, 79] on div "Alagha Open import export" at bounding box center [461, 84] width 528 height 18
click at [497, 126] on input "tahini" at bounding box center [472, 124] width 115 height 17
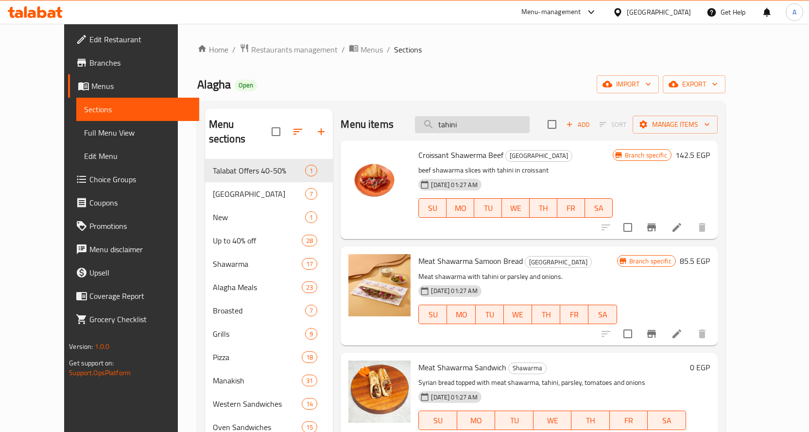
click at [497, 126] on input "tahini" at bounding box center [472, 124] width 115 height 17
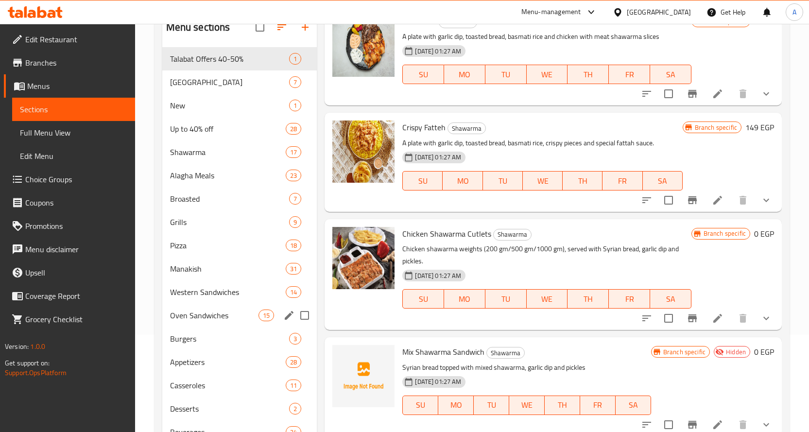
scroll to position [140, 0]
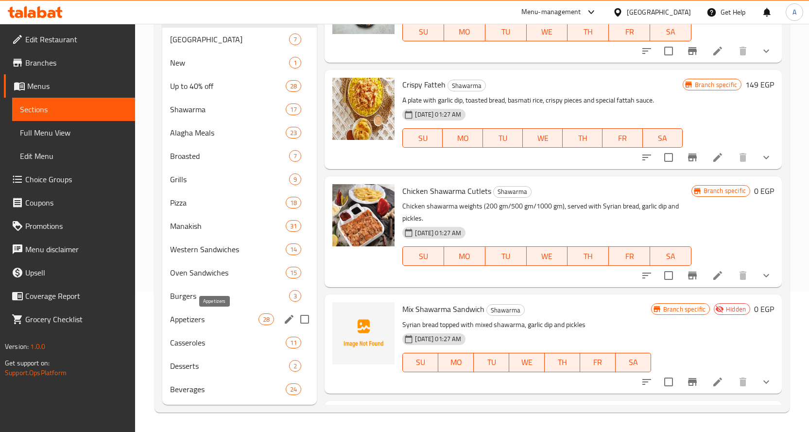
type input "garlic dip"
click at [207, 313] on span "Appetizers" at bounding box center [214, 319] width 89 height 12
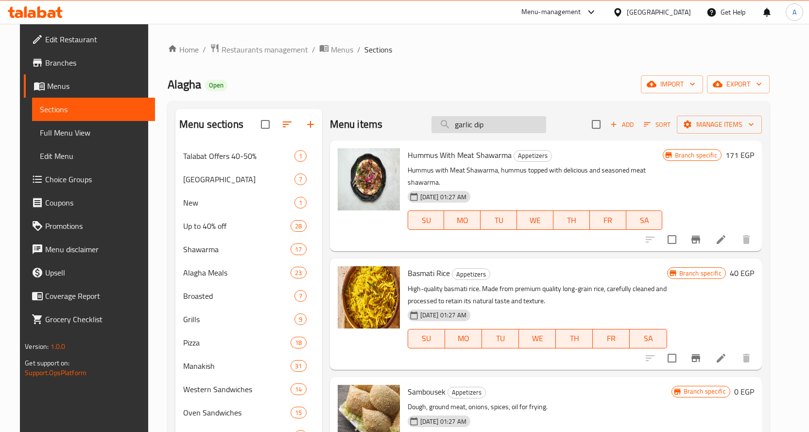
click at [501, 125] on input "garlic dip" at bounding box center [488, 124] width 115 height 17
click at [499, 80] on div "Alagha Open import export" at bounding box center [469, 84] width 602 height 18
click at [530, 187] on div "01-08-2025 01:27 AM SU MO TU WE TH FR SA" at bounding box center [535, 213] width 263 height 52
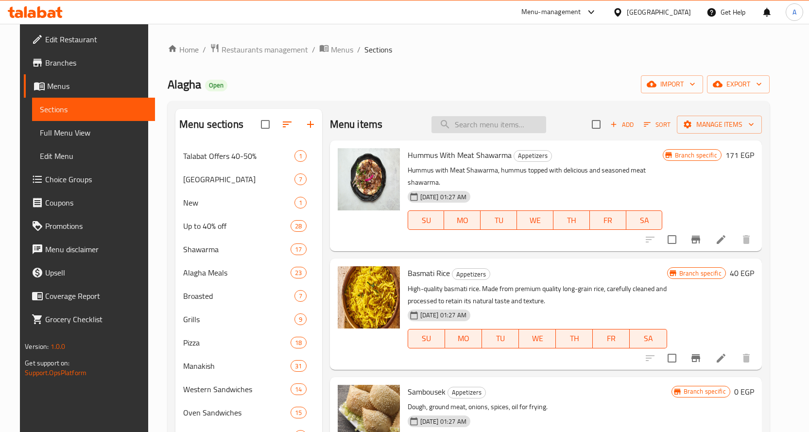
click at [482, 124] on input "search" at bounding box center [488, 124] width 115 height 17
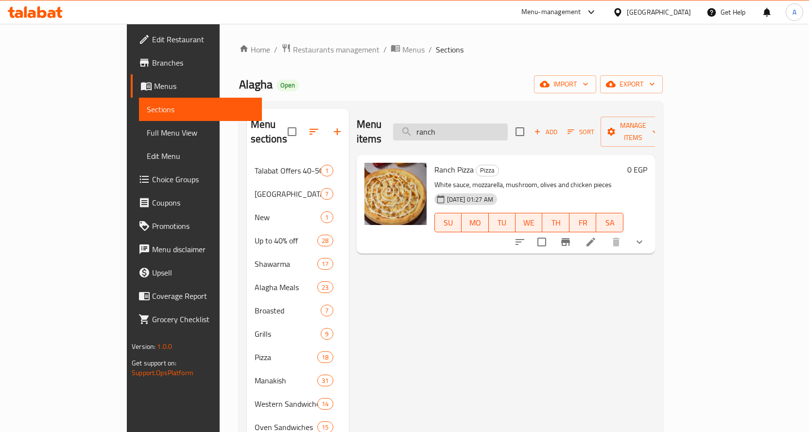
click at [489, 123] on input "ranch" at bounding box center [450, 131] width 115 height 17
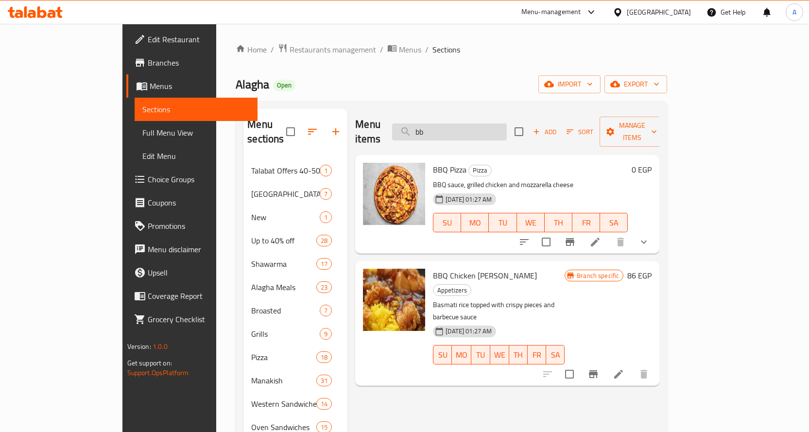
type input "b"
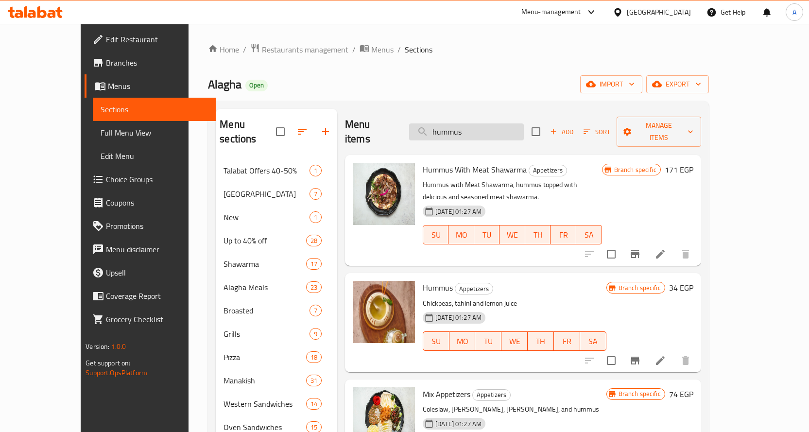
click at [524, 128] on input "hummus" at bounding box center [466, 131] width 115 height 17
type input "potatoes"
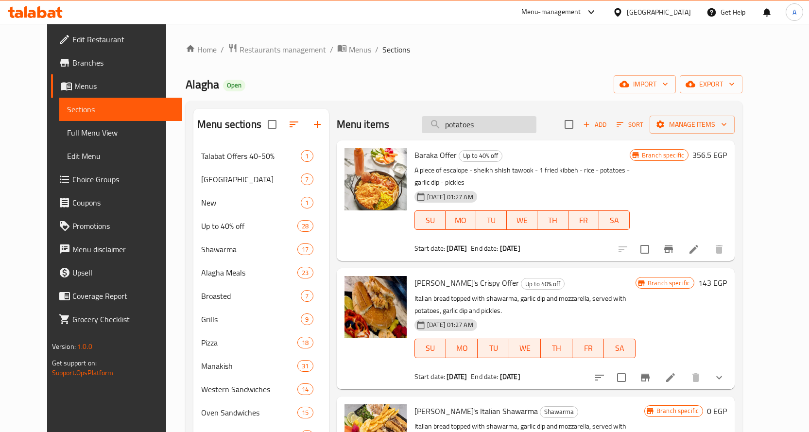
click at [500, 121] on input "potatoes" at bounding box center [479, 124] width 115 height 17
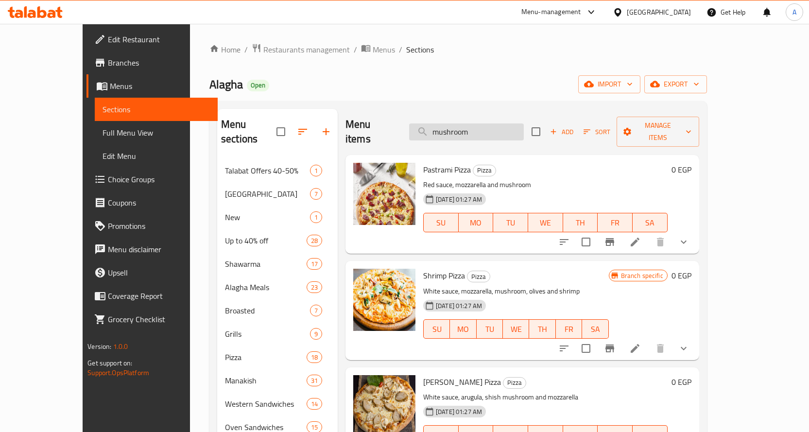
click at [494, 125] on input "mushroom" at bounding box center [466, 131] width 115 height 17
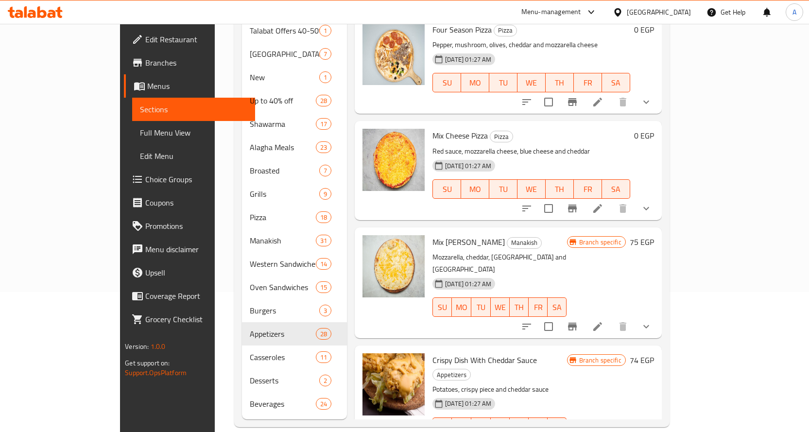
scroll to position [117, 0]
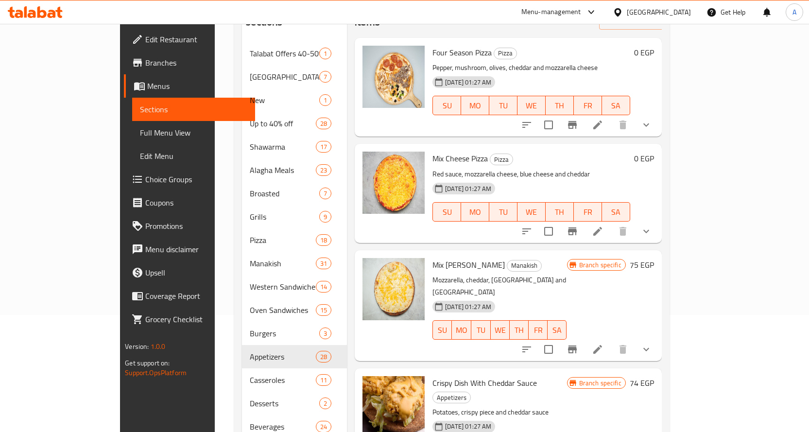
type input "c"
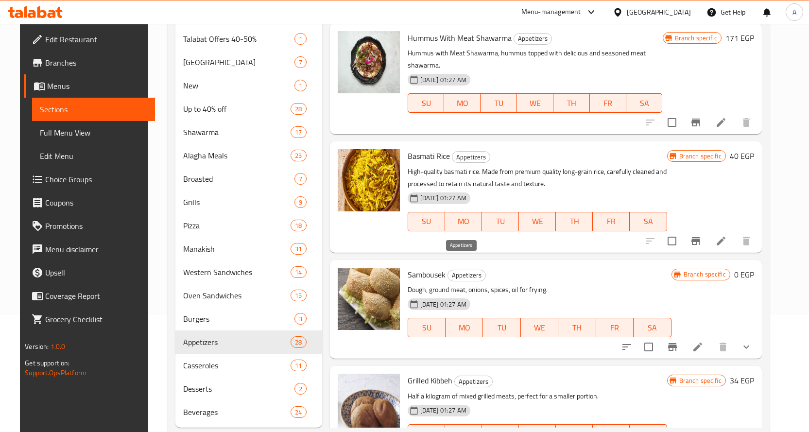
scroll to position [0, 0]
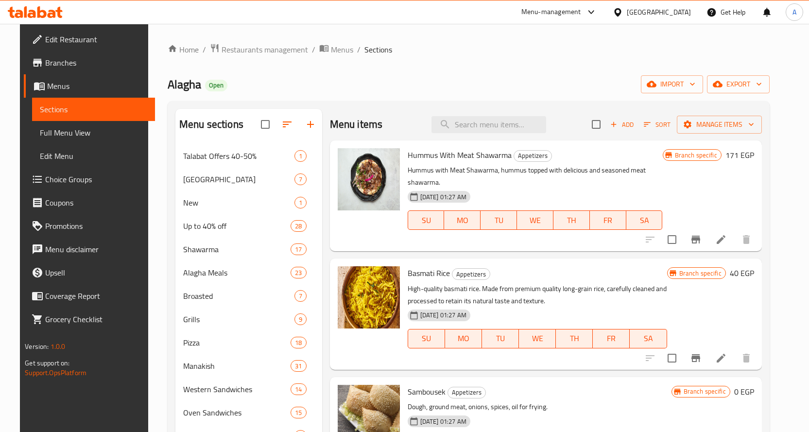
click at [512, 89] on div "Alagha Open import export" at bounding box center [469, 84] width 602 height 18
click at [494, 131] on input "search" at bounding box center [488, 124] width 115 height 17
type input "c"
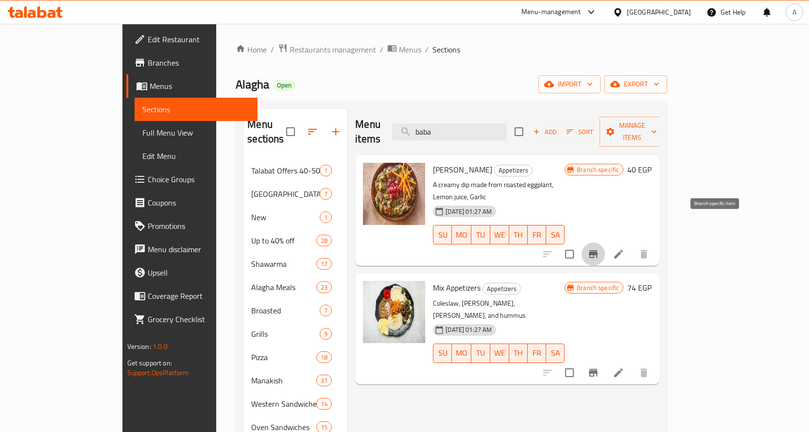
click at [605, 242] on button "Branch-specific-item" at bounding box center [592, 253] width 23 height 23
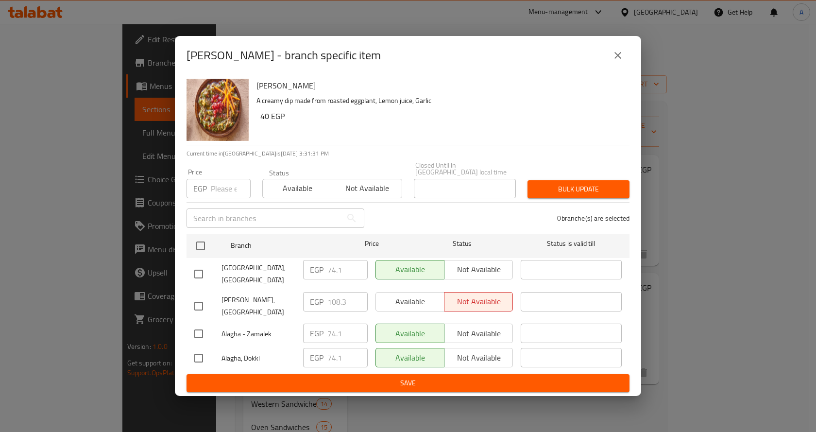
click at [617, 61] on icon "close" at bounding box center [618, 56] width 12 height 12
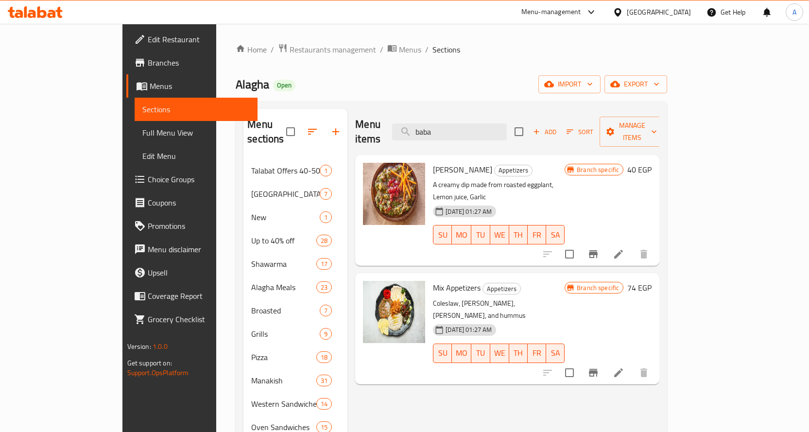
click at [448, 61] on div "Home / Restaurants management / Menus / Sections Alagha Open import export Menu…" at bounding box center [451, 305] width 431 height 524
click at [458, 64] on div "Home / Restaurants management / Menus / Sections Alagha Open import export Menu…" at bounding box center [451, 305] width 431 height 524
click at [507, 127] on input "baba" at bounding box center [449, 131] width 115 height 17
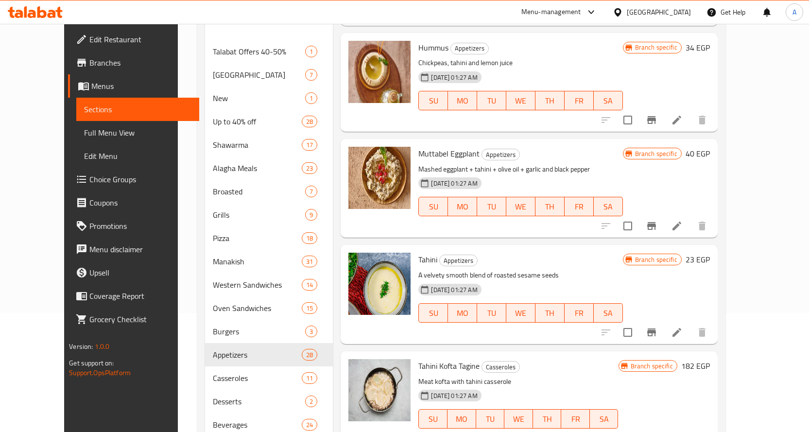
scroll to position [140, 0]
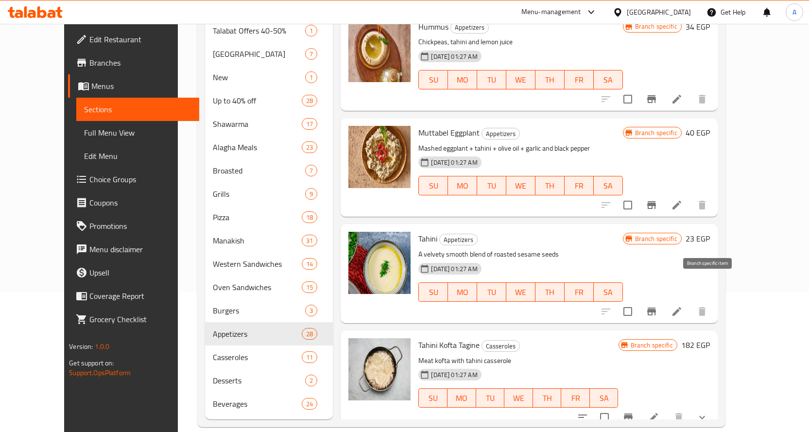
click at [657, 306] on icon "Branch-specific-item" at bounding box center [652, 312] width 12 height 12
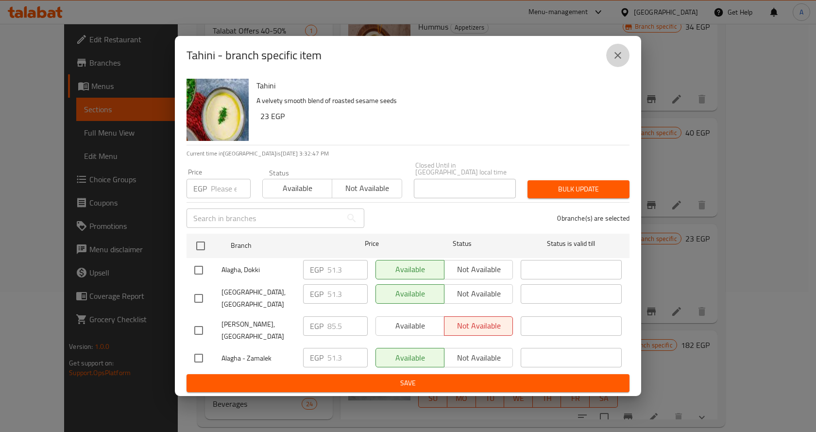
click at [624, 67] on button "close" at bounding box center [617, 55] width 23 height 23
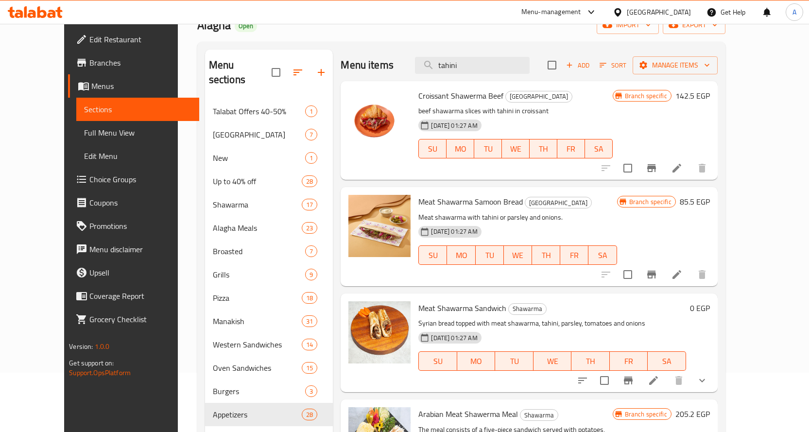
scroll to position [0, 0]
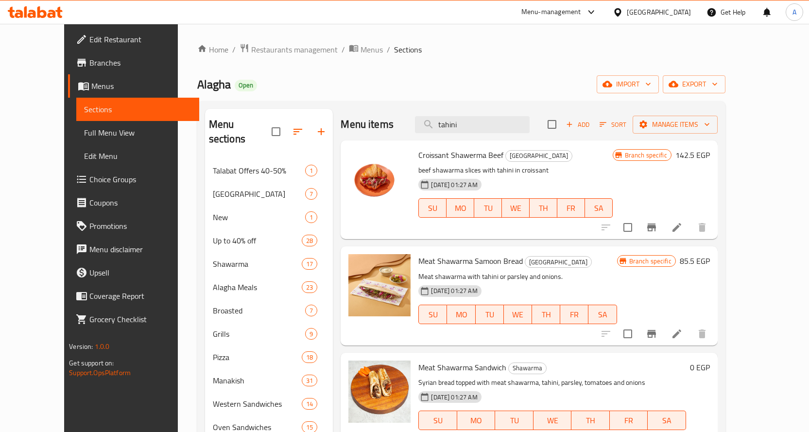
click at [504, 135] on div "Menu items tahini Add Sort Manage items" at bounding box center [529, 125] width 376 height 32
click at [509, 126] on input "tahini" at bounding box center [472, 124] width 115 height 17
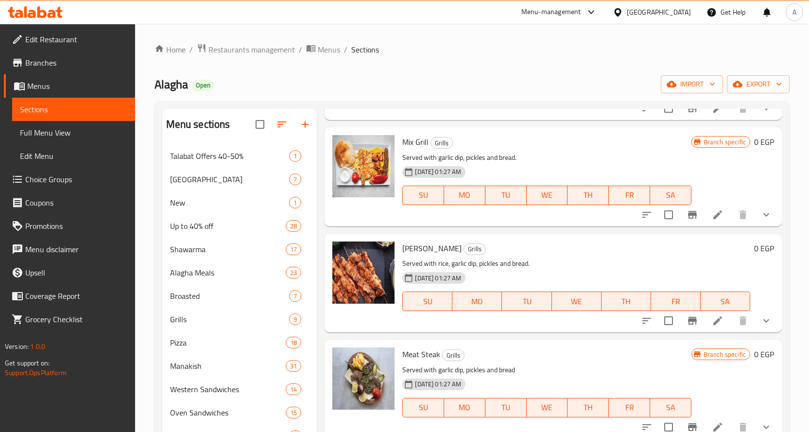
scroll to position [140, 0]
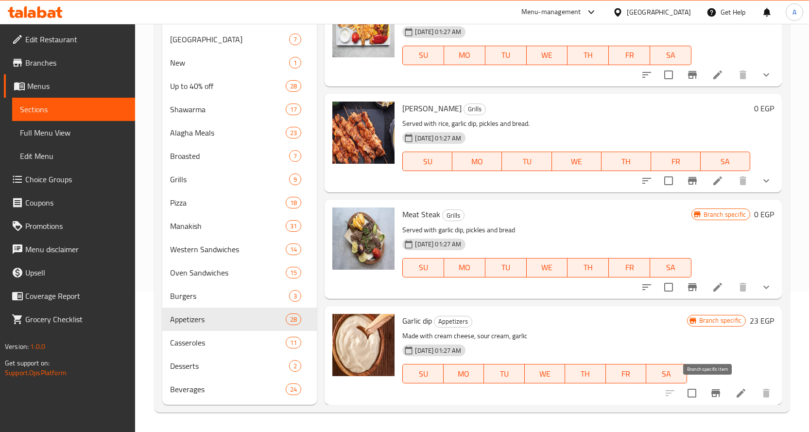
click at [714, 390] on icon "Branch-specific-item" at bounding box center [716, 393] width 12 height 12
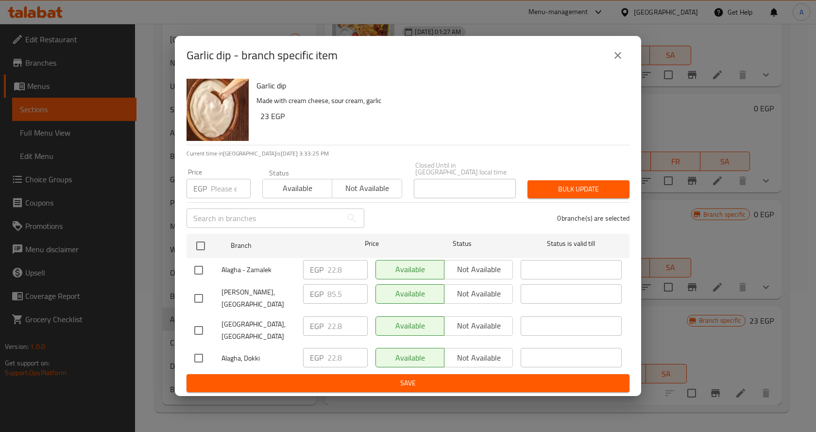
click at [617, 67] on button "close" at bounding box center [617, 55] width 23 height 23
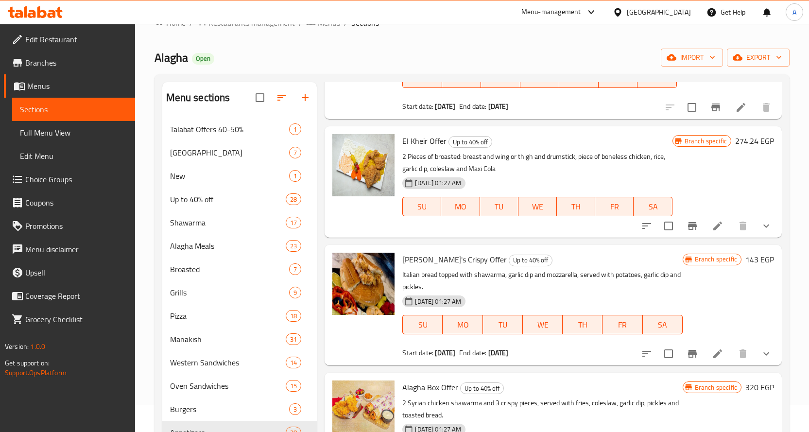
scroll to position [0, 0]
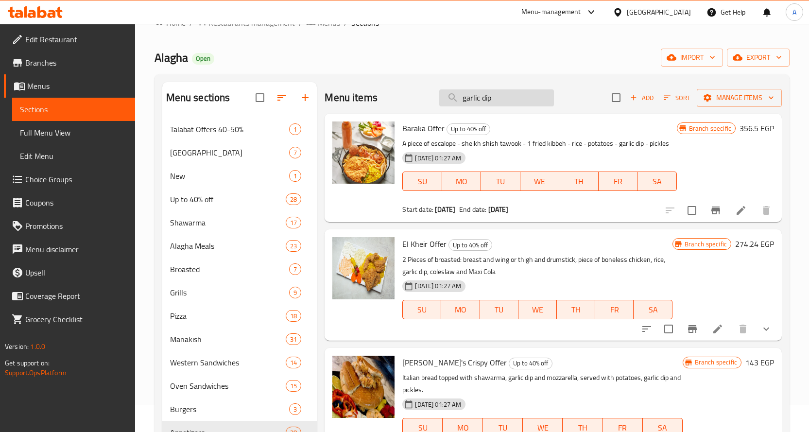
click at [506, 103] on input "garlic dip" at bounding box center [496, 97] width 115 height 17
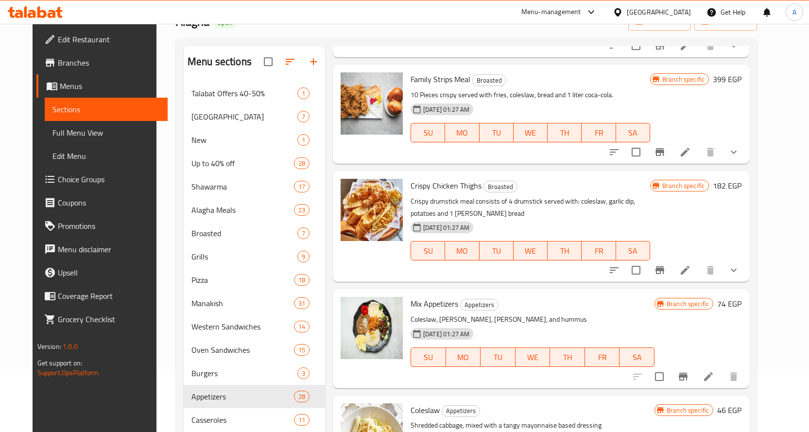
scroll to position [140, 0]
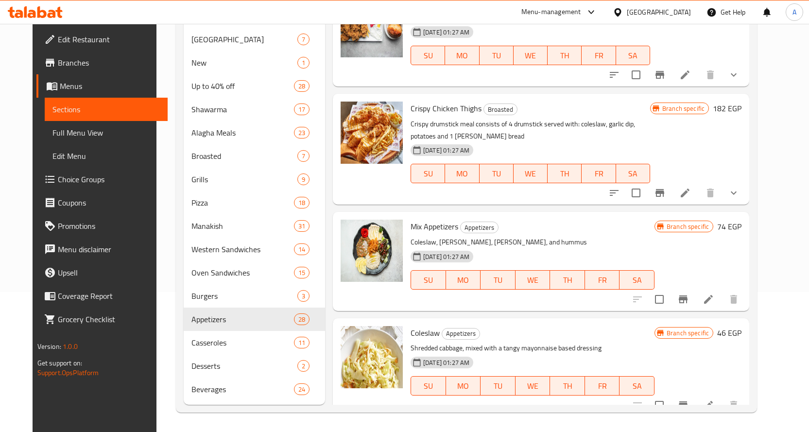
type input "coleslaw"
click at [695, 394] on button "Branch-specific-item" at bounding box center [682, 404] width 23 height 23
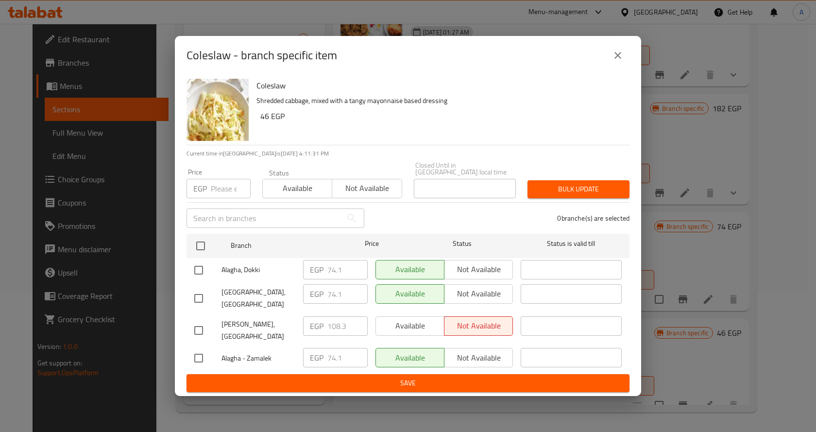
click at [619, 59] on icon "close" at bounding box center [617, 55] width 7 height 7
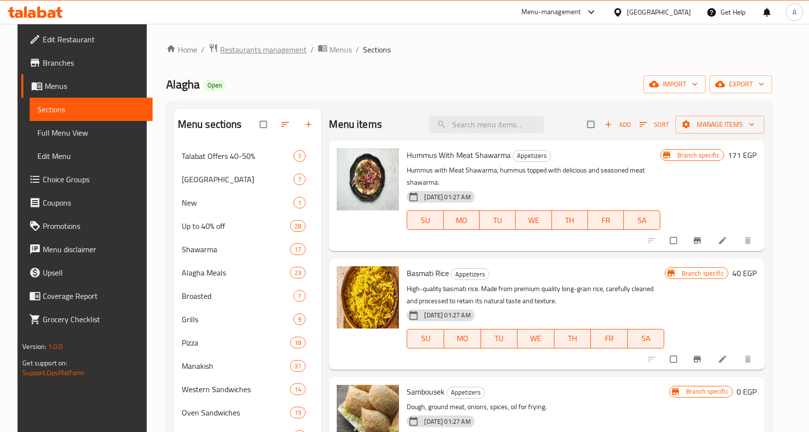
click at [220, 50] on span "Restaurants management" at bounding box center [263, 50] width 86 height 12
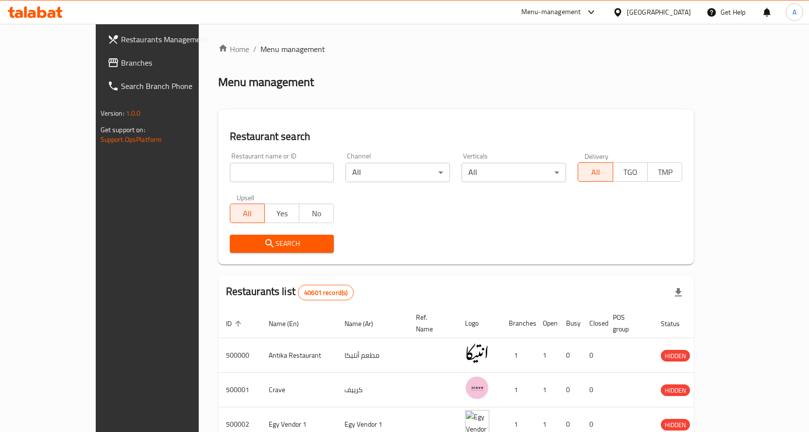
click at [121, 63] on span "Branches" at bounding box center [172, 63] width 102 height 12
